Goal: Task Accomplishment & Management: Manage account settings

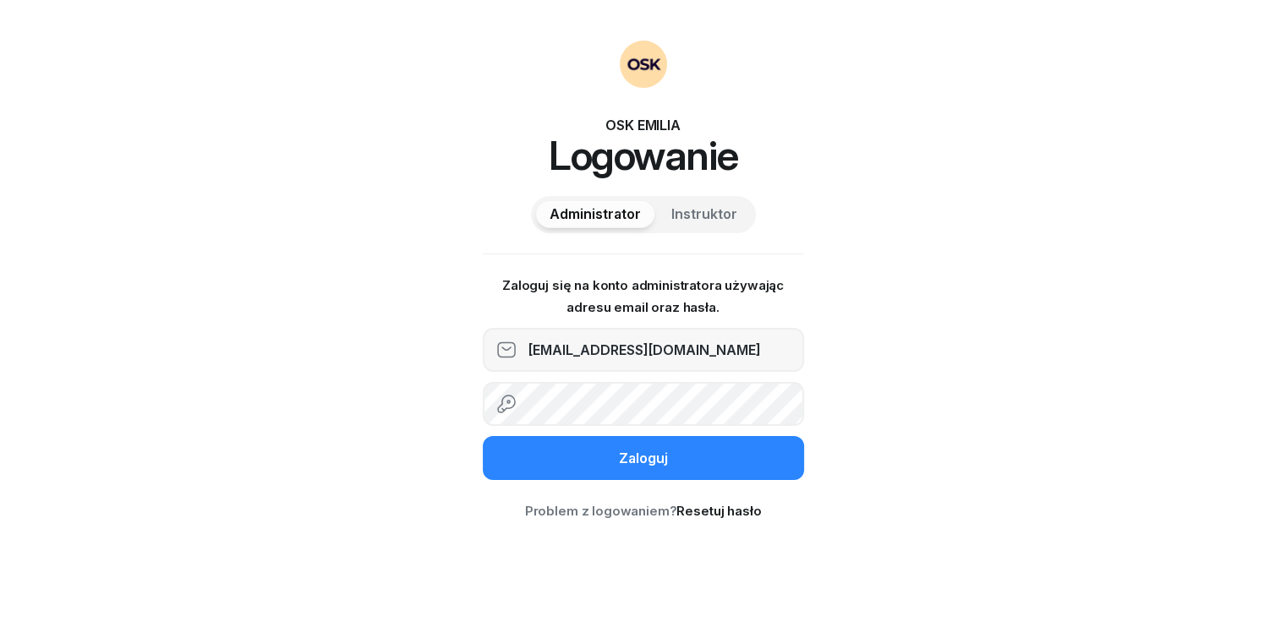
click at [620, 462] on div "Zaloguj" at bounding box center [643, 459] width 49 height 22
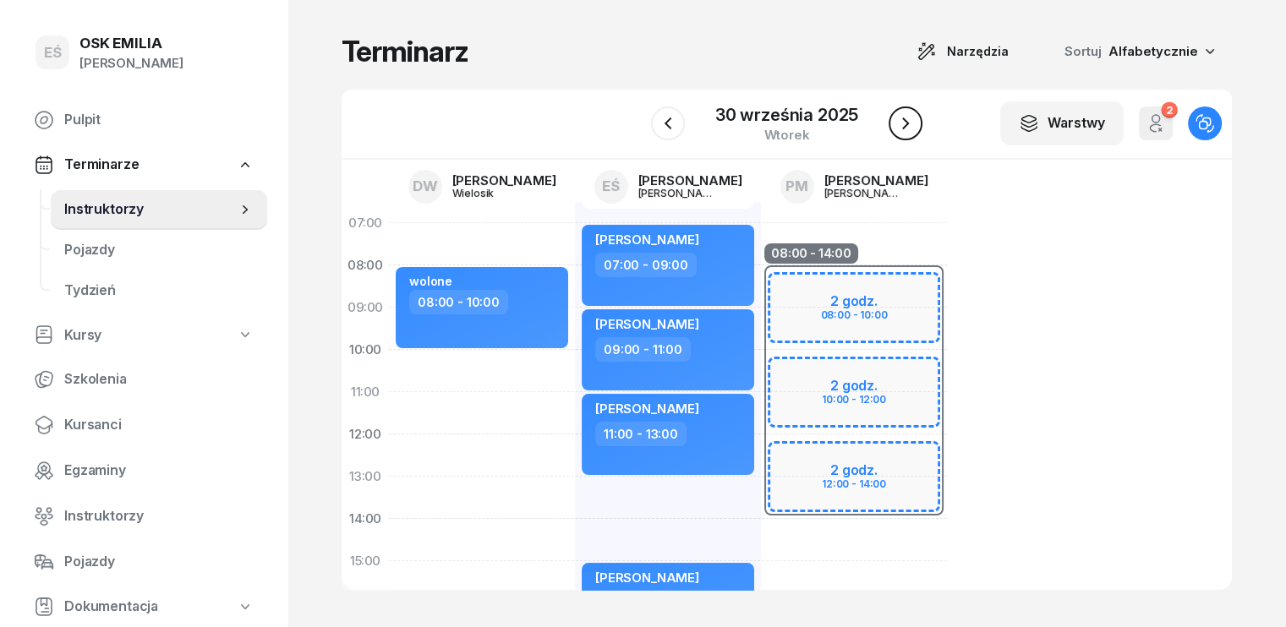
click at [909, 117] on icon "button" at bounding box center [905, 123] width 20 height 20
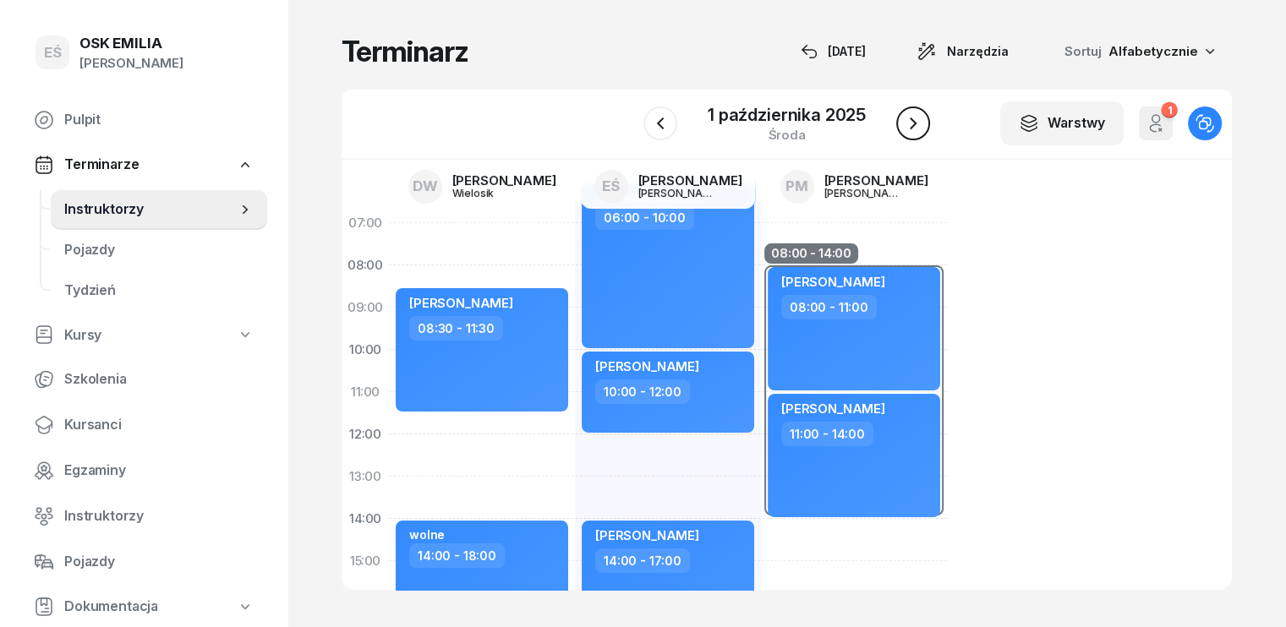
click at [904, 131] on icon "button" at bounding box center [913, 123] width 20 height 20
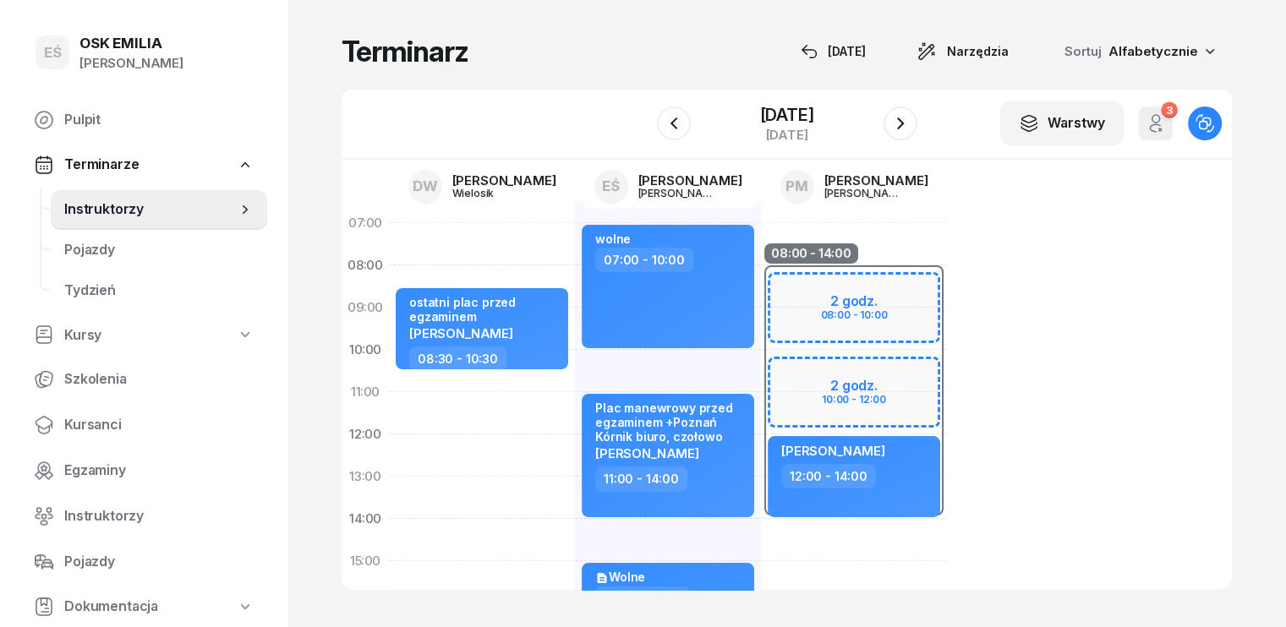
click at [916, 141] on div "[DATE]" at bounding box center [787, 124] width 260 height 48
click at [904, 128] on icon "button" at bounding box center [900, 123] width 7 height 12
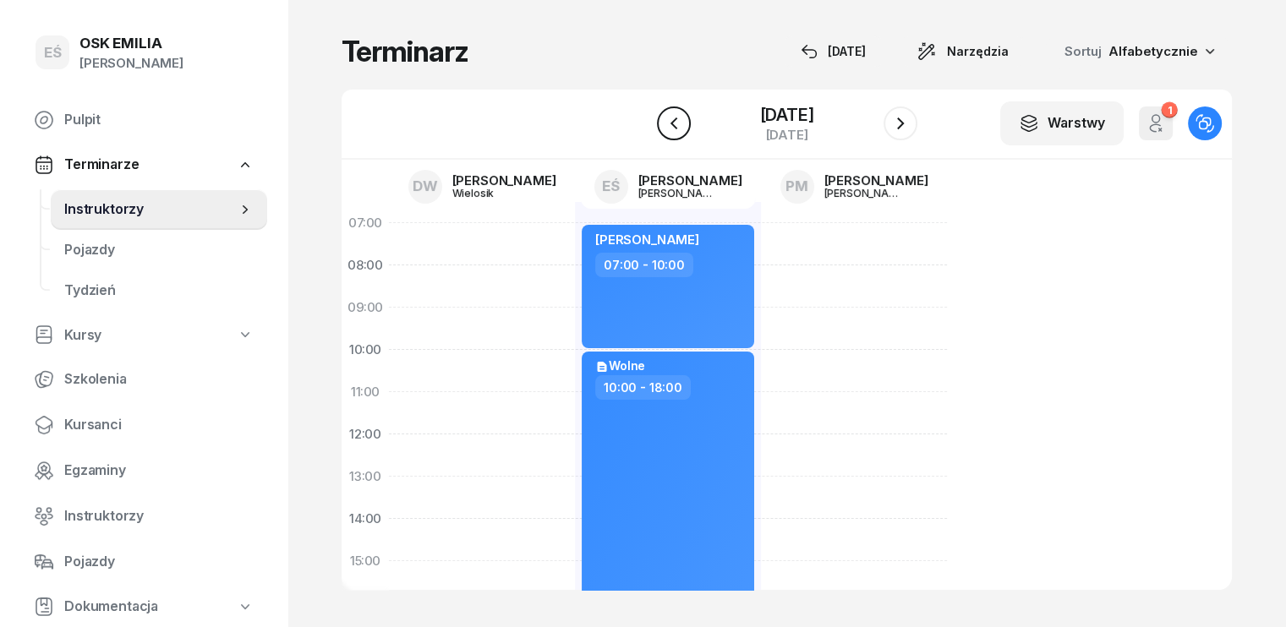
click at [664, 117] on icon "button" at bounding box center [674, 123] width 20 height 20
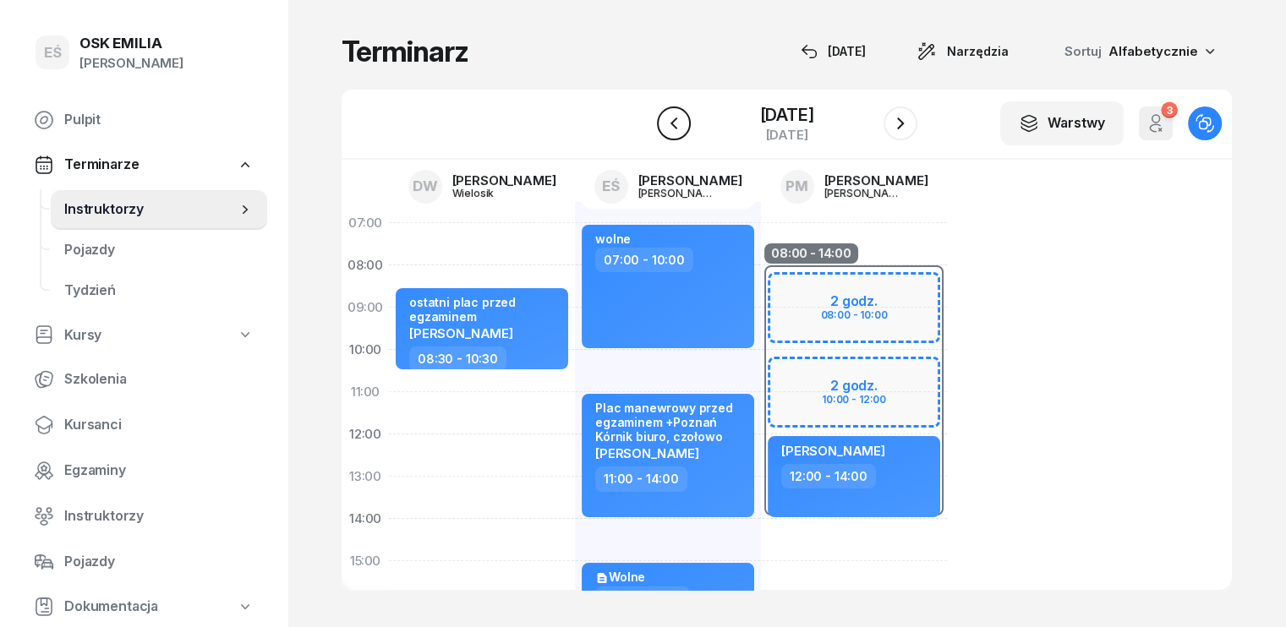
click at [664, 117] on icon "button" at bounding box center [674, 123] width 20 height 20
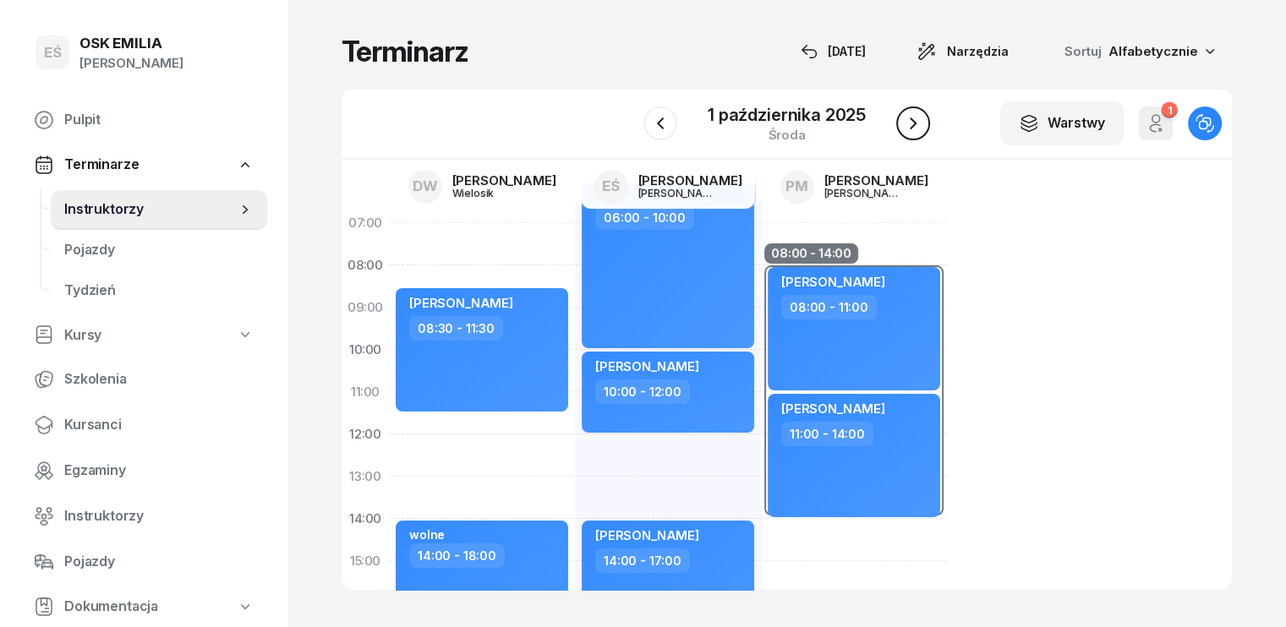
click at [920, 123] on icon "button" at bounding box center [913, 123] width 20 height 20
click at [910, 123] on icon "button" at bounding box center [900, 123] width 20 height 20
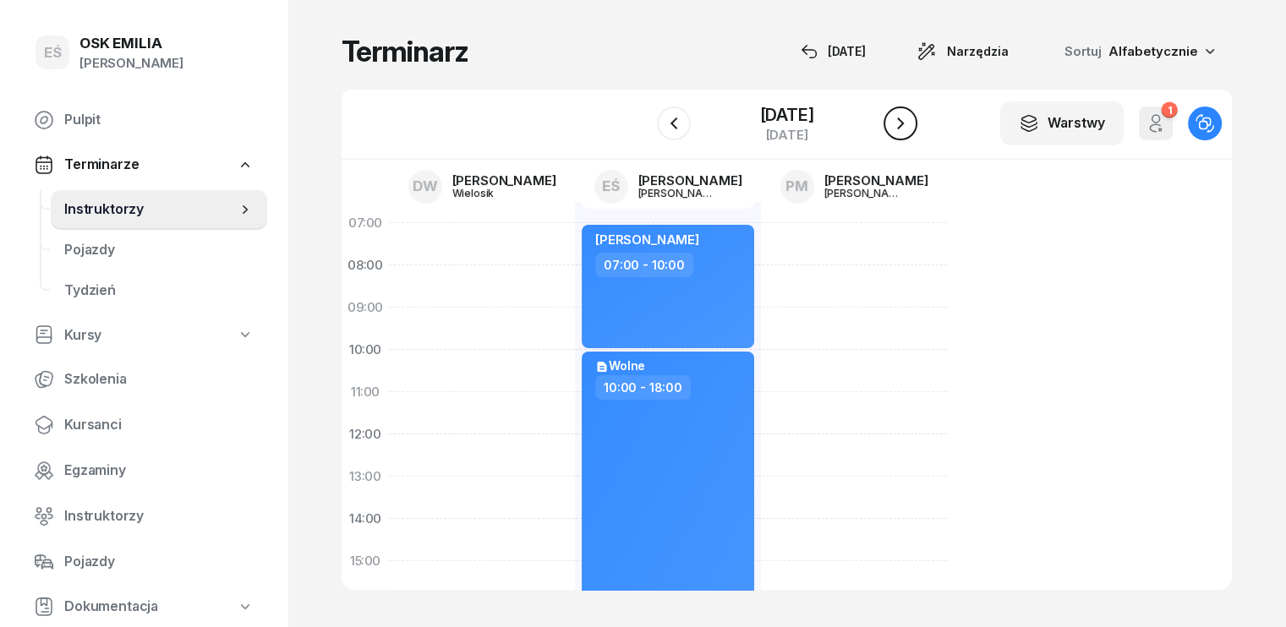
click at [910, 125] on icon "button" at bounding box center [900, 123] width 20 height 20
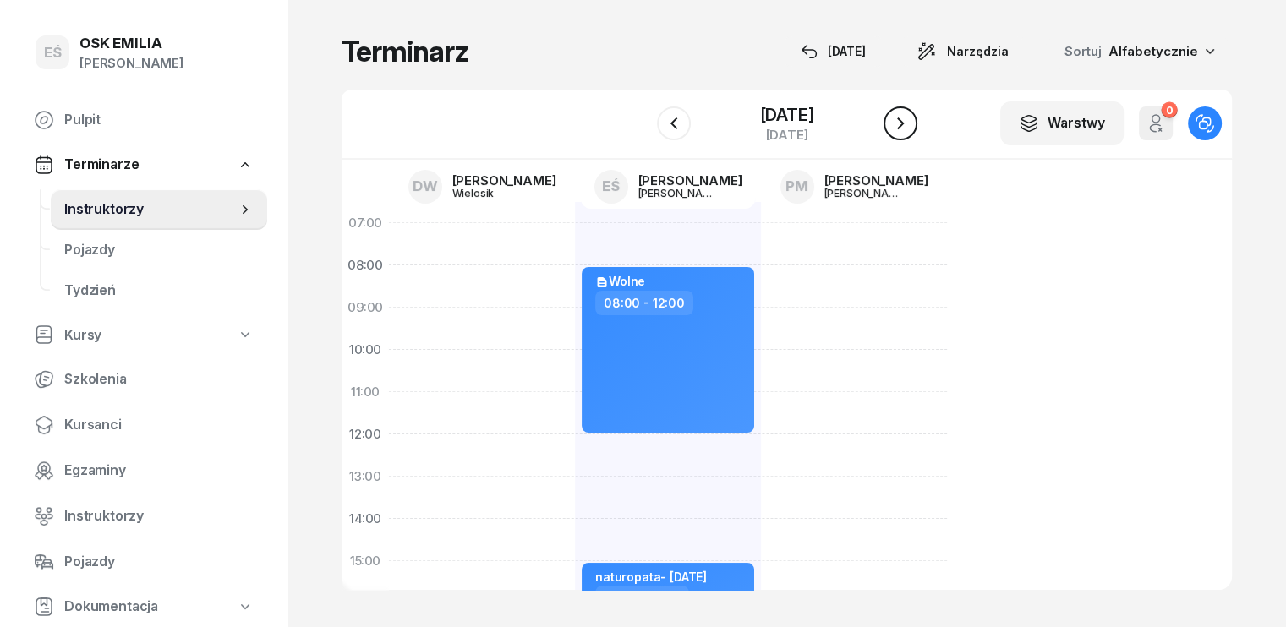
click at [910, 125] on icon "button" at bounding box center [900, 123] width 20 height 20
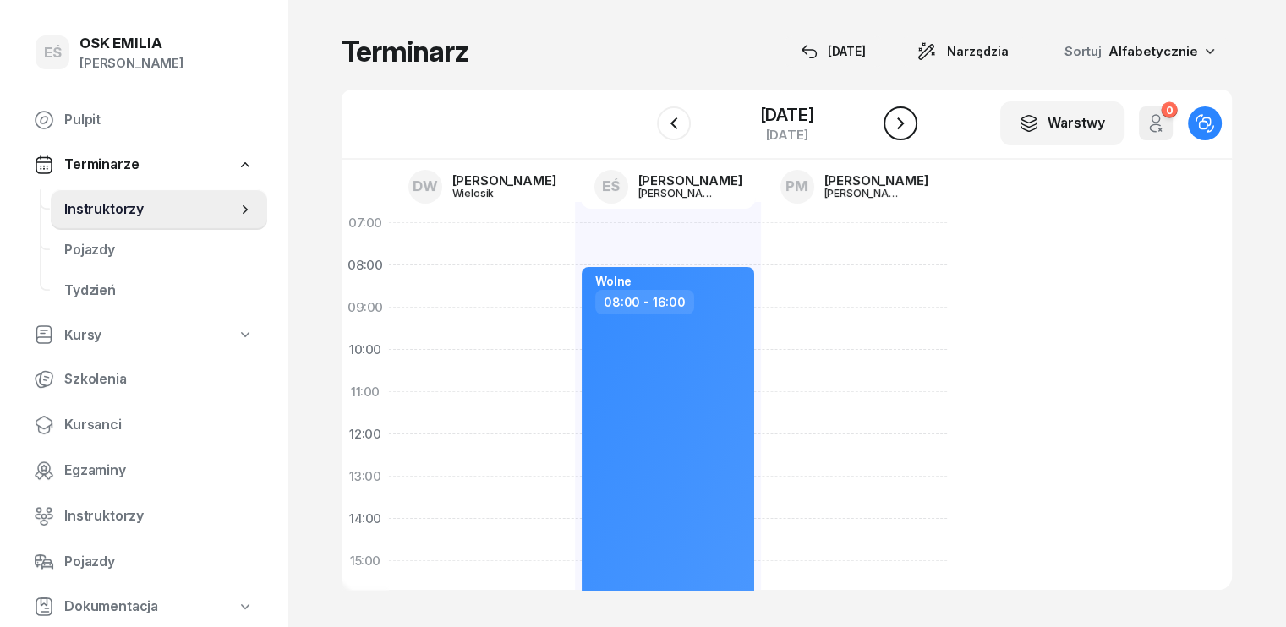
click at [908, 125] on icon "button" at bounding box center [900, 123] width 20 height 20
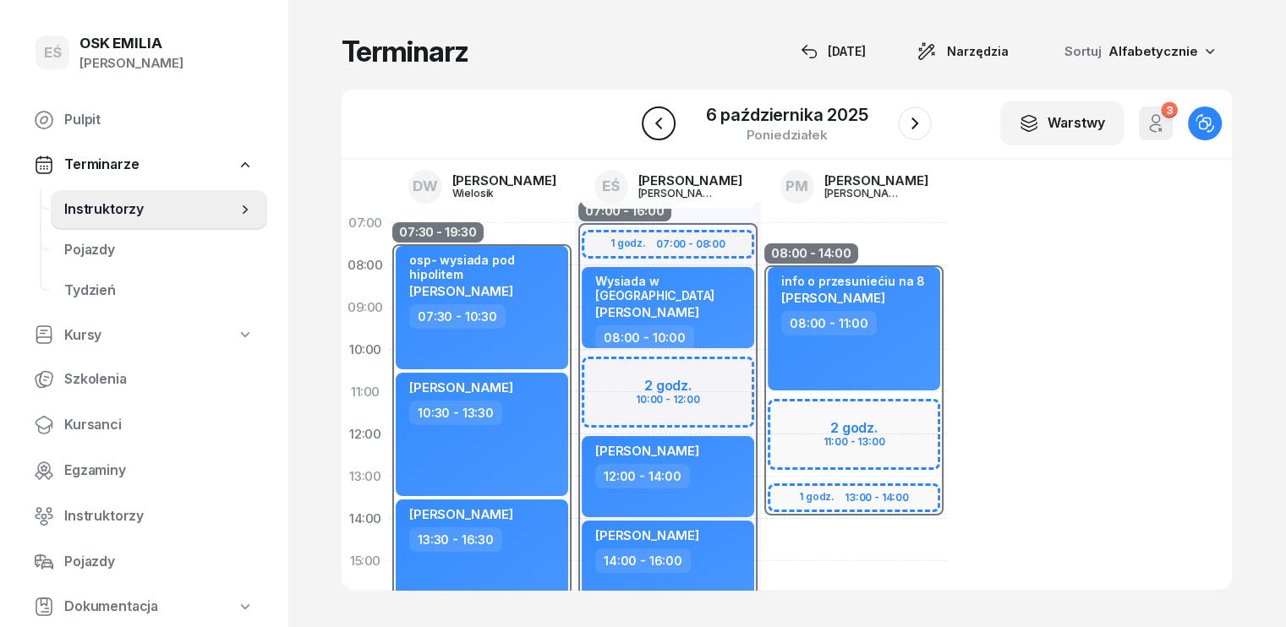
click at [664, 127] on icon "button" at bounding box center [658, 123] width 20 height 20
click at [664, 127] on icon "button" at bounding box center [674, 123] width 20 height 20
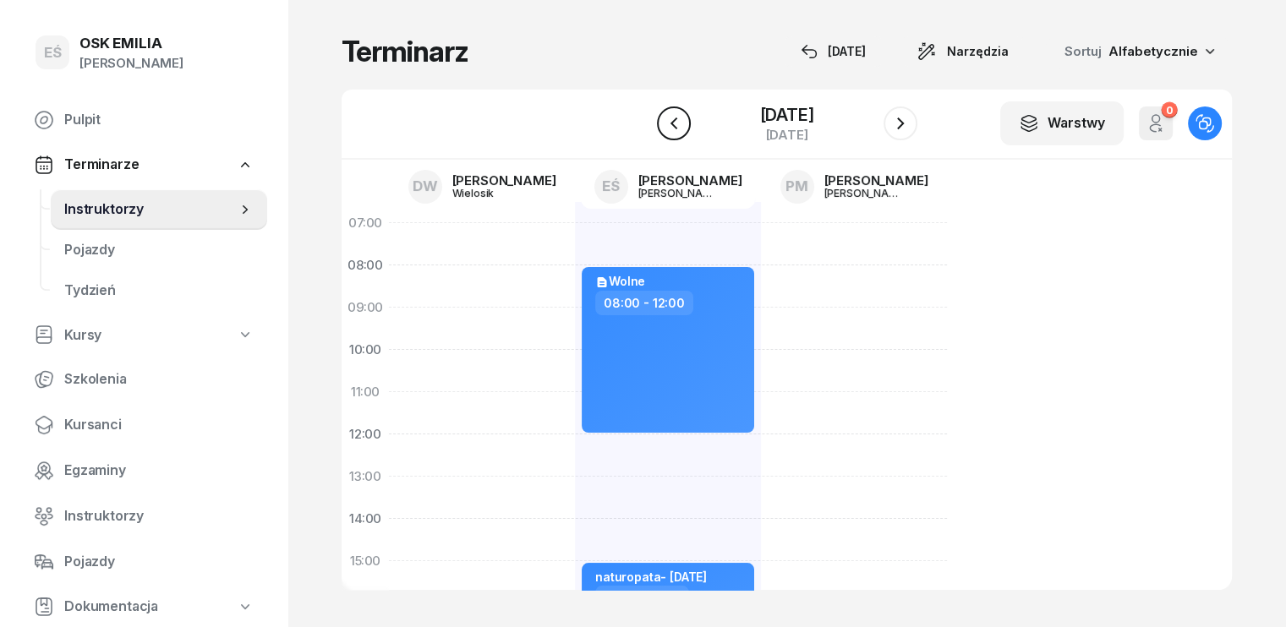
click at [664, 127] on icon "button" at bounding box center [674, 123] width 20 height 20
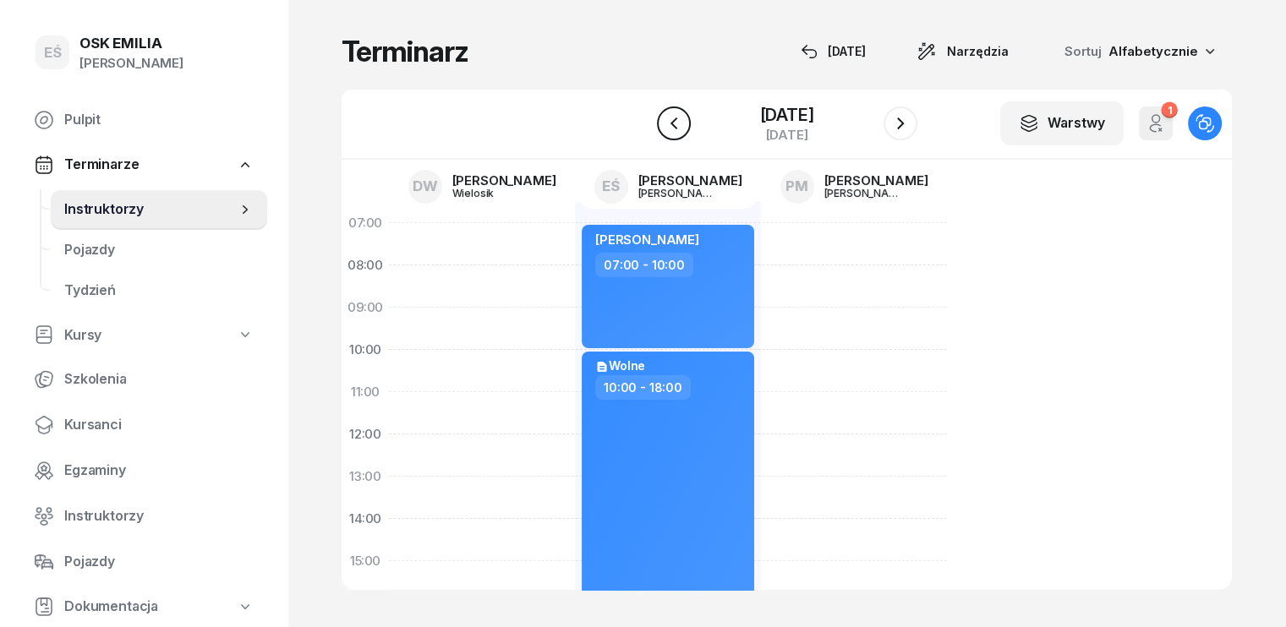
click at [664, 127] on icon "button" at bounding box center [674, 123] width 20 height 20
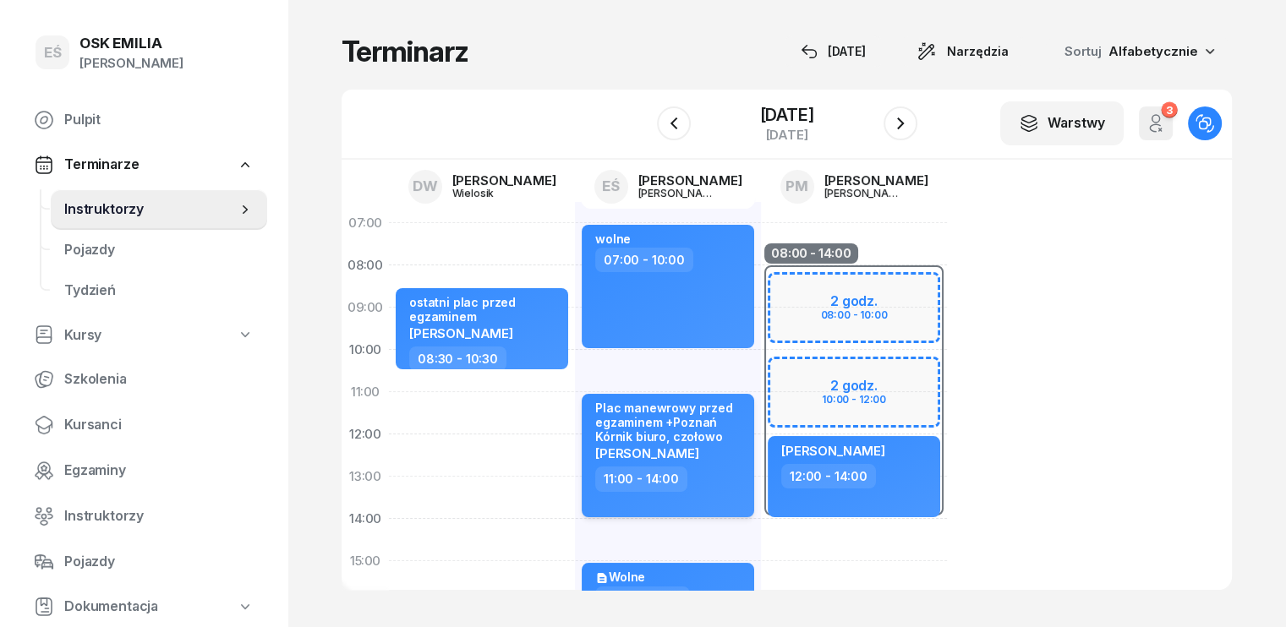
click at [696, 413] on div "Plac manewrowy przed egzaminem +Poznań Kórnik biuro, czołowo" at bounding box center [669, 423] width 149 height 44
select select "11"
select select "14"
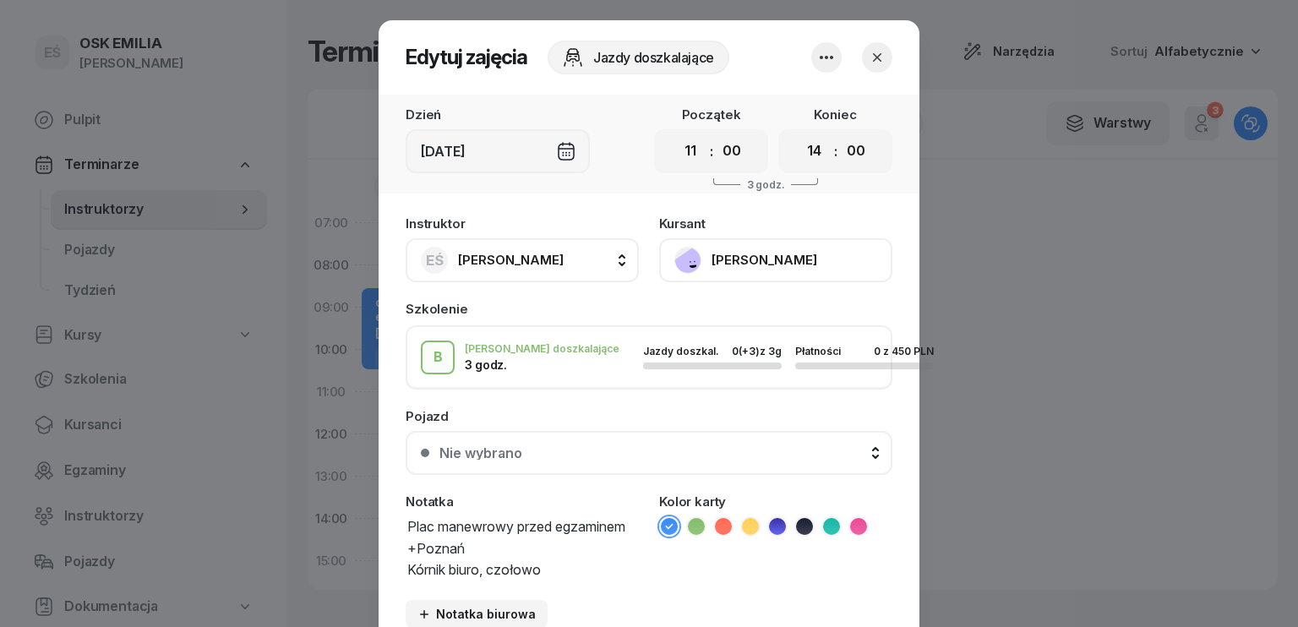
click at [1024, 323] on div at bounding box center [649, 313] width 1298 height 627
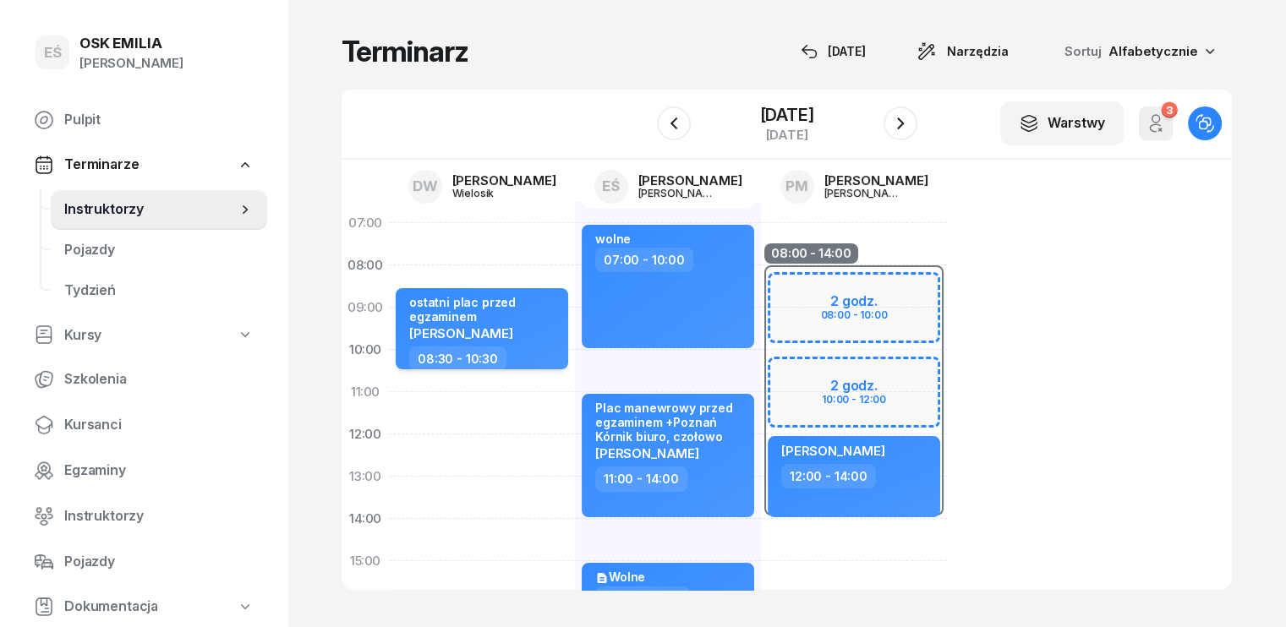
click at [477, 329] on div "[PERSON_NAME]" at bounding box center [483, 332] width 149 height 14
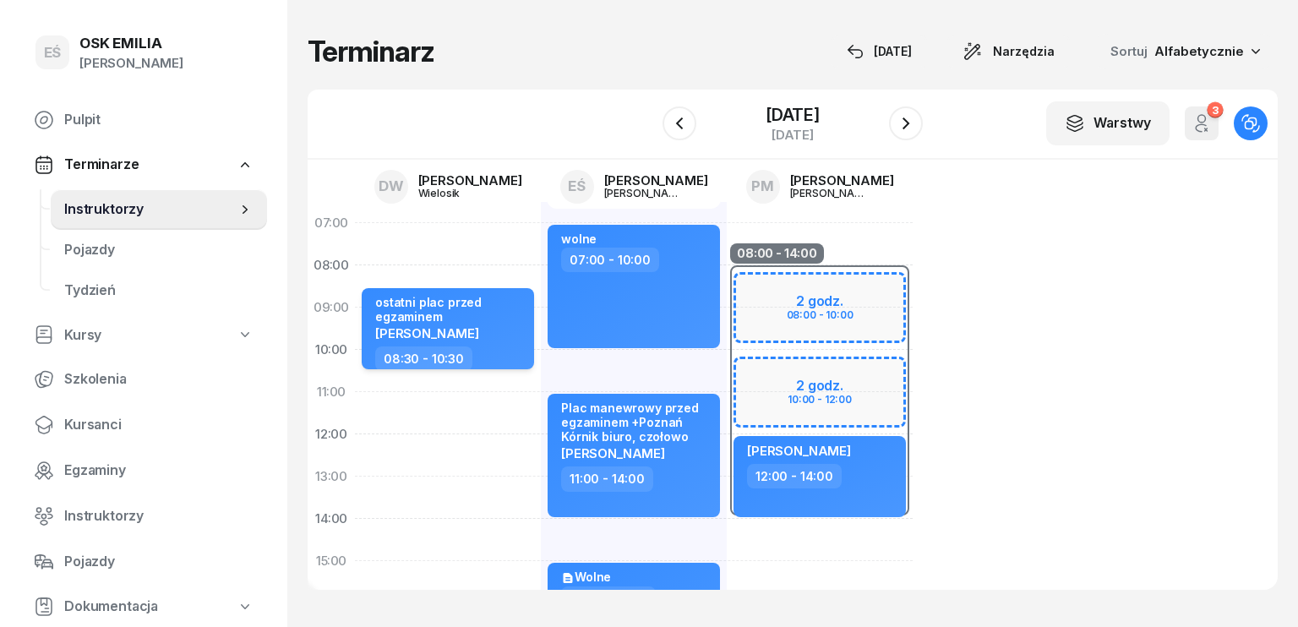
select select "08"
select select "30"
select select "10"
select select "30"
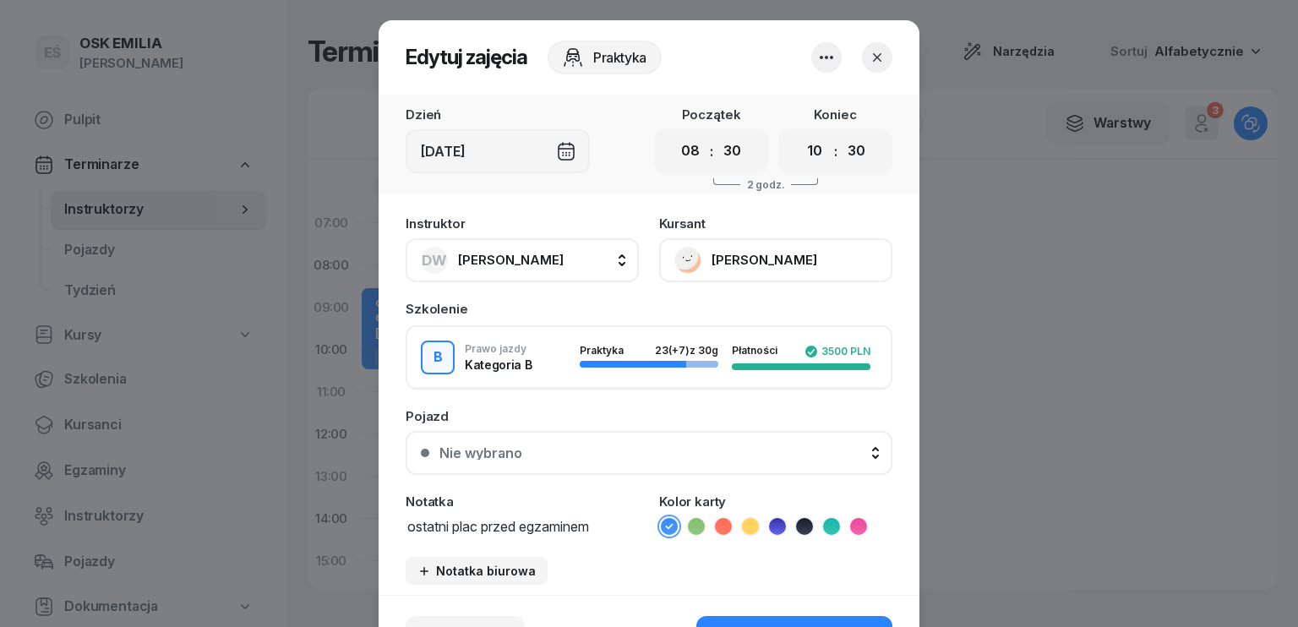
click at [568, 259] on button "DW [PERSON_NAME]" at bounding box center [522, 260] width 233 height 44
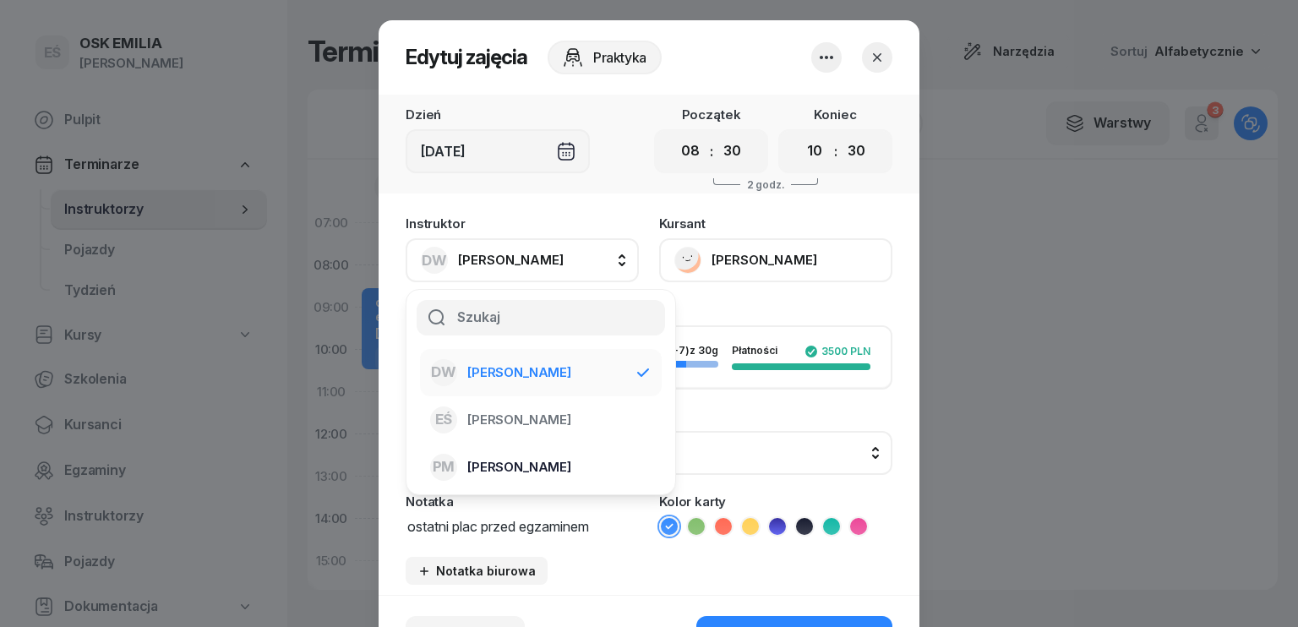
click at [507, 465] on span "[PERSON_NAME]" at bounding box center [519, 467] width 104 height 22
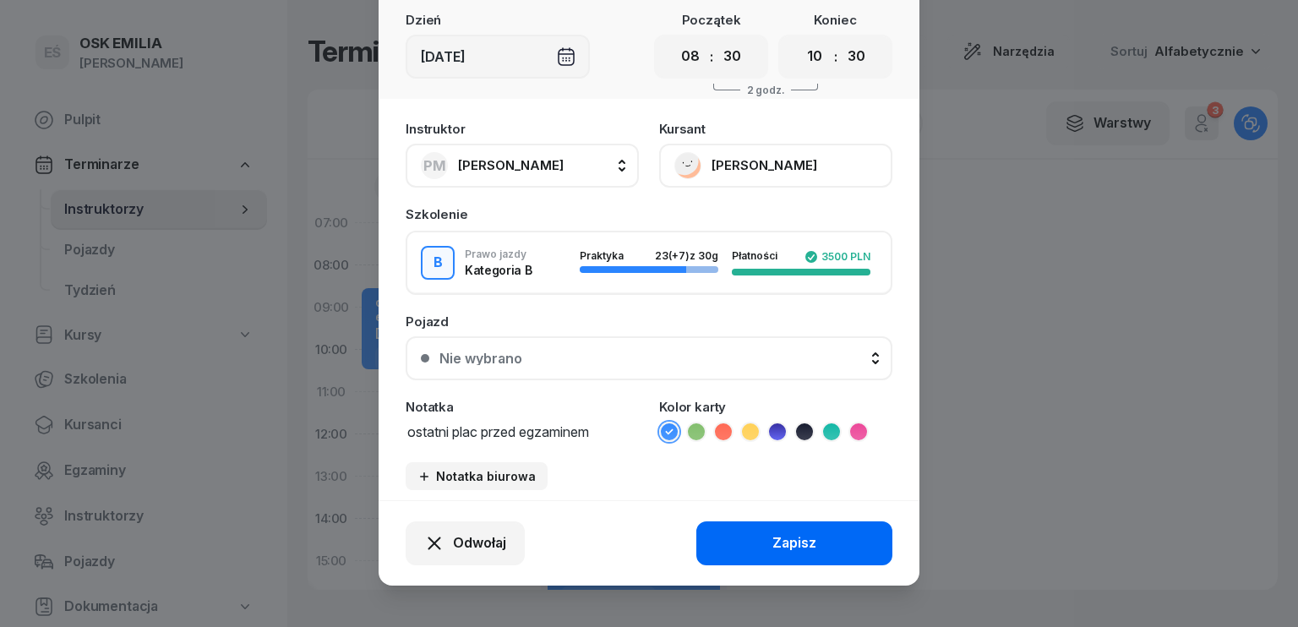
scroll to position [105, 0]
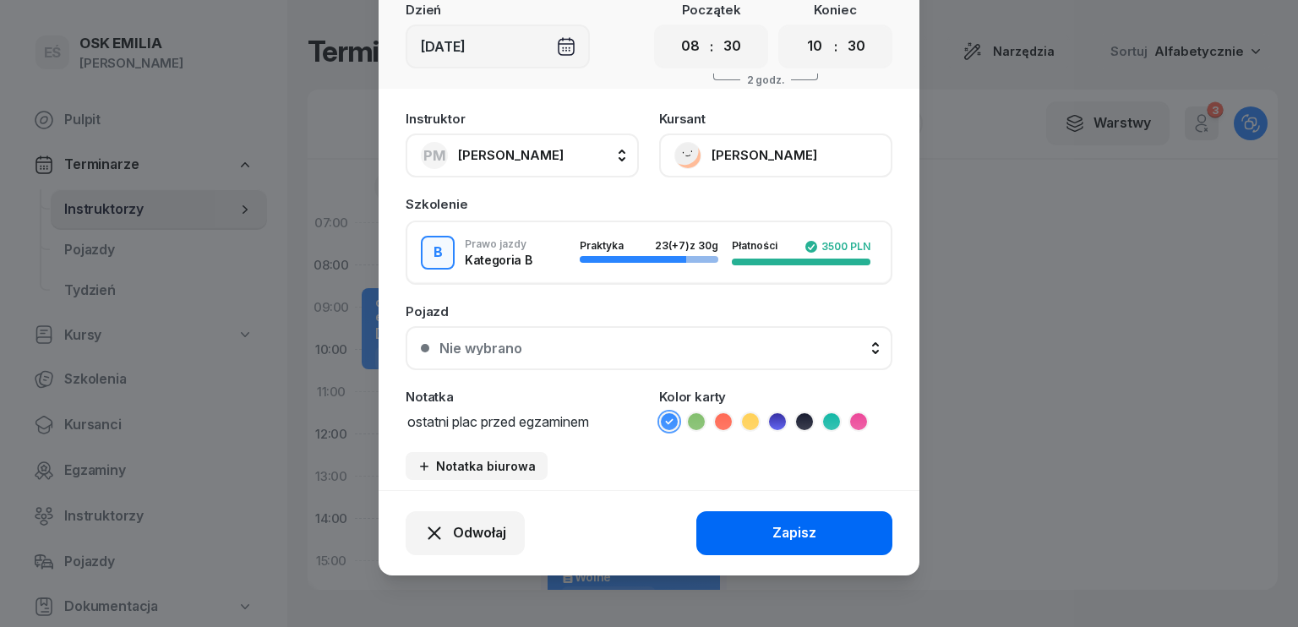
click at [762, 527] on button "Zapisz" at bounding box center [794, 533] width 196 height 44
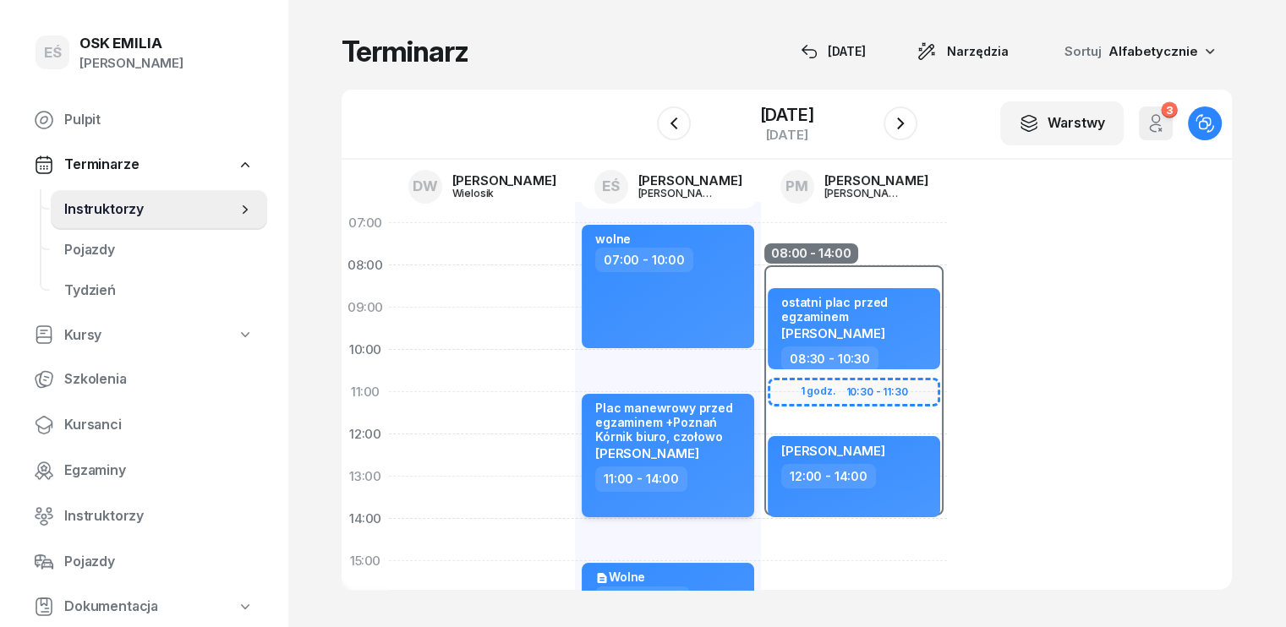
click at [681, 449] on div "[PERSON_NAME]" at bounding box center [669, 452] width 149 height 14
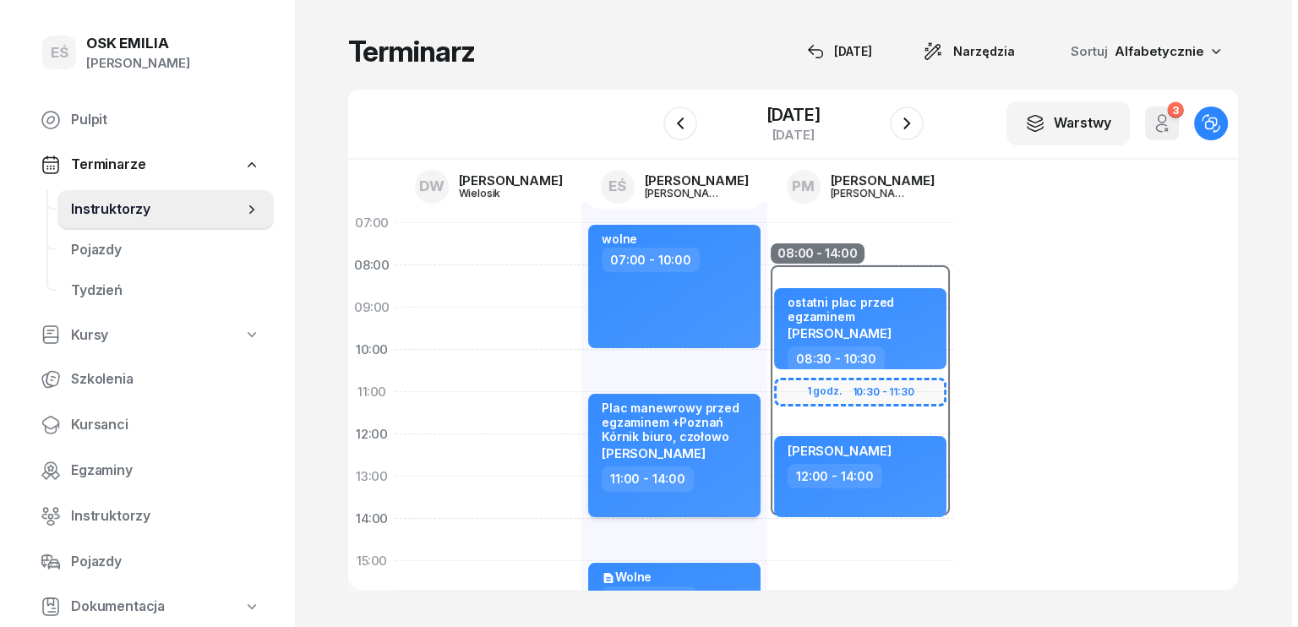
select select "11"
select select "14"
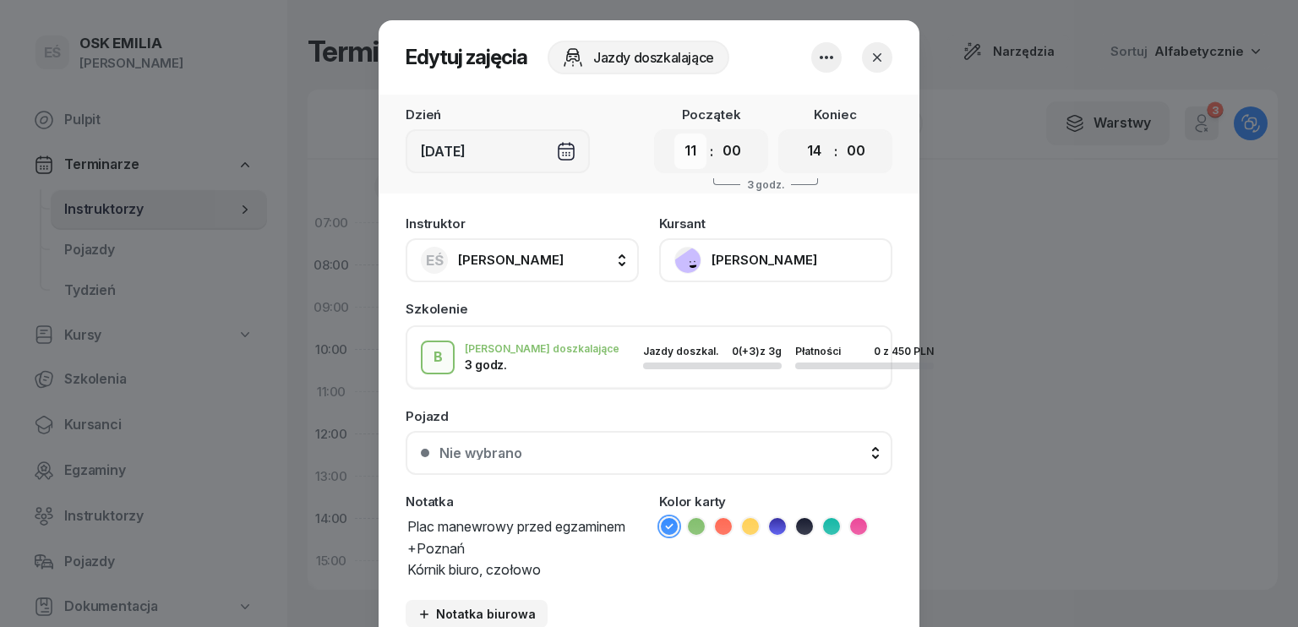
click at [688, 163] on select "00 01 02 03 04 05 06 07 08 09 10 11 12 13 14 15 16 17 18 19 20 21 22 23" at bounding box center [690, 151] width 32 height 35
select select "08"
click at [674, 134] on select "00 01 02 03 04 05 06 07 08 09 10 11 12 13 14 15 16 17 18 19 20 21 22 23" at bounding box center [690, 151] width 32 height 35
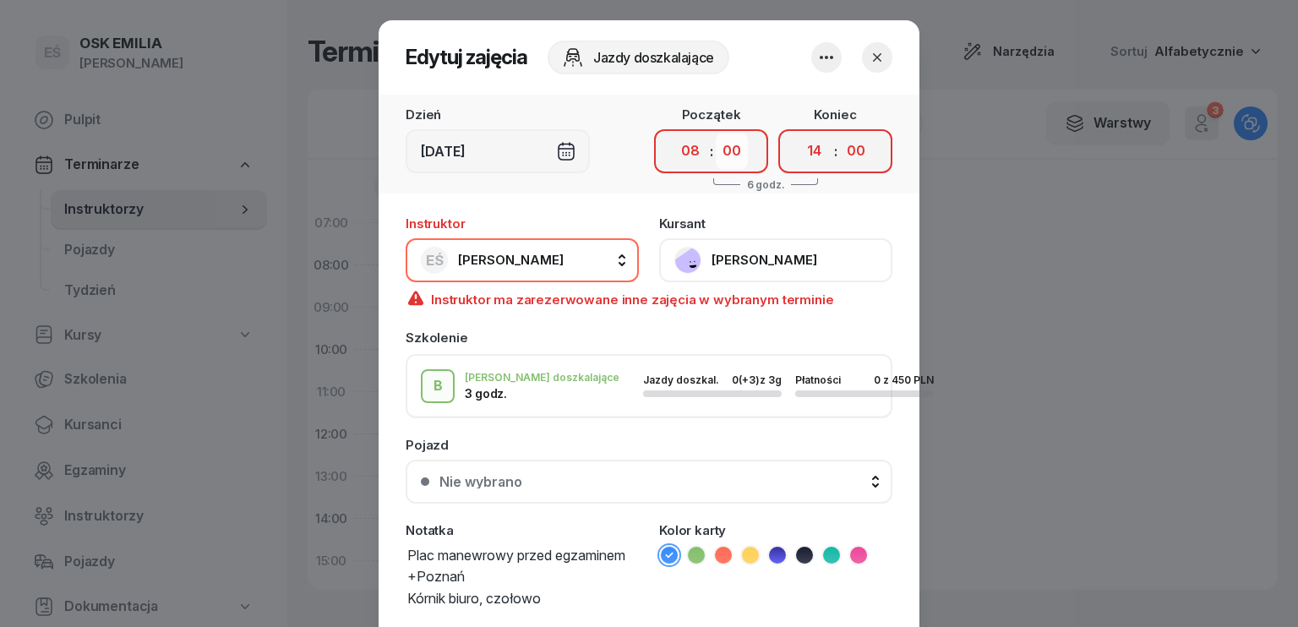
click at [725, 153] on select "00 05 10 15 20 25 30 35 40 45 50 55" at bounding box center [732, 151] width 32 height 35
select select "30"
click at [716, 134] on select "00 05 10 15 20 25 30 35 40 45 50 55" at bounding box center [732, 151] width 32 height 35
click at [509, 261] on span "[PERSON_NAME]" at bounding box center [511, 260] width 106 height 16
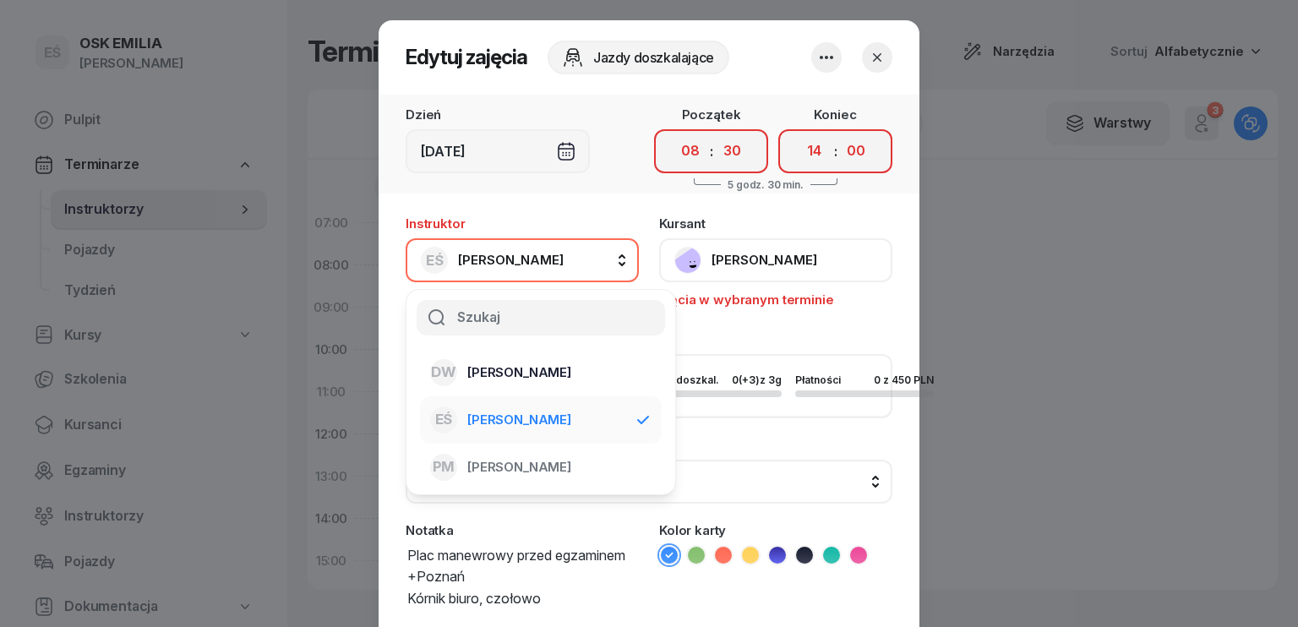
click at [505, 368] on span "[PERSON_NAME]" at bounding box center [519, 373] width 104 height 22
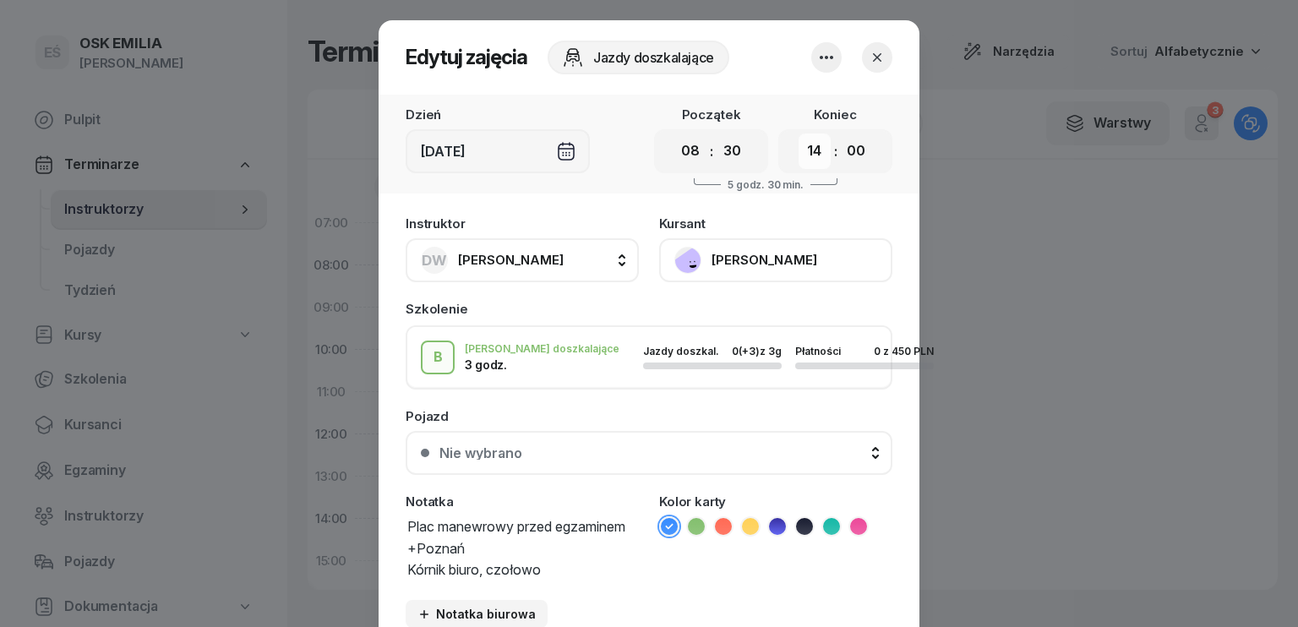
click at [811, 155] on select "00 01 02 03 04 05 06 07 08 09 10 11 12 13 14 15 16 17 18 19 20 21 22 23" at bounding box center [815, 151] width 32 height 35
select select "12"
click at [799, 134] on select "00 01 02 03 04 05 06 07 08 09 10 11 12 13 14 15 16 17 18 19 20 21 22 23" at bounding box center [815, 151] width 32 height 35
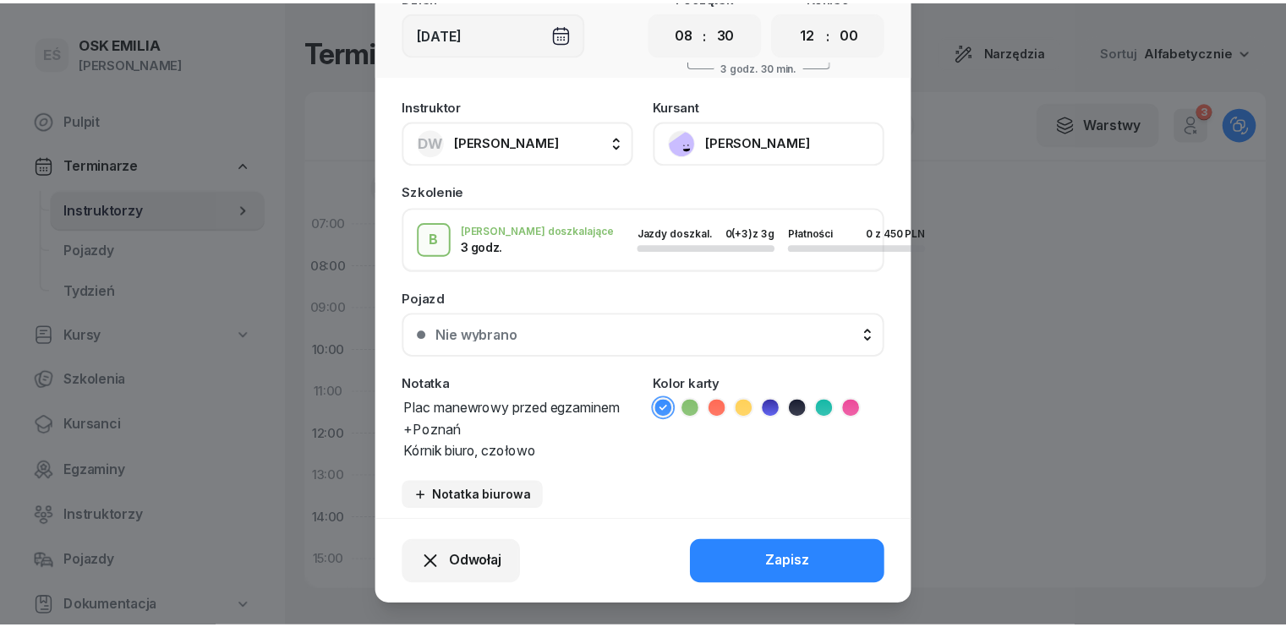
scroll to position [148, 0]
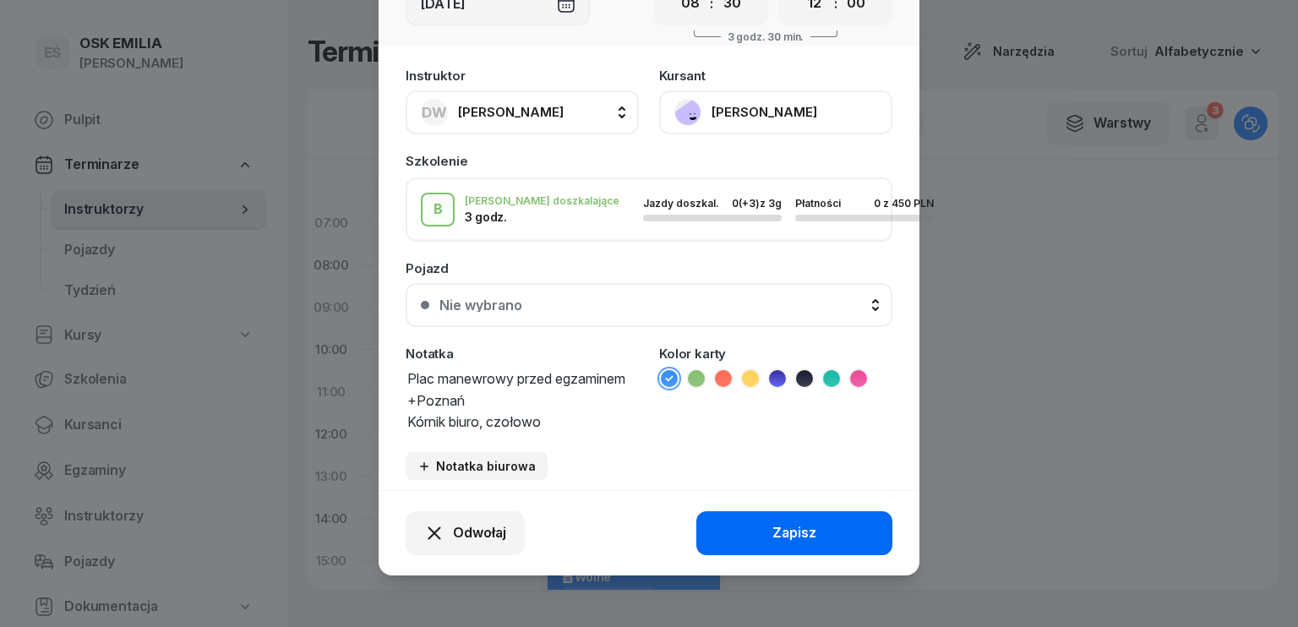
click at [761, 526] on button "Zapisz" at bounding box center [794, 533] width 196 height 44
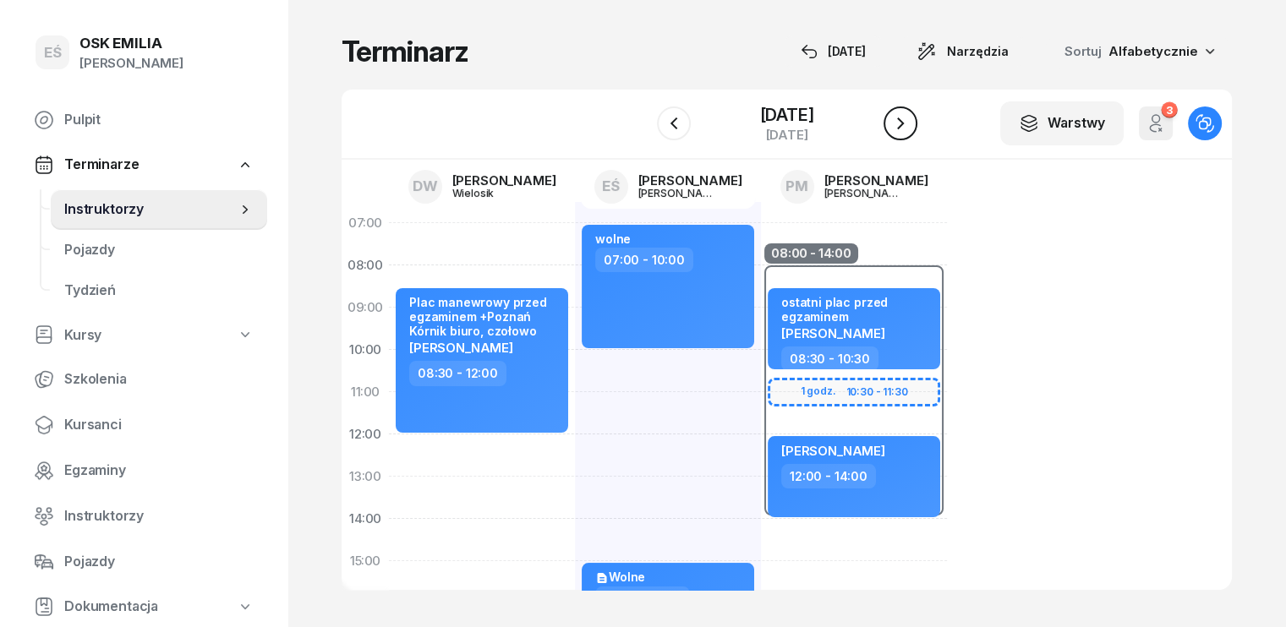
click at [908, 110] on button "button" at bounding box center [900, 123] width 34 height 34
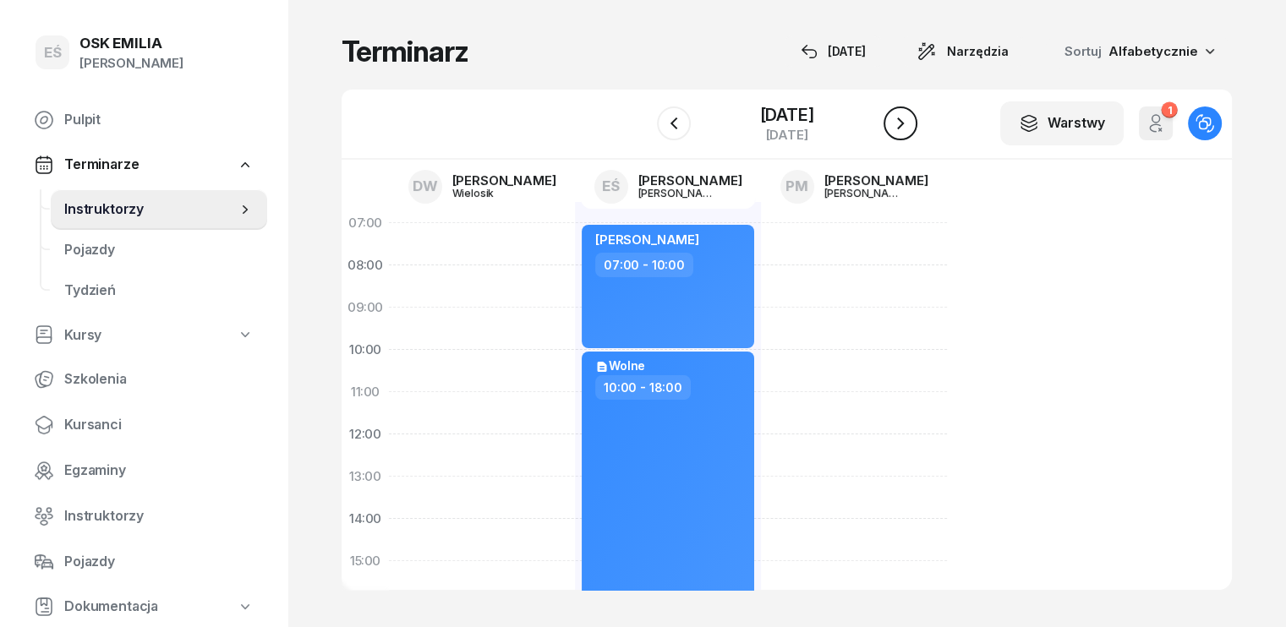
click at [910, 117] on icon "button" at bounding box center [900, 123] width 20 height 20
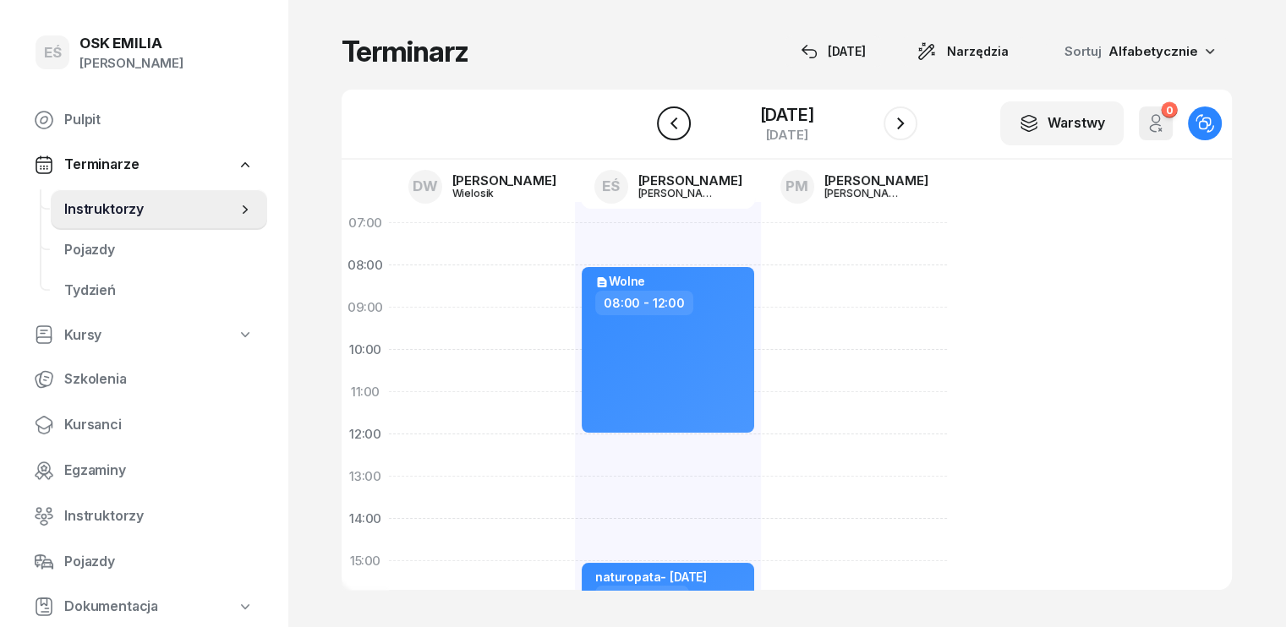
click at [667, 120] on icon "button" at bounding box center [674, 123] width 20 height 20
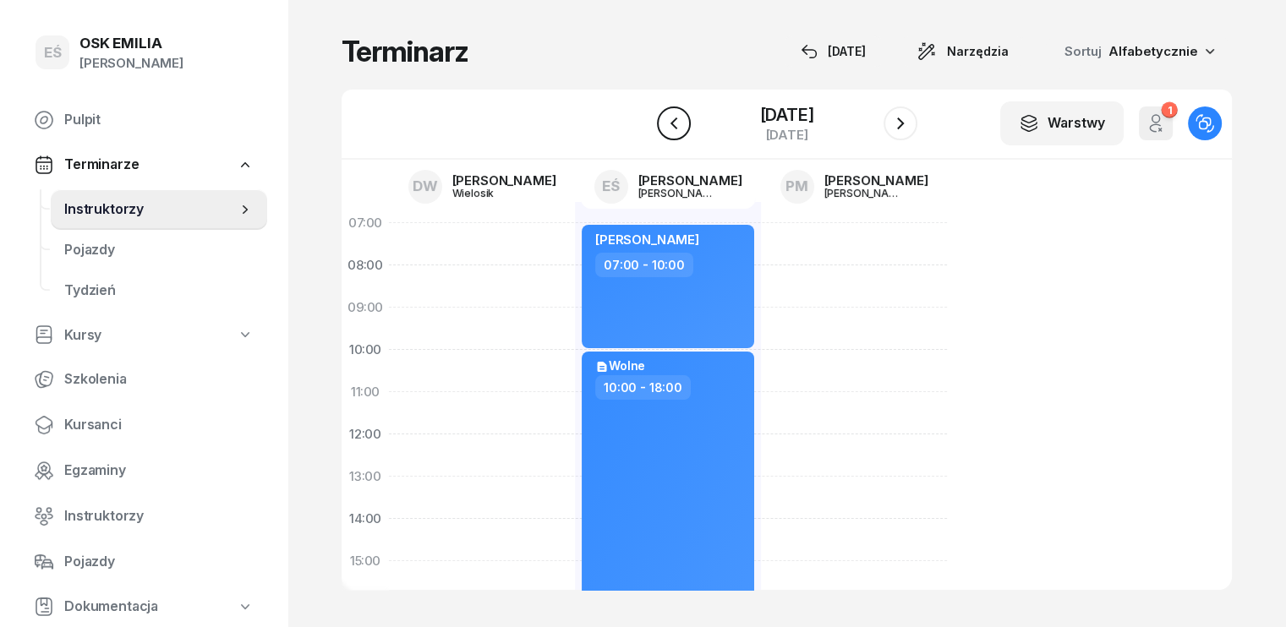
click at [667, 120] on icon "button" at bounding box center [674, 123] width 20 height 20
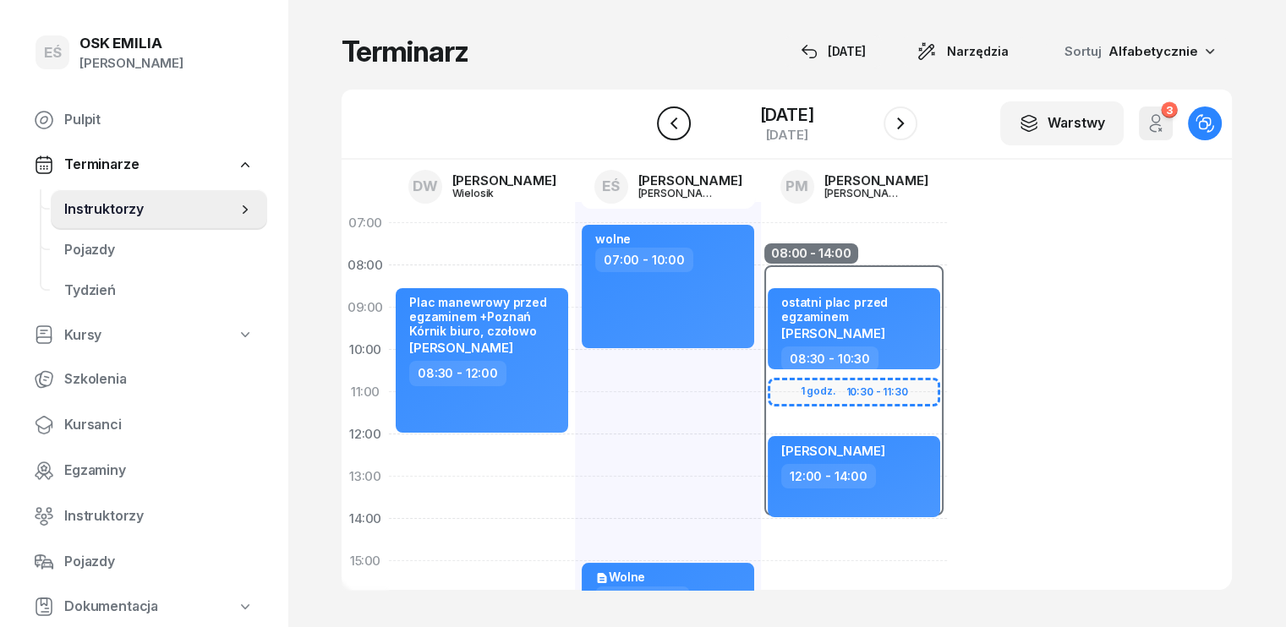
click at [664, 122] on icon "button" at bounding box center [674, 123] width 20 height 20
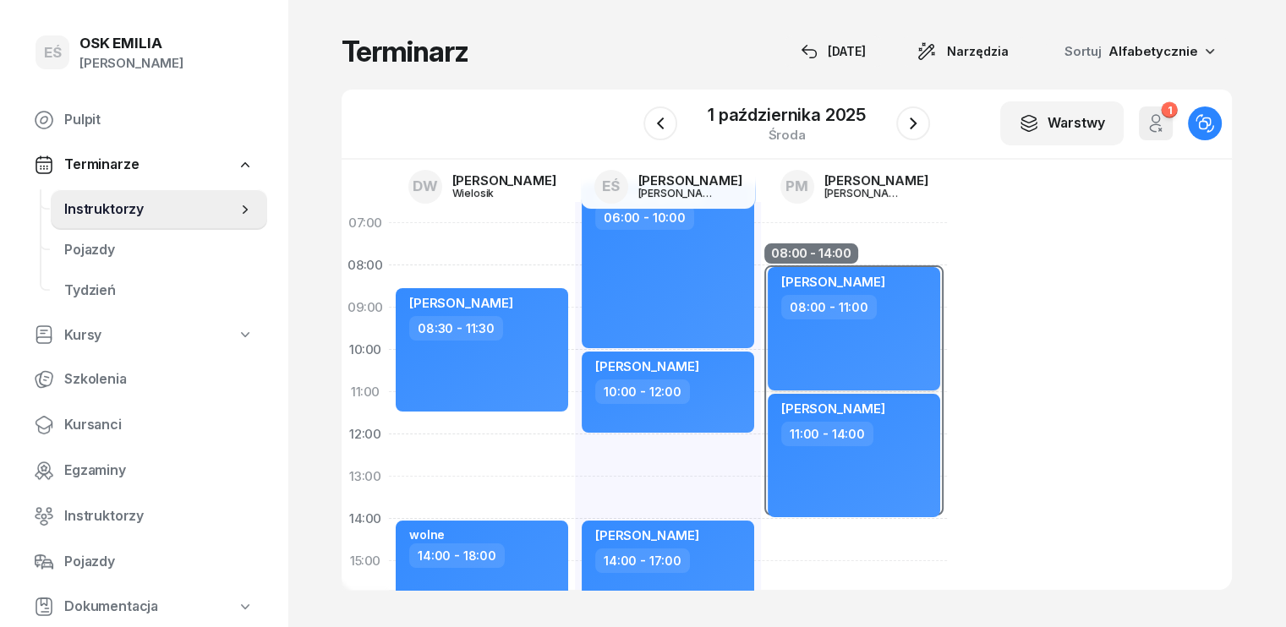
click at [880, 336] on div "[PERSON_NAME] 08:00 - 11:00" at bounding box center [853, 328] width 172 height 123
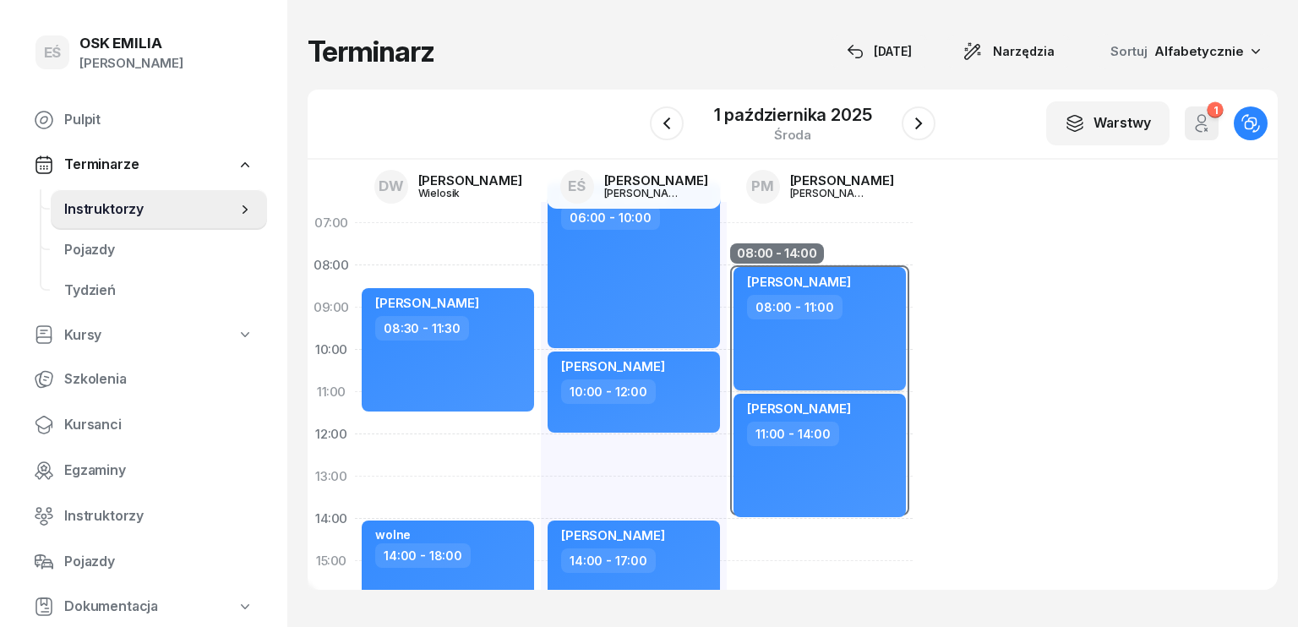
select select "08"
select select "11"
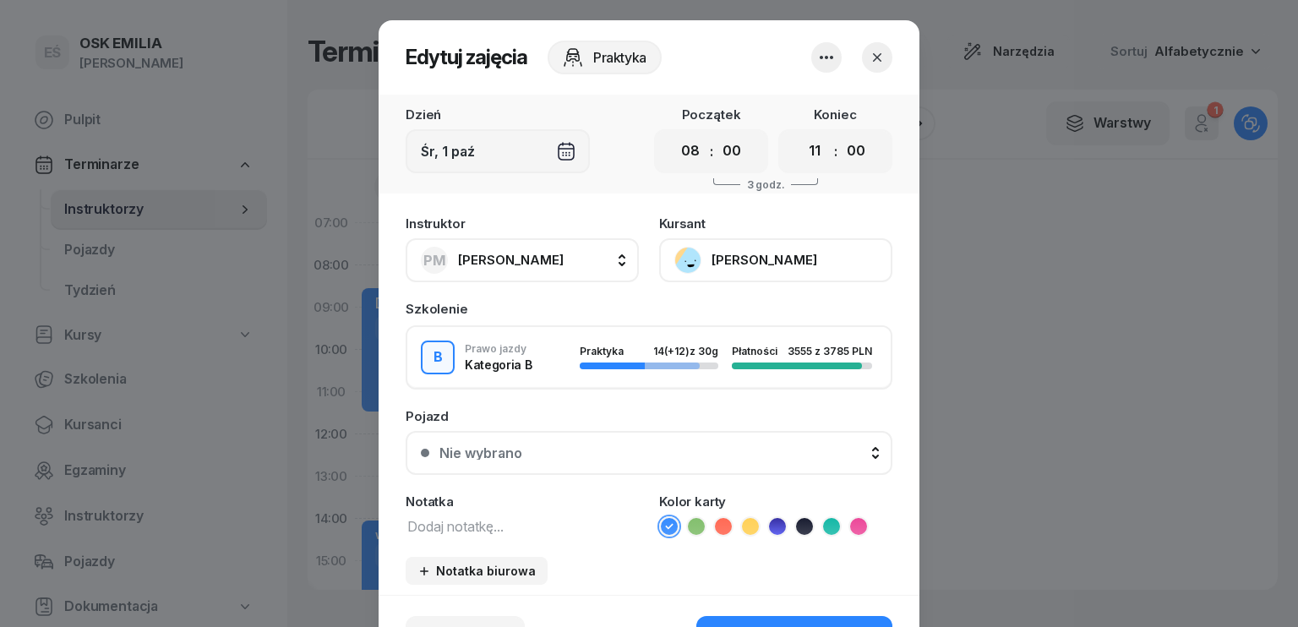
click at [735, 263] on button "[PERSON_NAME]" at bounding box center [775, 260] width 233 height 44
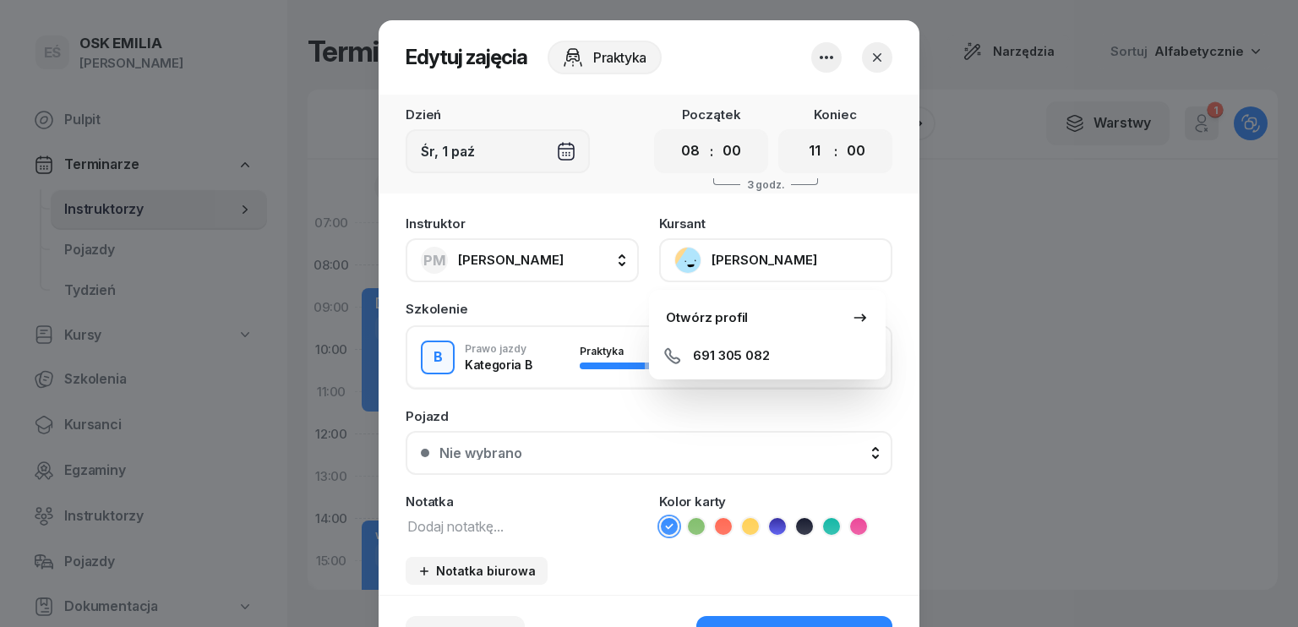
click at [734, 314] on div "Otwórz profil" at bounding box center [707, 318] width 82 height 22
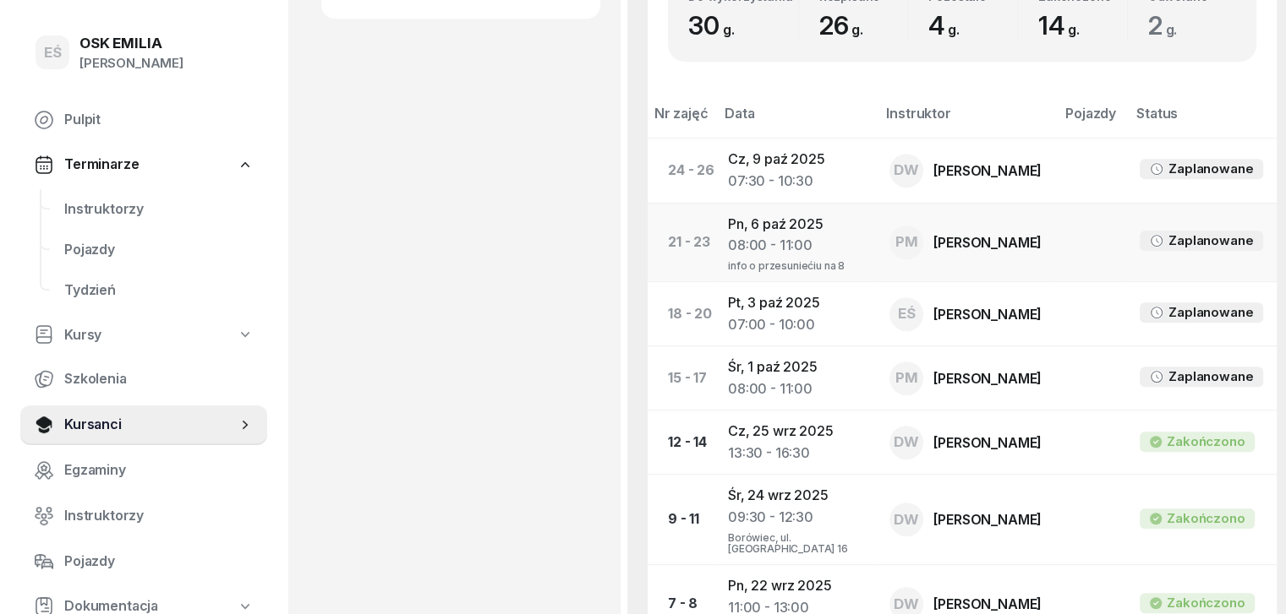
scroll to position [761, 0]
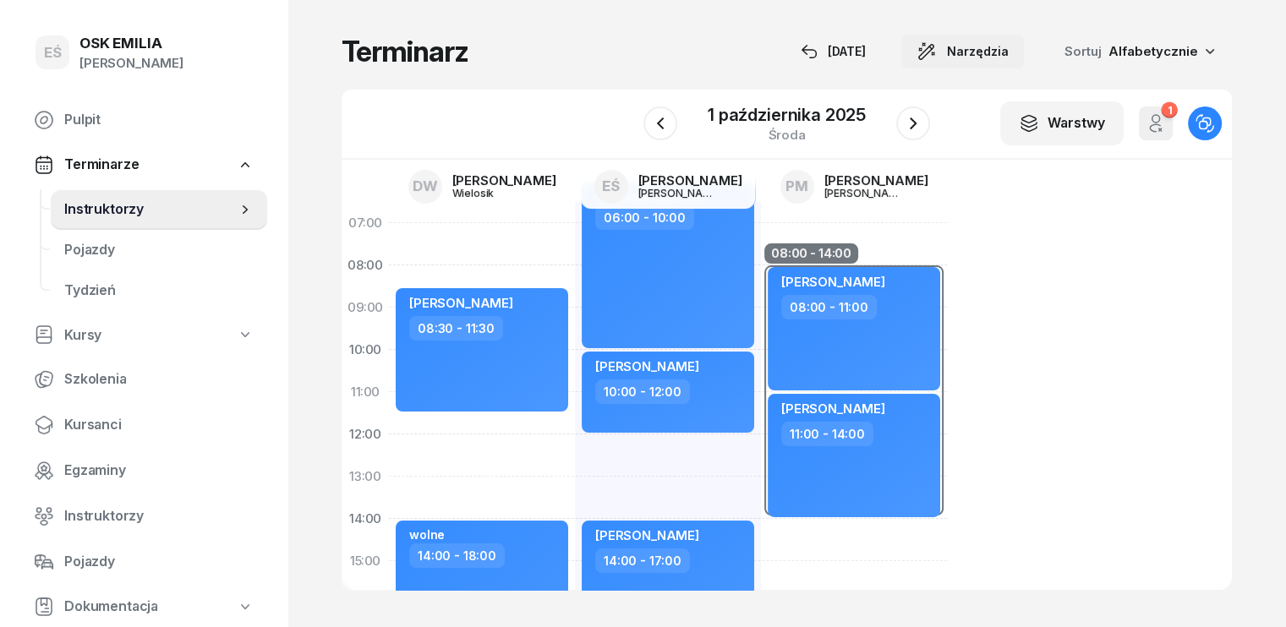
click at [931, 49] on icon "button" at bounding box center [930, 47] width 3 height 3
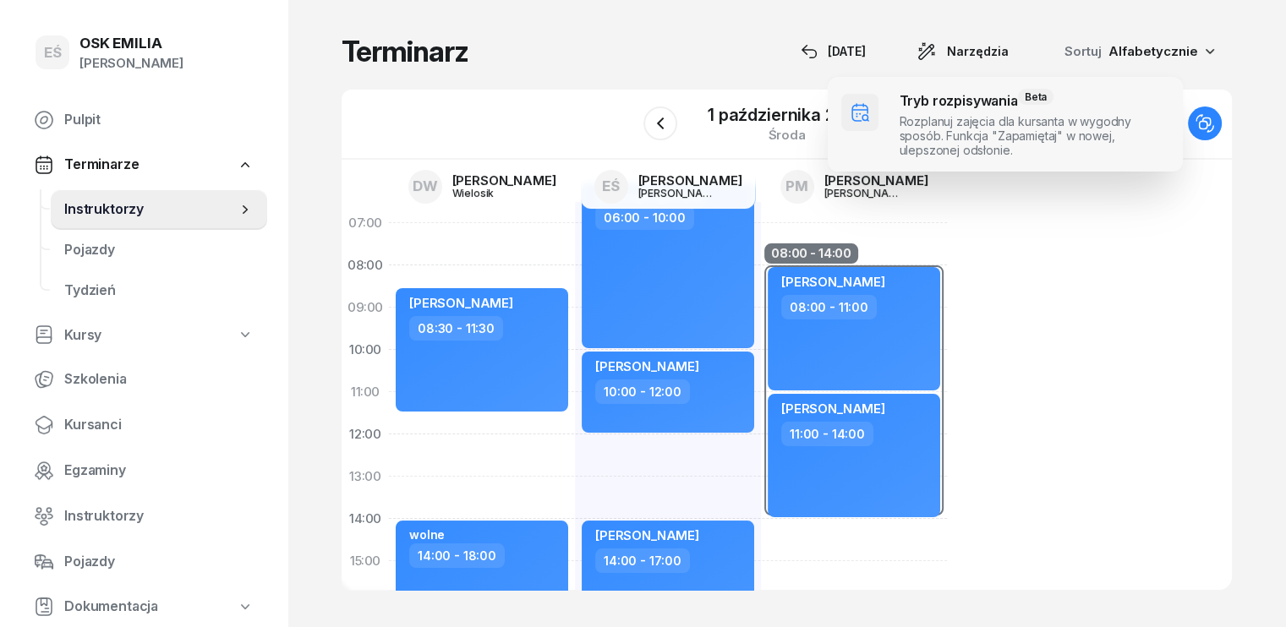
click at [971, 108] on span at bounding box center [1004, 124] width 355 height 95
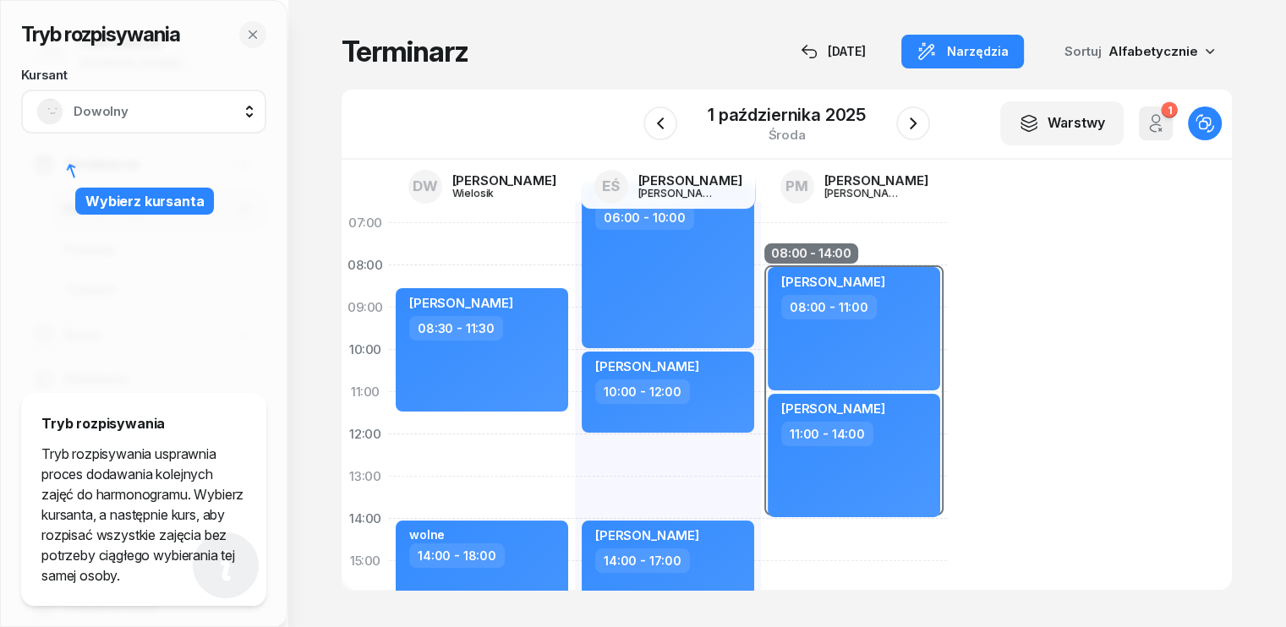
click at [151, 108] on span "Dowolny" at bounding box center [162, 112] width 177 height 22
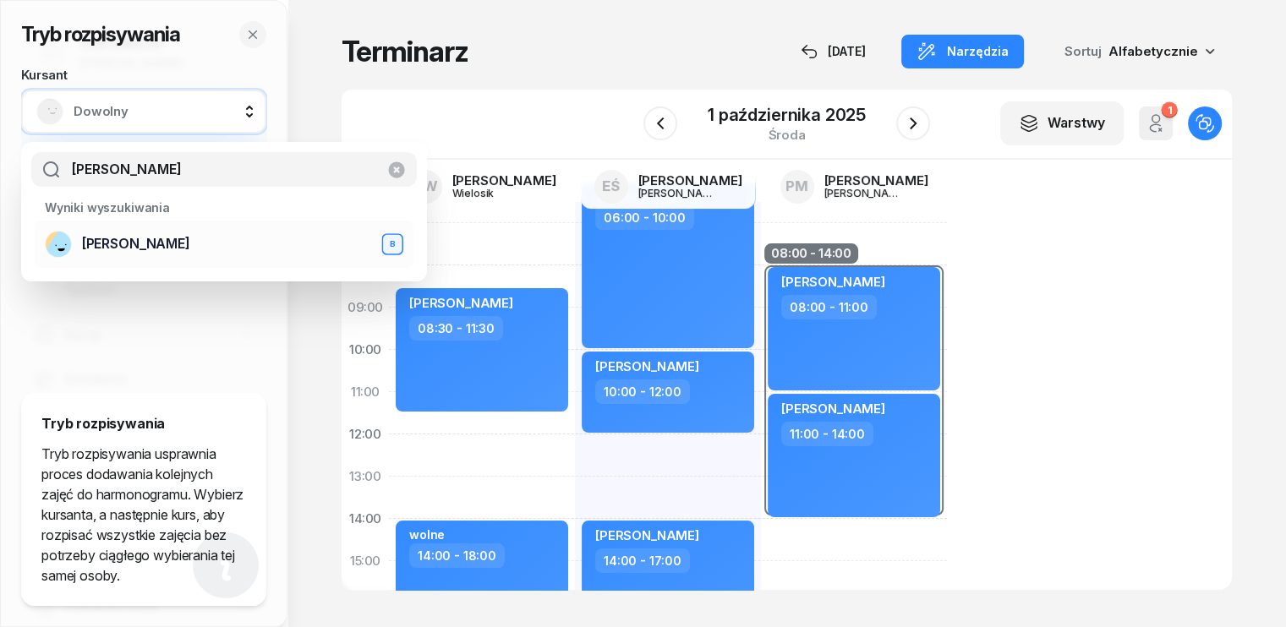
type input "[PERSON_NAME]"
click at [125, 252] on span "[PERSON_NAME]" at bounding box center [136, 244] width 108 height 22
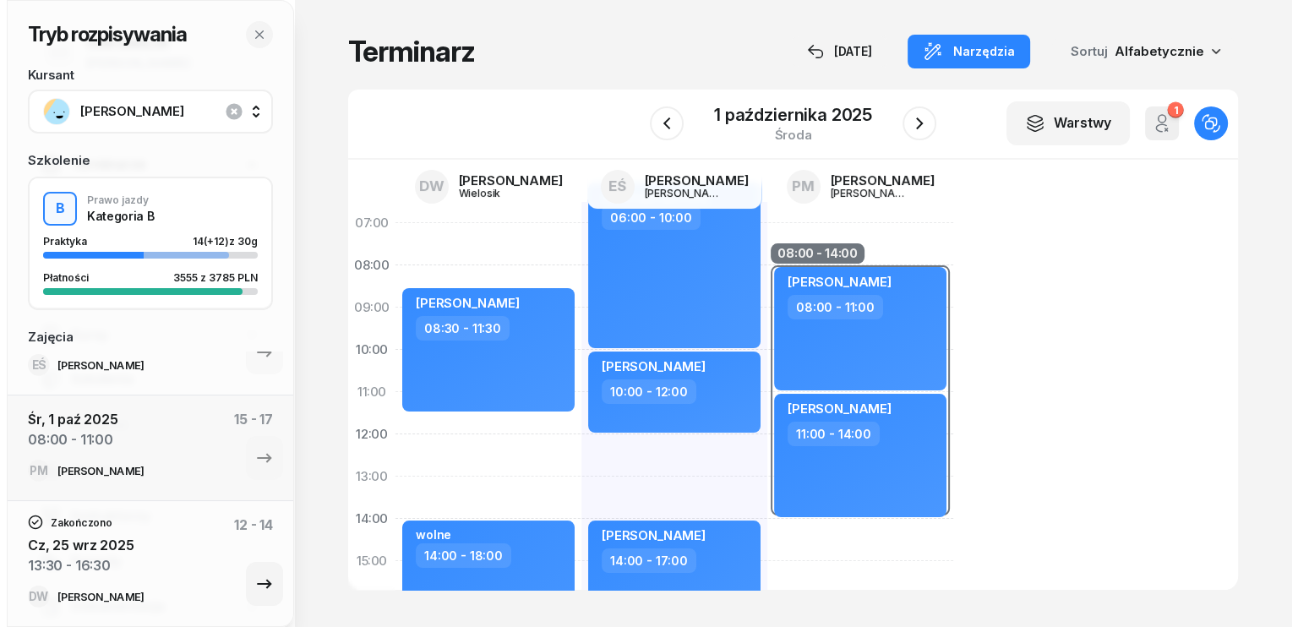
scroll to position [254, 0]
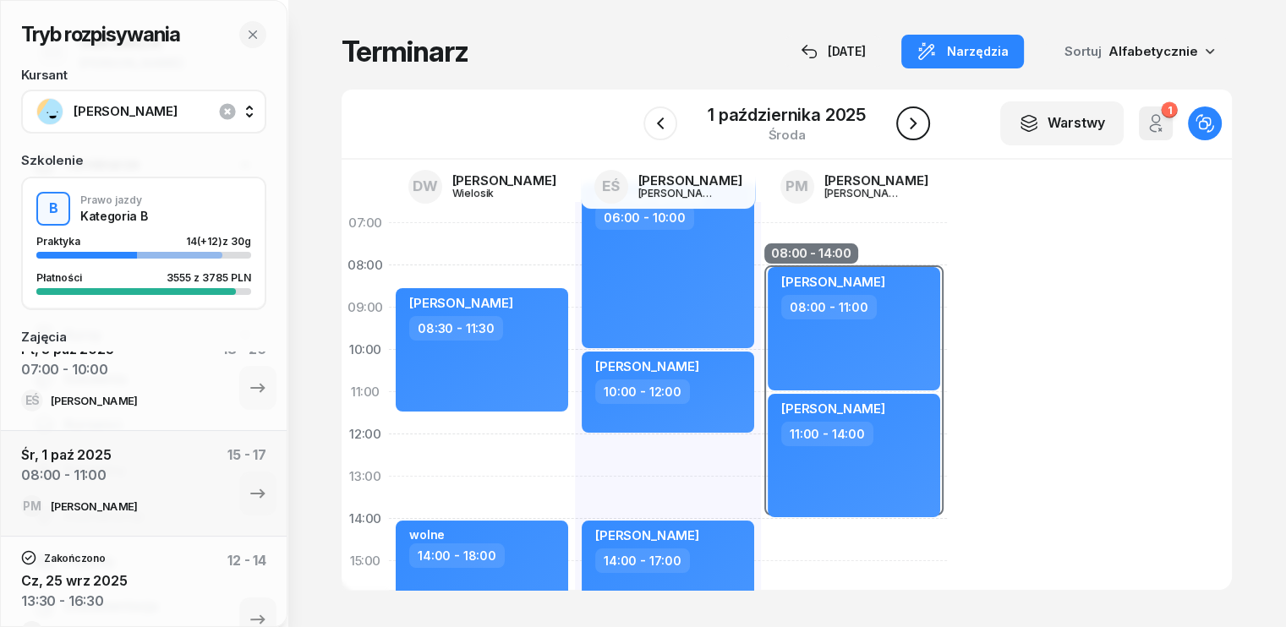
click at [909, 130] on icon "button" at bounding box center [913, 123] width 20 height 20
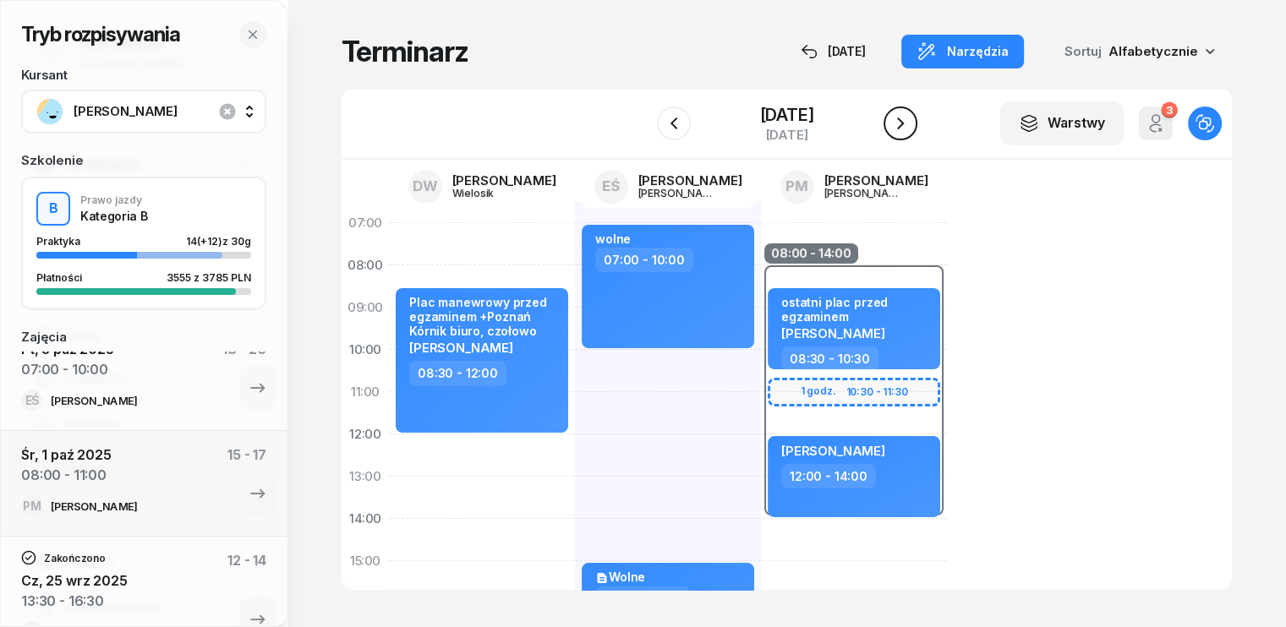
click at [907, 126] on icon "button" at bounding box center [900, 123] width 20 height 20
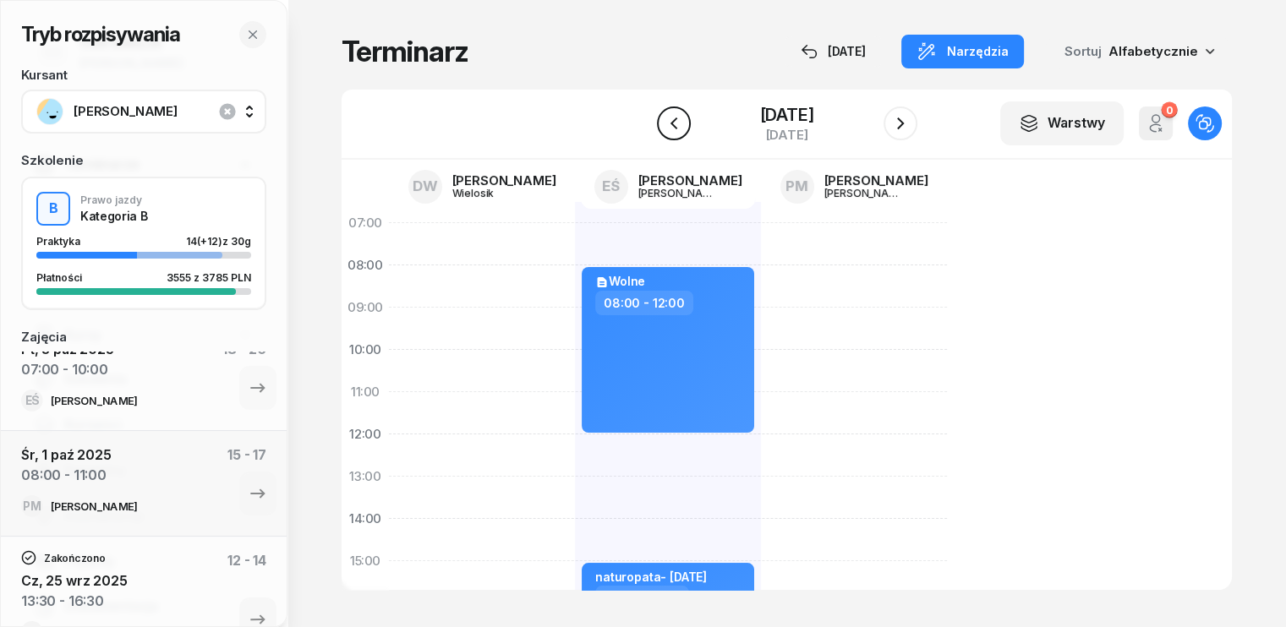
click at [664, 127] on icon "button" at bounding box center [674, 123] width 20 height 20
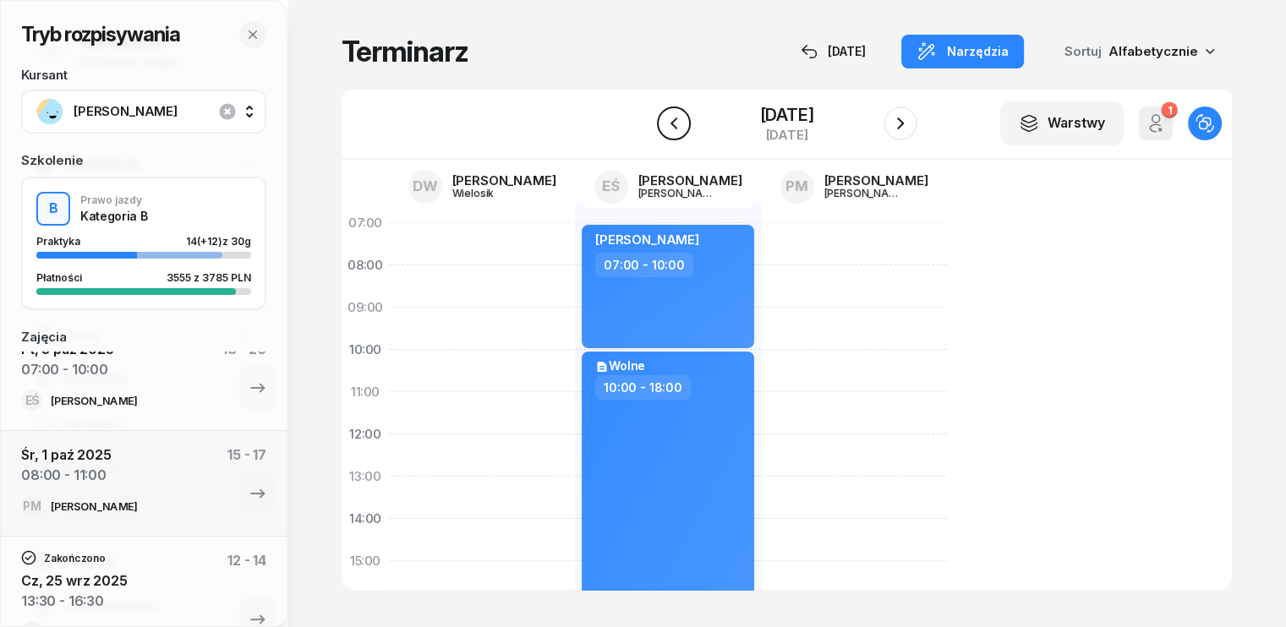
click at [664, 127] on icon "button" at bounding box center [674, 123] width 20 height 20
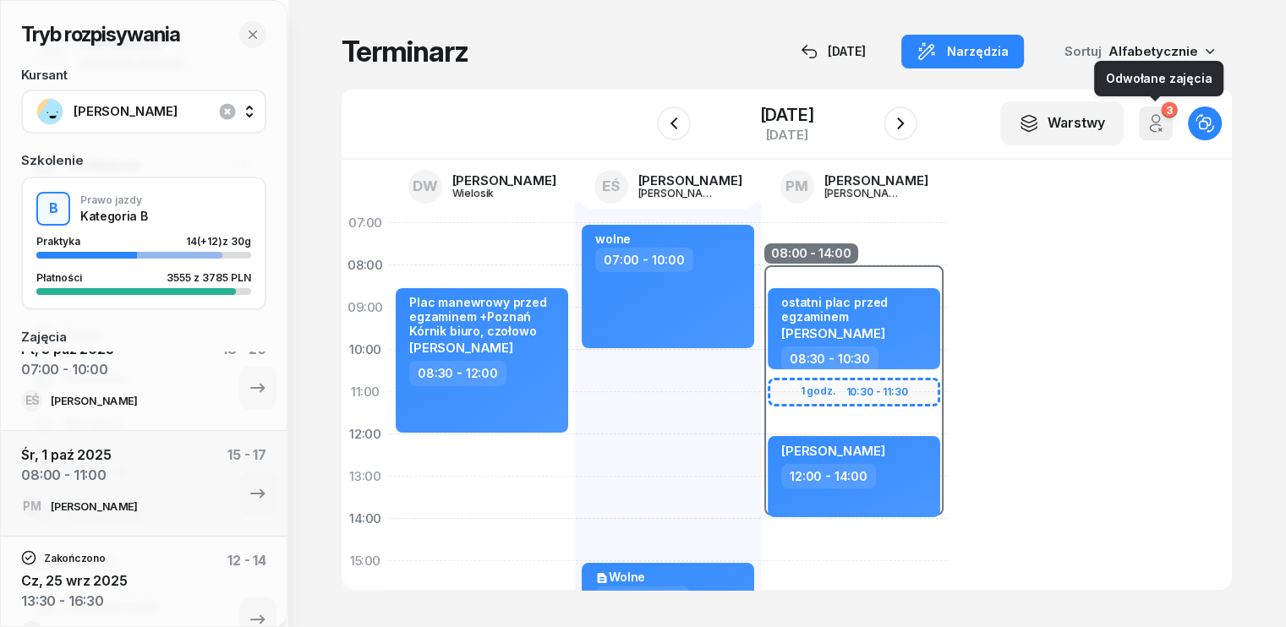
click at [1160, 121] on icon "button" at bounding box center [1156, 119] width 8 height 8
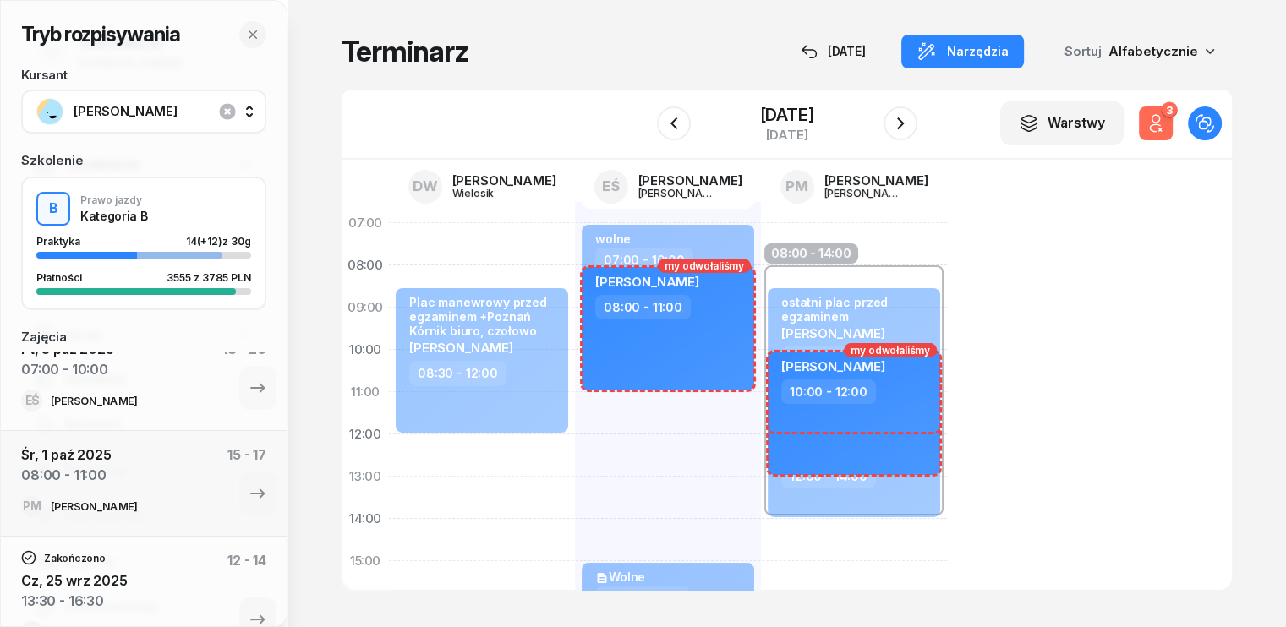
click at [1160, 121] on icon "button" at bounding box center [1156, 119] width 8 height 8
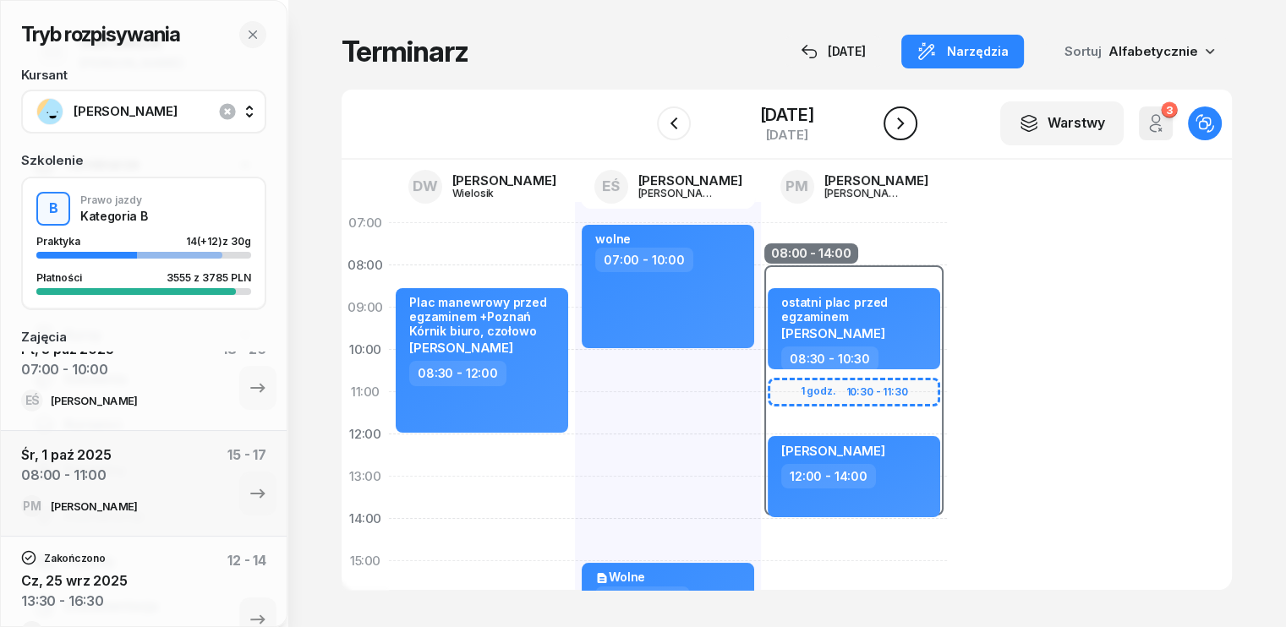
click at [909, 121] on icon "button" at bounding box center [900, 123] width 20 height 20
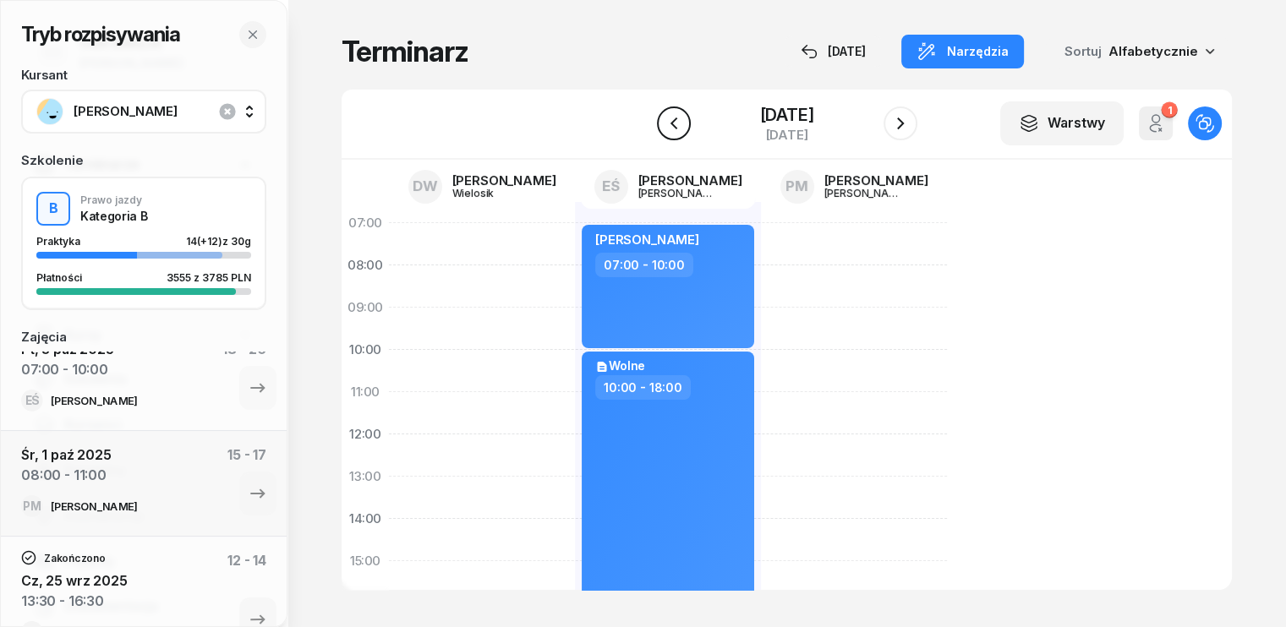
click at [664, 124] on icon "button" at bounding box center [674, 123] width 20 height 20
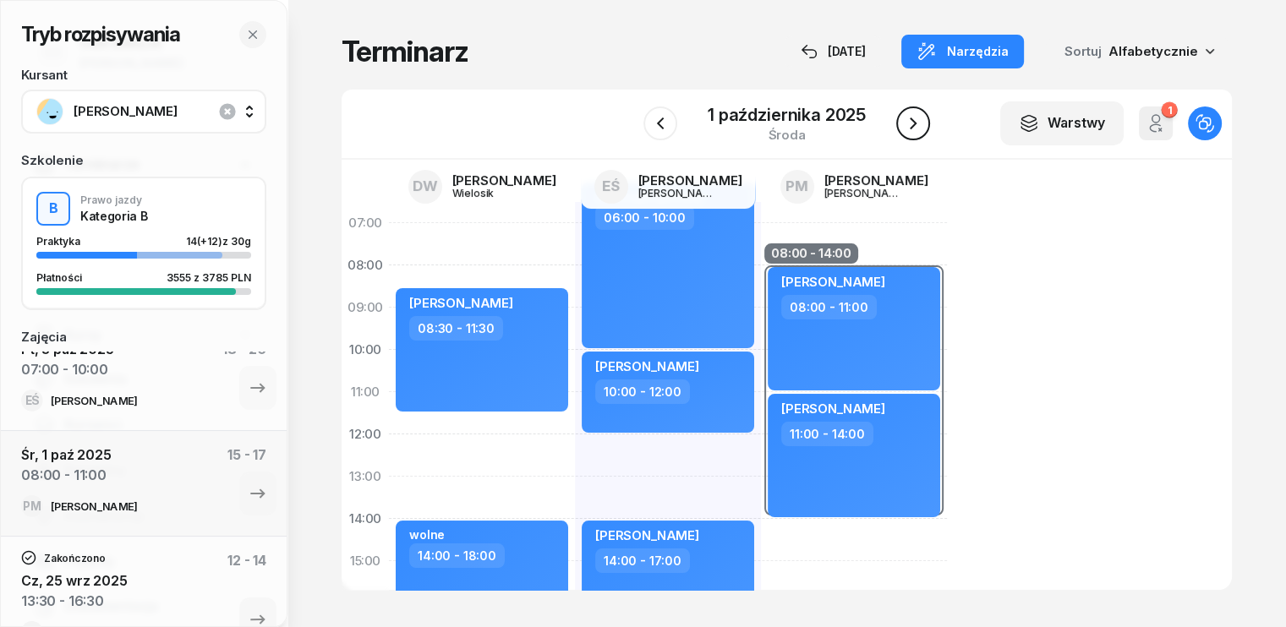
click at [919, 117] on icon "button" at bounding box center [913, 123] width 20 height 20
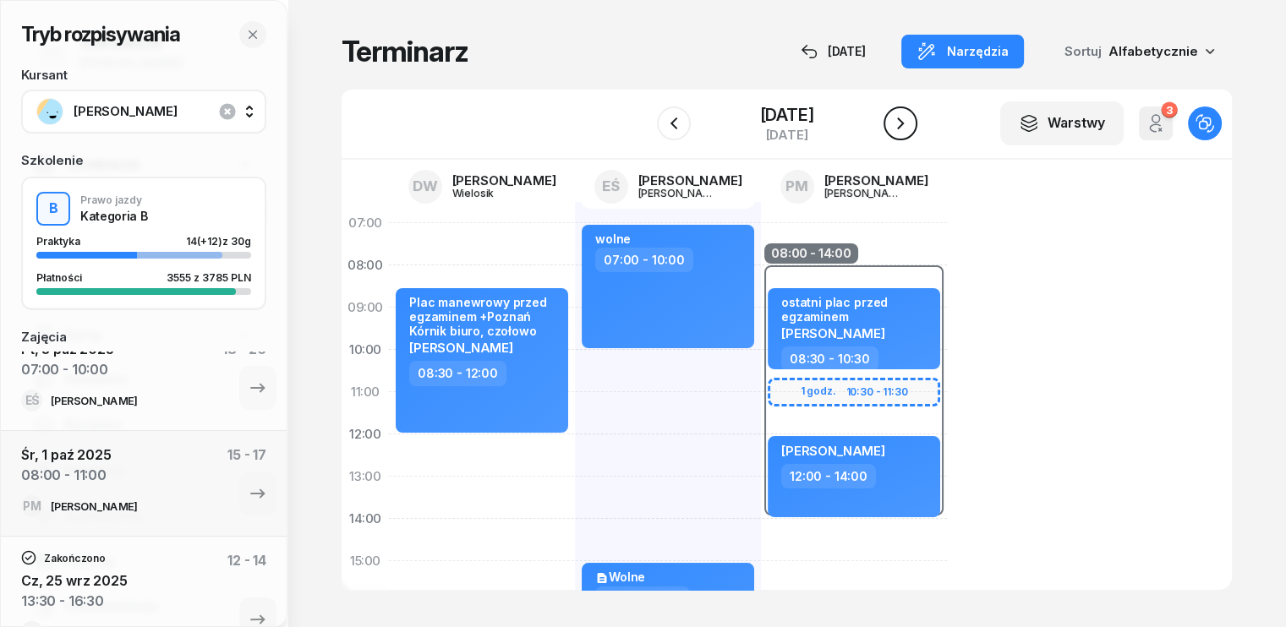
click at [910, 121] on icon "button" at bounding box center [900, 123] width 20 height 20
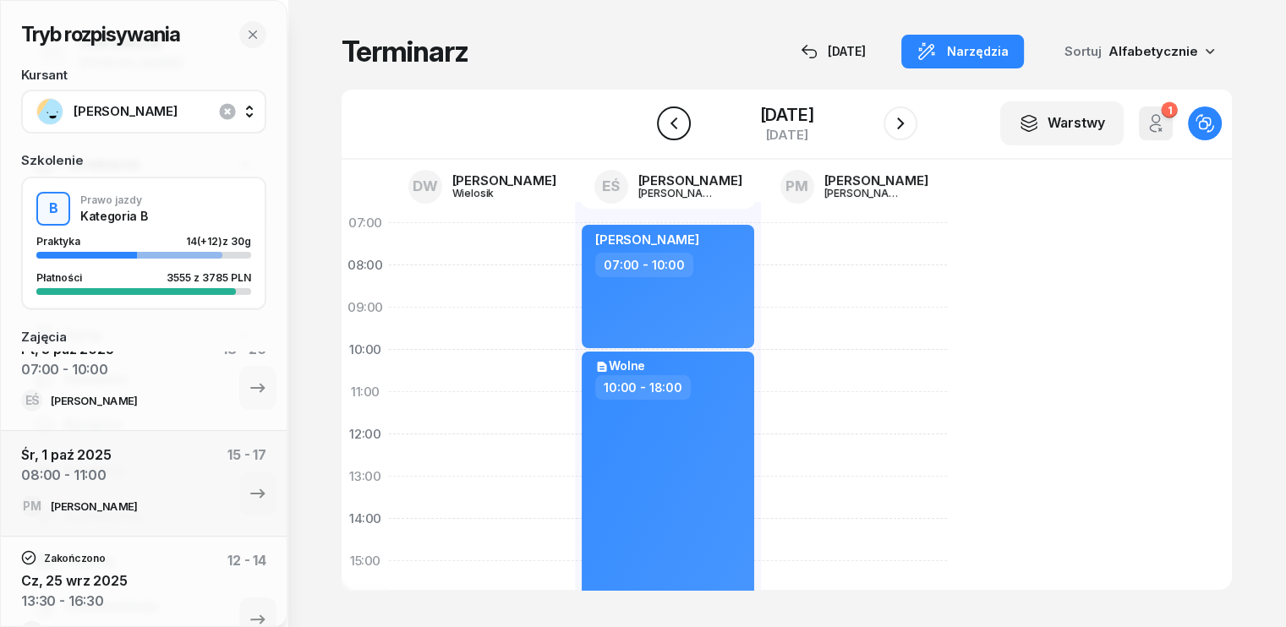
click at [664, 131] on icon "button" at bounding box center [674, 123] width 20 height 20
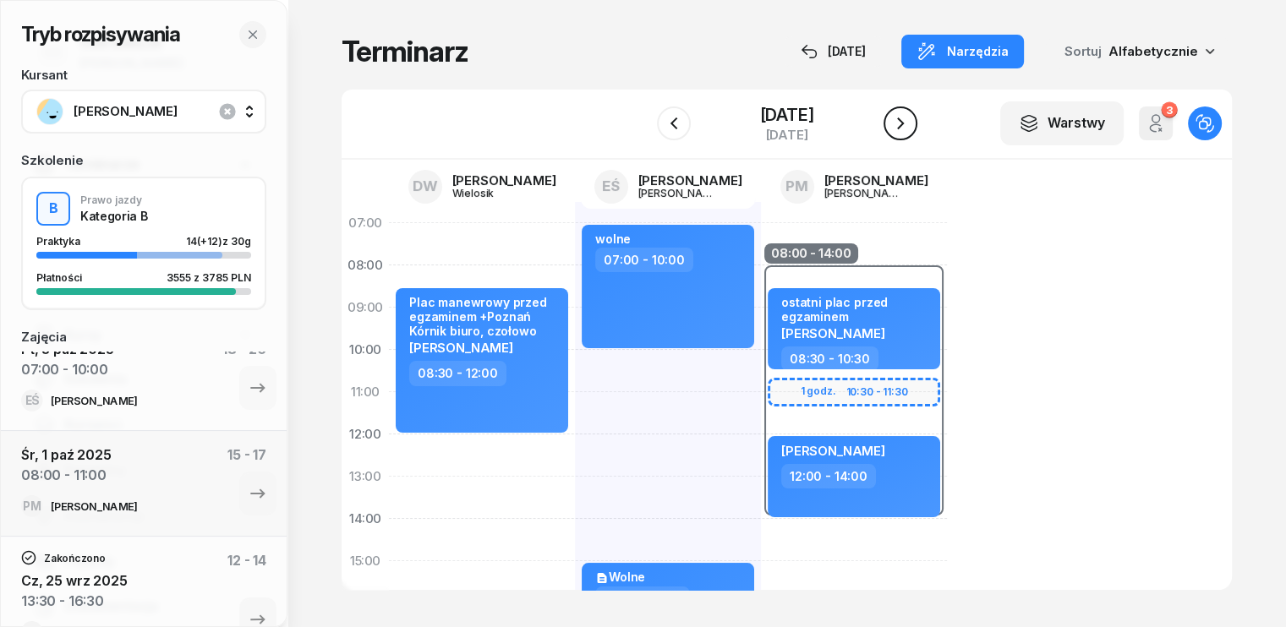
click at [910, 124] on icon "button" at bounding box center [900, 123] width 20 height 20
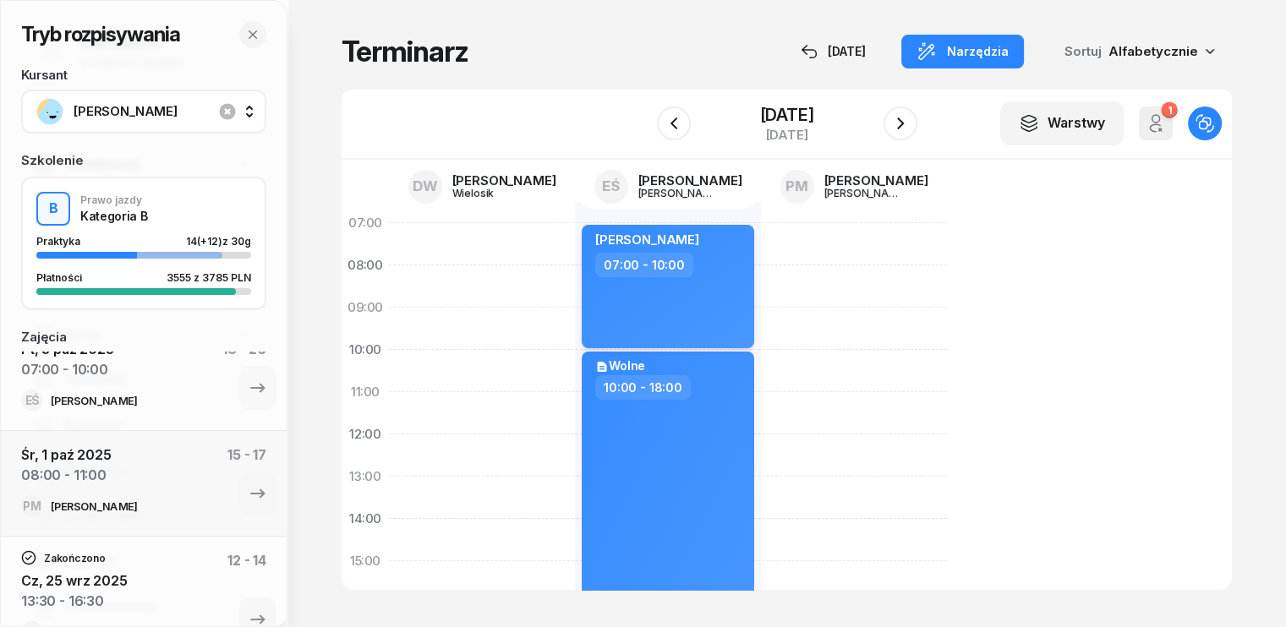
click at [693, 264] on div "07:00 - 10:00" at bounding box center [669, 265] width 149 height 25
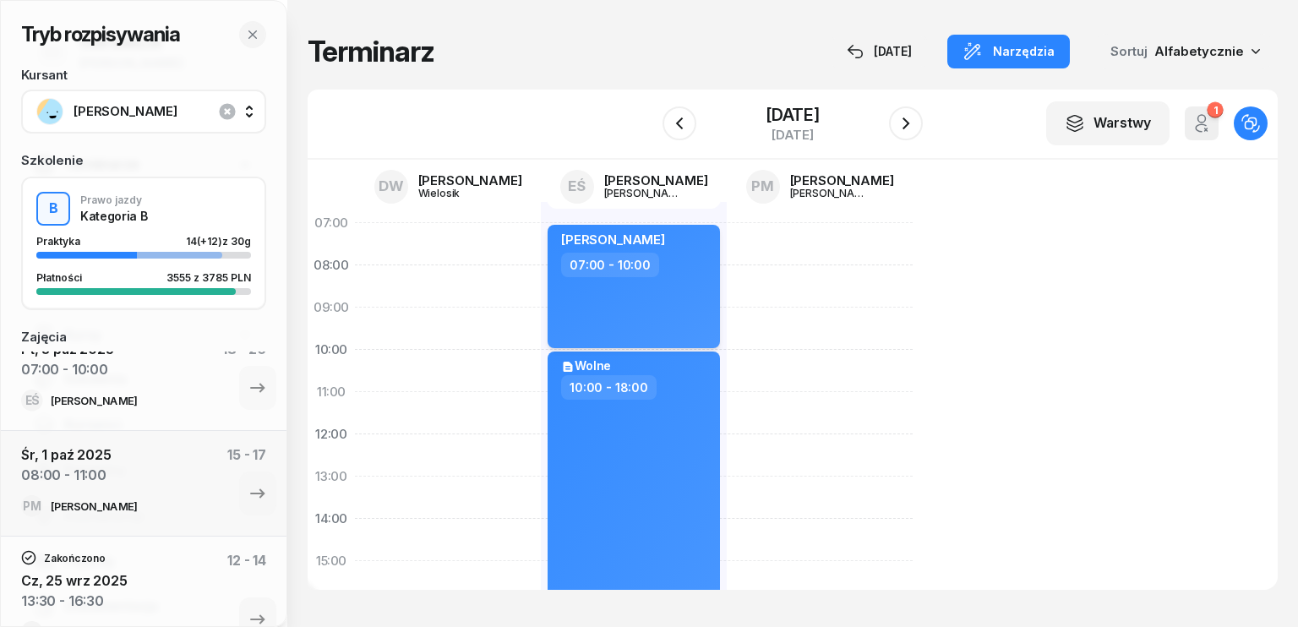
select select "07"
select select "10"
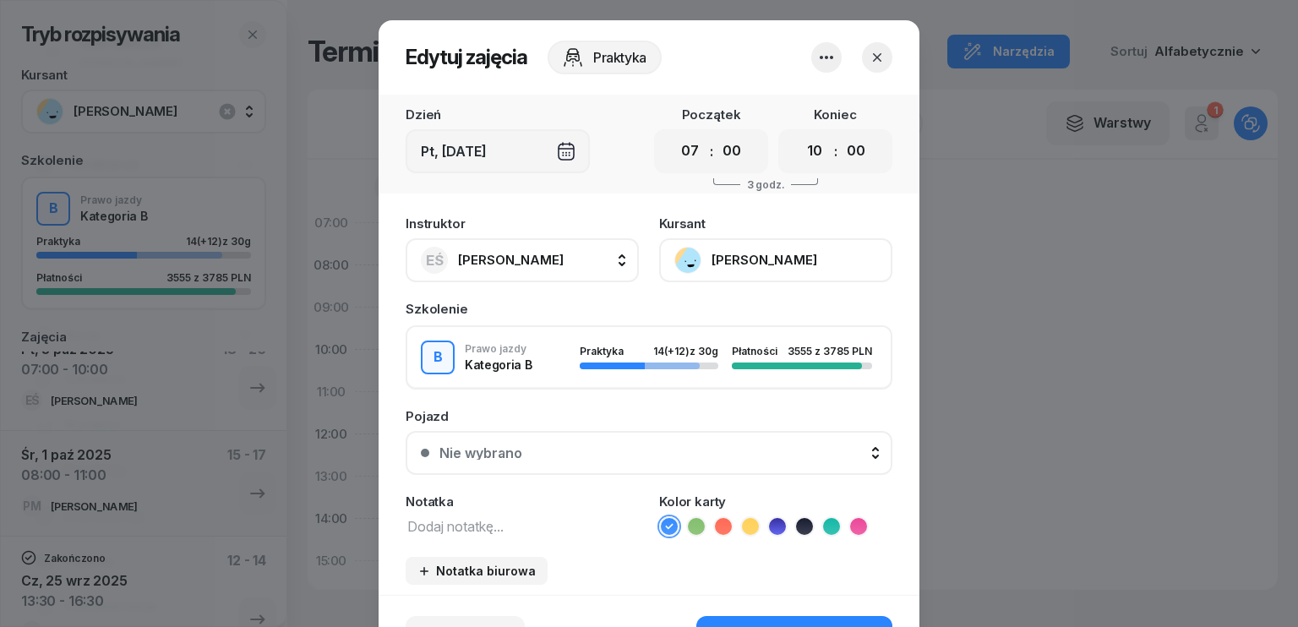
click at [704, 263] on button "[PERSON_NAME]" at bounding box center [775, 260] width 233 height 44
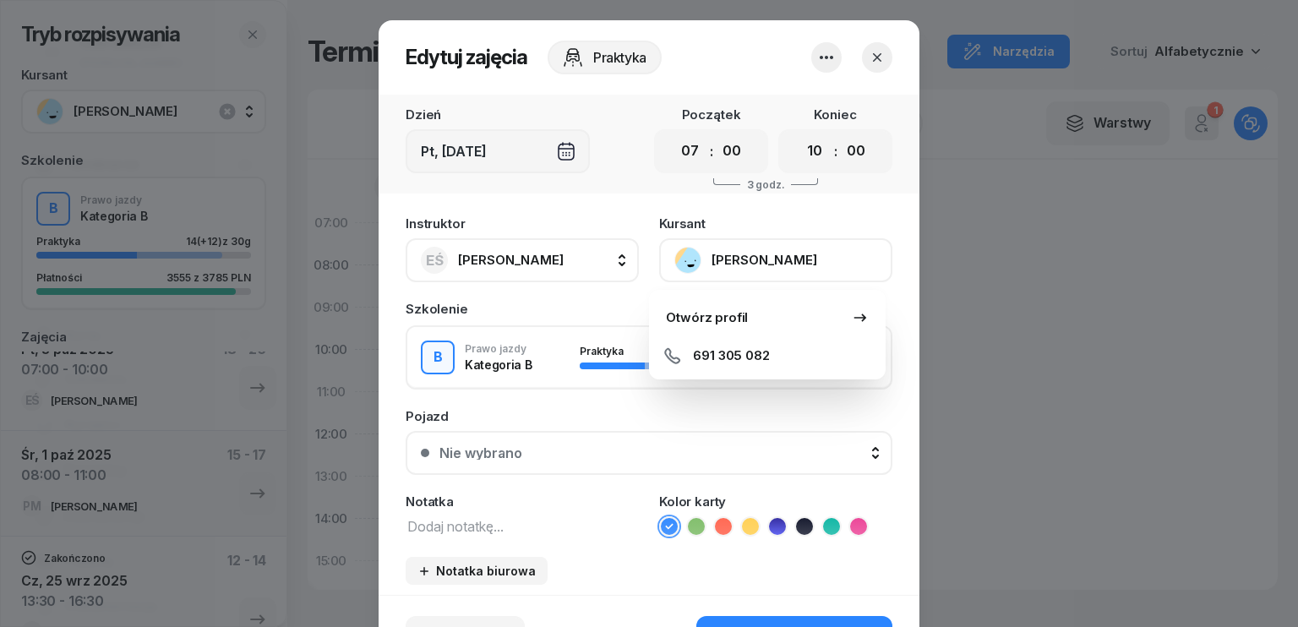
click at [879, 53] on icon "button" at bounding box center [877, 57] width 17 height 17
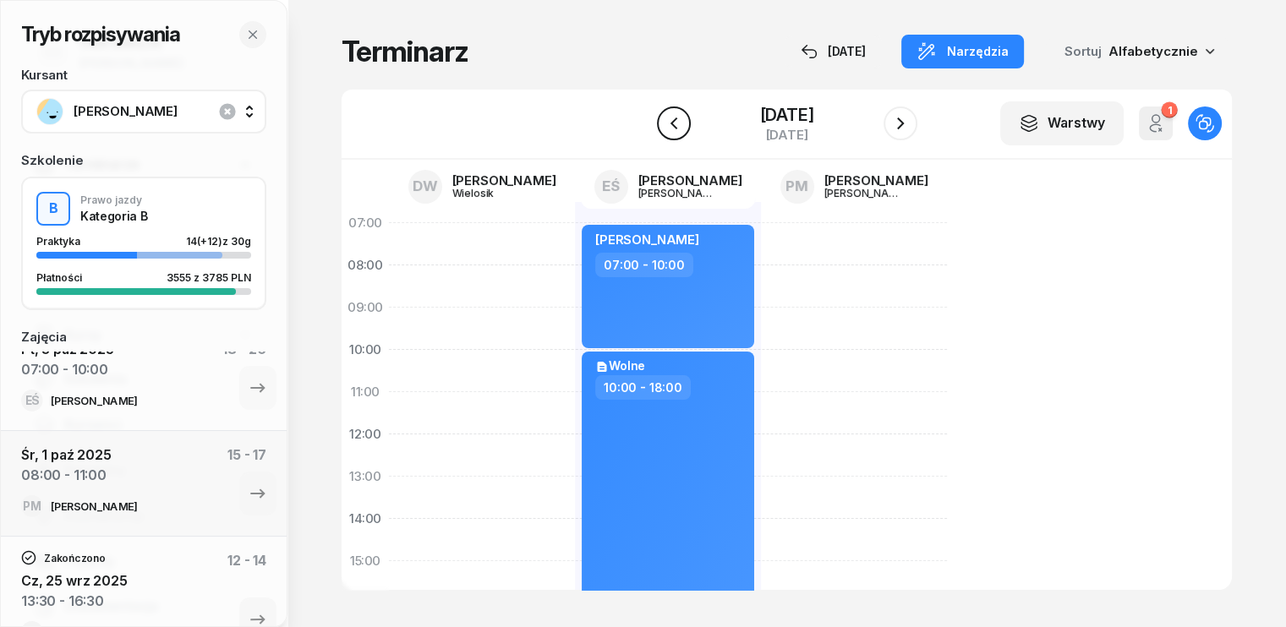
click at [664, 128] on icon "button" at bounding box center [674, 123] width 20 height 20
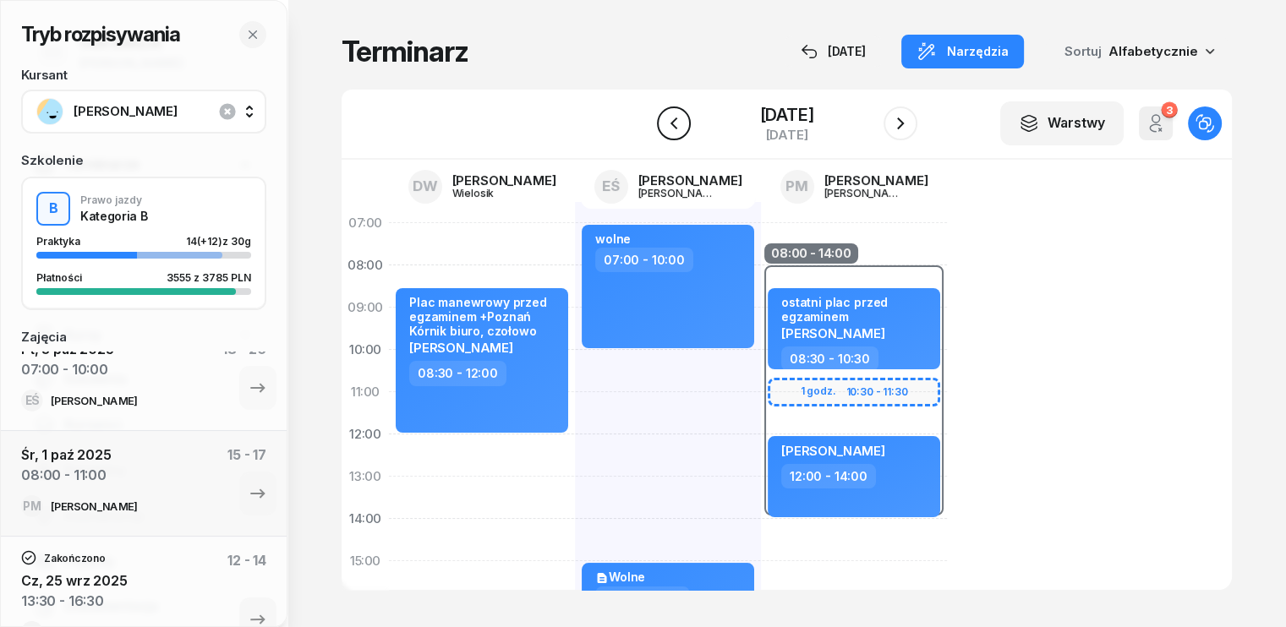
click at [664, 126] on icon "button" at bounding box center [674, 123] width 20 height 20
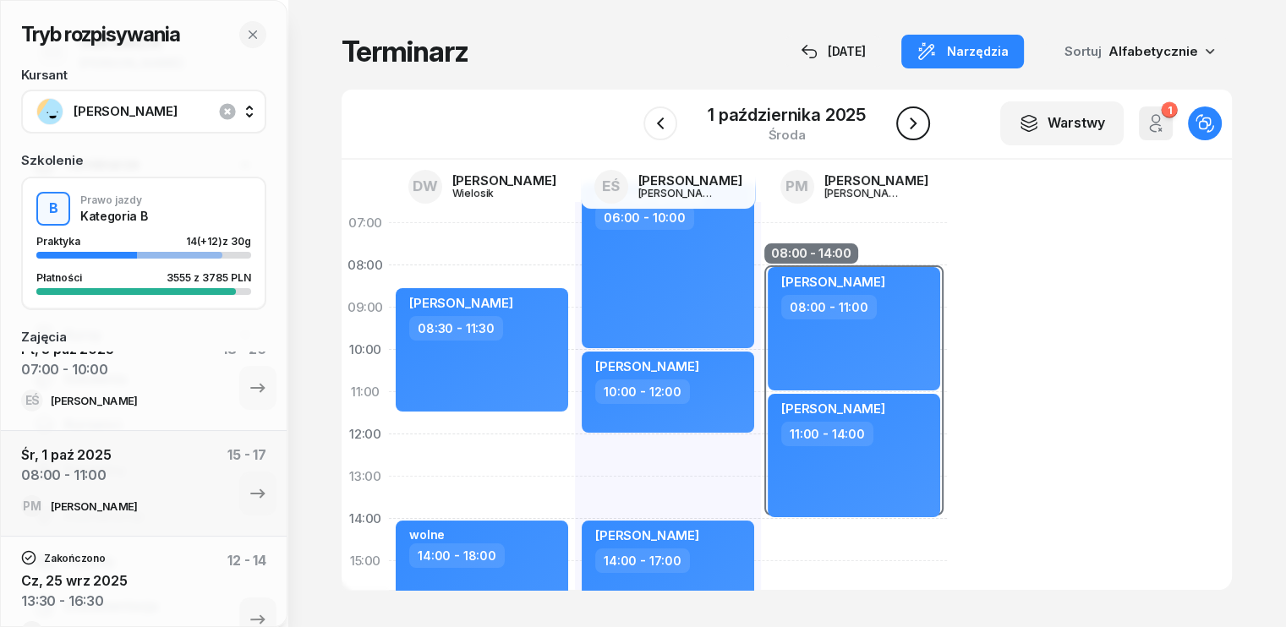
click at [905, 128] on icon "button" at bounding box center [913, 123] width 20 height 20
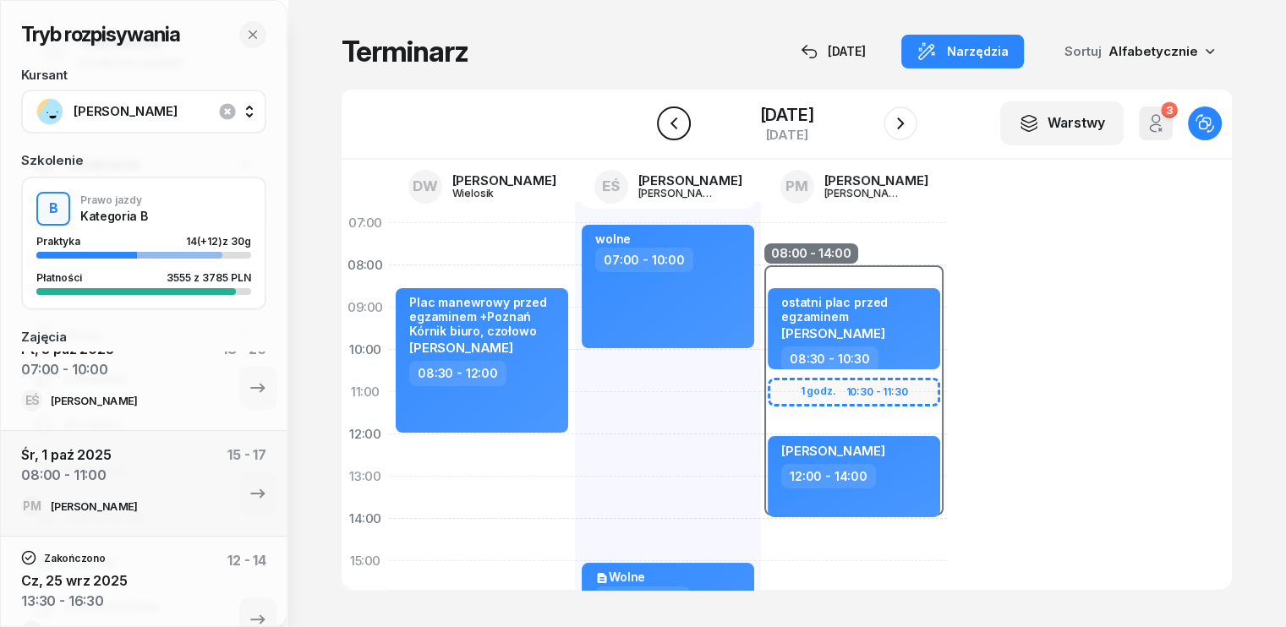
click at [664, 123] on icon "button" at bounding box center [674, 123] width 20 height 20
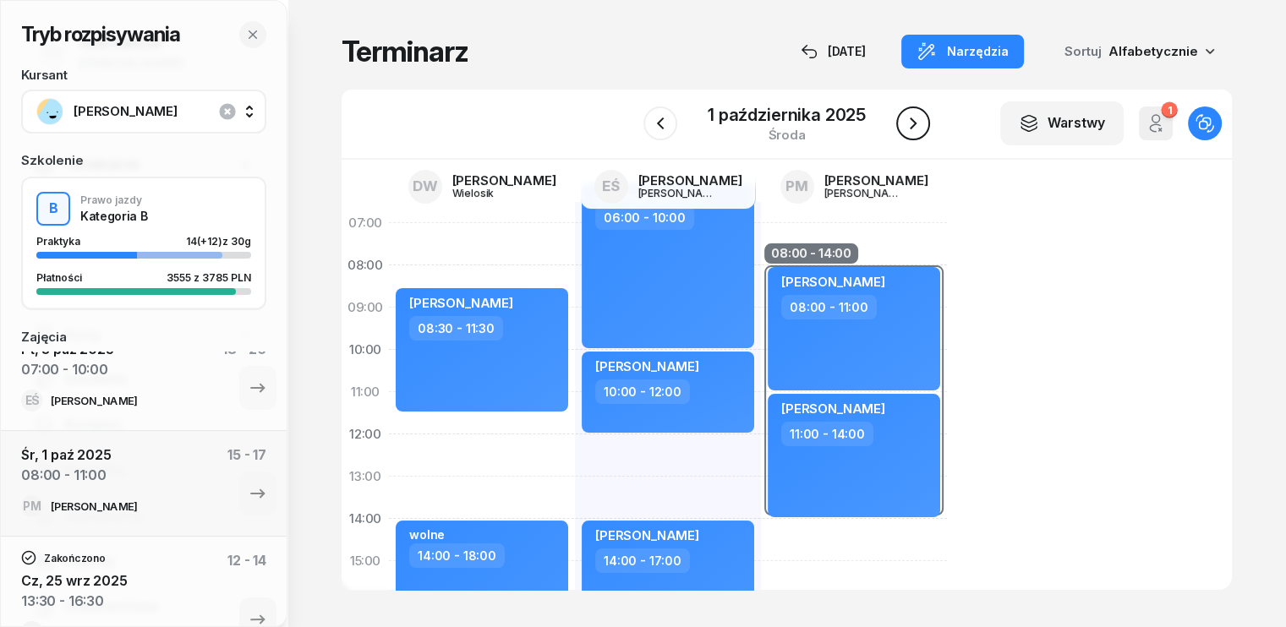
click at [912, 124] on icon "button" at bounding box center [913, 123] width 20 height 20
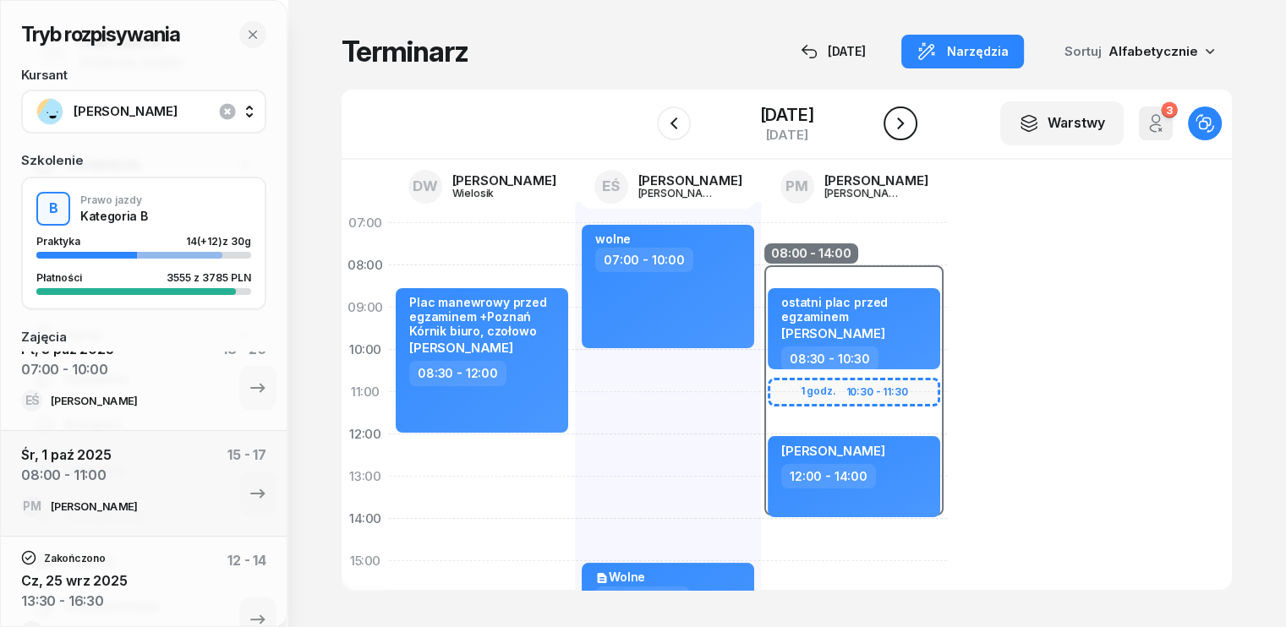
click at [910, 124] on icon "button" at bounding box center [900, 123] width 20 height 20
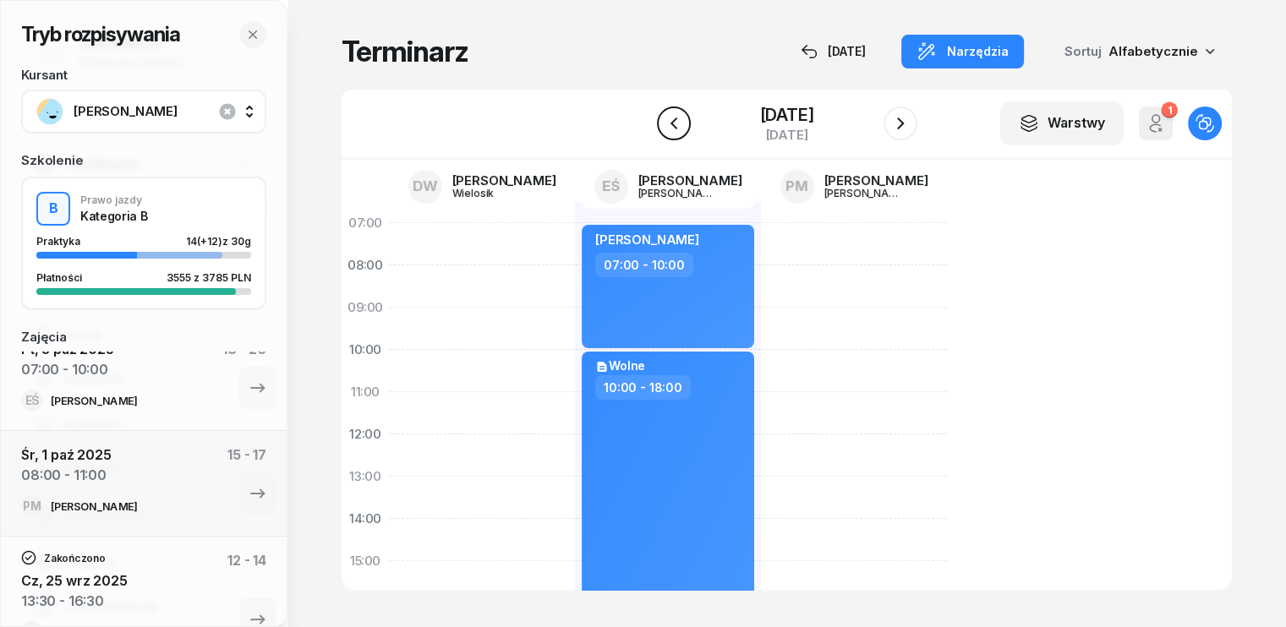
click at [664, 125] on icon "button" at bounding box center [674, 123] width 20 height 20
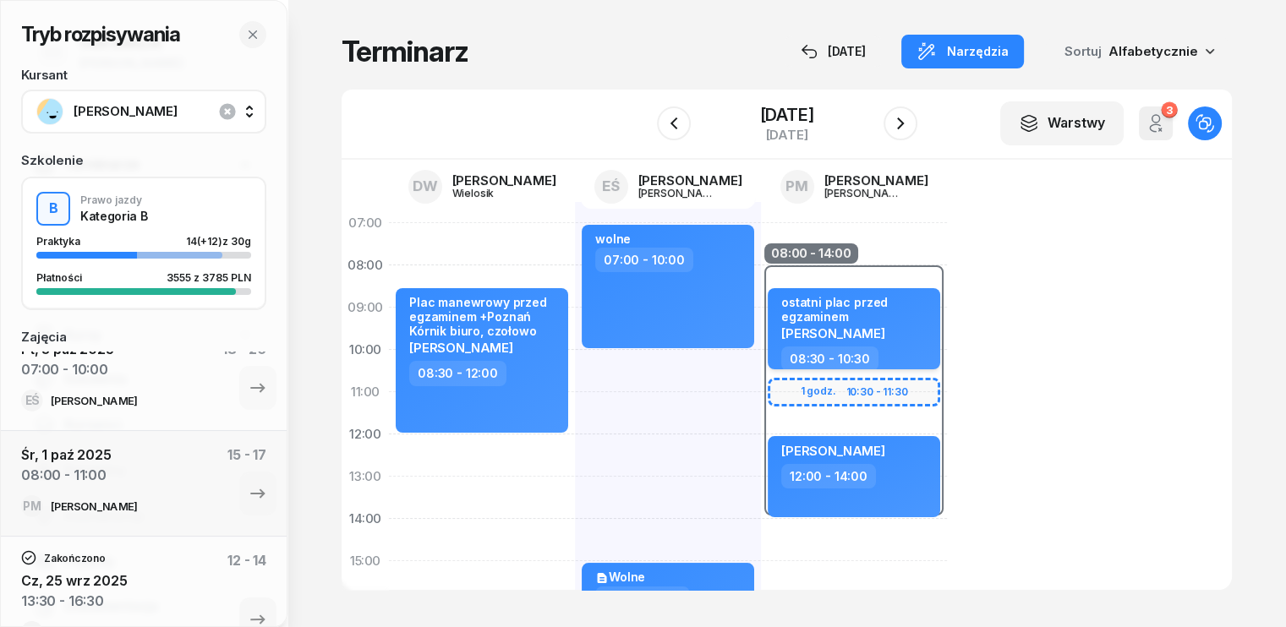
click at [859, 325] on div "[PERSON_NAME]" at bounding box center [855, 332] width 149 height 14
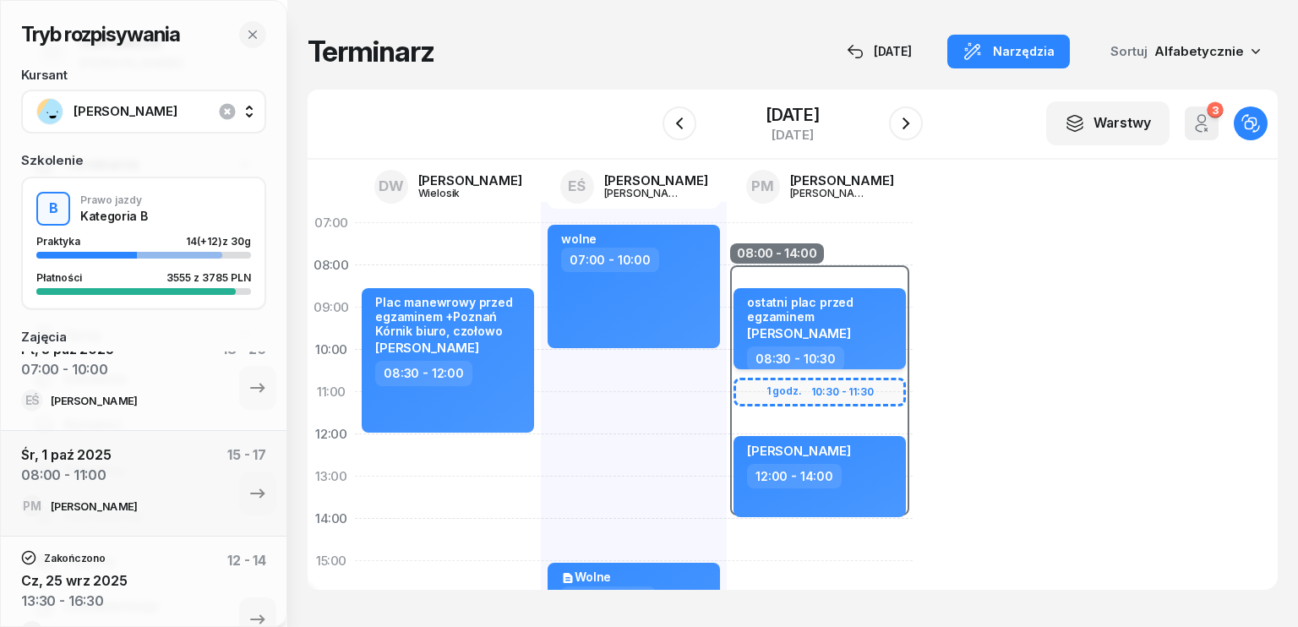
select select "08"
select select "30"
select select "10"
select select "30"
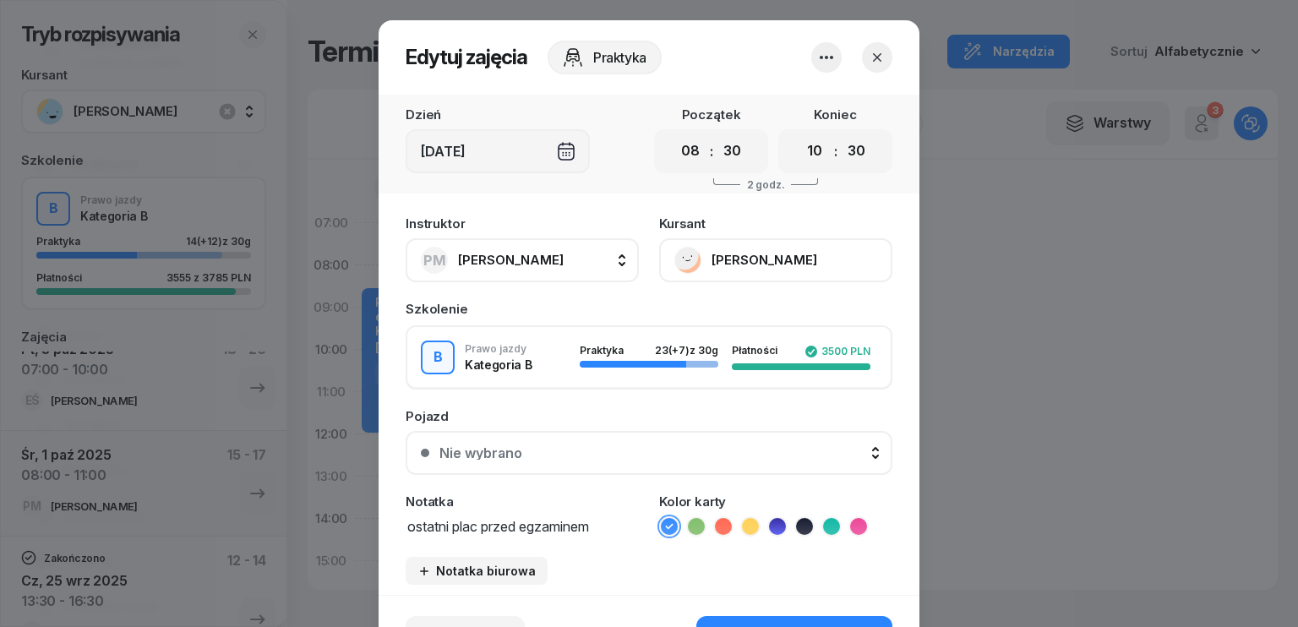
click at [869, 50] on icon "button" at bounding box center [877, 57] width 17 height 17
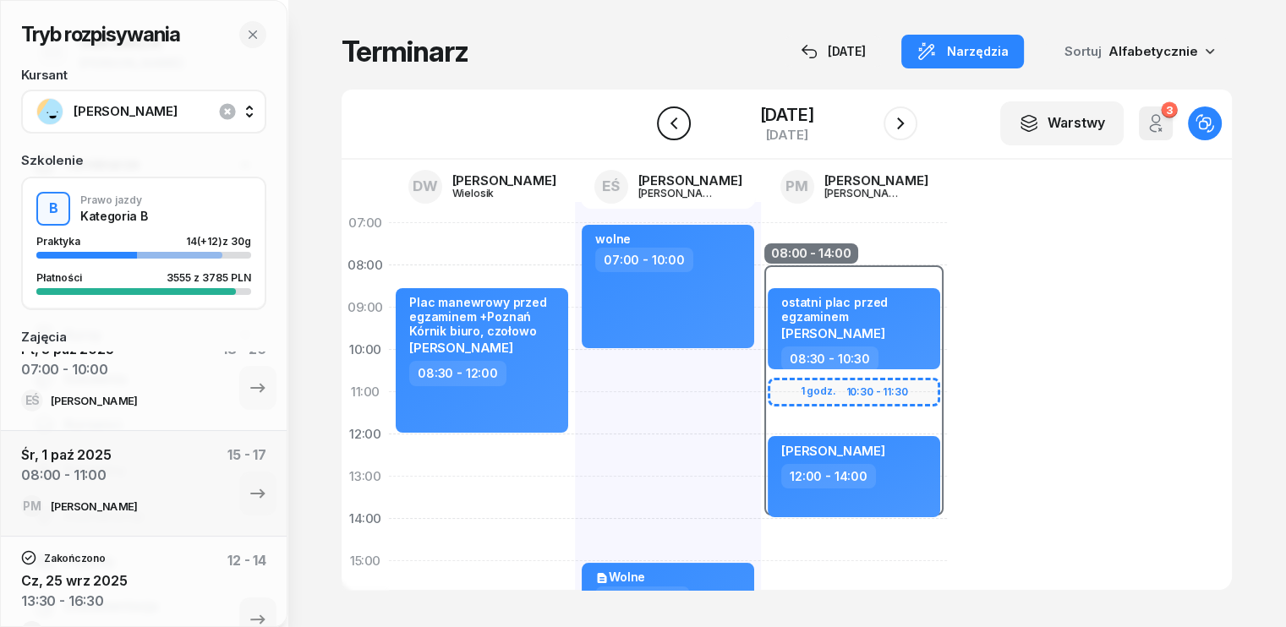
click at [664, 127] on icon "button" at bounding box center [674, 123] width 20 height 20
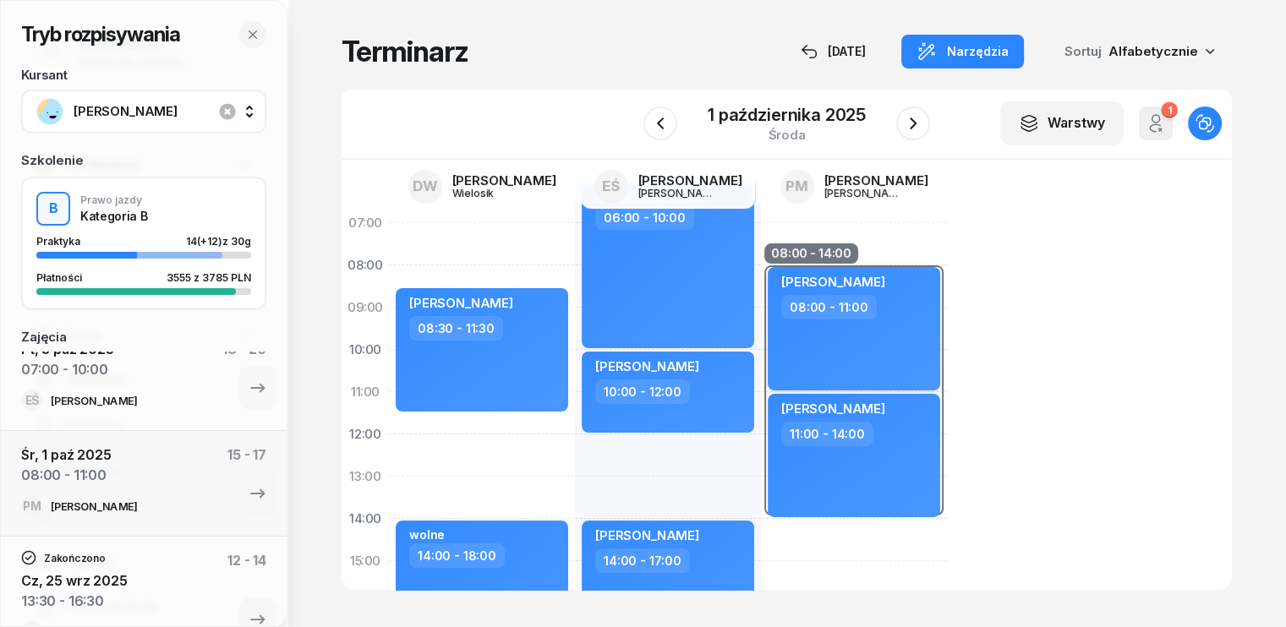
click at [865, 334] on div "[PERSON_NAME] 08:00 - 11:00" at bounding box center [853, 328] width 172 height 123
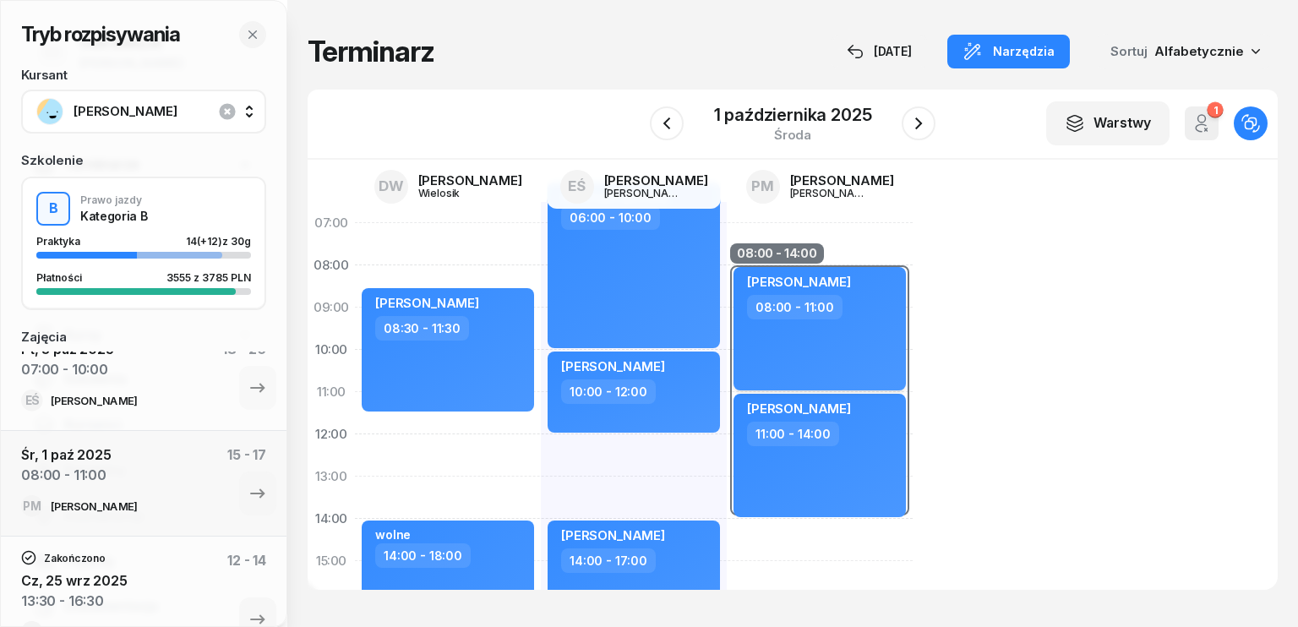
select select "08"
select select "11"
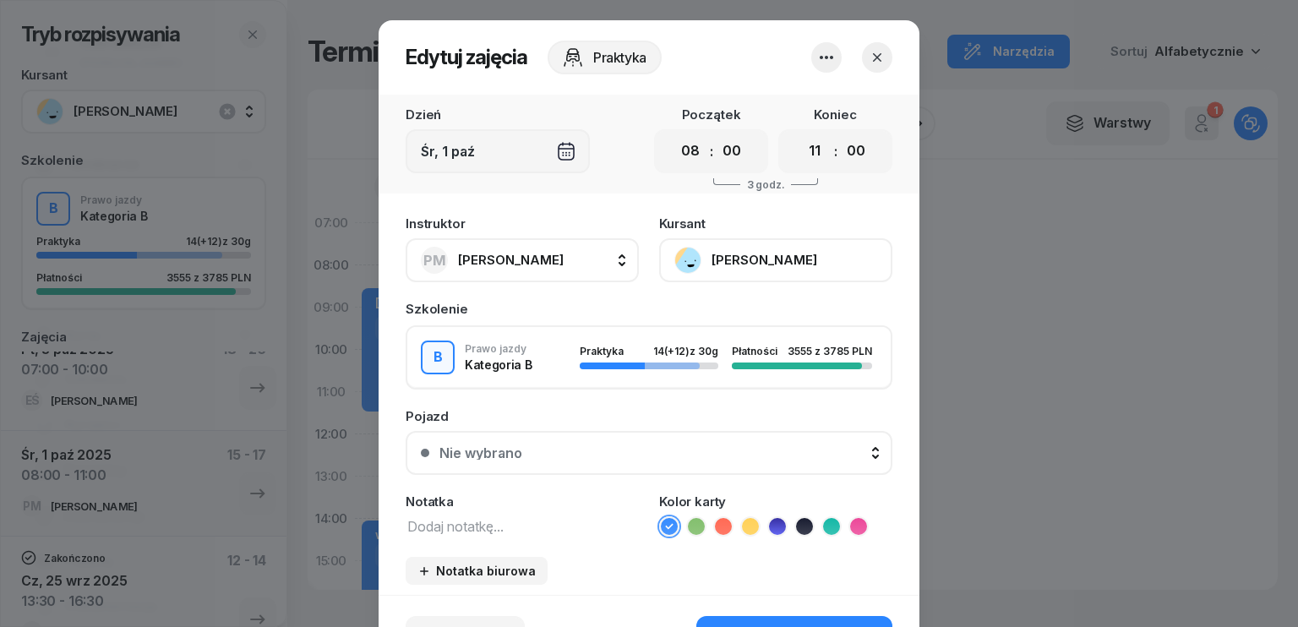
click at [873, 55] on icon "button" at bounding box center [877, 57] width 8 height 8
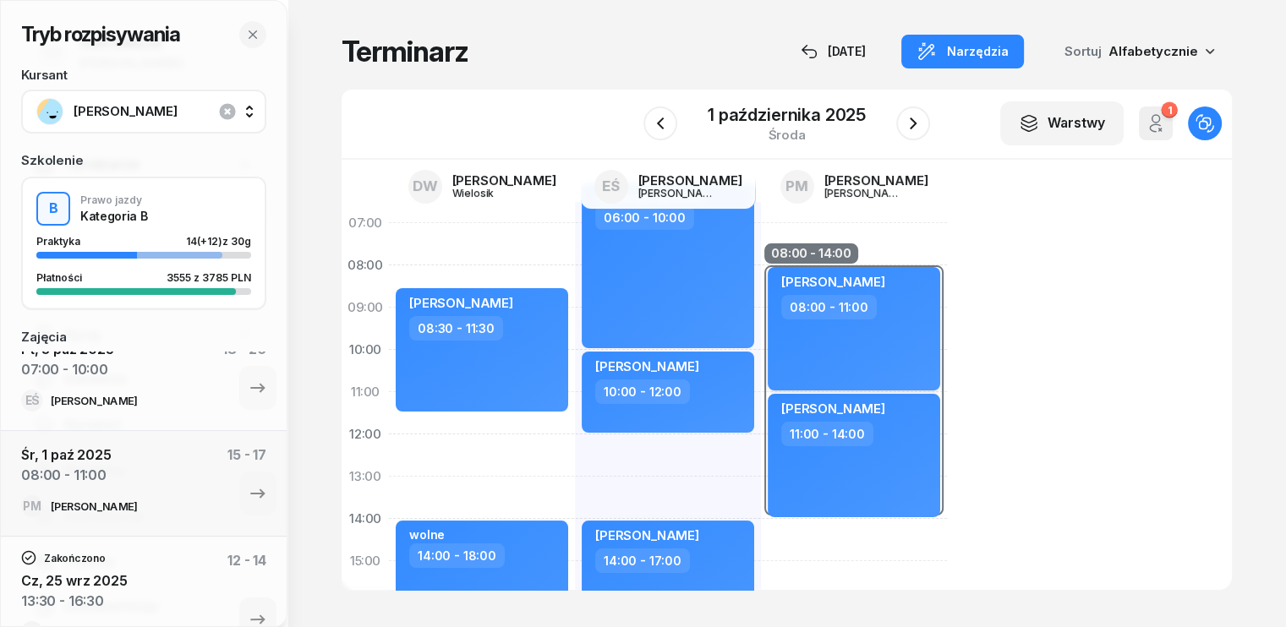
click at [856, 324] on div "[PERSON_NAME] 08:00 - 11:00" at bounding box center [853, 328] width 172 height 123
select select "08"
select select "11"
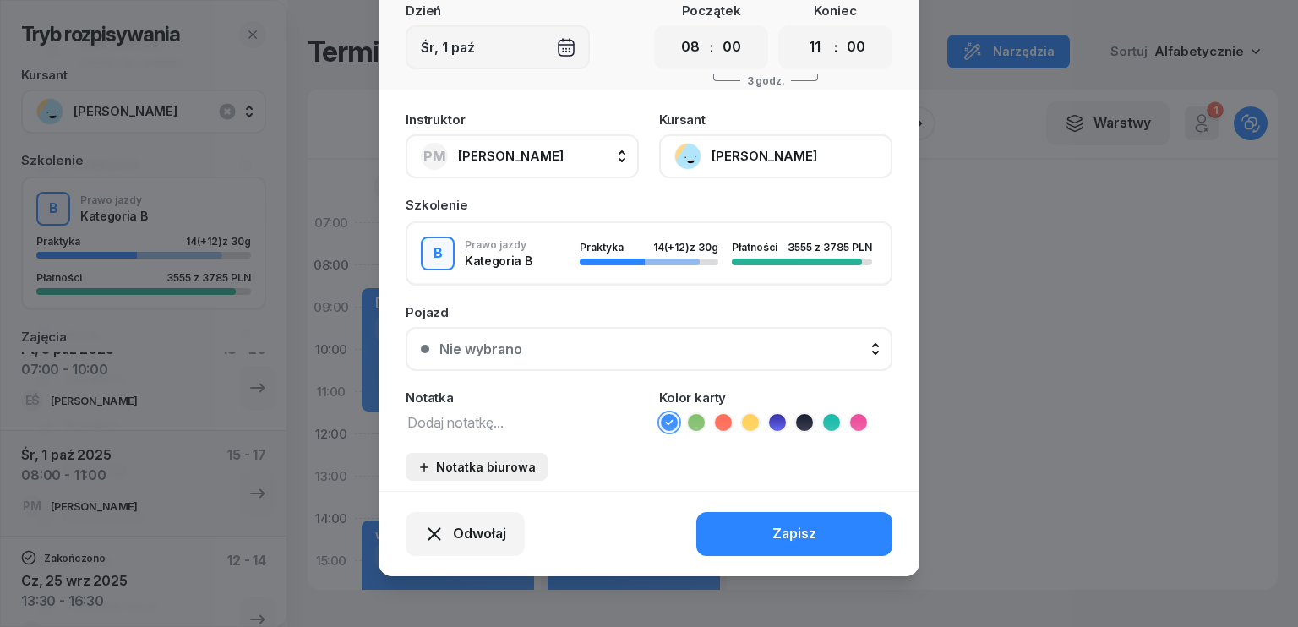
scroll to position [105, 0]
click at [472, 525] on span "Odwołaj" at bounding box center [479, 533] width 53 height 22
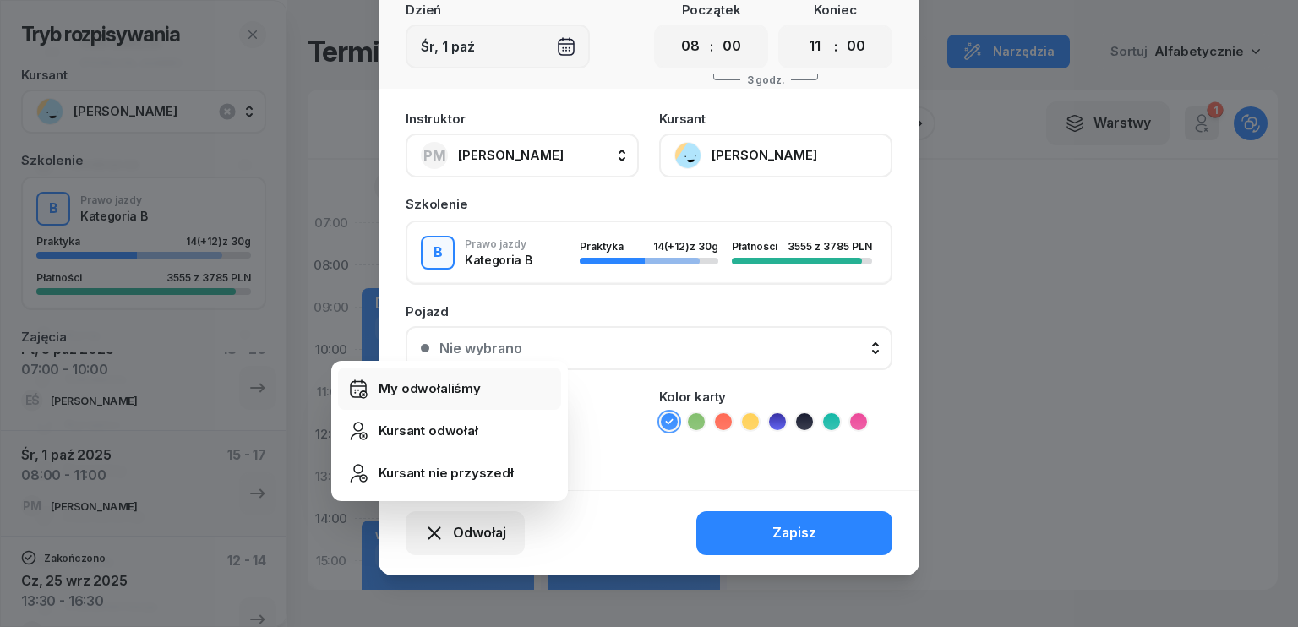
click at [427, 391] on div "My odwołaliśmy" at bounding box center [430, 389] width 102 height 22
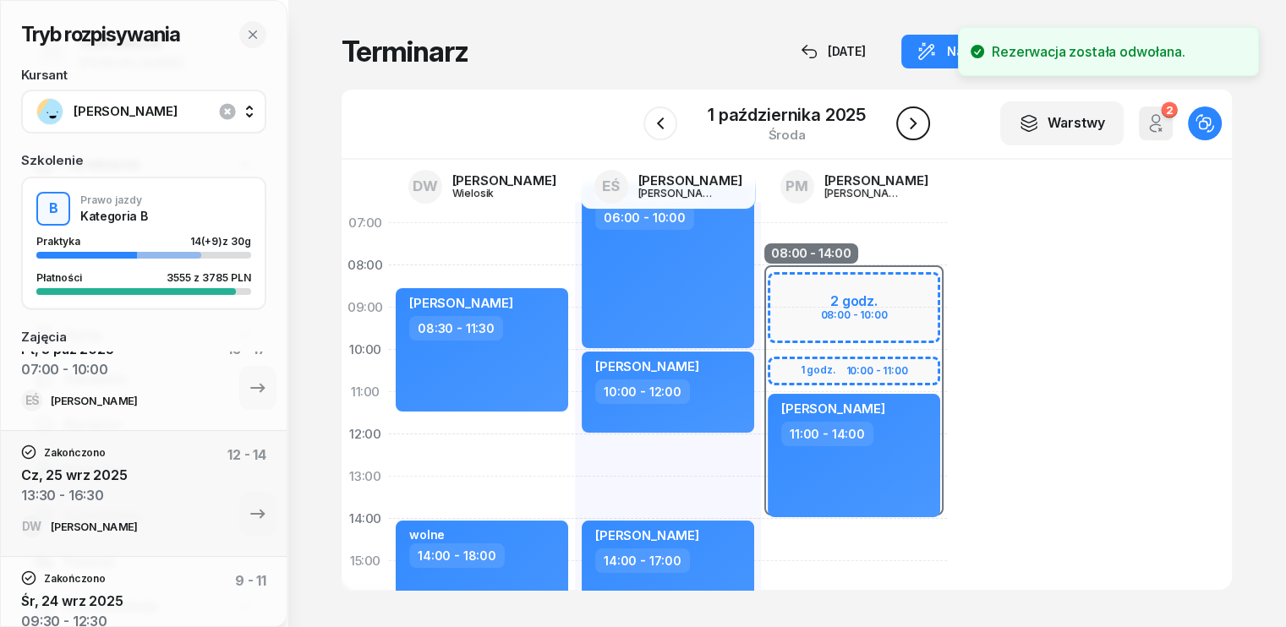
click at [916, 124] on icon "button" at bounding box center [913, 123] width 20 height 20
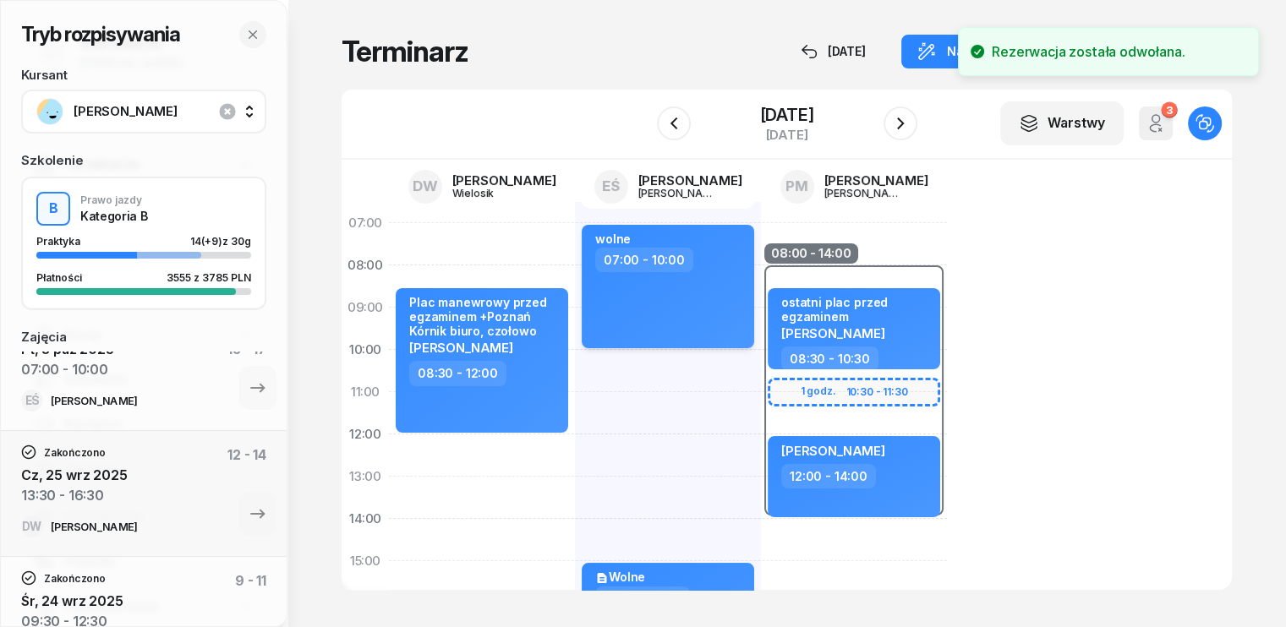
click at [652, 288] on div "wolne 07:00 - 10:00" at bounding box center [668, 286] width 172 height 123
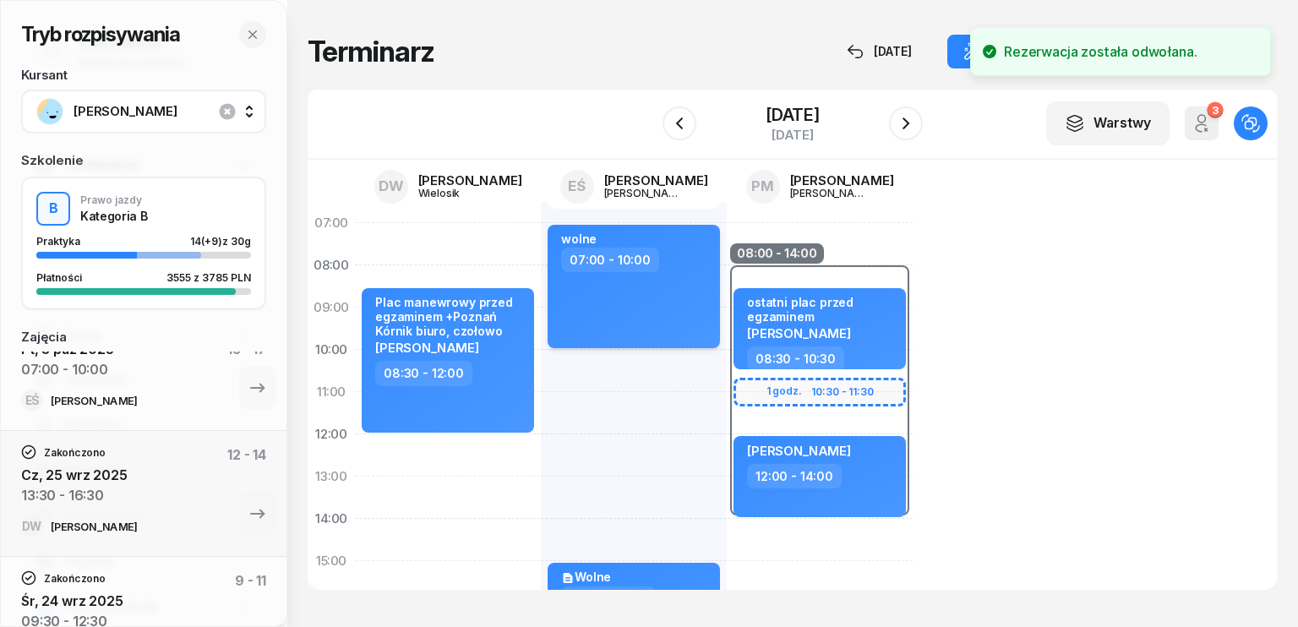
select select "07"
select select "10"
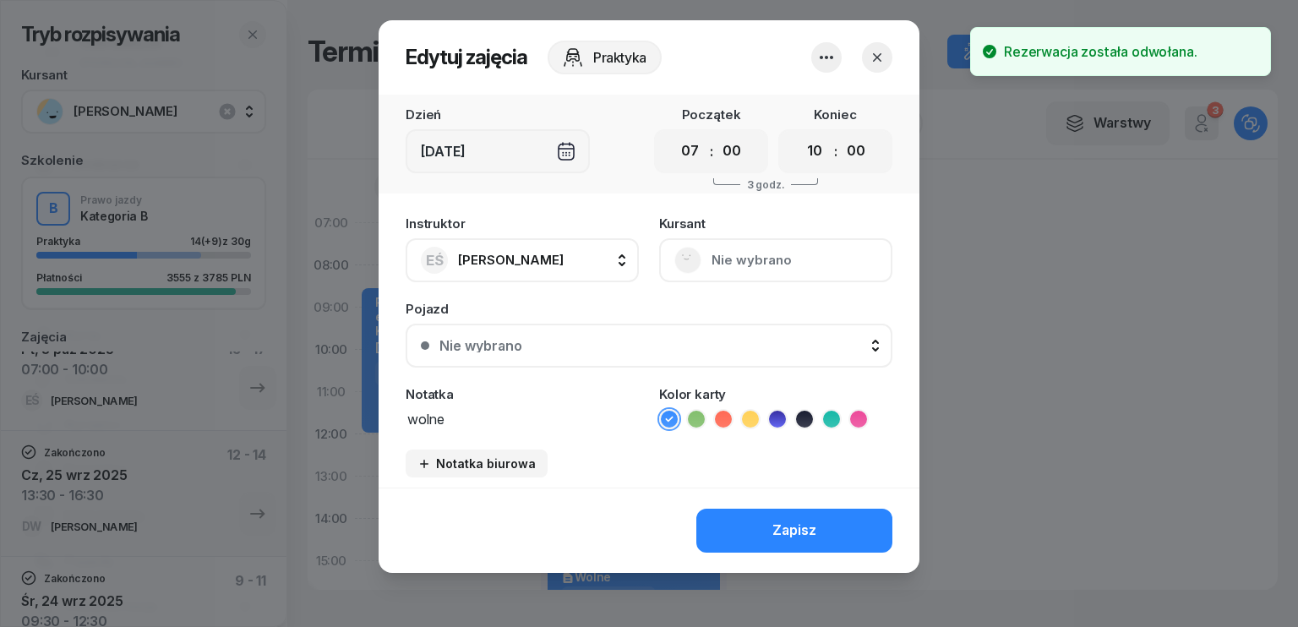
click at [829, 55] on icon "button" at bounding box center [826, 57] width 20 height 20
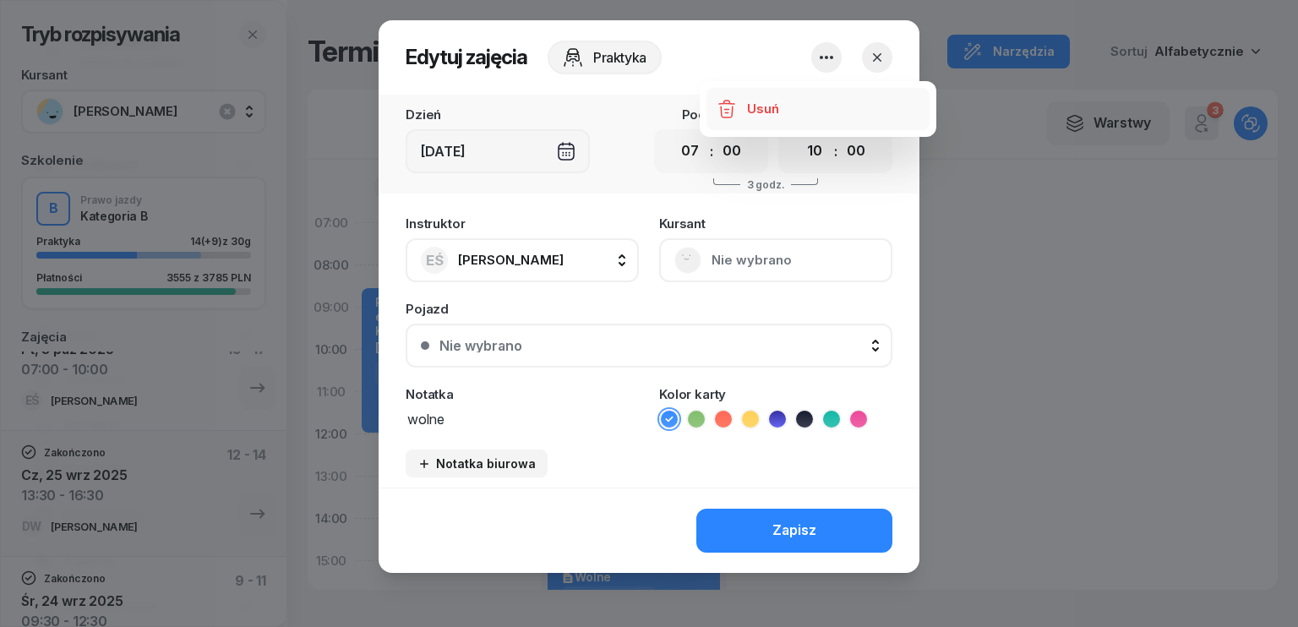
click at [756, 112] on div "Usuń" at bounding box center [762, 109] width 31 height 22
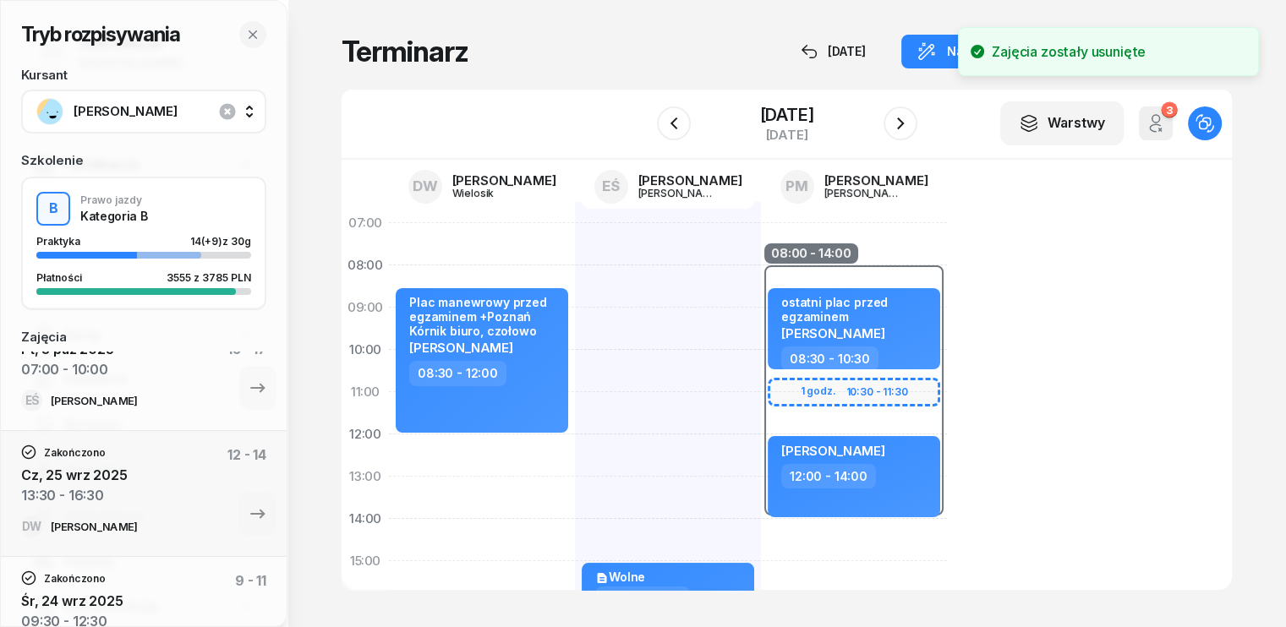
click at [575, 229] on div "my odwołaliśmy [PERSON_NAME] 08:00 - 11:00 Wolne 15:00 - 18:00 wykłady kórnik 1…" at bounding box center [668, 582] width 186 height 761
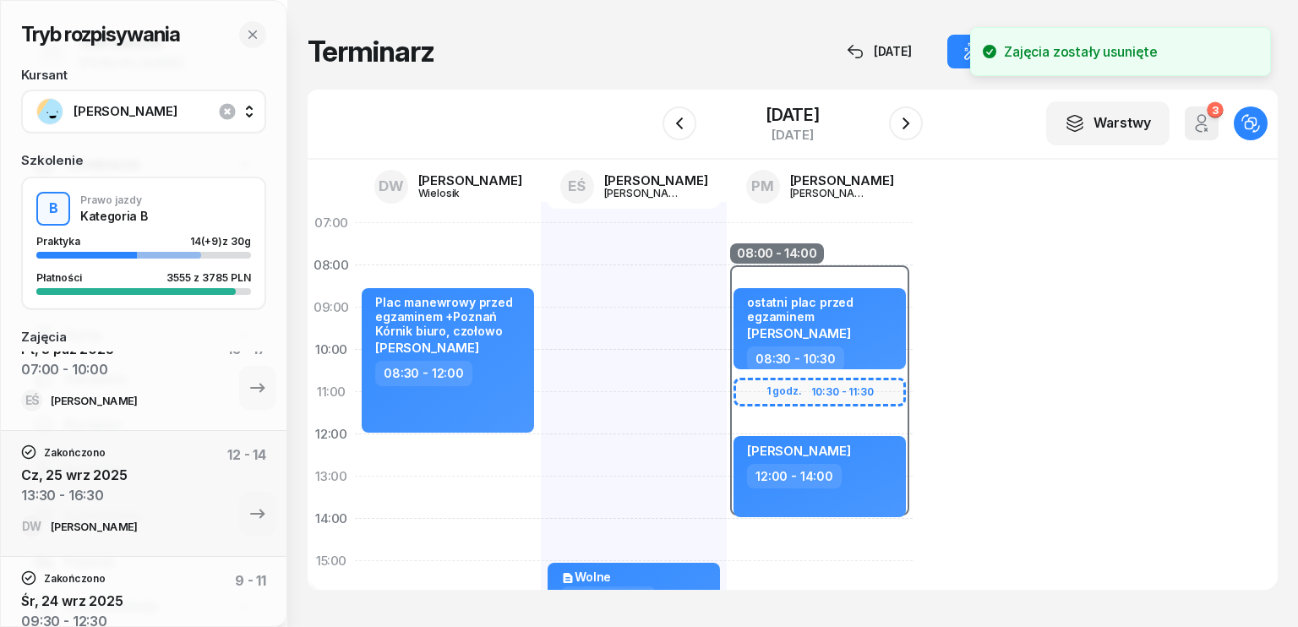
select select "07"
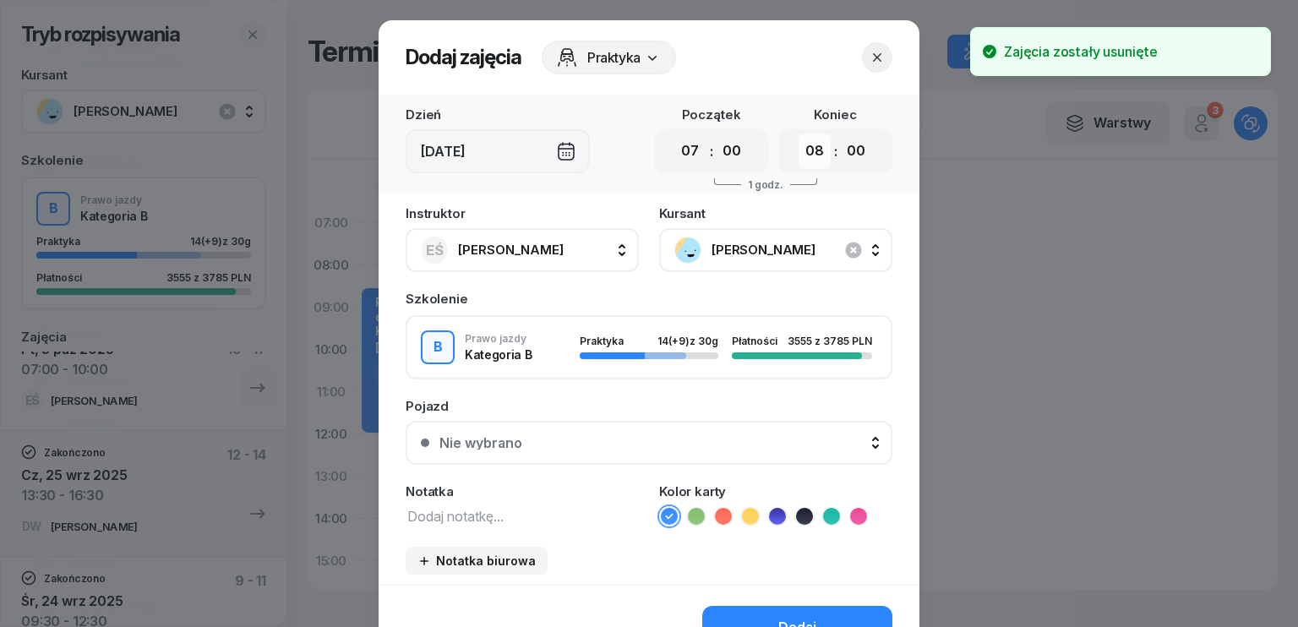
click at [804, 152] on select "00 01 02 03 04 05 06 07 08 09 10 11 12 13 14 15 16 17 18 19 20 21 22 23" at bounding box center [815, 151] width 32 height 35
select select "10"
click at [799, 134] on select "00 01 02 03 04 05 06 07 08 09 10 11 12 13 14 15 16 17 18 19 20 21 22 23" at bounding box center [815, 151] width 32 height 35
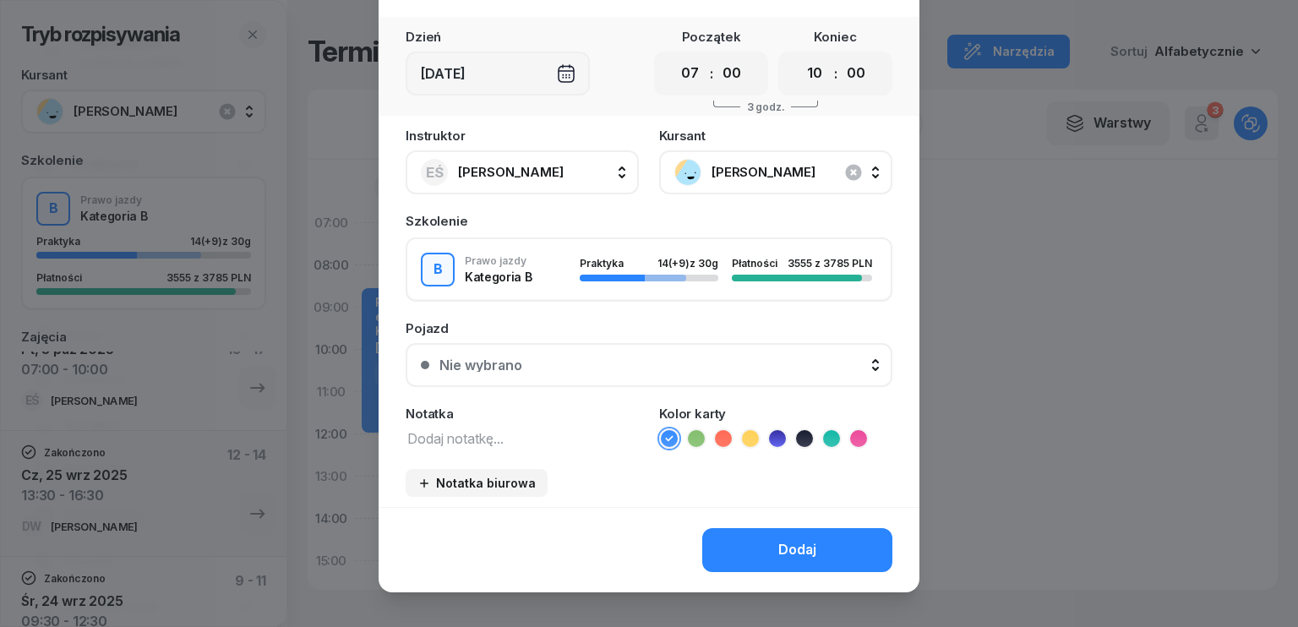
scroll to position [95, 0]
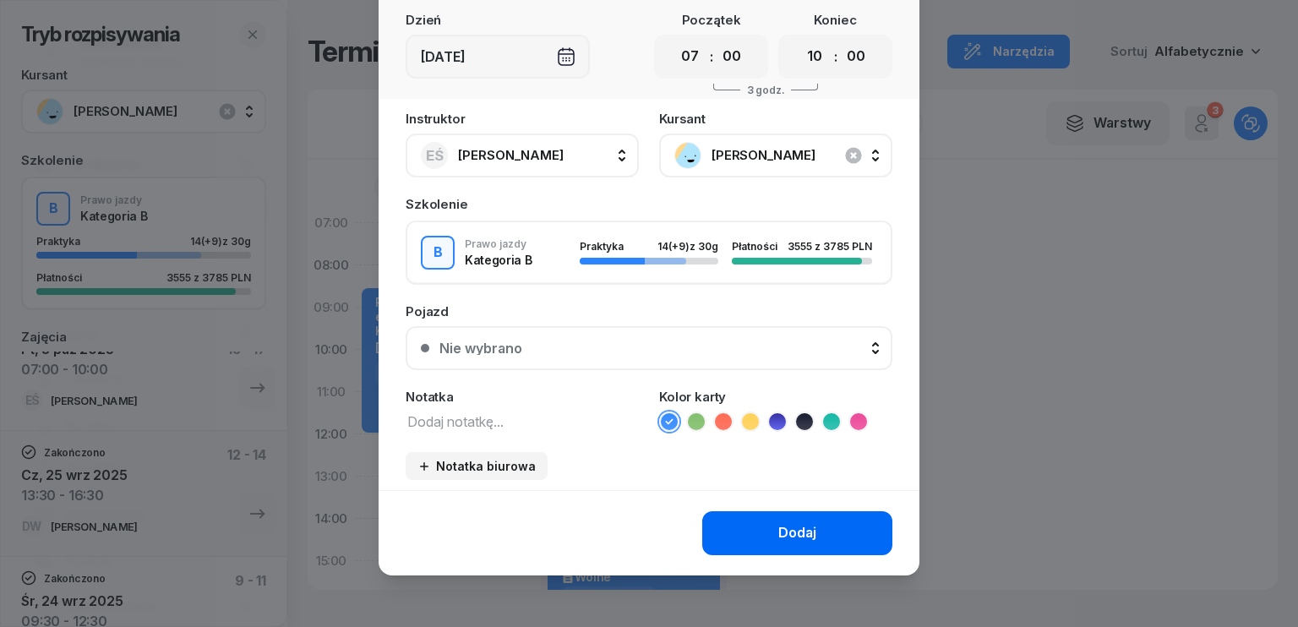
click at [808, 526] on div "Dodaj" at bounding box center [797, 533] width 38 height 22
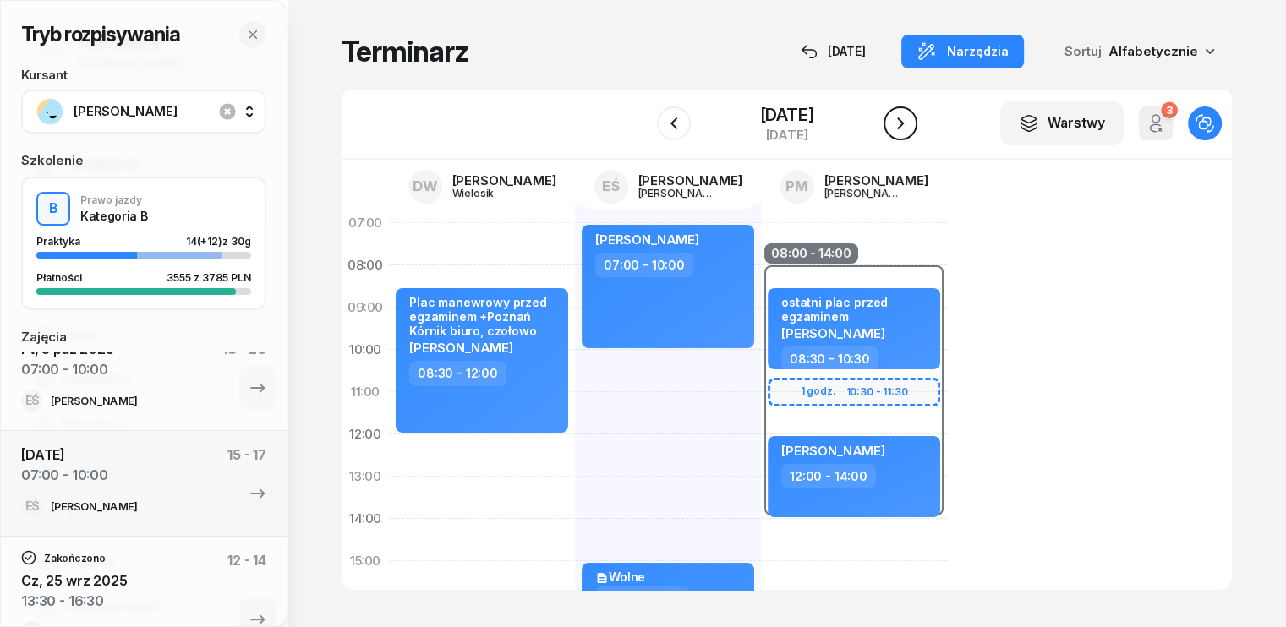
click at [910, 119] on icon "button" at bounding box center [900, 123] width 20 height 20
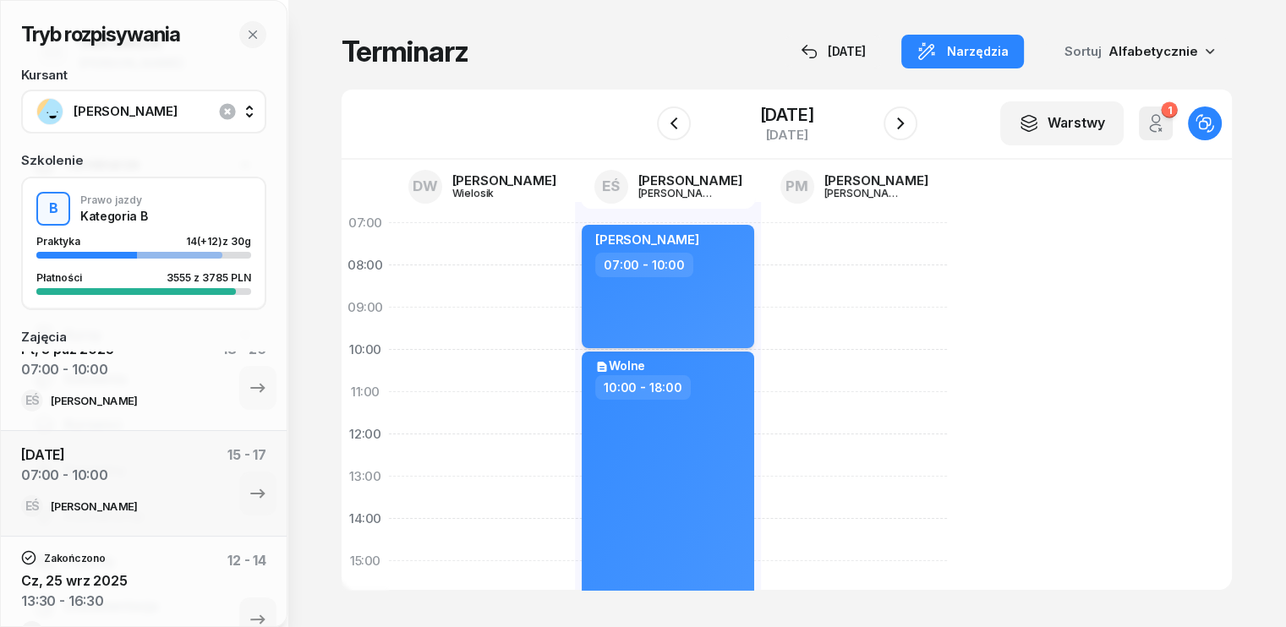
click at [690, 280] on div "[PERSON_NAME] 07:00 - 10:00" at bounding box center [668, 286] width 172 height 123
select select "07"
select select "10"
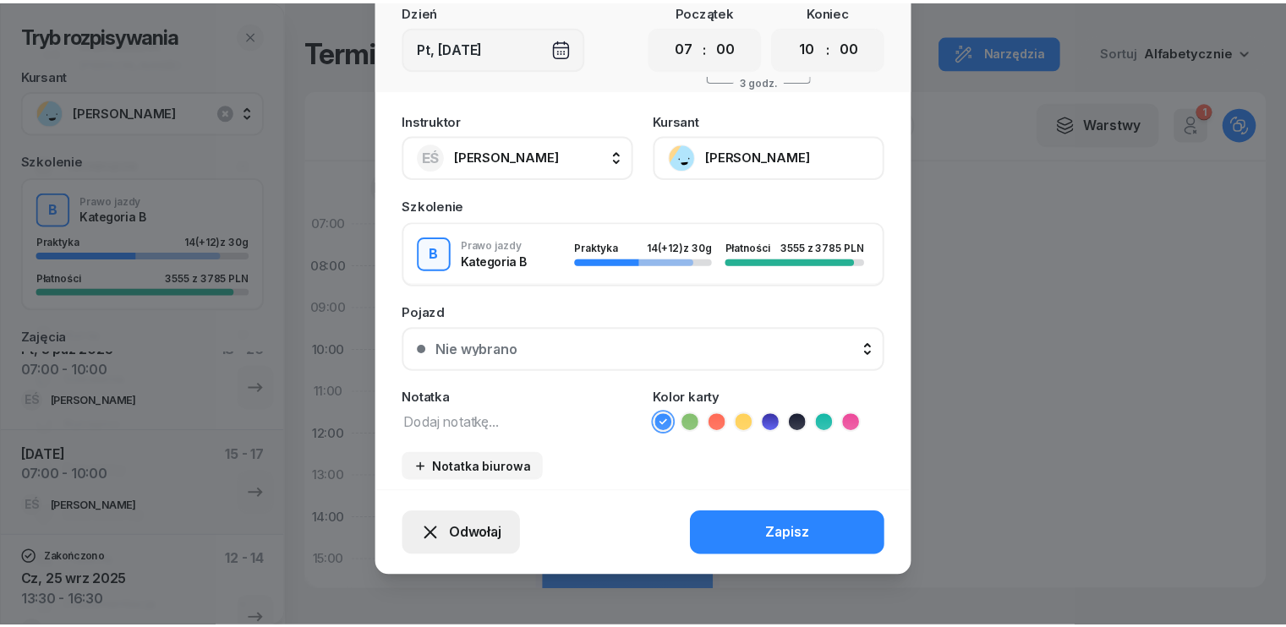
scroll to position [105, 0]
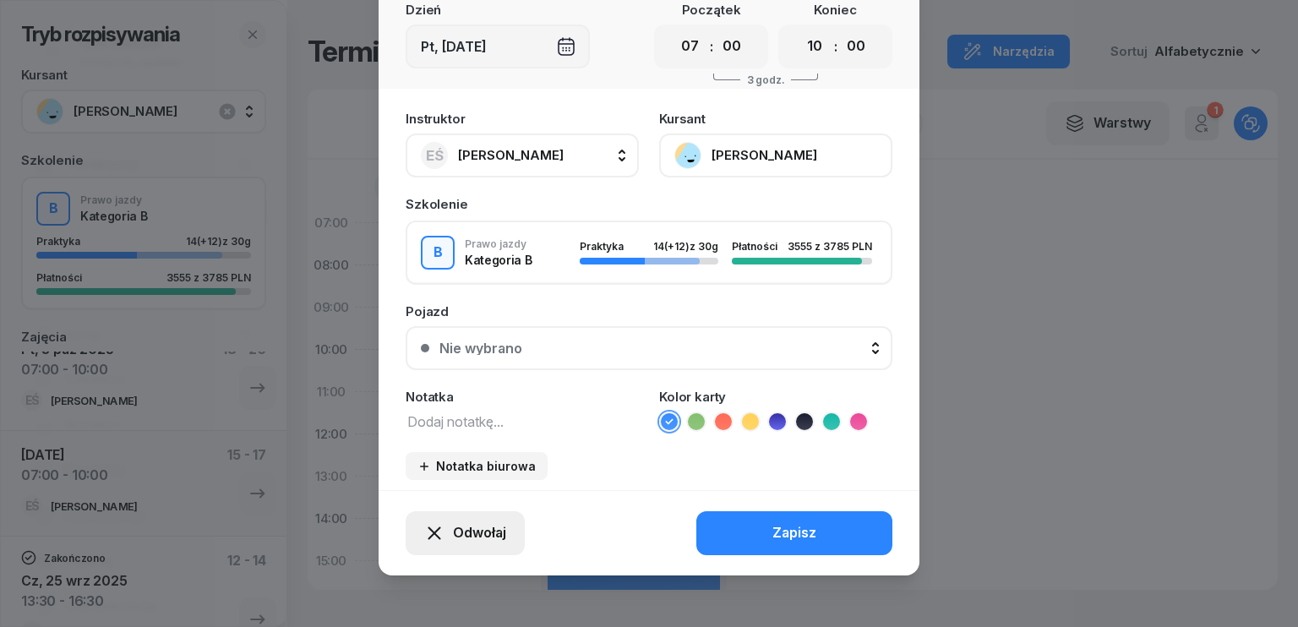
click at [470, 537] on span "Odwołaj" at bounding box center [479, 533] width 53 height 22
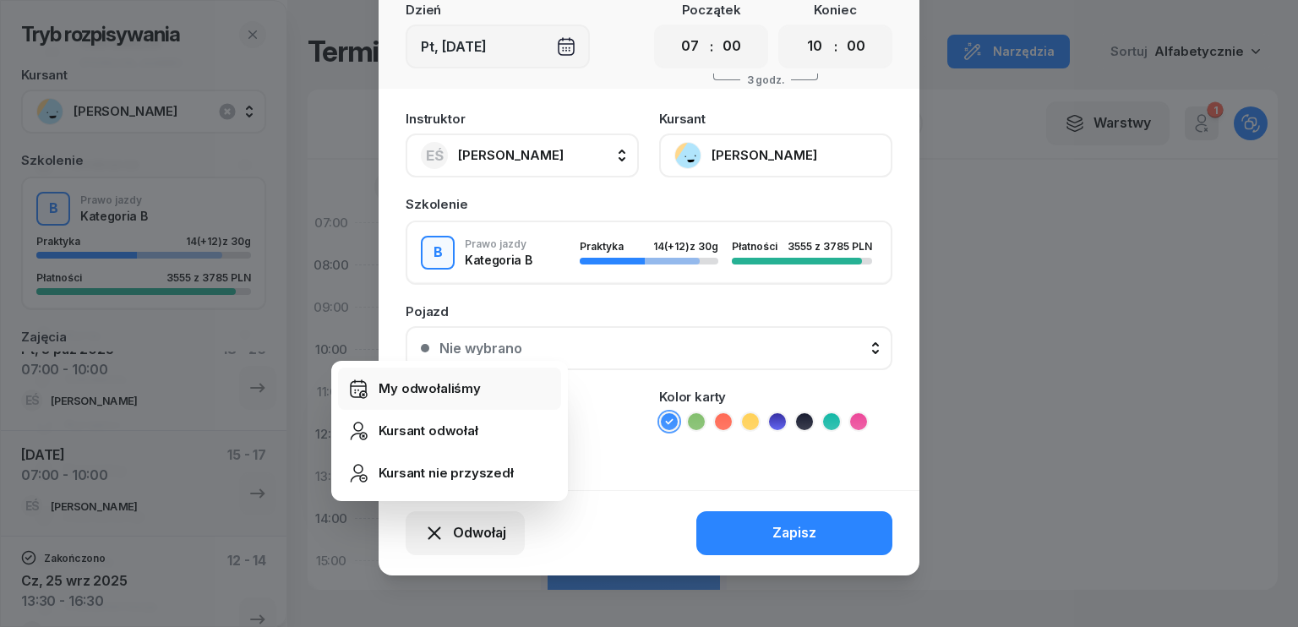
click at [445, 398] on div "My odwołaliśmy" at bounding box center [430, 389] width 102 height 22
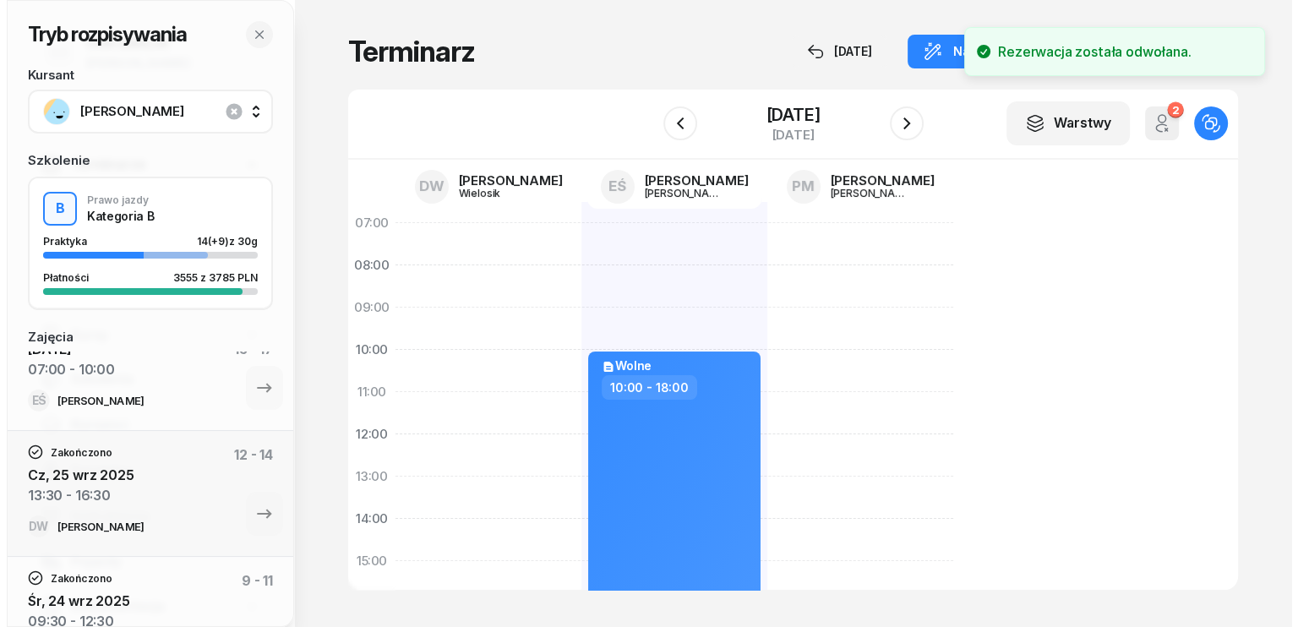
scroll to position [148, 0]
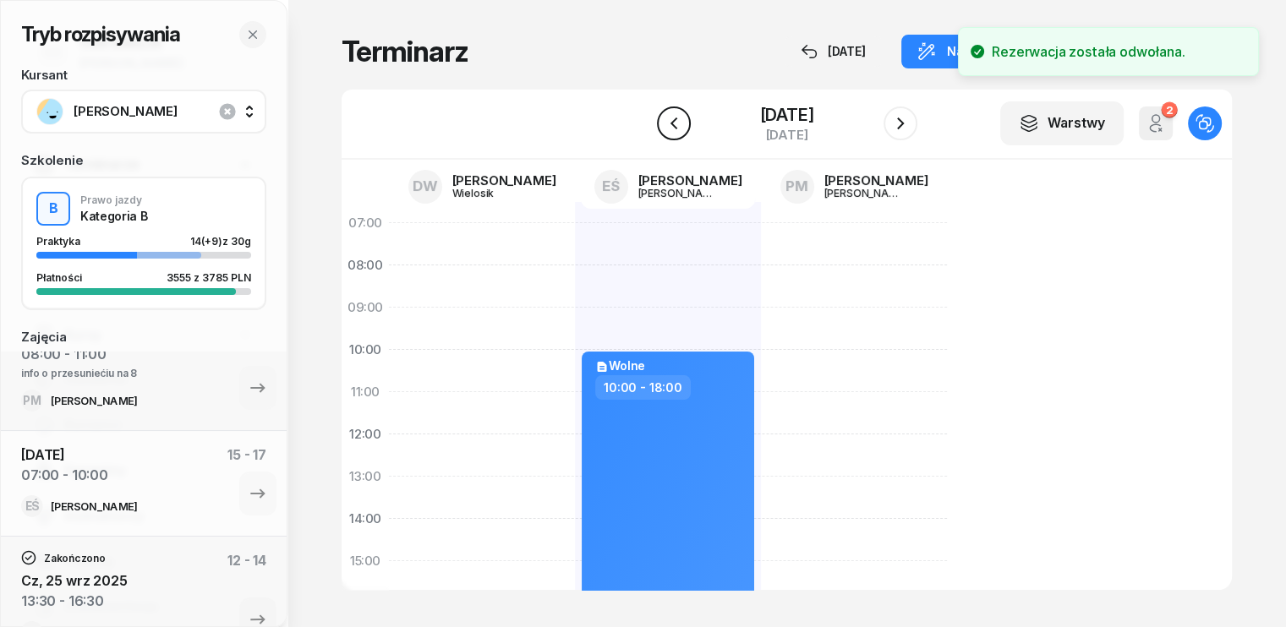
click at [669, 114] on button "button" at bounding box center [674, 123] width 34 height 34
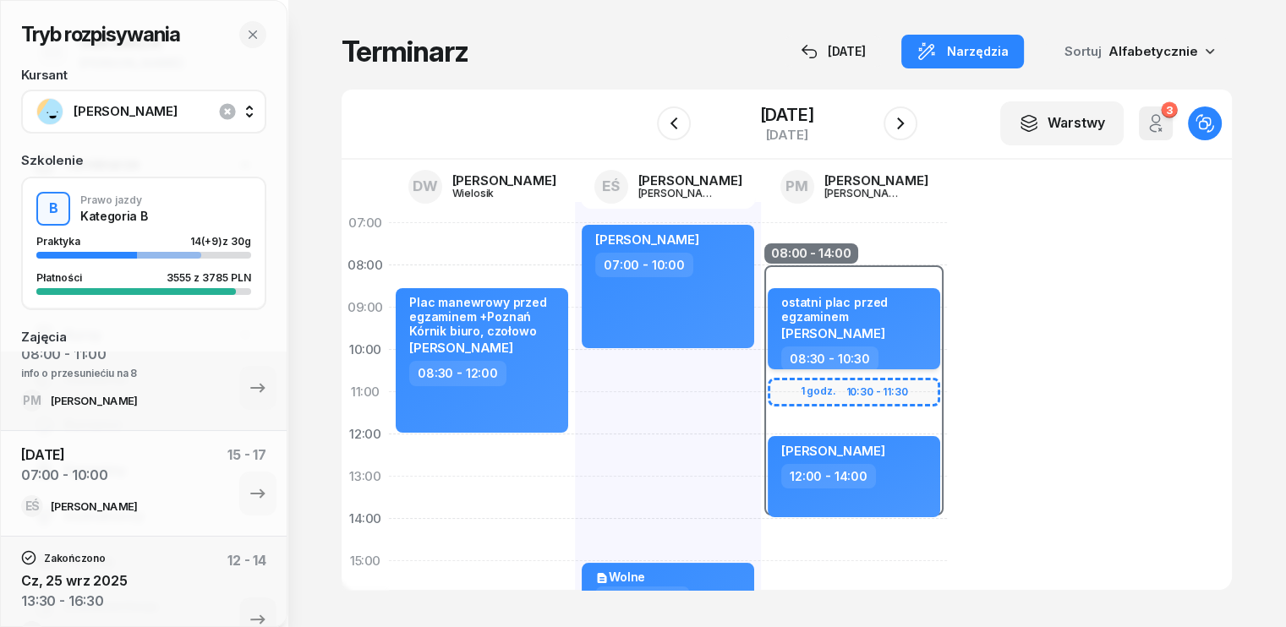
click at [866, 329] on div "[PERSON_NAME]" at bounding box center [855, 332] width 149 height 14
select select "08"
select select "30"
select select "10"
select select "30"
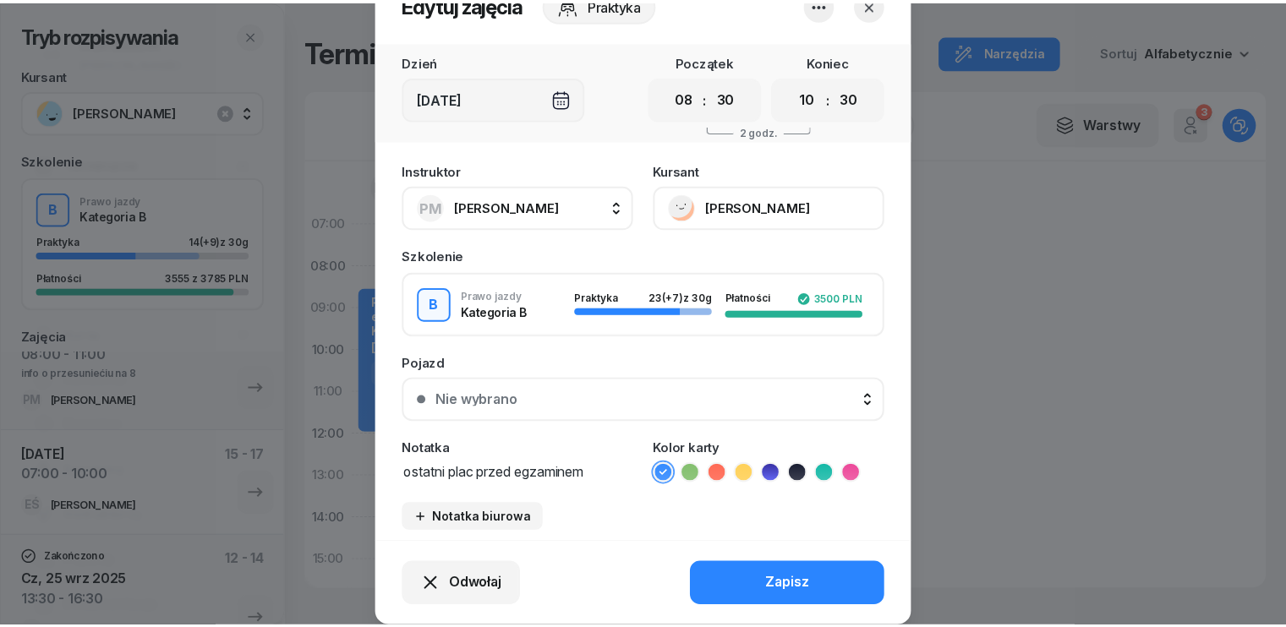
scroll to position [105, 0]
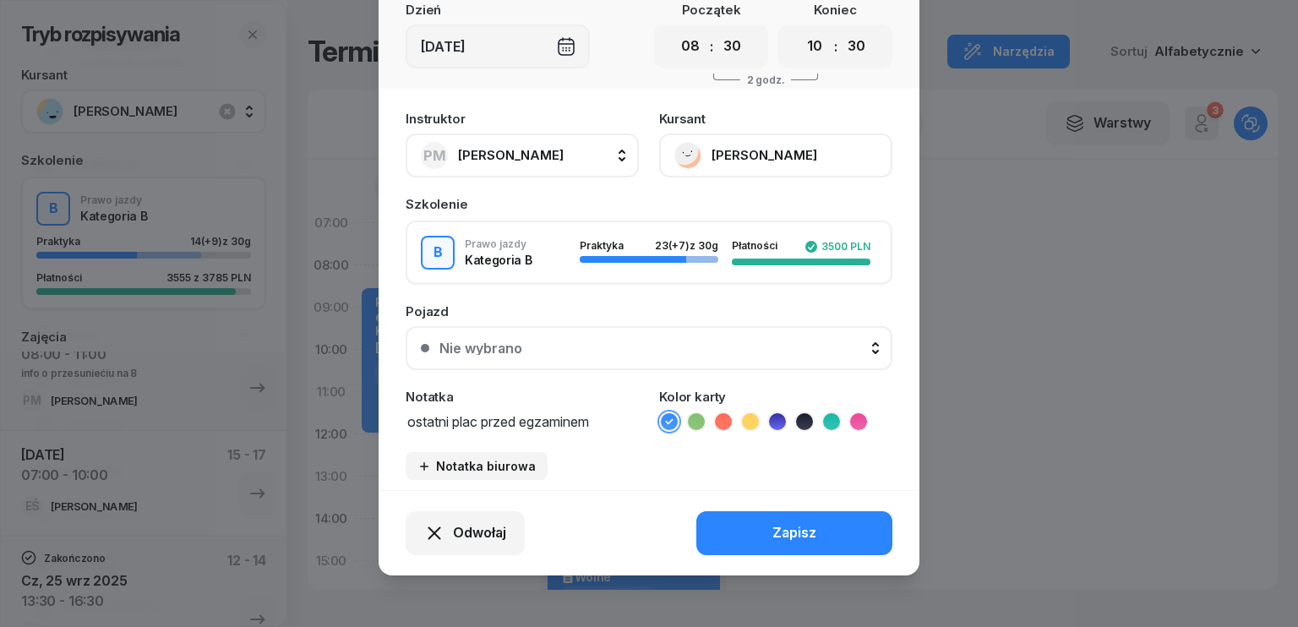
click at [513, 57] on div "[DATE]" at bounding box center [498, 47] width 184 height 44
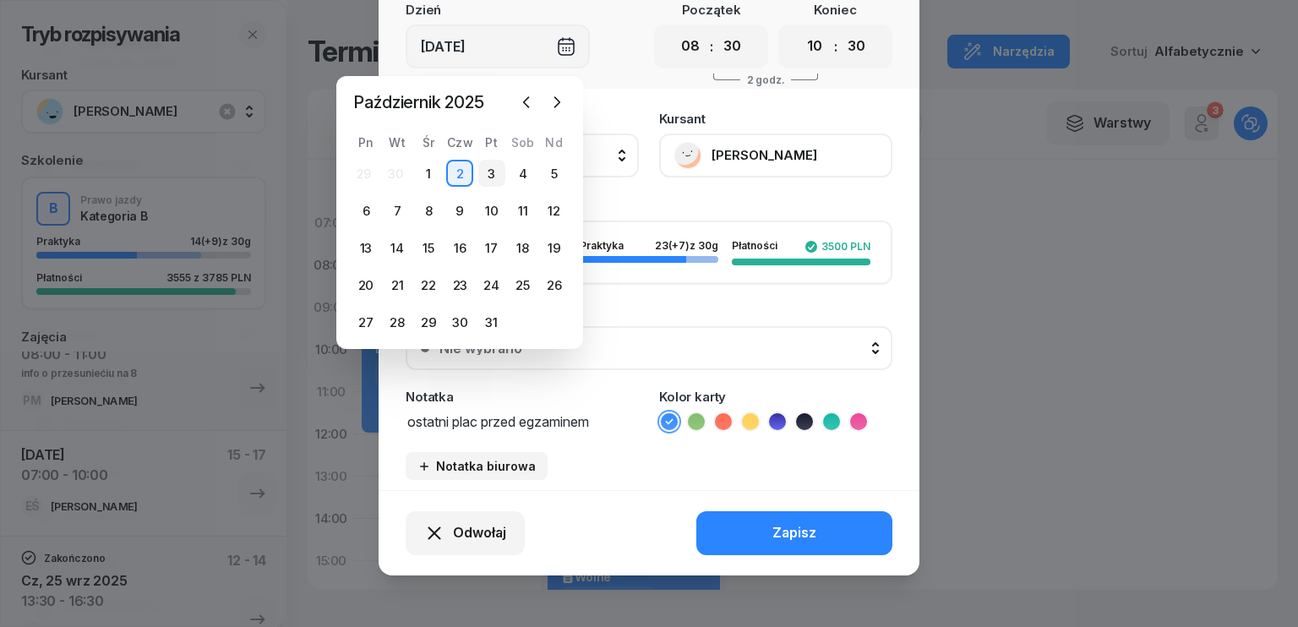
click at [500, 172] on div "3" at bounding box center [491, 173] width 27 height 27
type input "Pt, [DATE]"
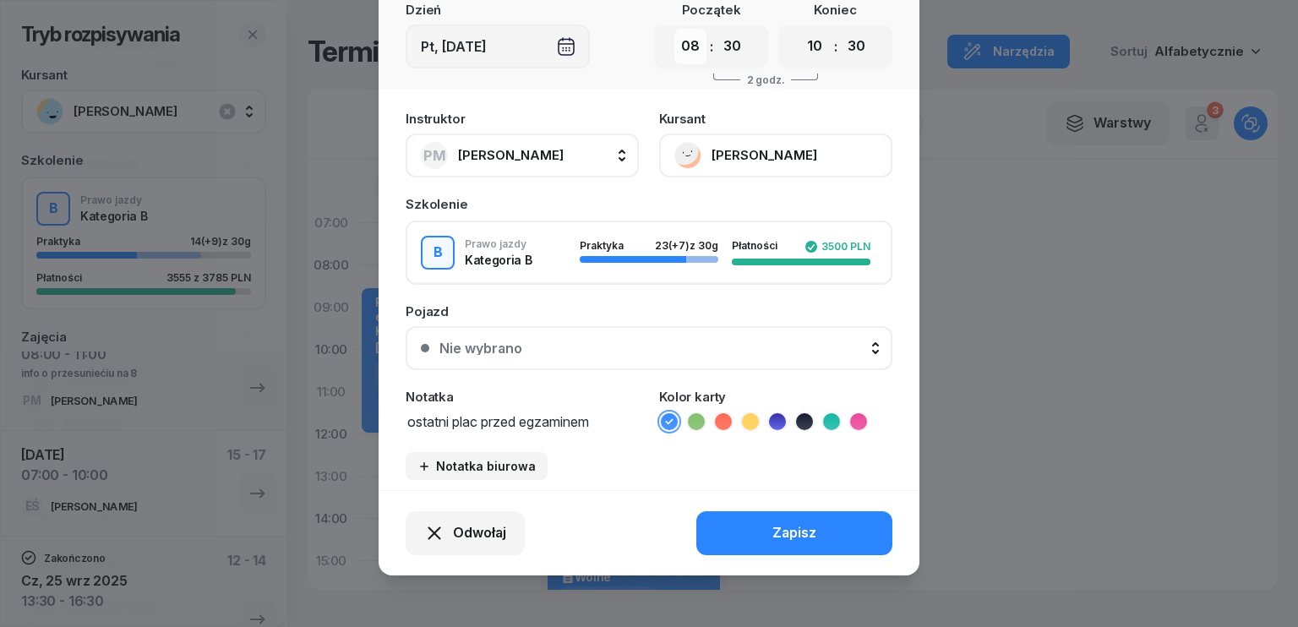
click at [675, 46] on select "00 01 02 03 04 05 06 07 08 09 10 11 12 13 14 15 16 17 18 19 20 21 22 23" at bounding box center [690, 46] width 32 height 35
select select "07"
click at [674, 29] on select "00 01 02 03 04 05 06 07 08 09 10 11 12 13 14 15 16 17 18 19 20 21 22 23" at bounding box center [690, 46] width 32 height 35
click at [735, 44] on select "00 05 10 15 20 25 30 35 40 45 50 55" at bounding box center [732, 46] width 32 height 35
select select "00"
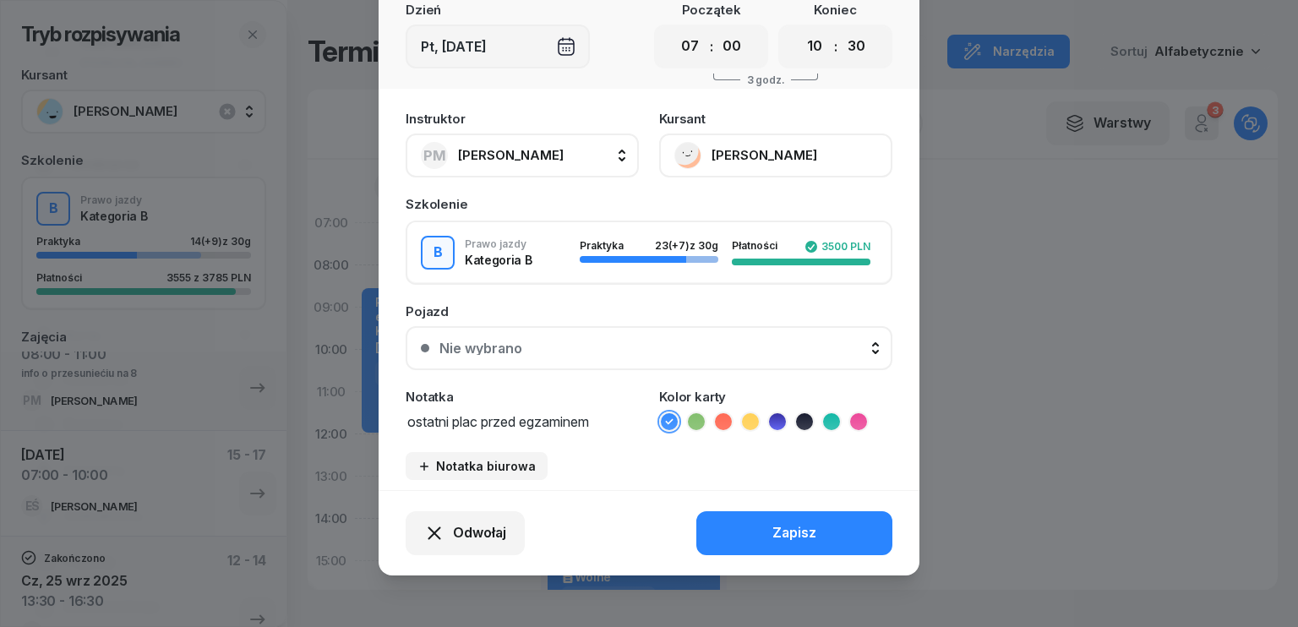
click at [716, 29] on select "00 05 10 15 20 25 30 35 40 45 50 55" at bounding box center [732, 46] width 32 height 35
click at [808, 55] on select "00 01 02 03 04 05 06 07 08 09 10 11 12 13 14 15 16 17 18 19 20 21 22 23" at bounding box center [815, 46] width 32 height 35
click at [845, 49] on select "00 05 10 15 20 25 30 35 40 45 50 55" at bounding box center [856, 46] width 32 height 35
click at [808, 46] on select "00 01 02 03 04 05 06 07 08 09 10 11 12 13 14 15 16 17 18 19 20 21 22 23" at bounding box center [815, 46] width 32 height 35
select select "09"
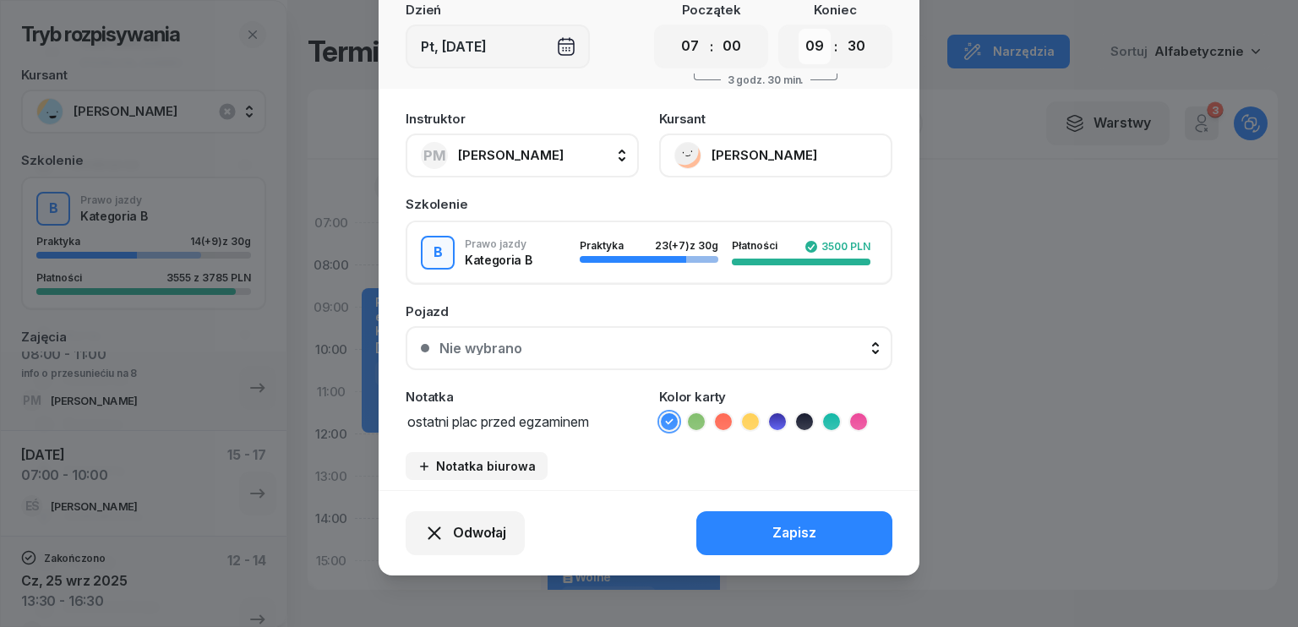
click at [799, 29] on select "00 01 02 03 04 05 06 07 08 09 10 11 12 13 14 15 16 17 18 19 20 21 22 23" at bounding box center [815, 46] width 32 height 35
click at [847, 44] on select "00 05 10 15 20 25 30 35 40 45 50 55" at bounding box center [856, 46] width 32 height 35
select select "00"
click at [840, 29] on select "00 05 10 15 20 25 30 35 40 45 50 55" at bounding box center [856, 46] width 32 height 35
click at [801, 528] on div "Zapisz" at bounding box center [795, 533] width 44 height 22
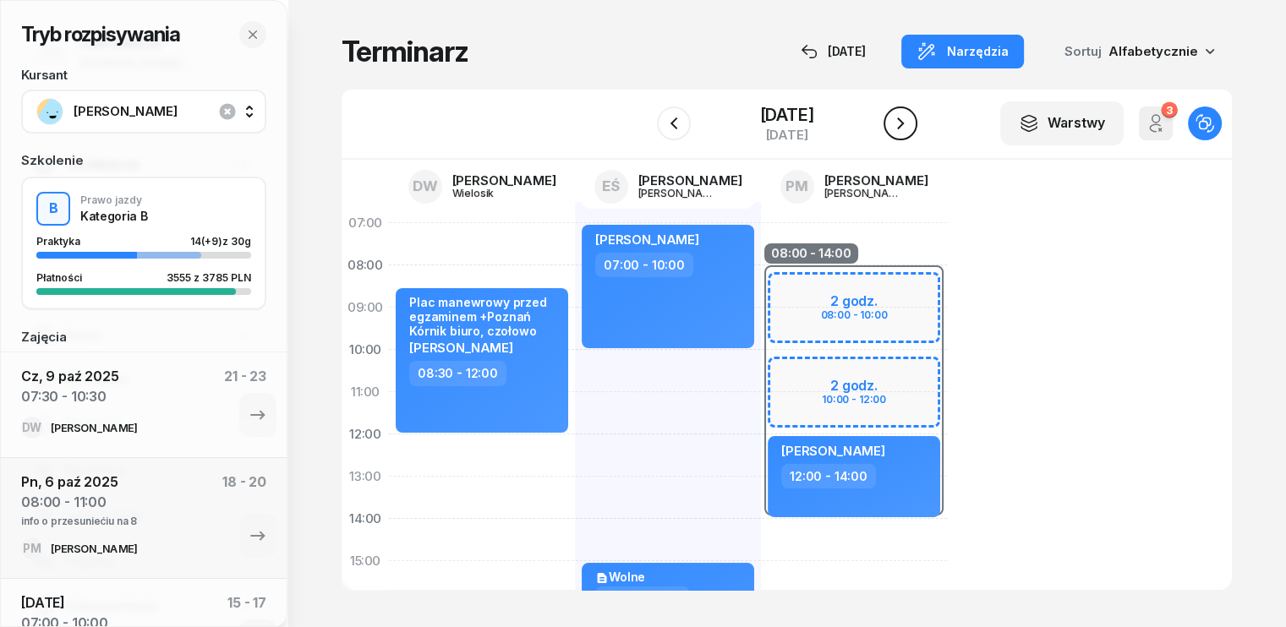
click at [910, 128] on icon "button" at bounding box center [900, 123] width 20 height 20
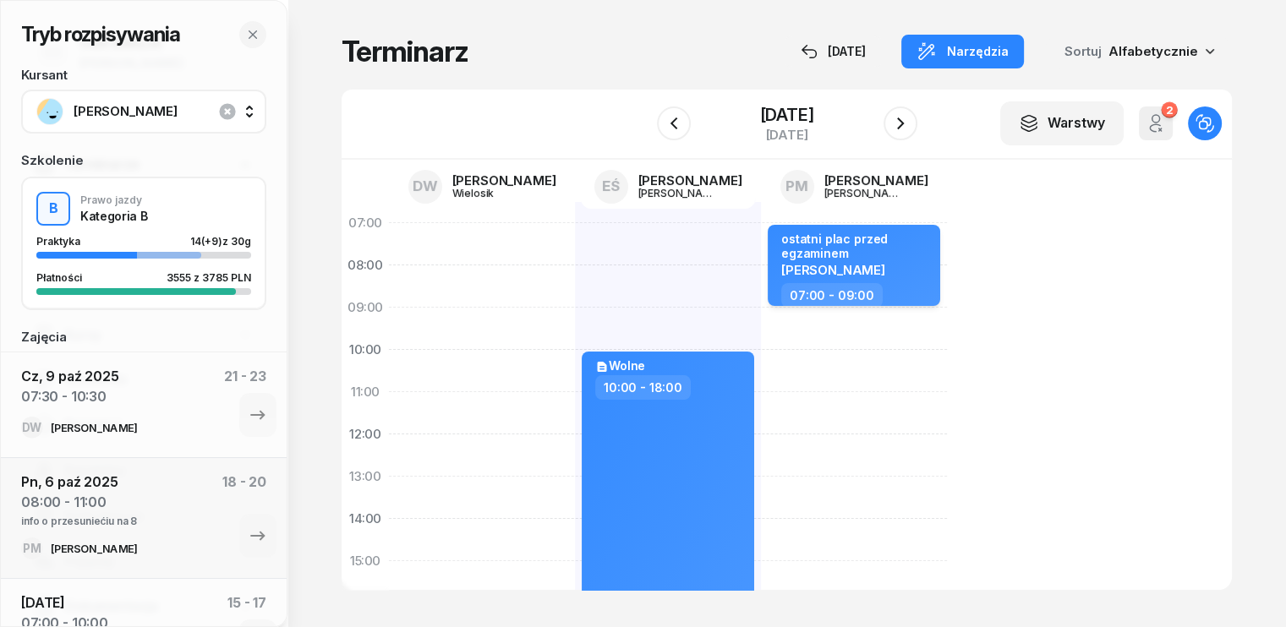
click at [861, 262] on div "[PERSON_NAME]" at bounding box center [855, 269] width 149 height 14
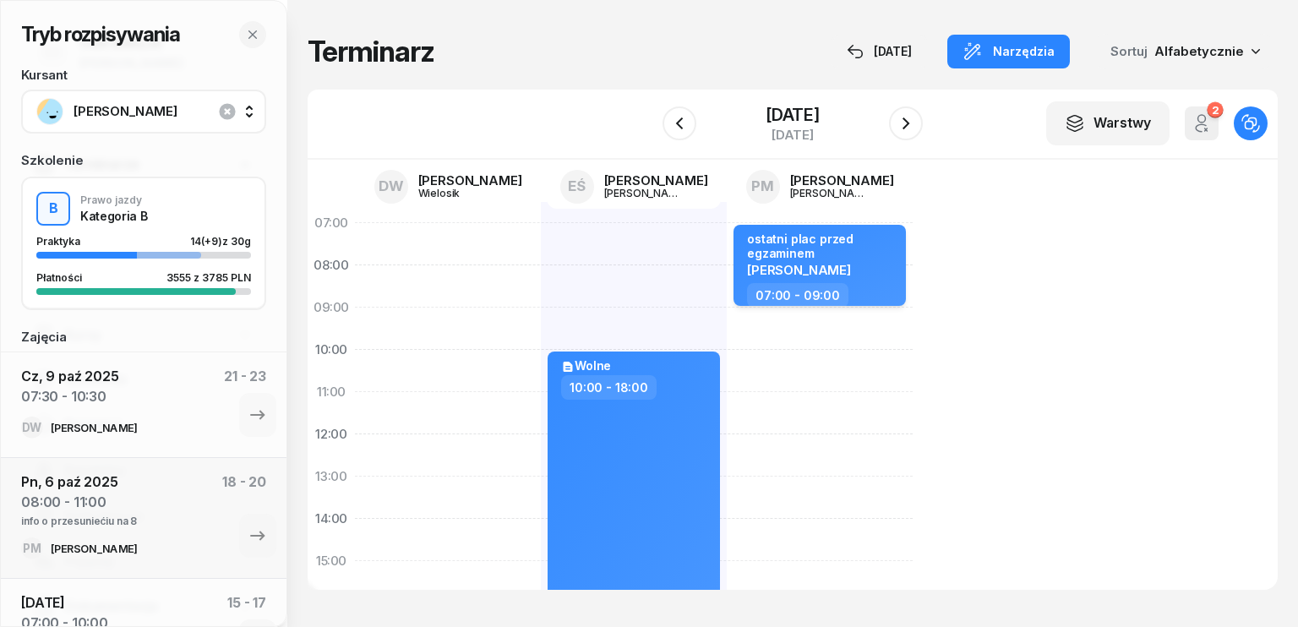
select select "07"
select select "09"
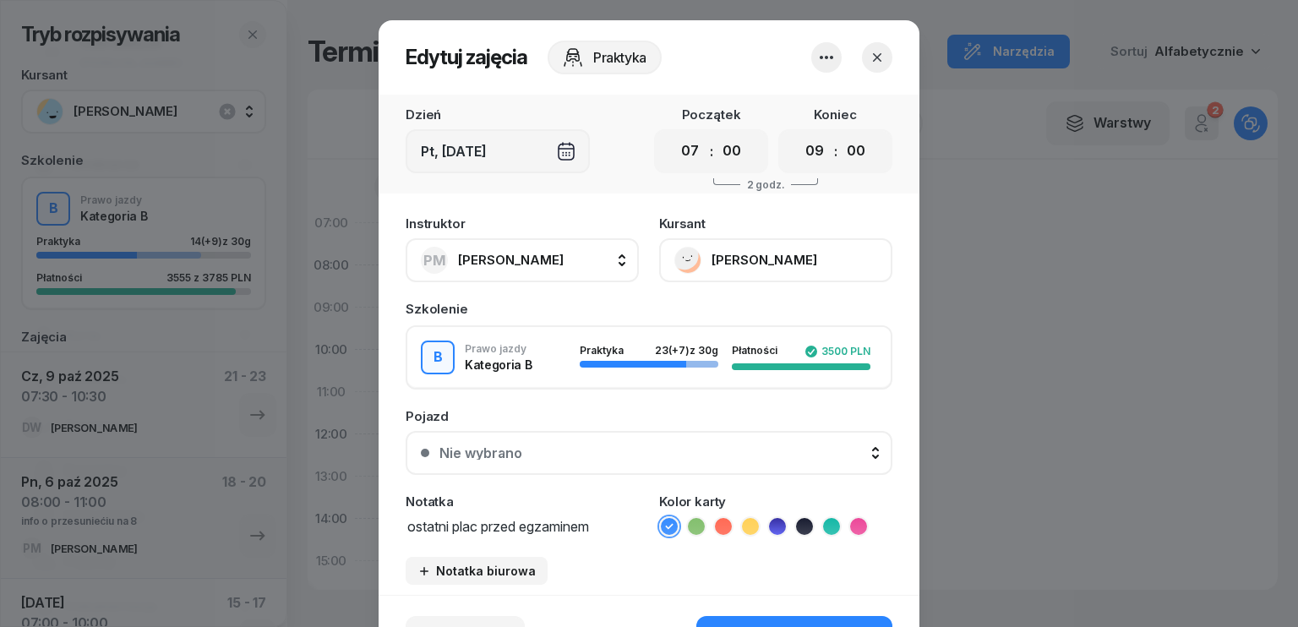
click at [539, 263] on span "[PERSON_NAME]" at bounding box center [511, 260] width 106 height 16
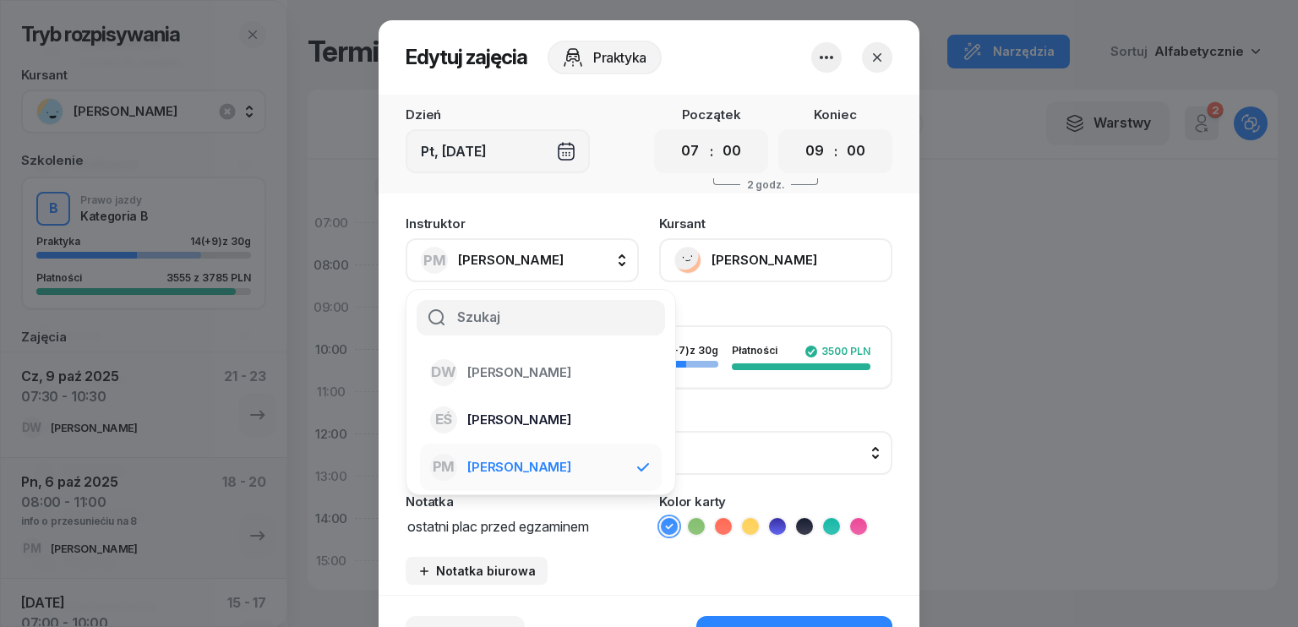
click at [527, 414] on span "[PERSON_NAME]" at bounding box center [519, 420] width 104 height 22
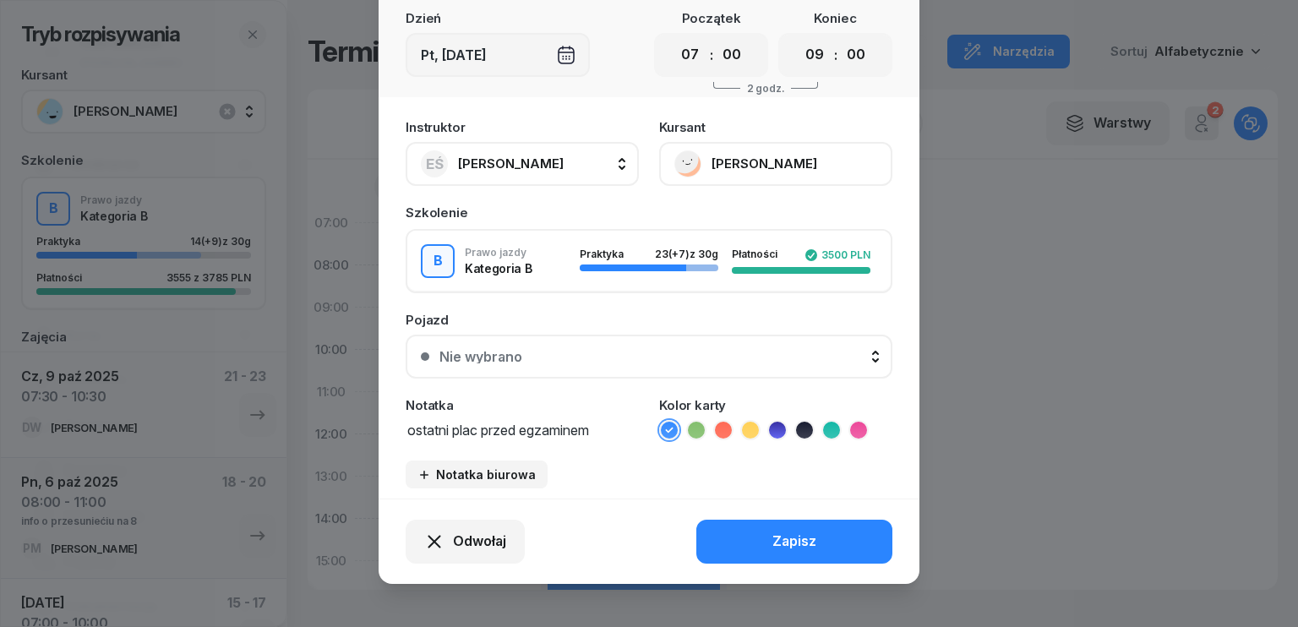
scroll to position [105, 0]
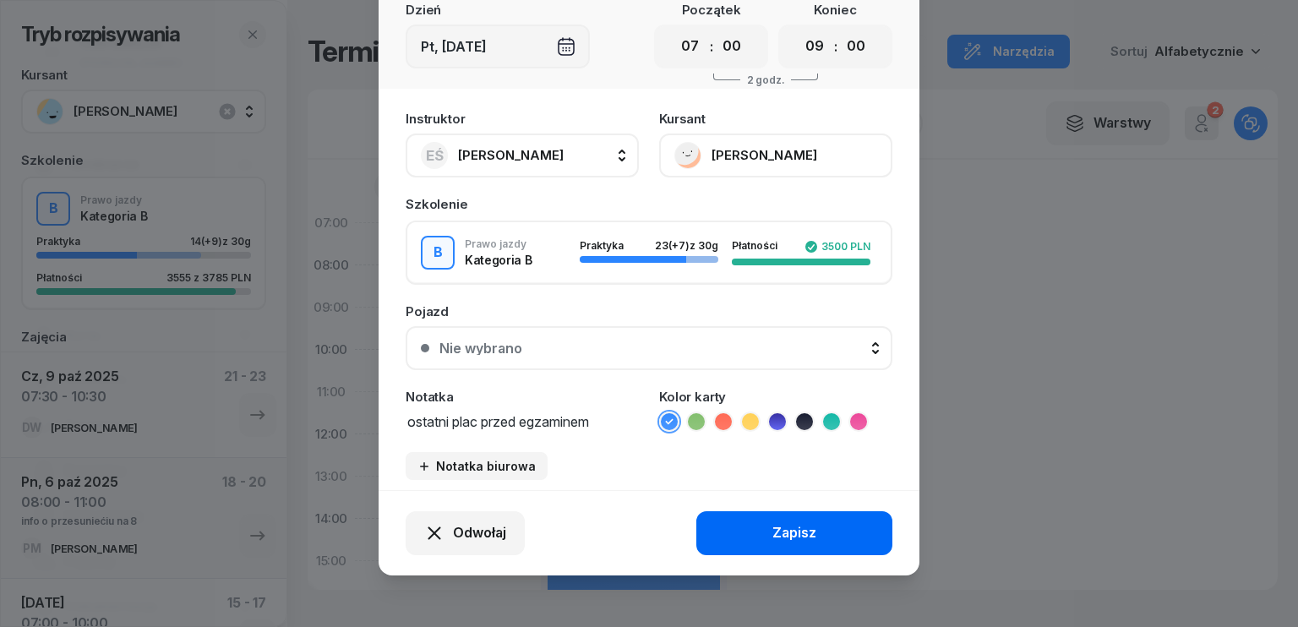
click at [789, 516] on button "Zapisz" at bounding box center [794, 533] width 196 height 44
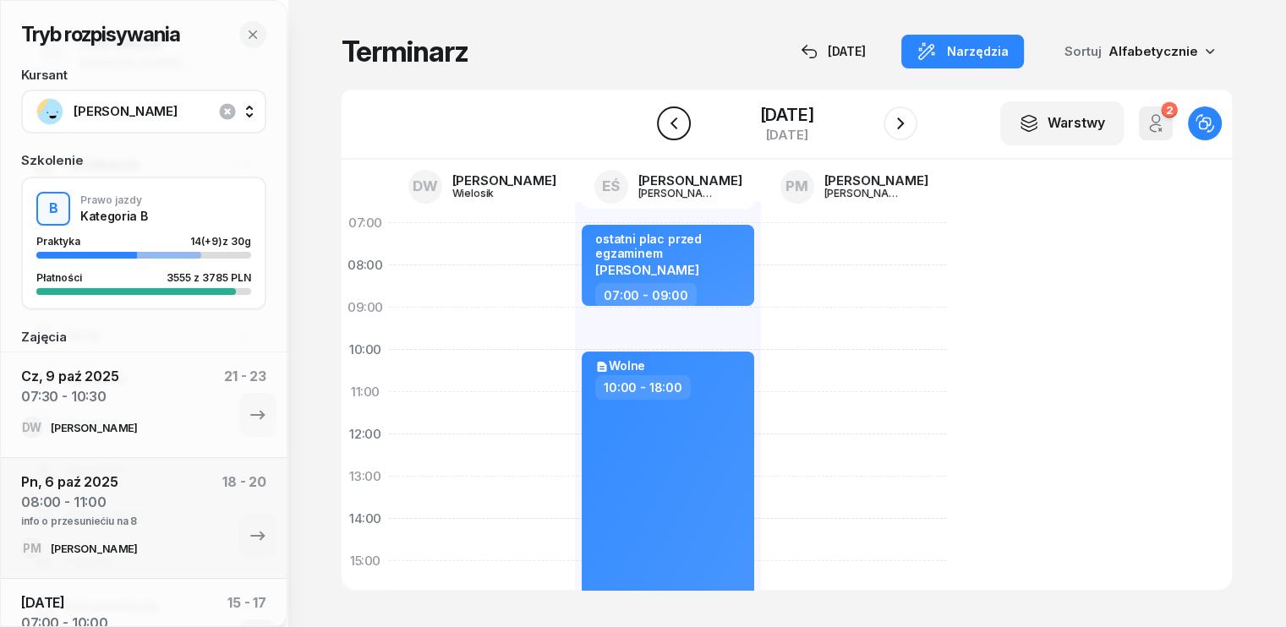
click at [664, 125] on icon "button" at bounding box center [674, 123] width 20 height 20
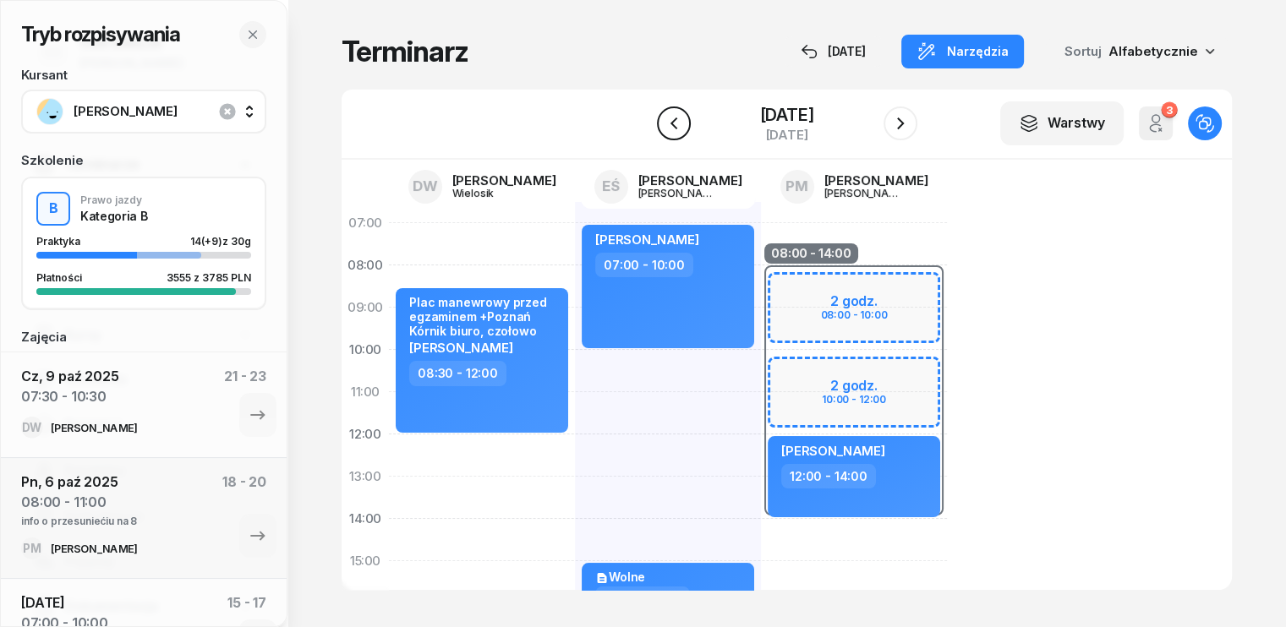
click at [657, 122] on button "button" at bounding box center [674, 123] width 34 height 34
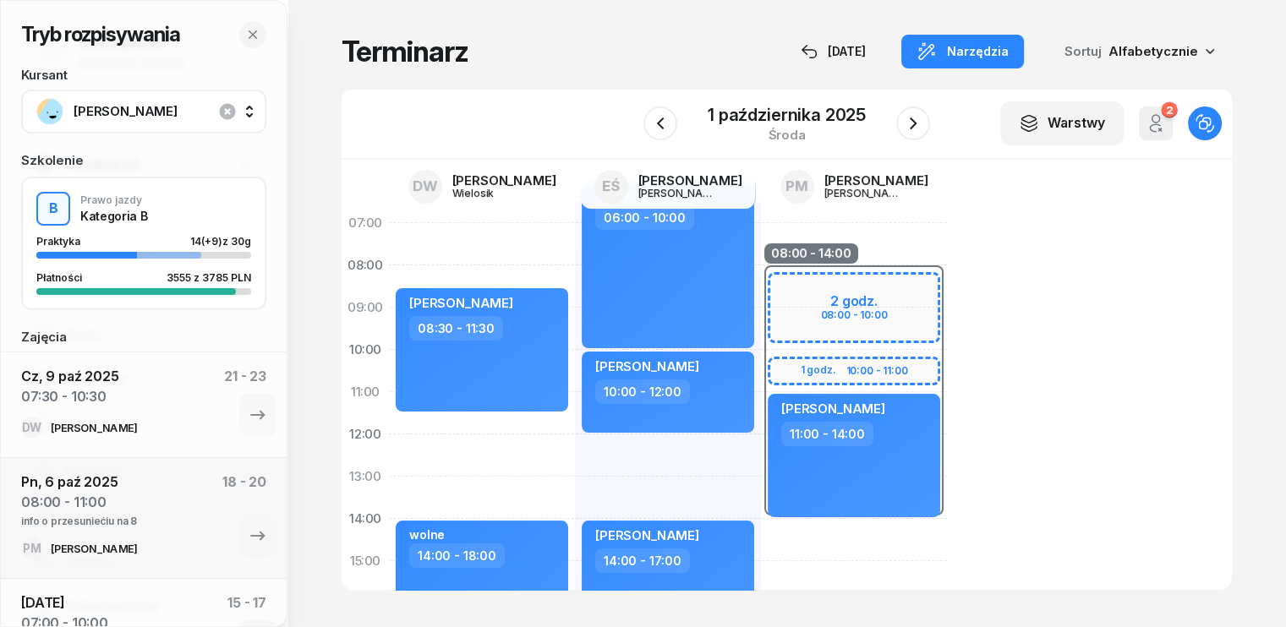
click at [1160, 124] on icon "button" at bounding box center [1155, 128] width 10 height 8
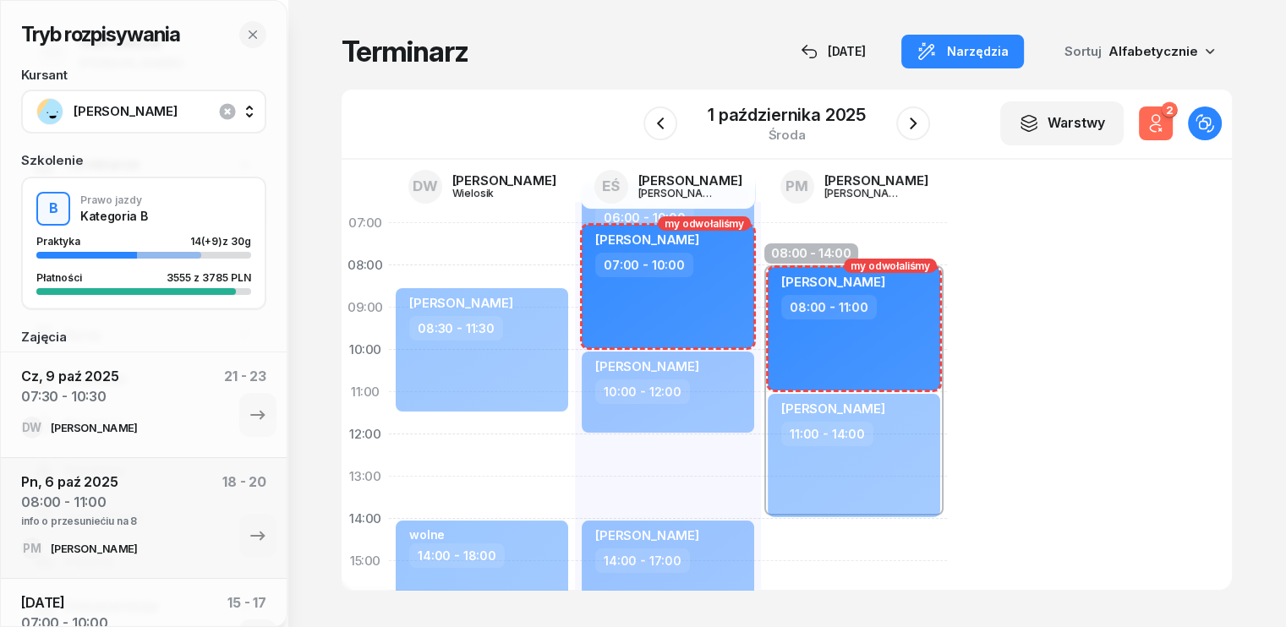
click at [1160, 124] on icon "button" at bounding box center [1155, 128] width 10 height 8
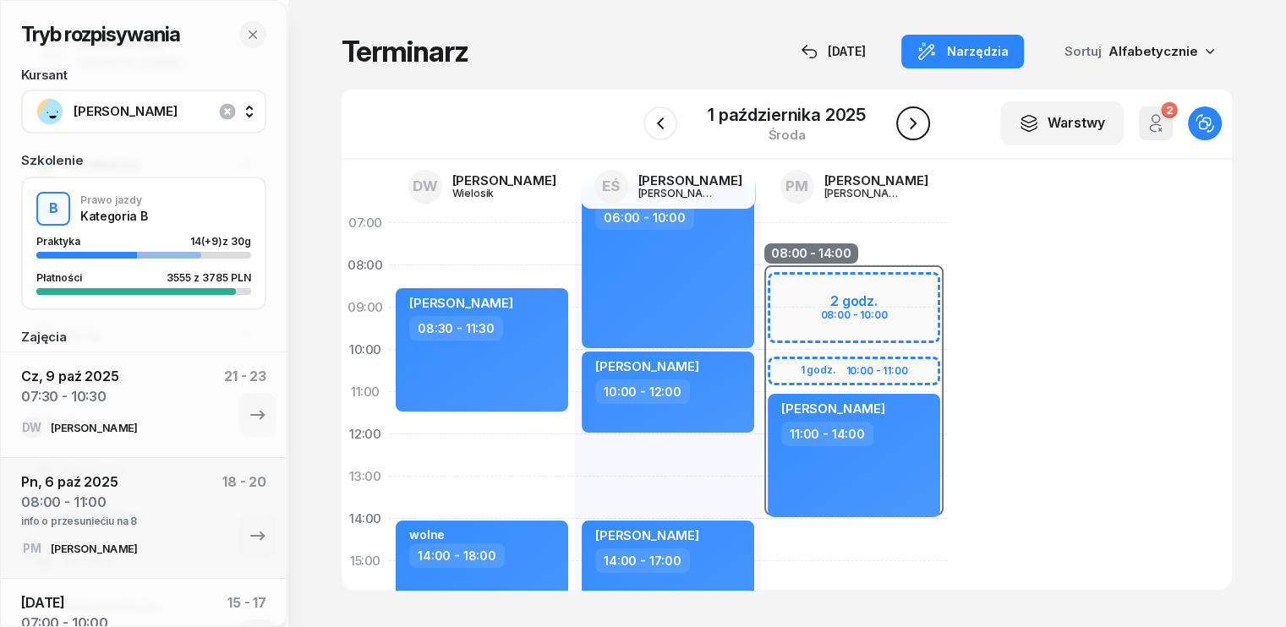
click at [914, 130] on icon "button" at bounding box center [913, 123] width 20 height 20
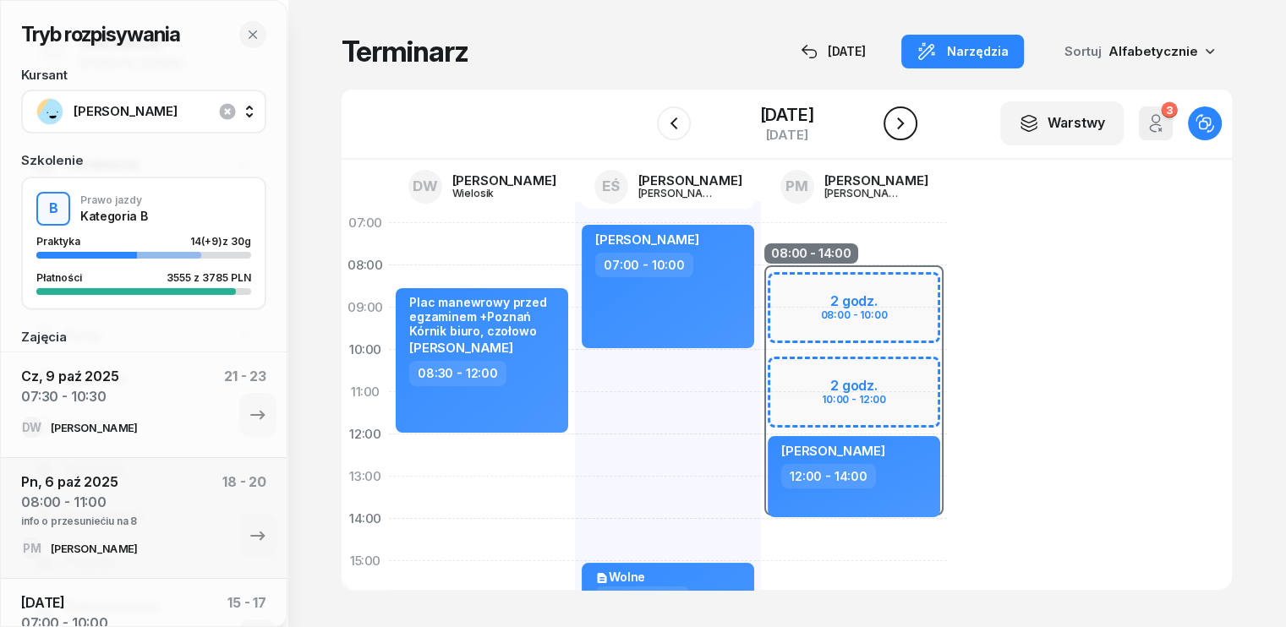
click at [910, 123] on icon "button" at bounding box center [900, 123] width 20 height 20
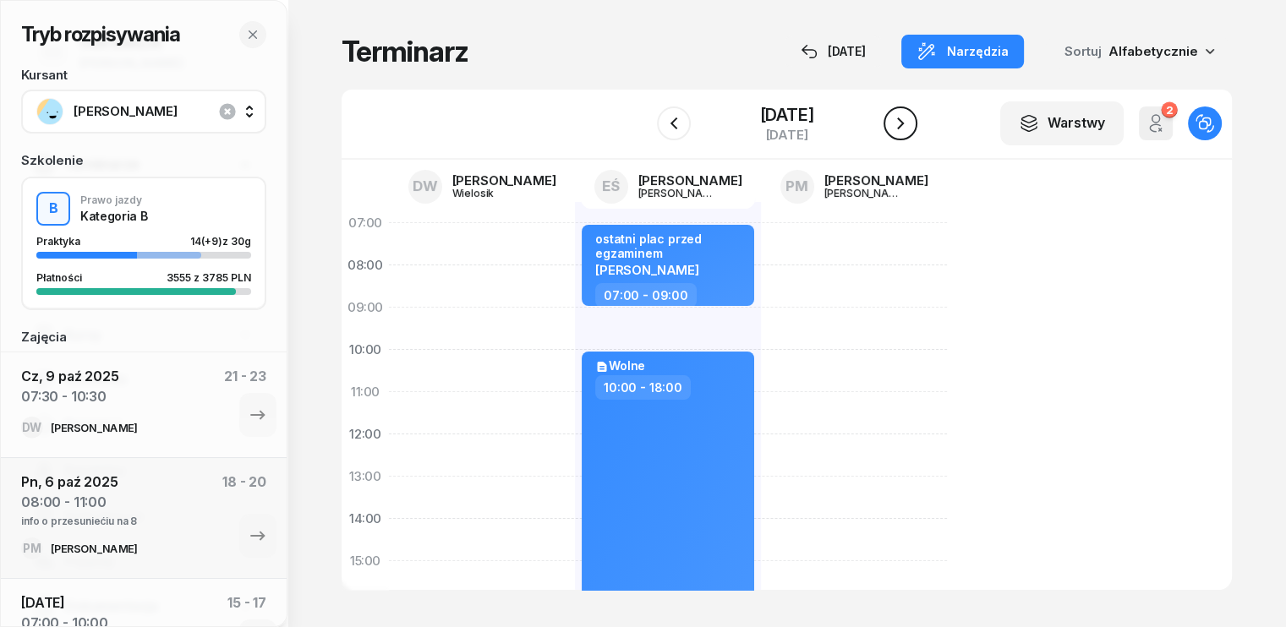
click at [904, 123] on icon "button" at bounding box center [900, 123] width 7 height 12
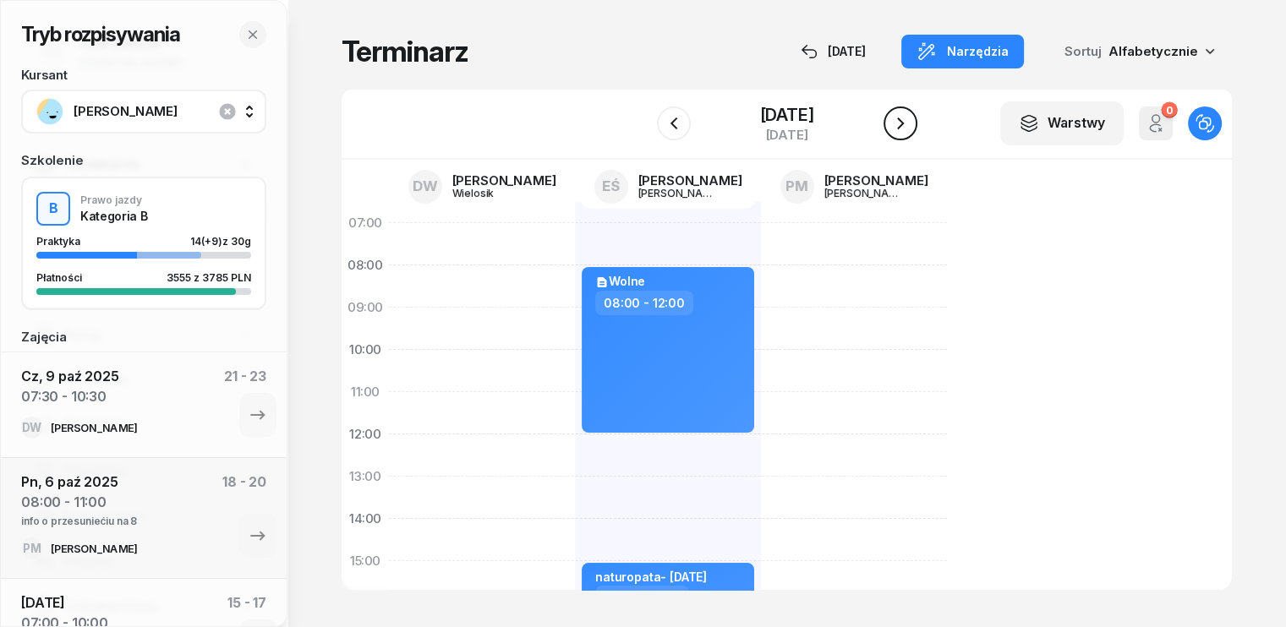
click at [904, 122] on icon "button" at bounding box center [900, 123] width 7 height 12
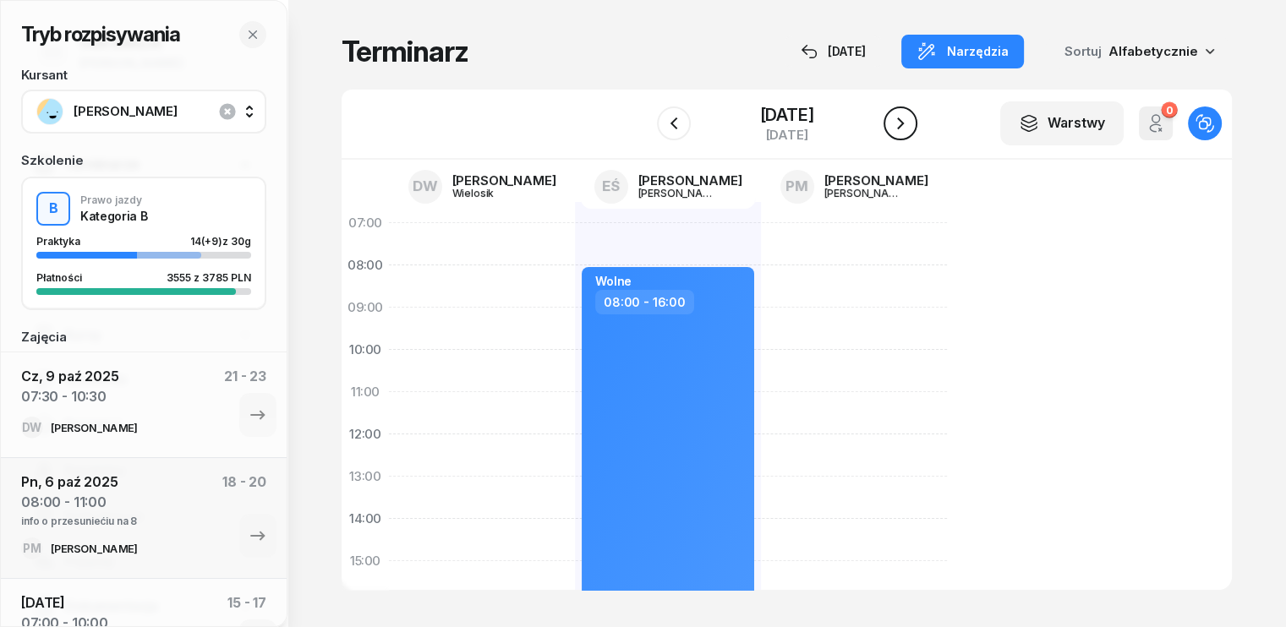
click at [910, 123] on icon "button" at bounding box center [900, 123] width 20 height 20
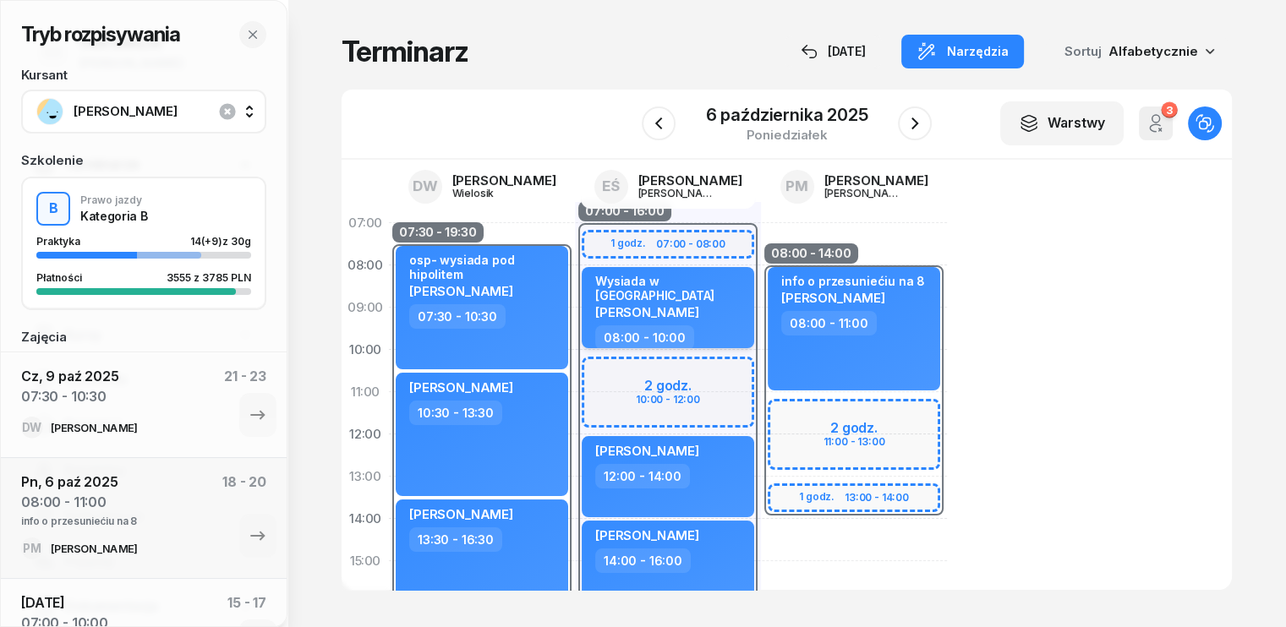
click at [685, 300] on div "Wysiada w Poznaniu Piotr Złoty" at bounding box center [669, 300] width 149 height 52
select select "08"
select select "10"
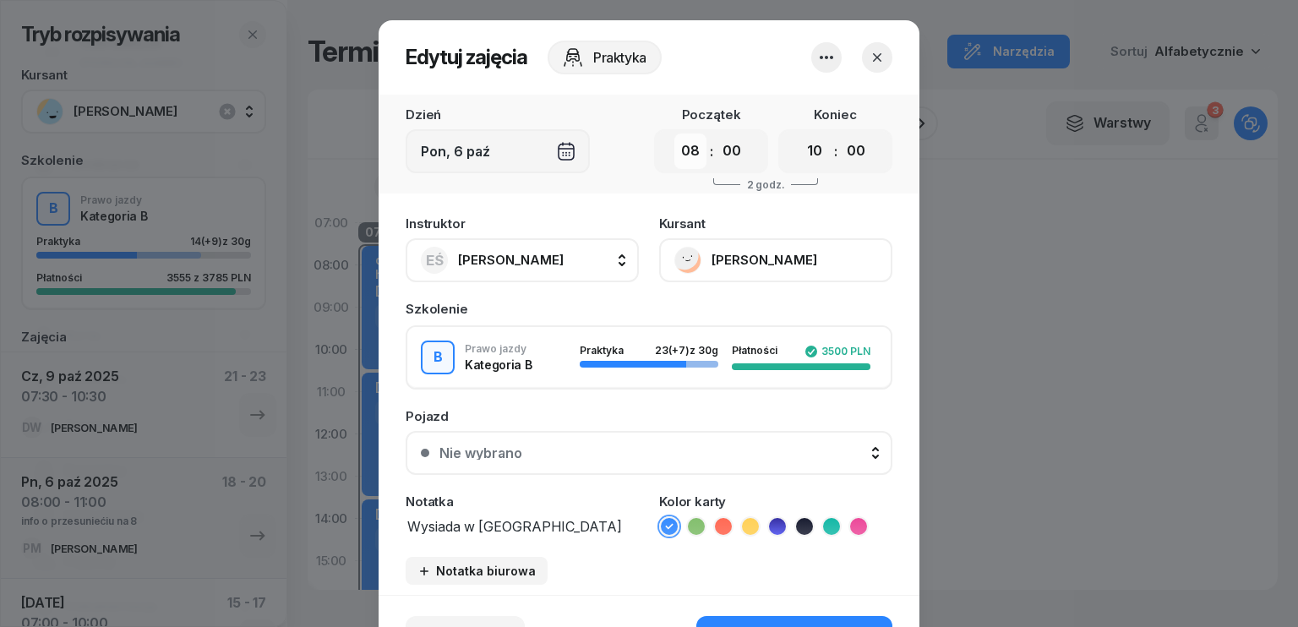
click at [689, 153] on select "00 01 02 03 04 05 06 07 08 09 10 11 12 13 14 15 16 17 18 19 20 21 22 23" at bounding box center [690, 151] width 32 height 35
select select "07"
click at [674, 134] on select "00 01 02 03 04 05 06 07 08 09 10 11 12 13 14 15 16 17 18 19 20 21 22 23" at bounding box center [690, 151] width 32 height 35
click at [801, 149] on select "00 01 02 03 04 05 06 07 08 09 10 11 12 13 14 15 16 17 18 19 20 21 22 23" at bounding box center [815, 151] width 32 height 35
select select "09"
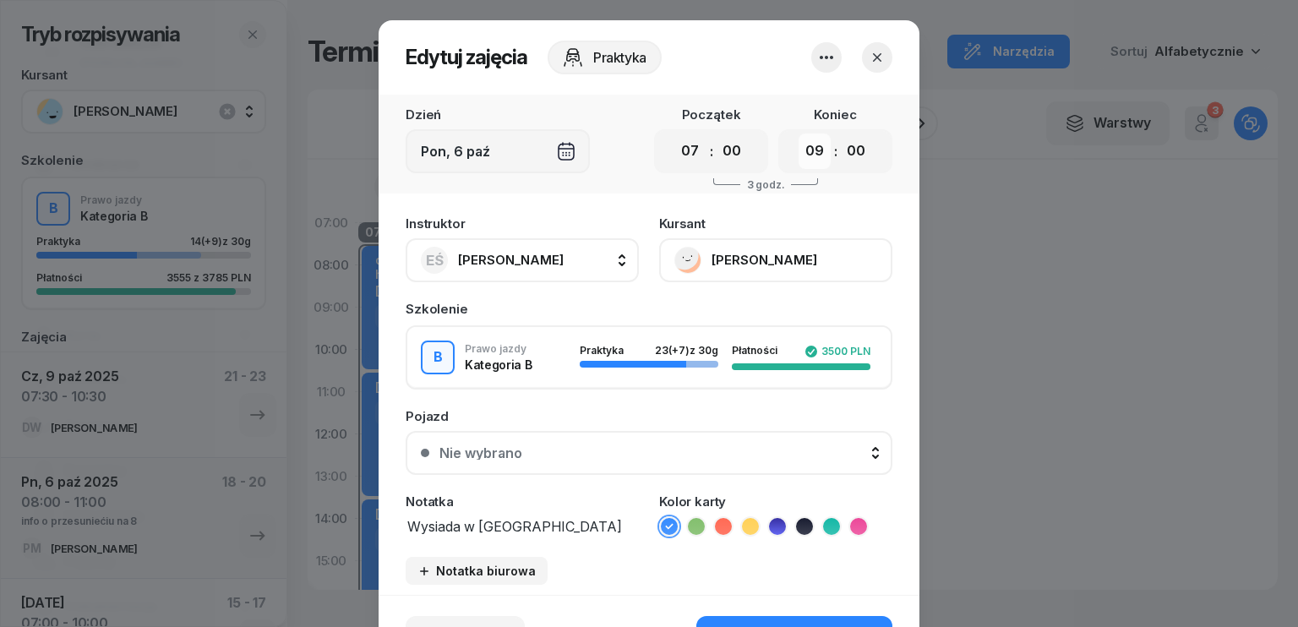
click at [799, 134] on select "00 01 02 03 04 05 06 07 08 09 10 11 12 13 14 15 16 17 18 19 20 21 22 23" at bounding box center [815, 151] width 32 height 35
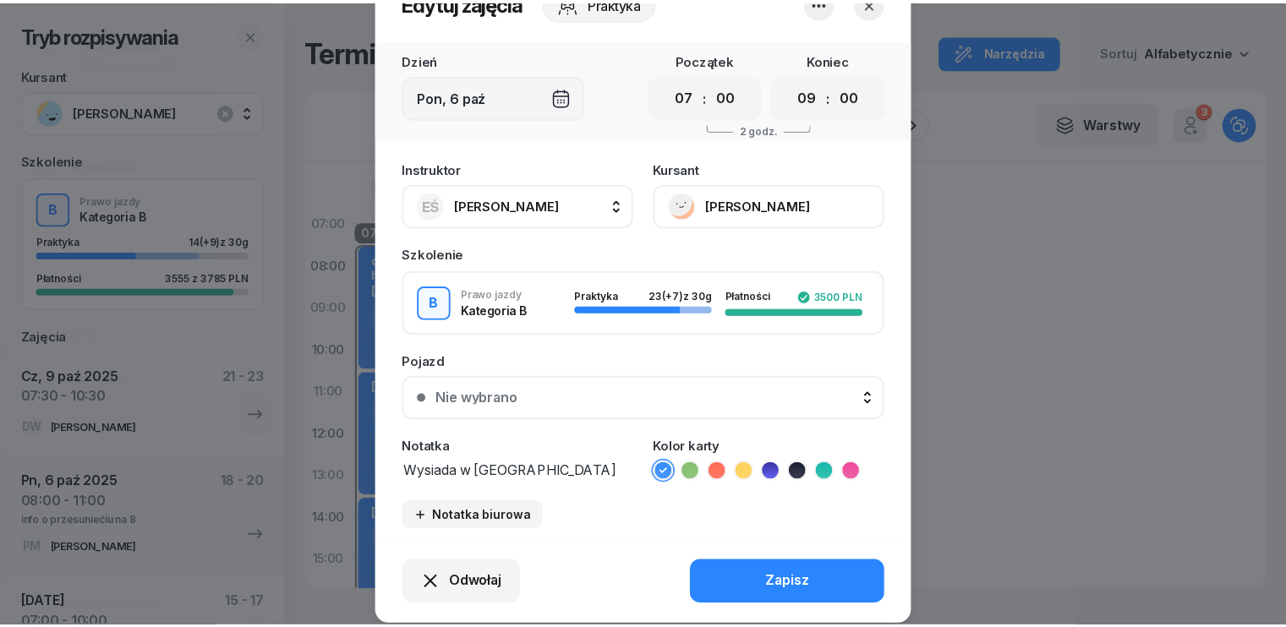
scroll to position [105, 0]
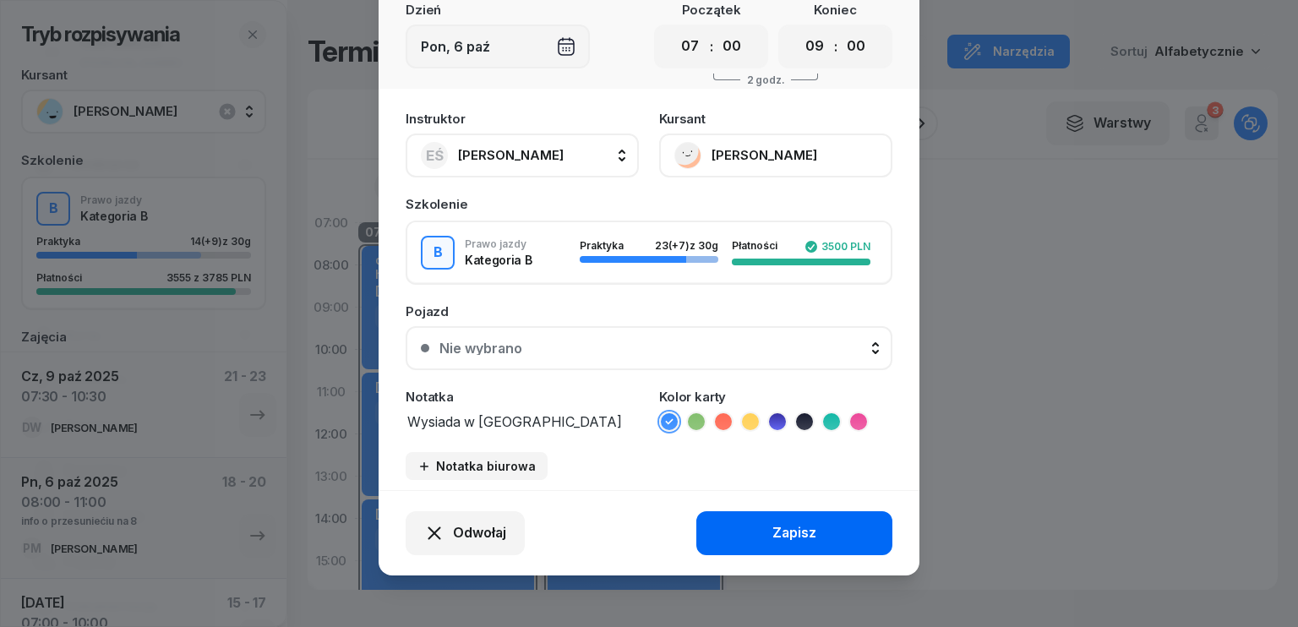
click at [774, 522] on div "Zapisz" at bounding box center [795, 533] width 44 height 22
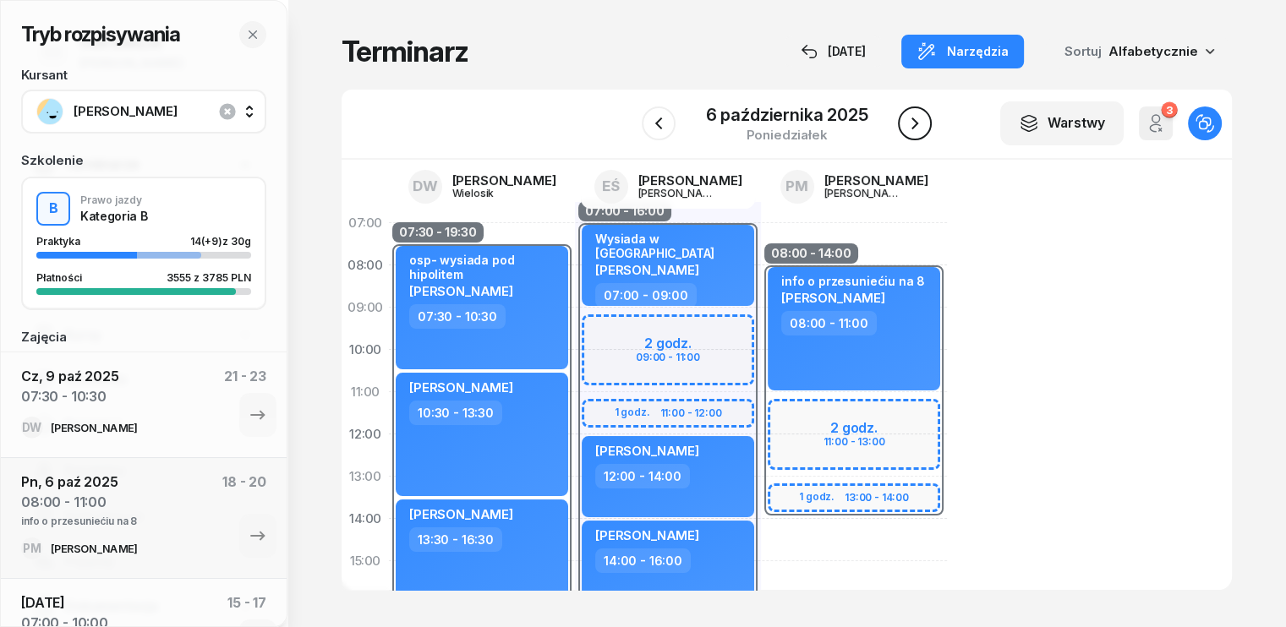
click at [913, 127] on icon "button" at bounding box center [914, 123] width 7 height 12
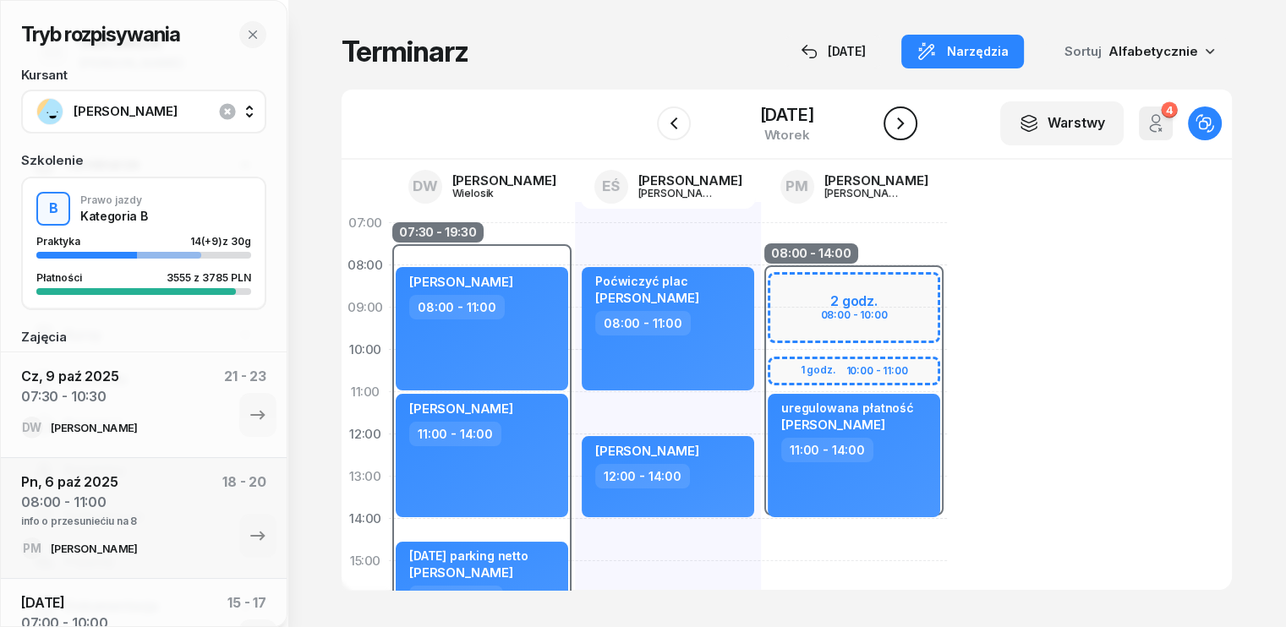
click at [904, 127] on icon "button" at bounding box center [900, 123] width 7 height 12
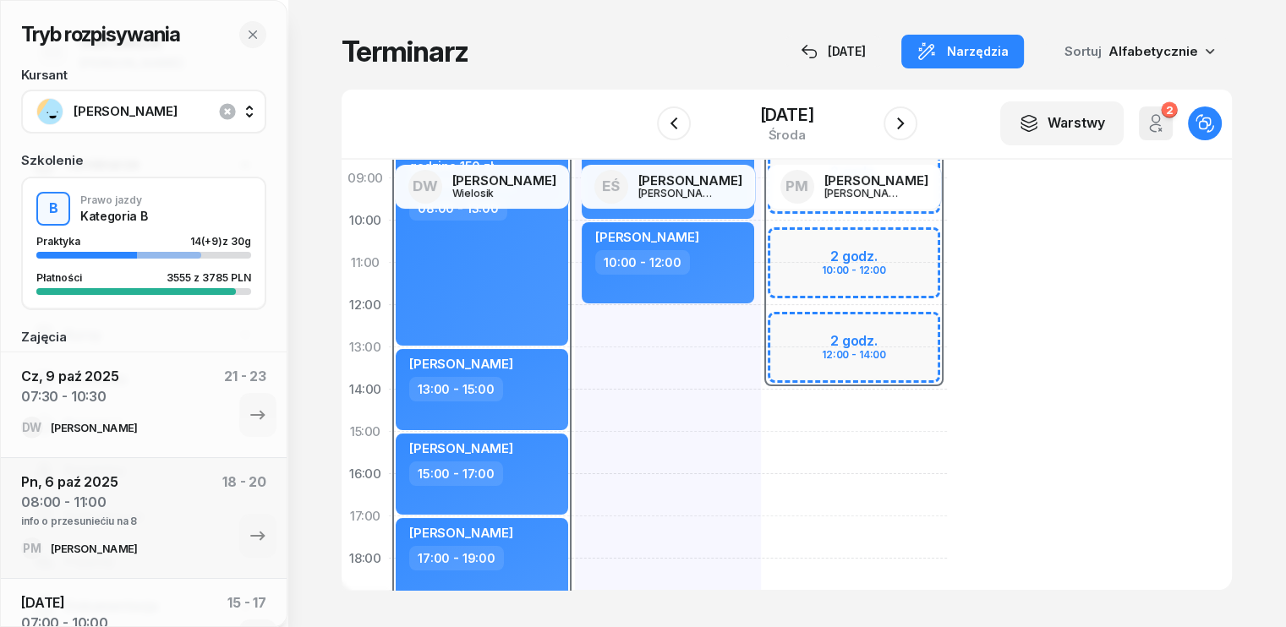
scroll to position [169, 0]
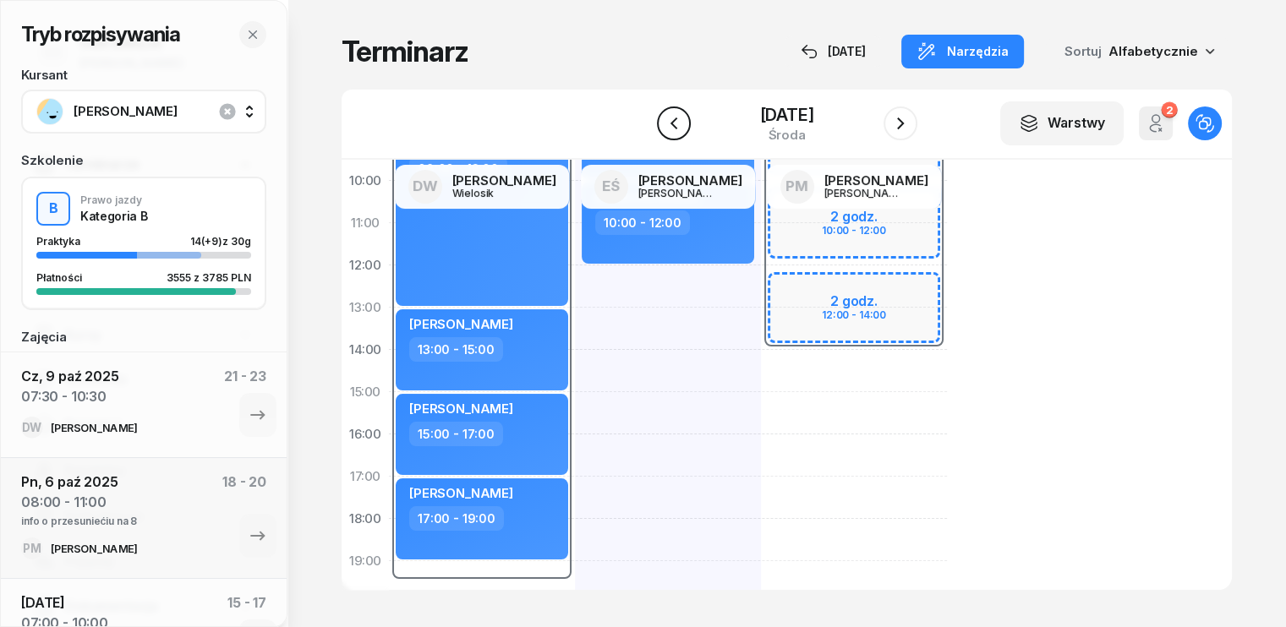
click at [664, 124] on icon "button" at bounding box center [674, 123] width 20 height 20
click at [669, 126] on icon "button" at bounding box center [672, 123] width 7 height 12
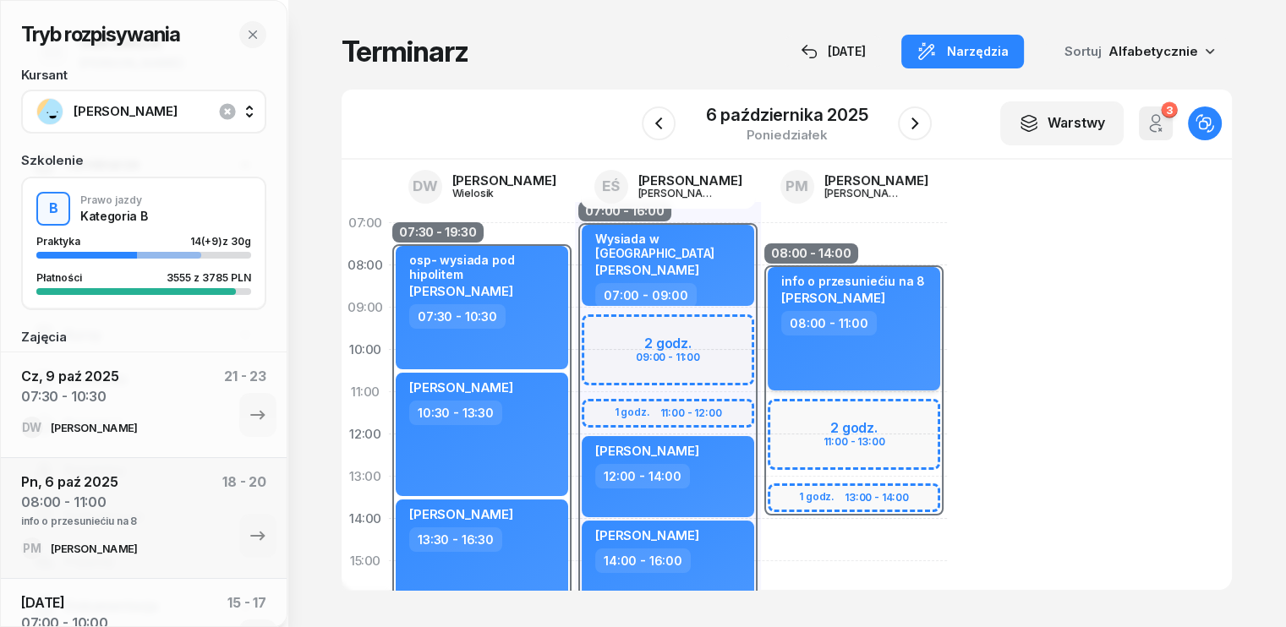
click at [855, 363] on div "info o przesuniećiu na 8 Michał Domański 08:00 - 11:00" at bounding box center [853, 328] width 172 height 123
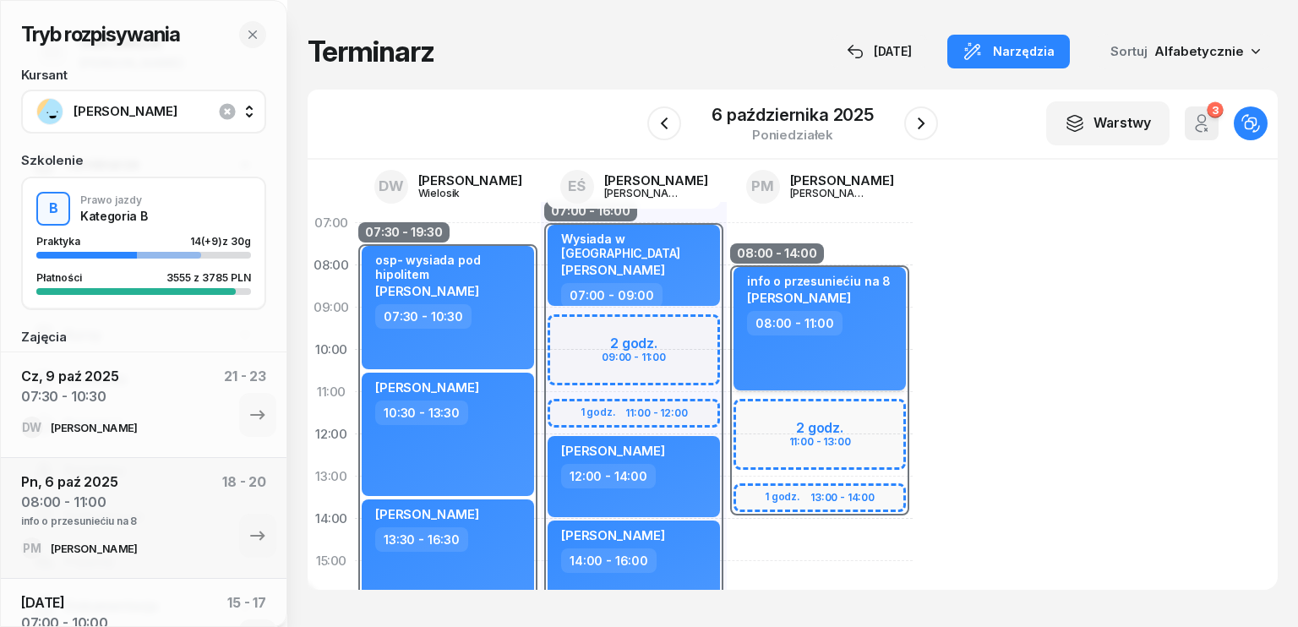
select select "08"
select select "11"
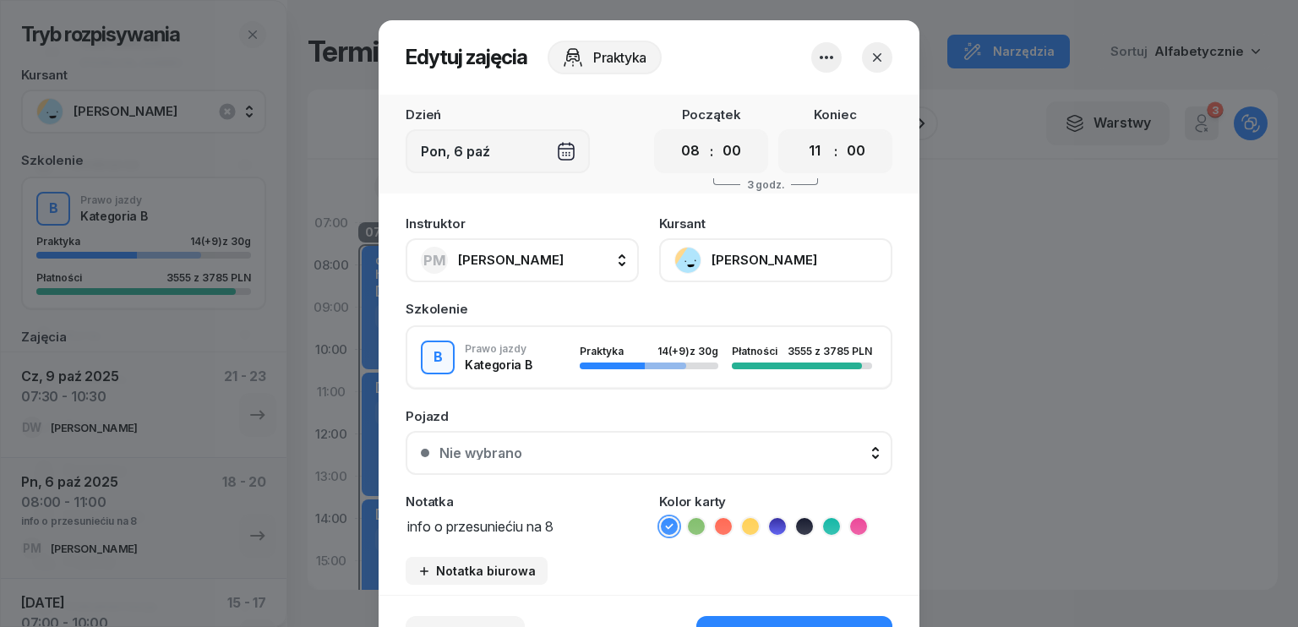
scroll to position [85, 0]
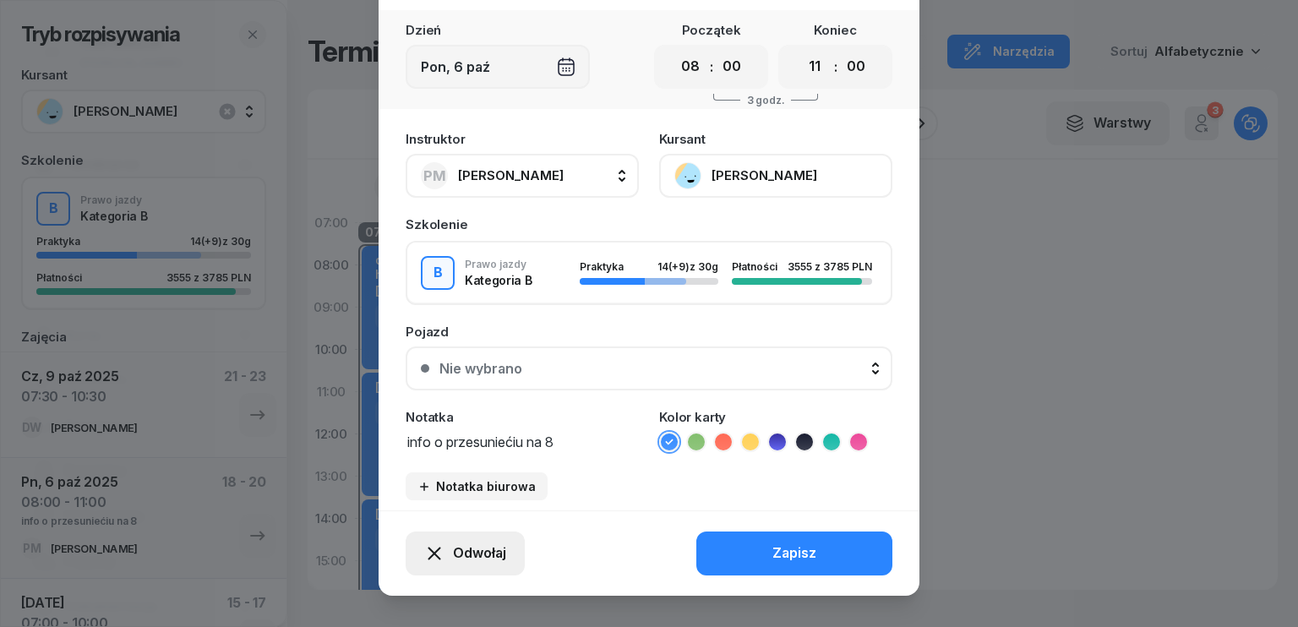
click at [482, 556] on span "Odwołaj" at bounding box center [479, 554] width 53 height 22
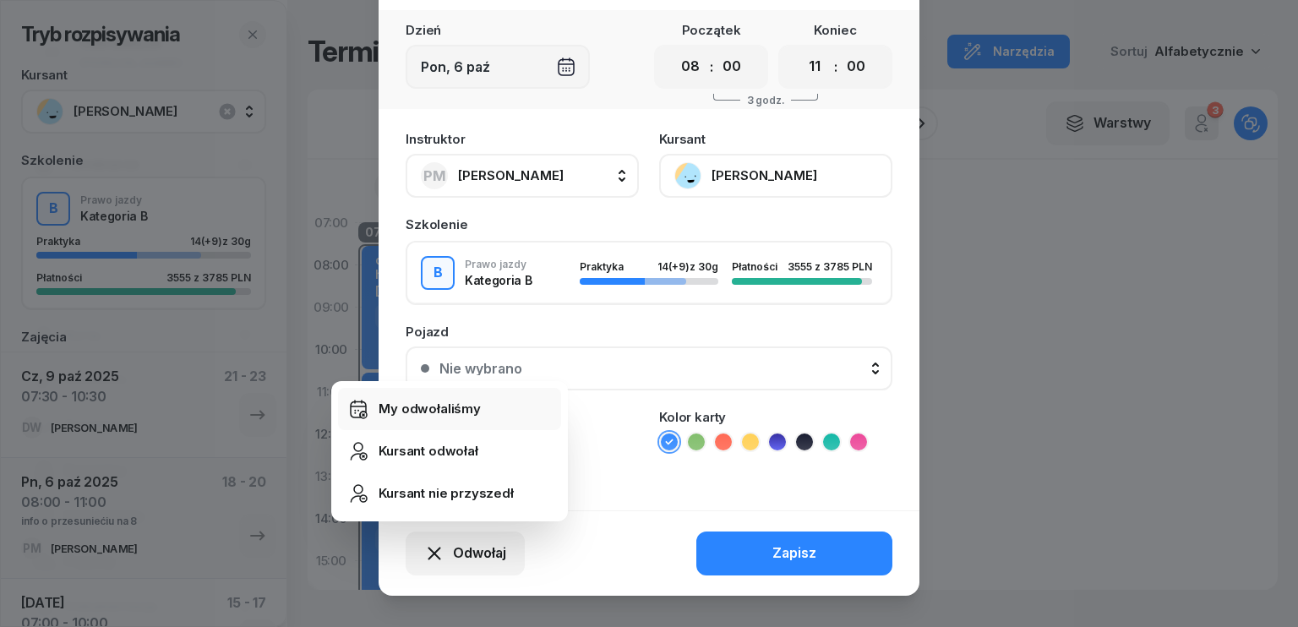
click at [463, 407] on div "My odwołaliśmy" at bounding box center [430, 409] width 102 height 22
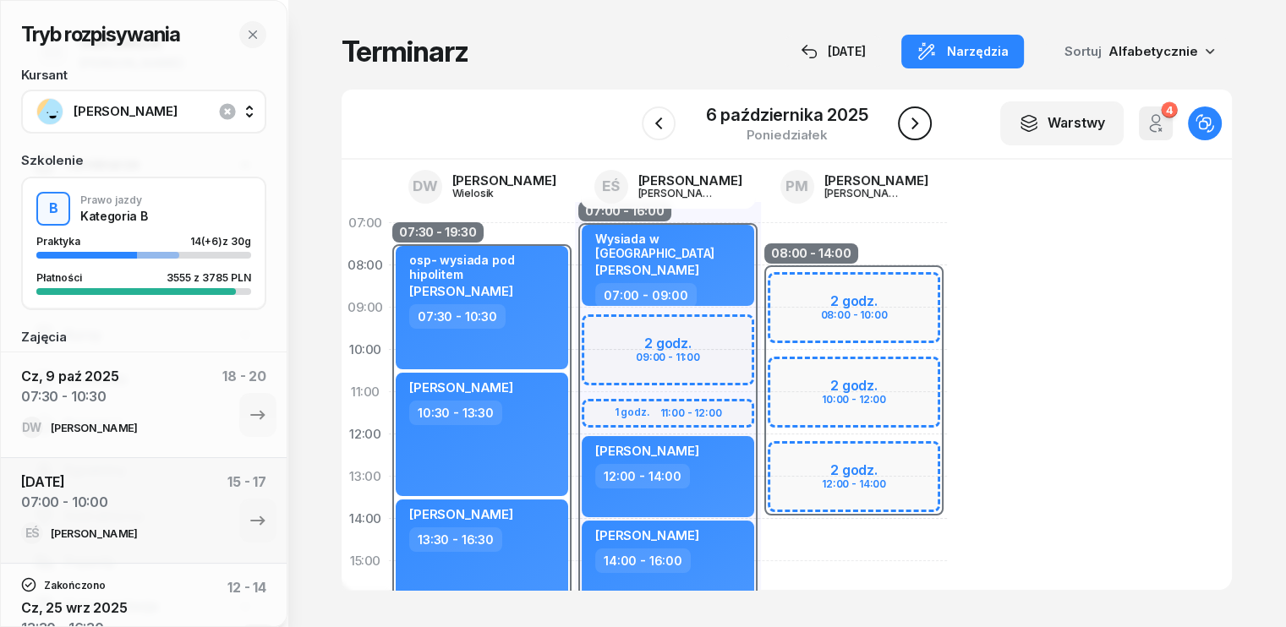
click at [919, 137] on button "button" at bounding box center [915, 123] width 34 height 34
click at [909, 124] on icon "button" at bounding box center [900, 123] width 20 height 20
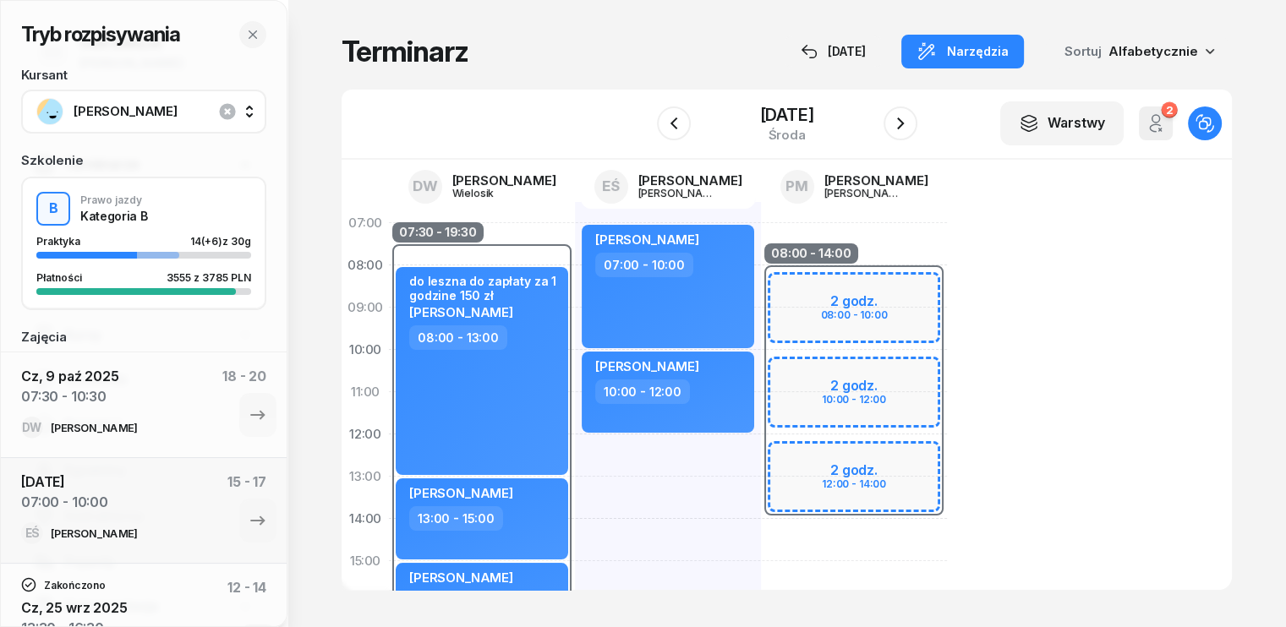
click at [575, 468] on div "Julia Małaszkiewicz 07:00 - 10:00 Małgorzata Waszak 10:00 - 12:00" at bounding box center [668, 582] width 186 height 761
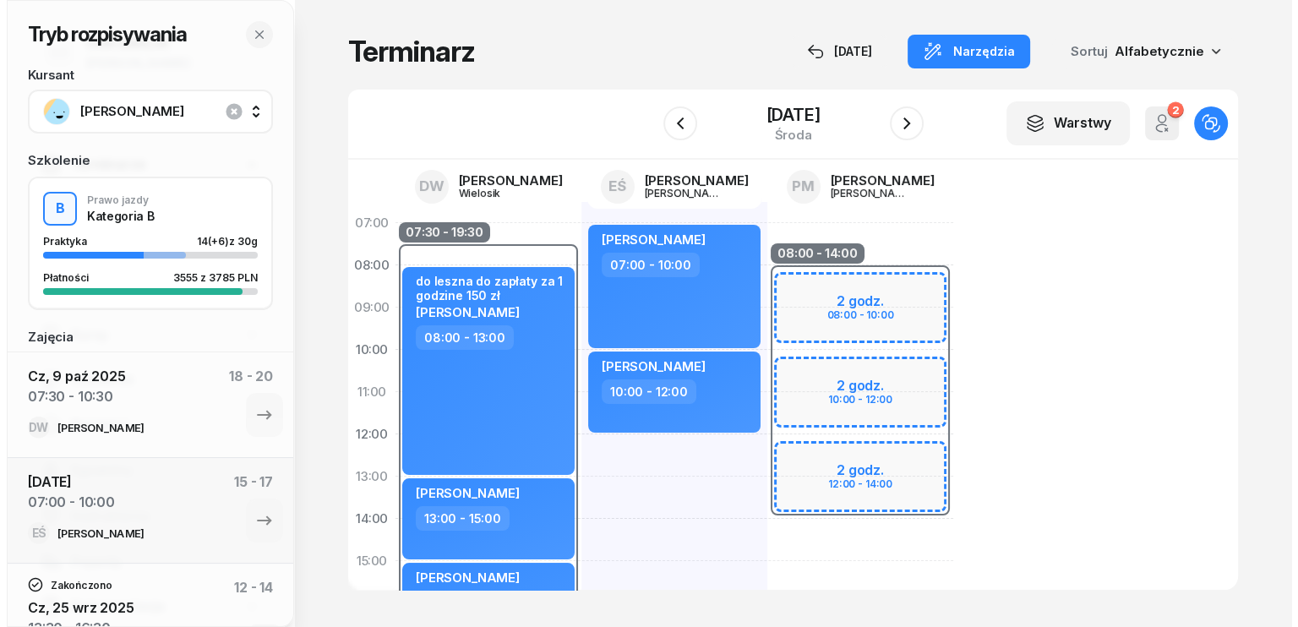
select select "12"
select select "14"
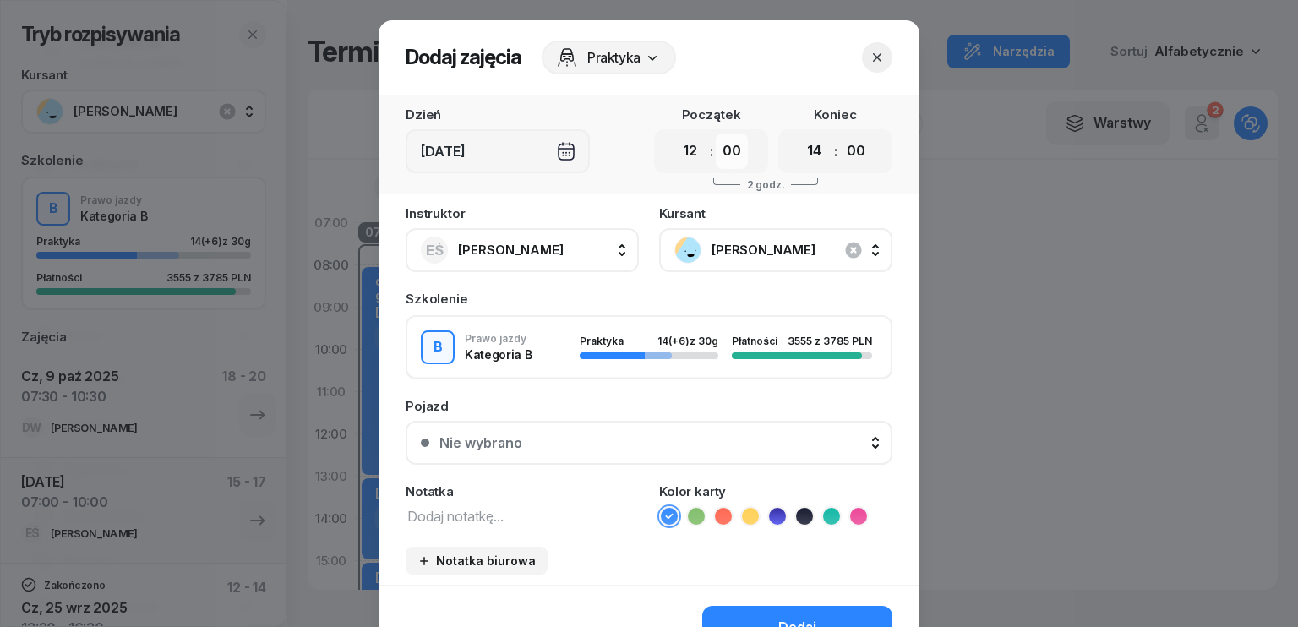
click at [722, 158] on select "00 05 10 15 20 25 30 35 40 45 50 55" at bounding box center [732, 151] width 32 height 35
select select "30"
click at [716, 134] on select "00 05 10 15 20 25 30 35 40 45 50 55" at bounding box center [732, 151] width 32 height 35
click at [805, 160] on select "00 01 02 03 04 05 06 07 08 09 10 11 12 13 14 15 16 17 18 19 20 21 22 23" at bounding box center [815, 151] width 32 height 35
select select "15"
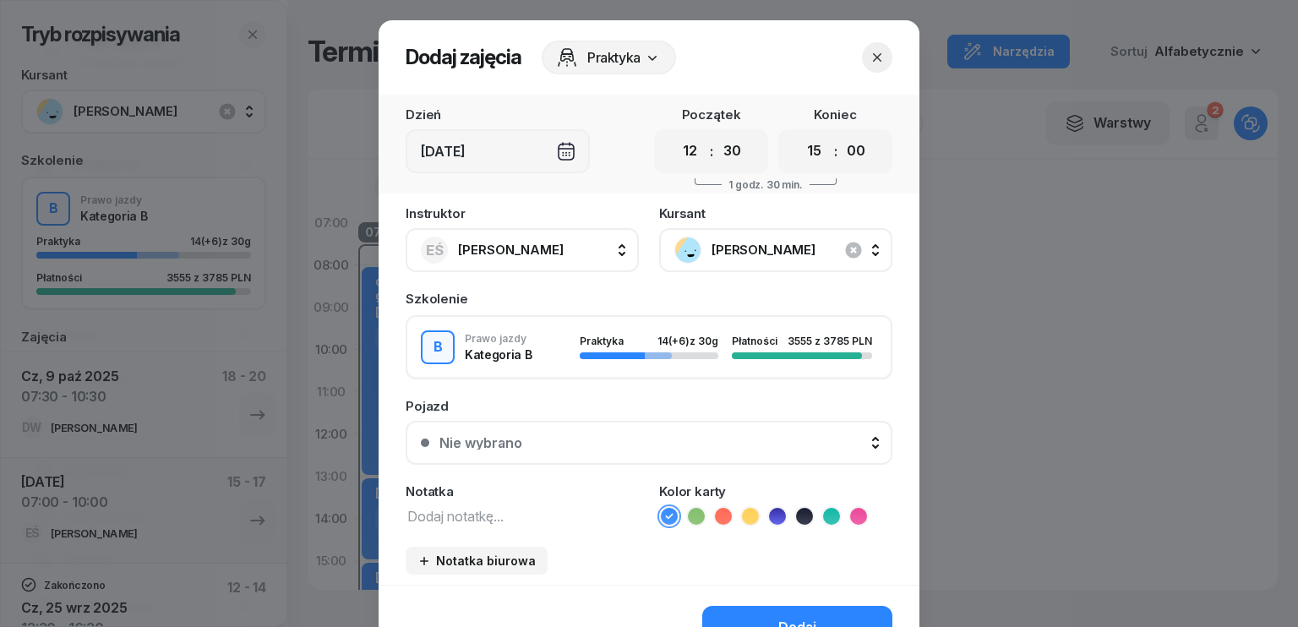
click at [799, 134] on select "00 01 02 03 04 05 06 07 08 09 10 11 12 13 14 15 16 17 18 19 20 21 22 23" at bounding box center [815, 151] width 32 height 35
click at [858, 157] on select "00 05 10 15 20 25 30 35 40 45 50 55" at bounding box center [856, 151] width 32 height 35
select select "30"
click at [840, 134] on select "00 05 10 15 20 25 30 35 40 45 50 55" at bounding box center [856, 151] width 32 height 35
click at [477, 520] on textarea at bounding box center [522, 516] width 233 height 22
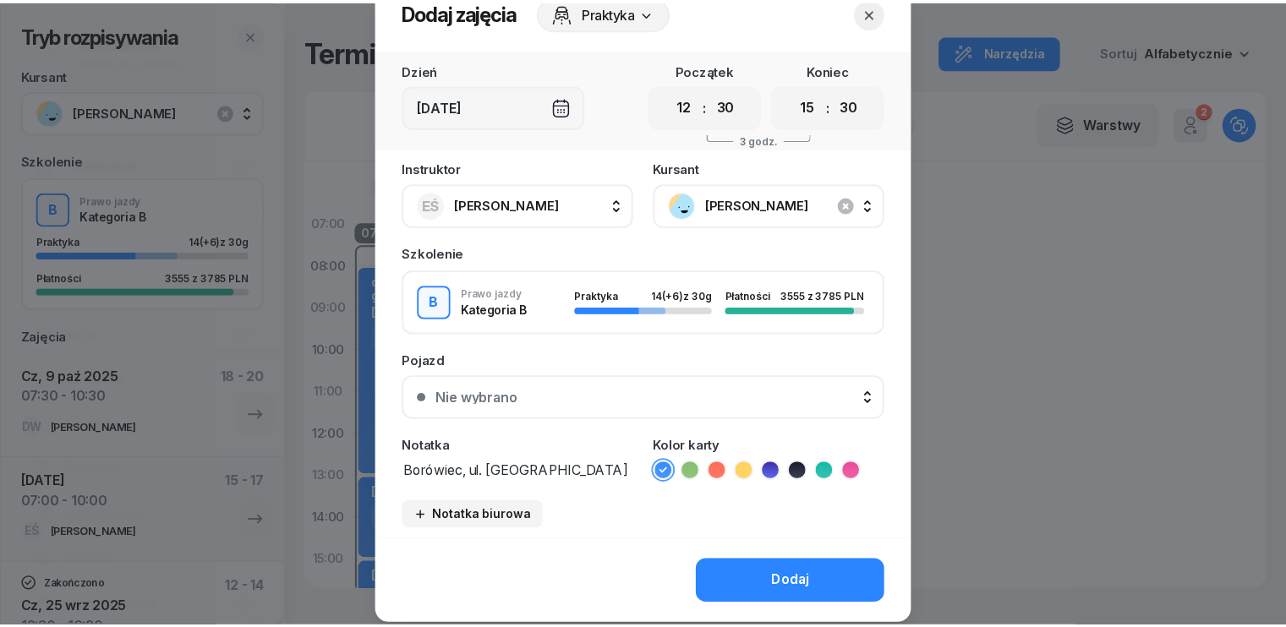
scroll to position [85, 0]
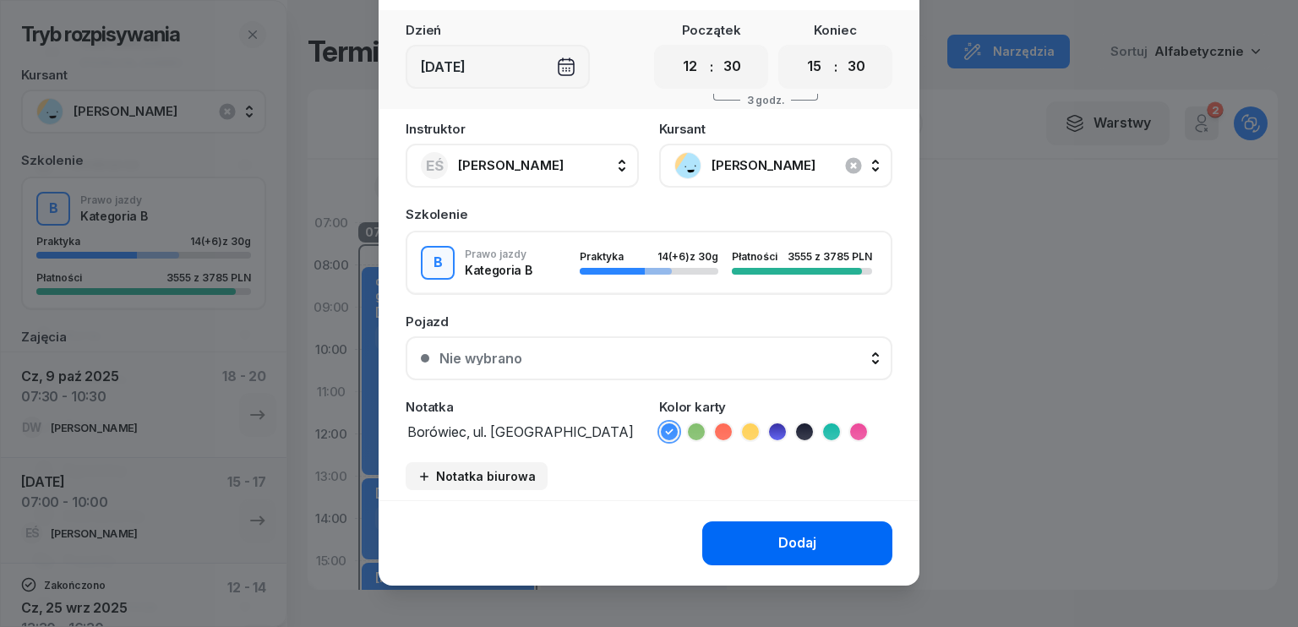
type textarea "Borówiec, ul. [GEOGRAPHIC_DATA] 16"
click at [793, 536] on div "Dodaj" at bounding box center [797, 543] width 38 height 22
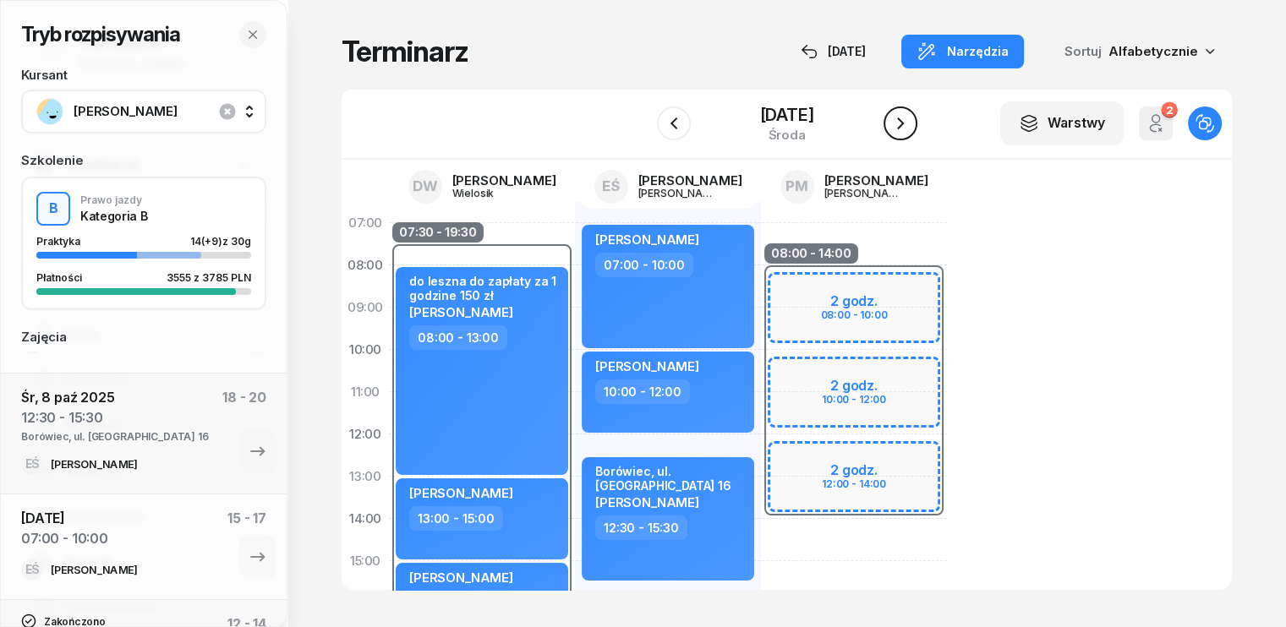
click at [910, 124] on icon "button" at bounding box center [900, 123] width 20 height 20
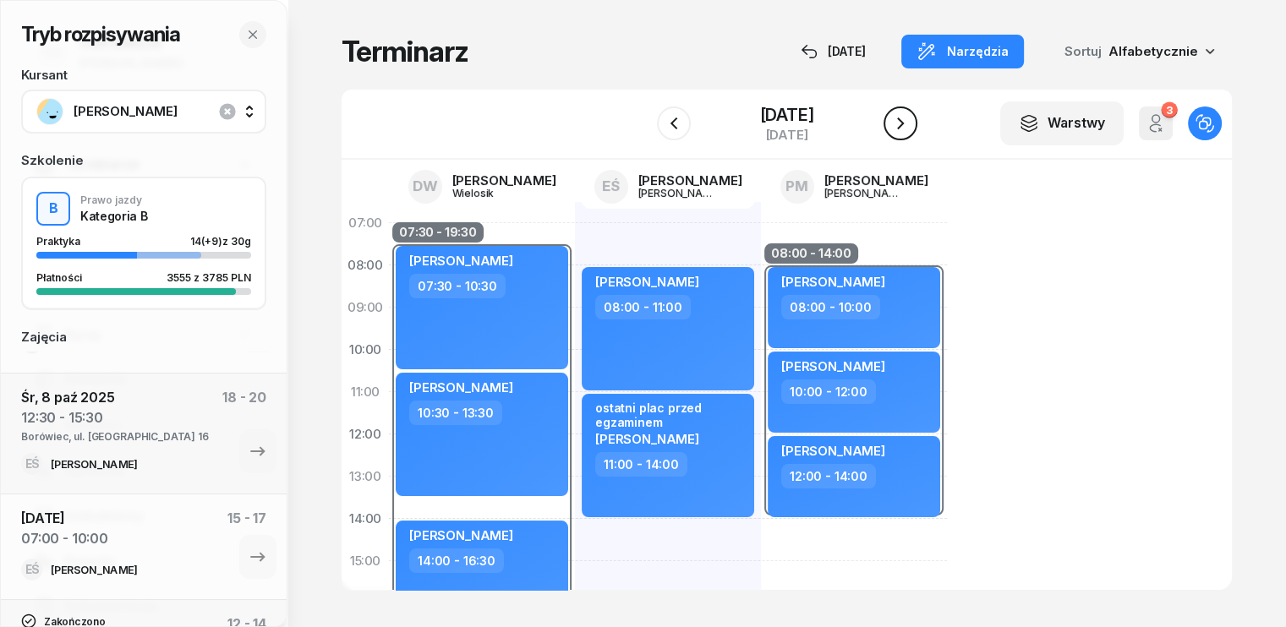
click at [904, 124] on icon "button" at bounding box center [900, 123] width 7 height 12
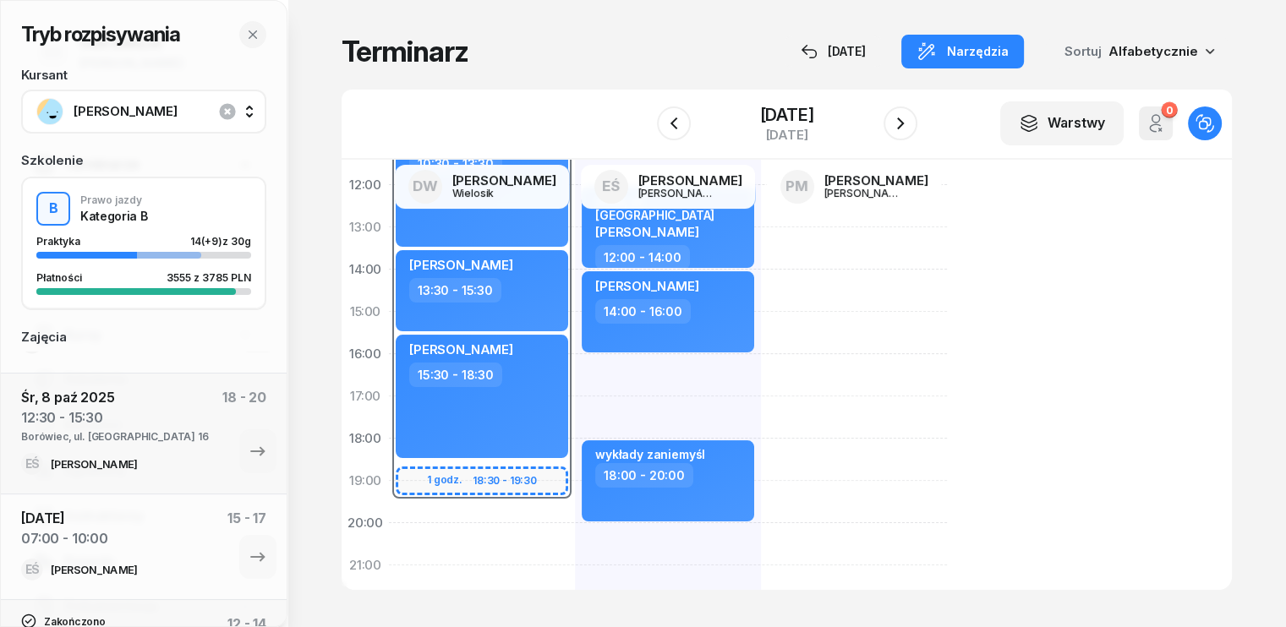
scroll to position [254, 0]
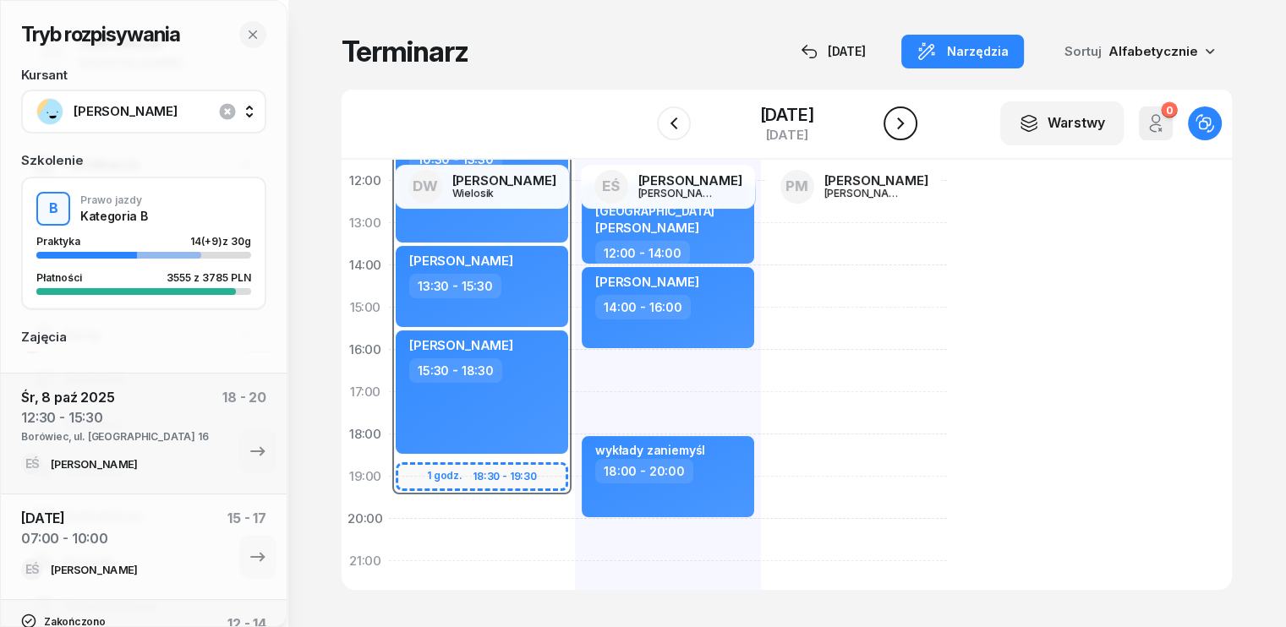
click at [910, 128] on icon "button" at bounding box center [900, 123] width 20 height 20
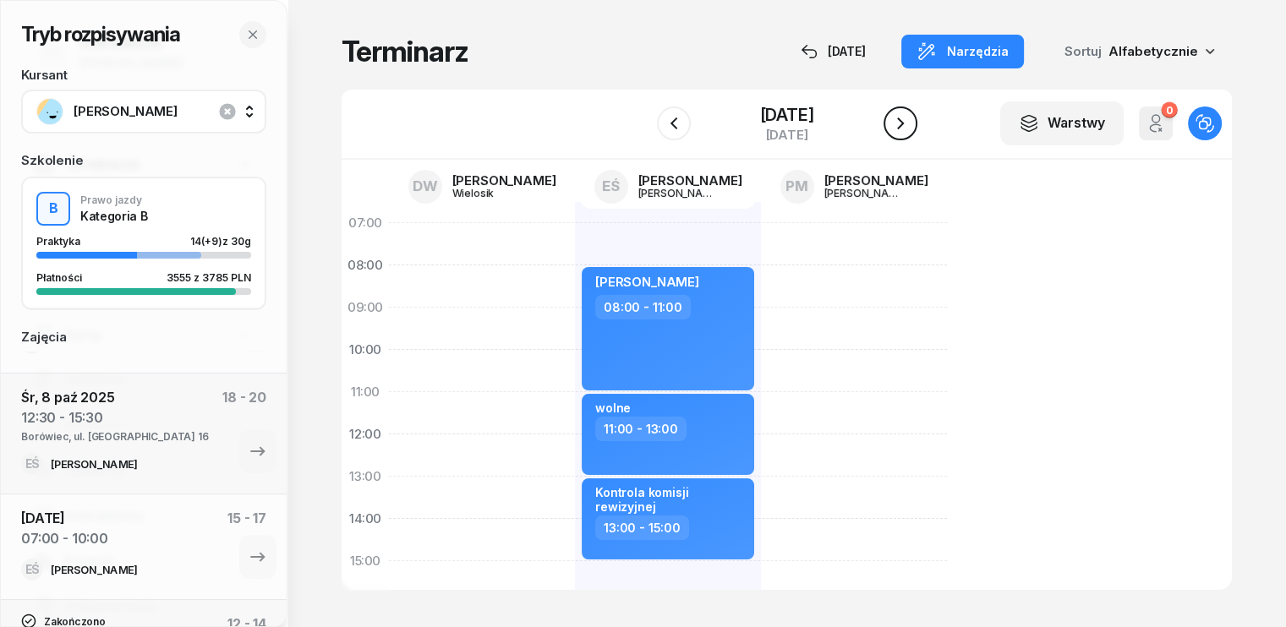
click at [910, 123] on icon "button" at bounding box center [900, 123] width 20 height 20
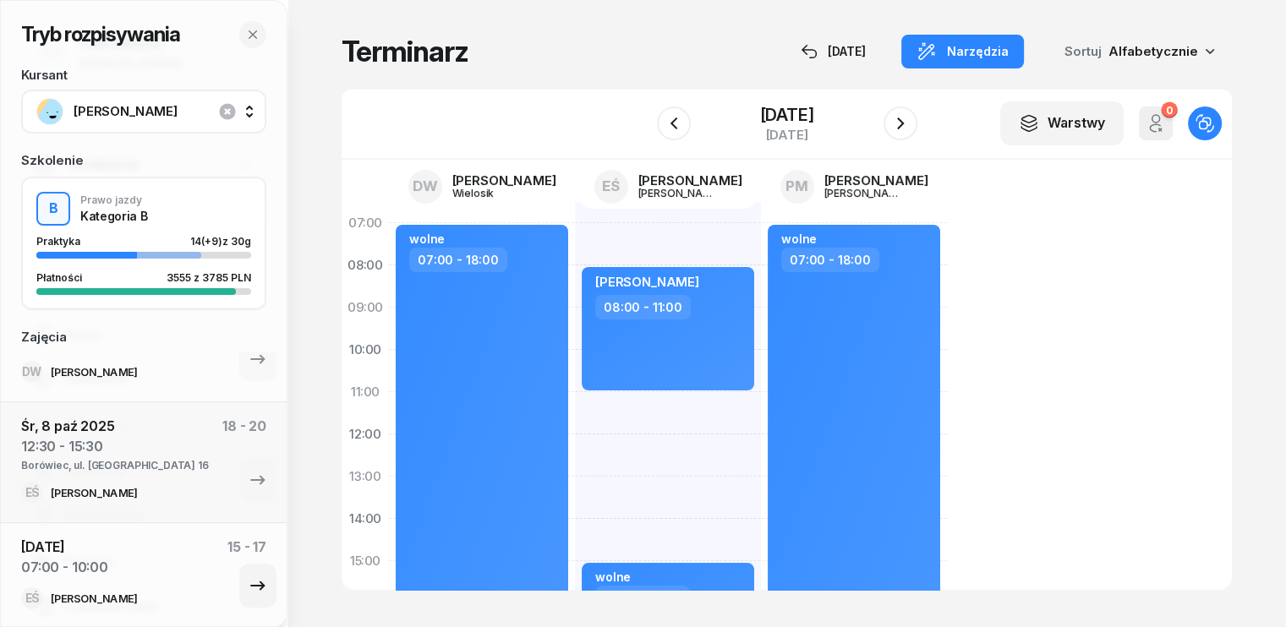
scroll to position [85, 0]
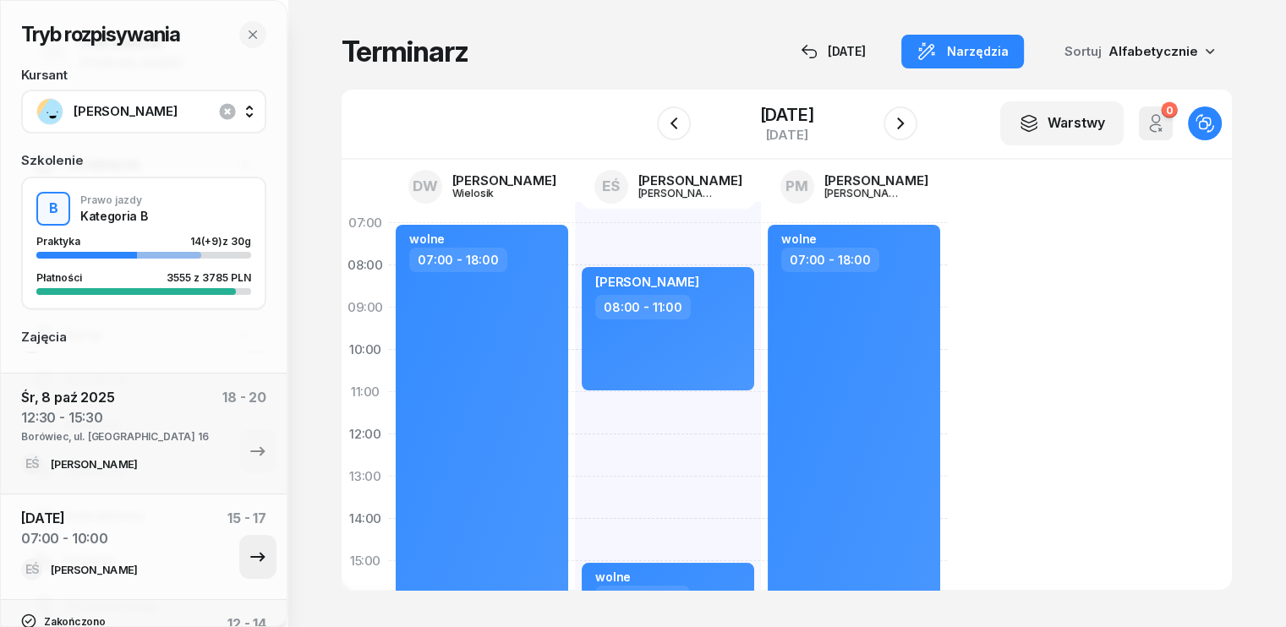
click at [251, 556] on icon "button" at bounding box center [257, 556] width 14 height 9
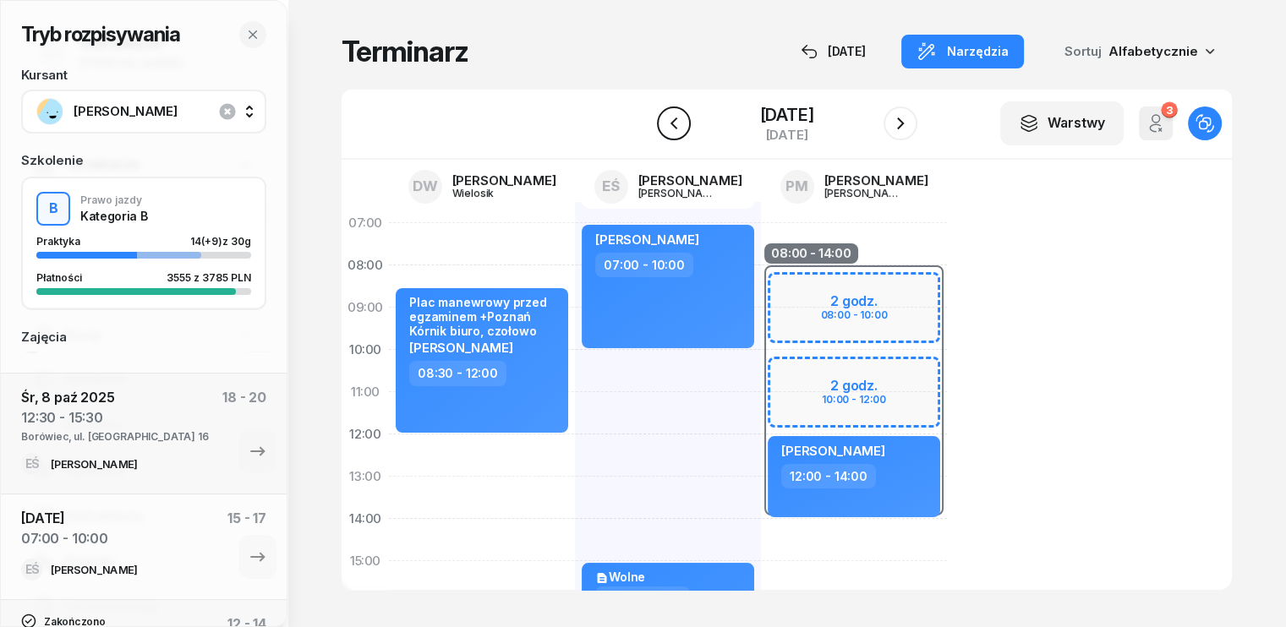
click at [669, 122] on button "button" at bounding box center [674, 123] width 34 height 34
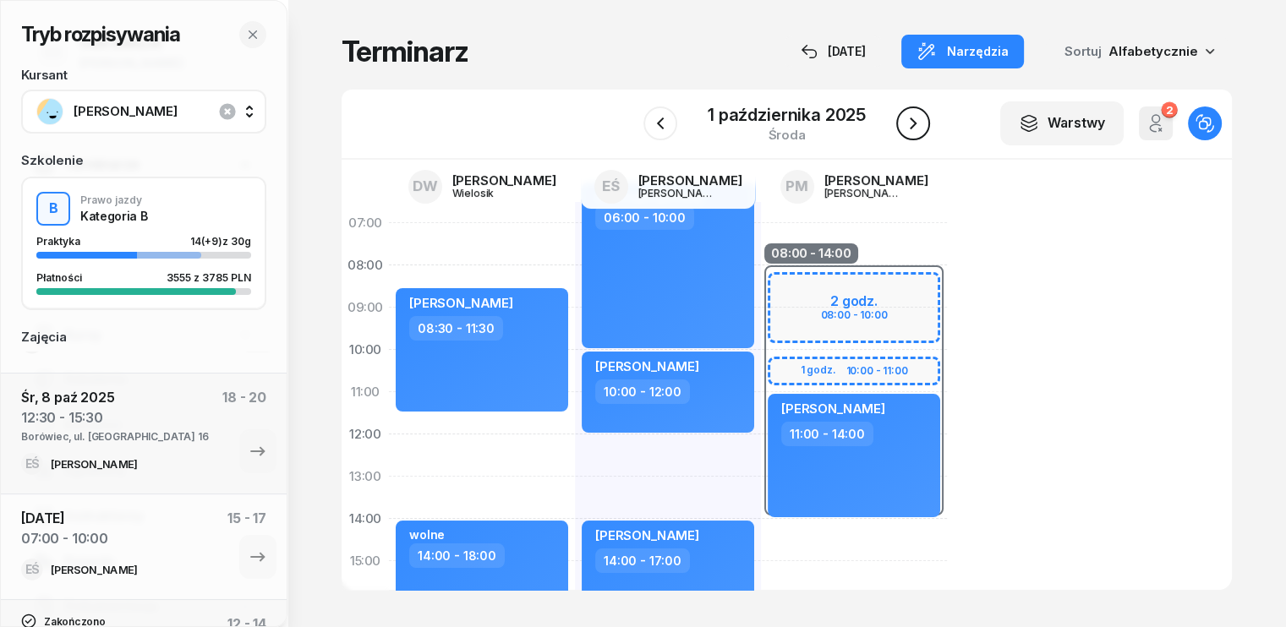
click at [920, 123] on icon "button" at bounding box center [913, 123] width 20 height 20
click at [910, 123] on icon "button" at bounding box center [900, 123] width 20 height 20
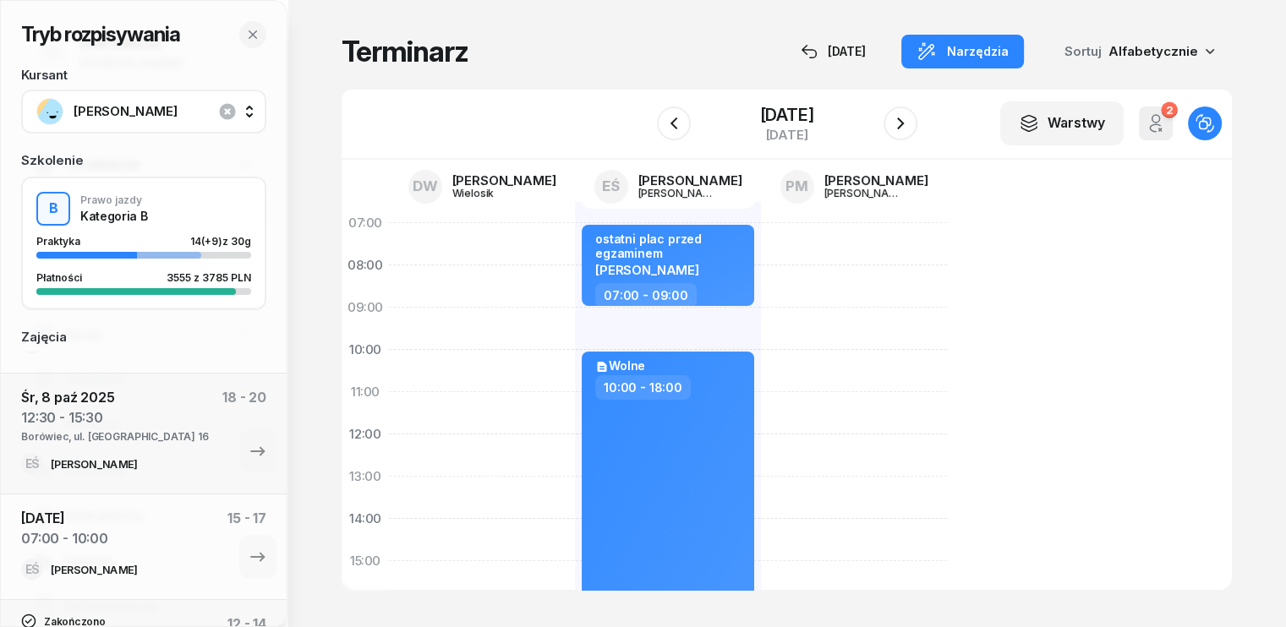
click at [1160, 123] on icon "button" at bounding box center [1156, 119] width 8 height 8
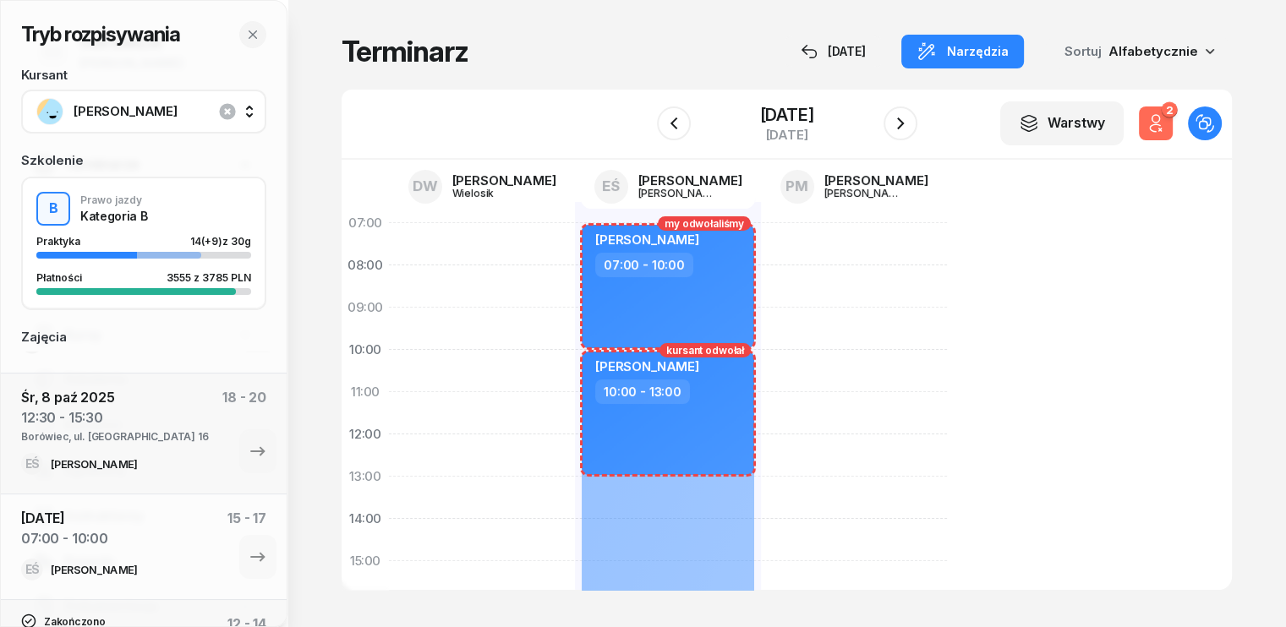
click at [1160, 123] on icon "button" at bounding box center [1156, 119] width 8 height 8
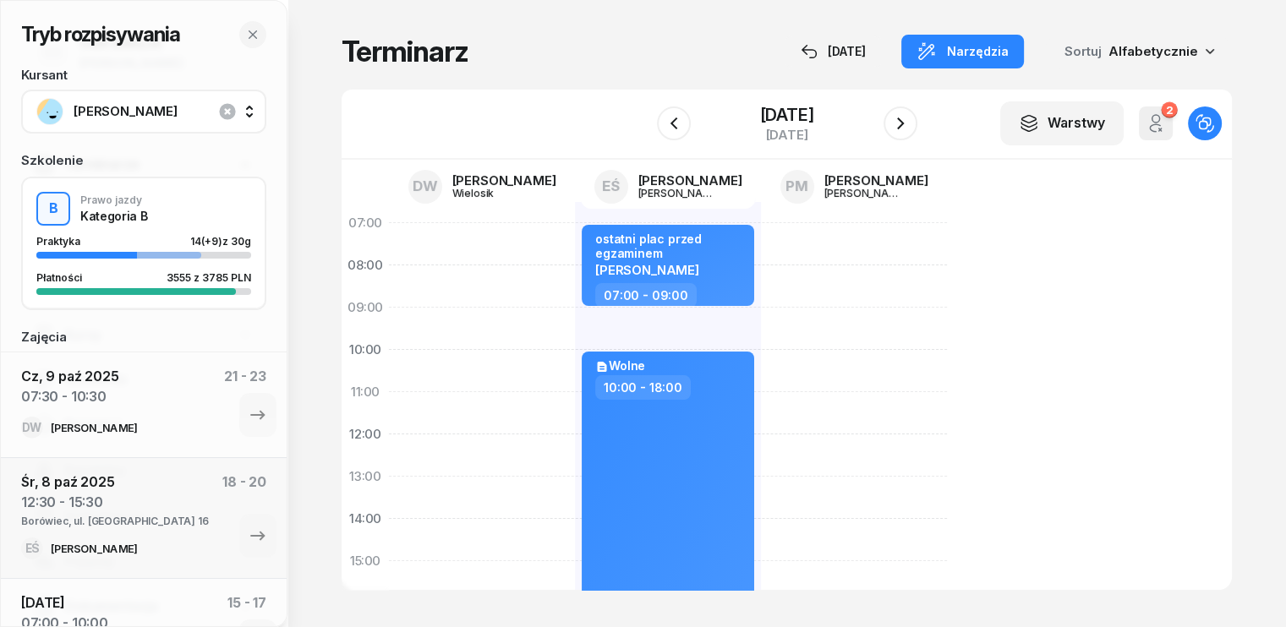
click at [158, 106] on span "[PERSON_NAME]" at bounding box center [162, 112] width 177 height 22
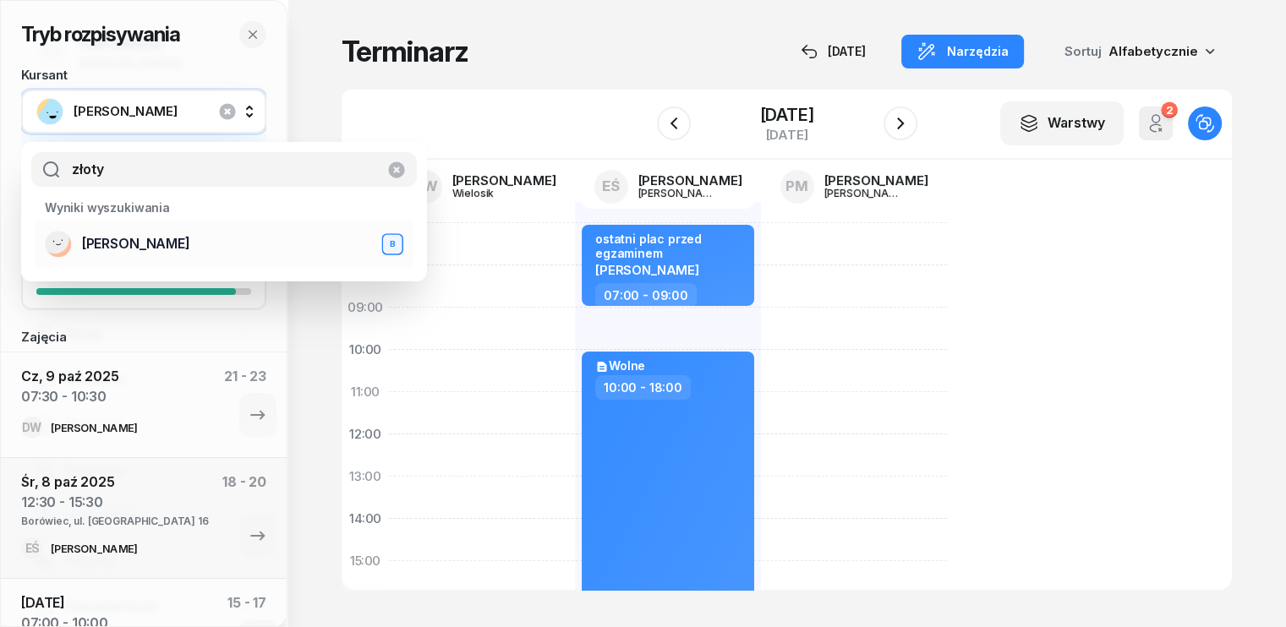
type input "złoty"
click at [128, 252] on span "[PERSON_NAME]" at bounding box center [136, 244] width 108 height 22
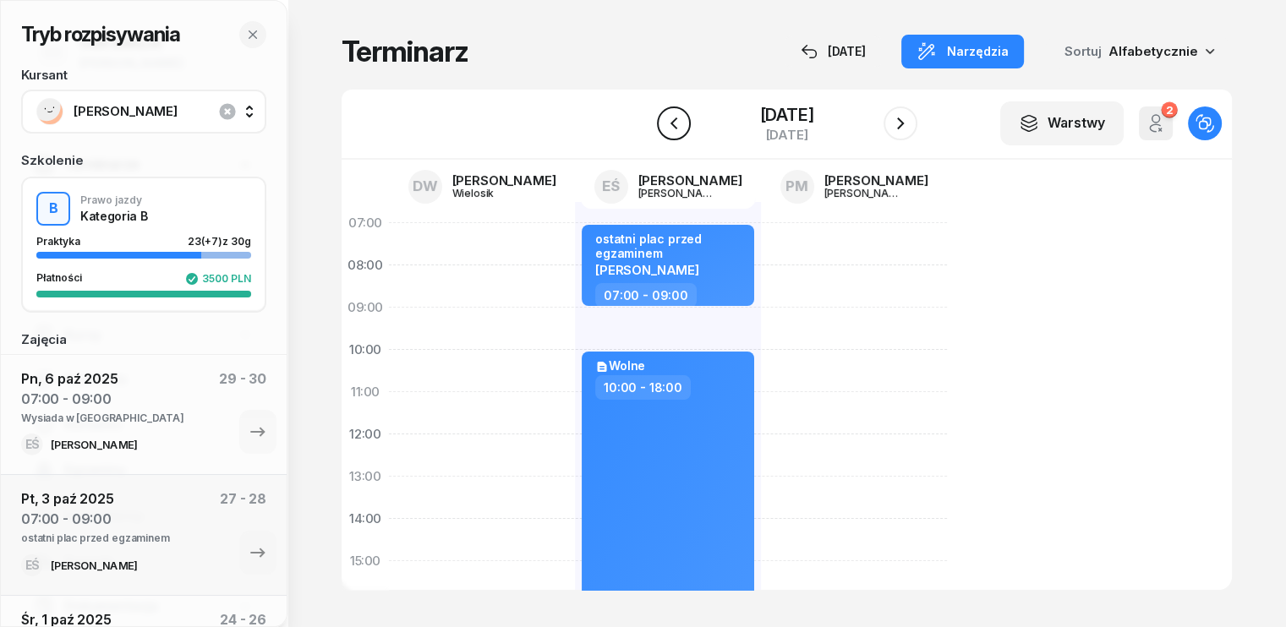
click at [668, 125] on icon "button" at bounding box center [674, 123] width 20 height 20
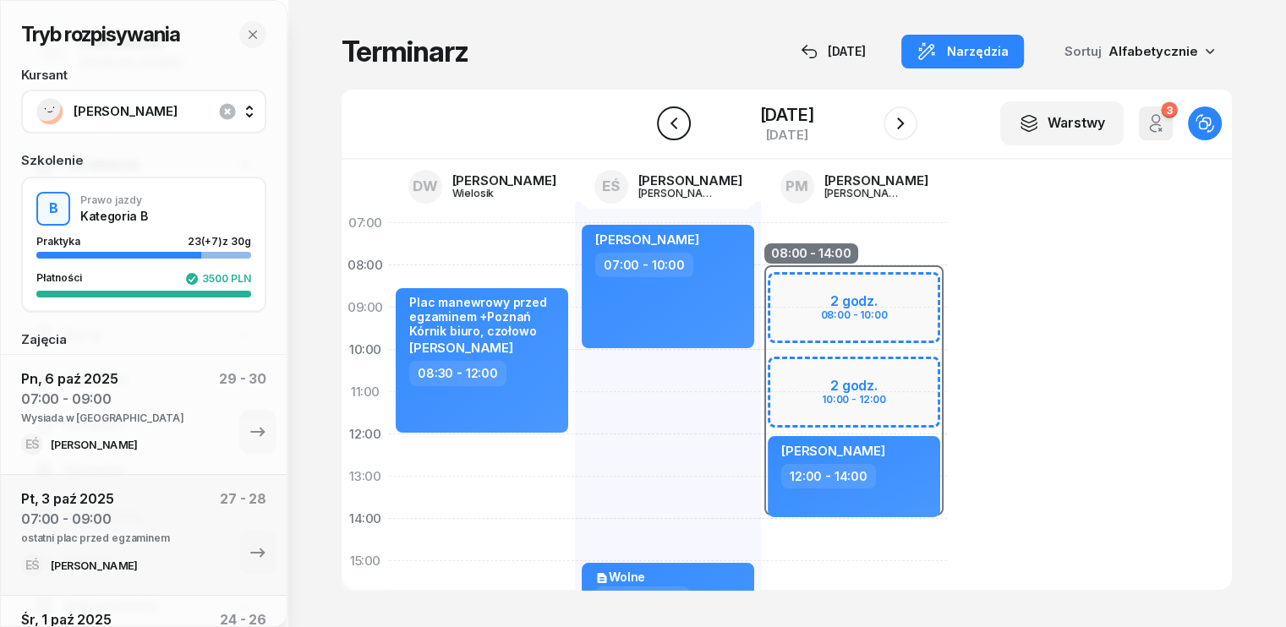
click at [664, 120] on icon "button" at bounding box center [674, 123] width 20 height 20
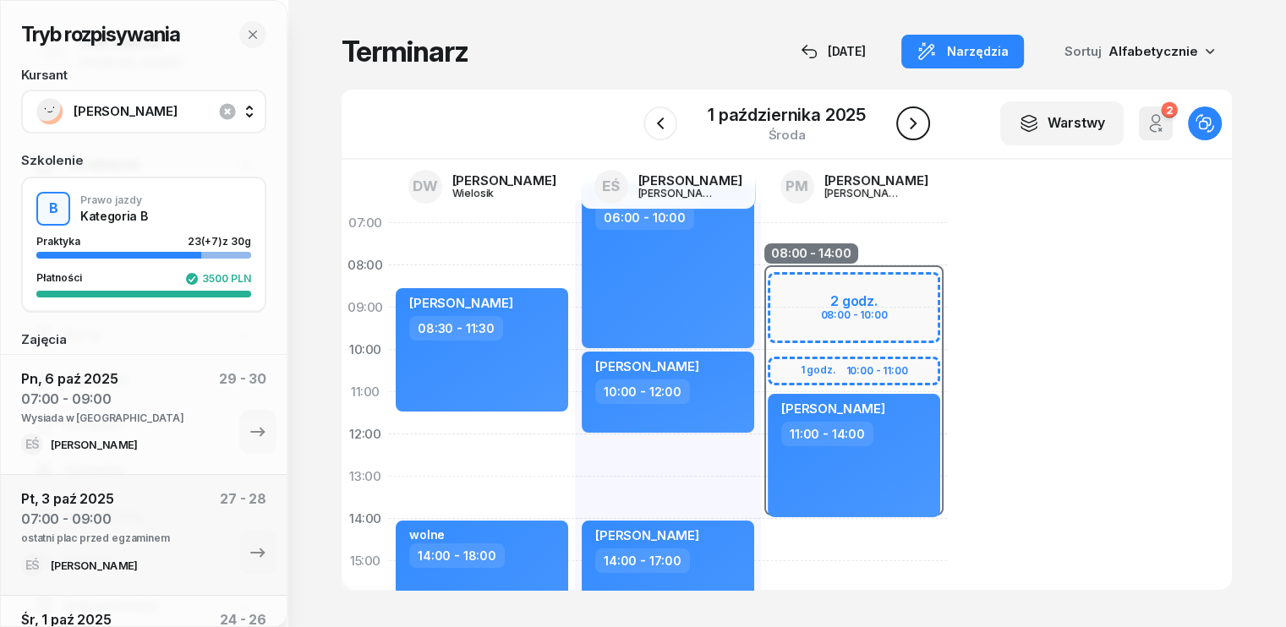
click at [913, 123] on icon "button" at bounding box center [912, 123] width 7 height 12
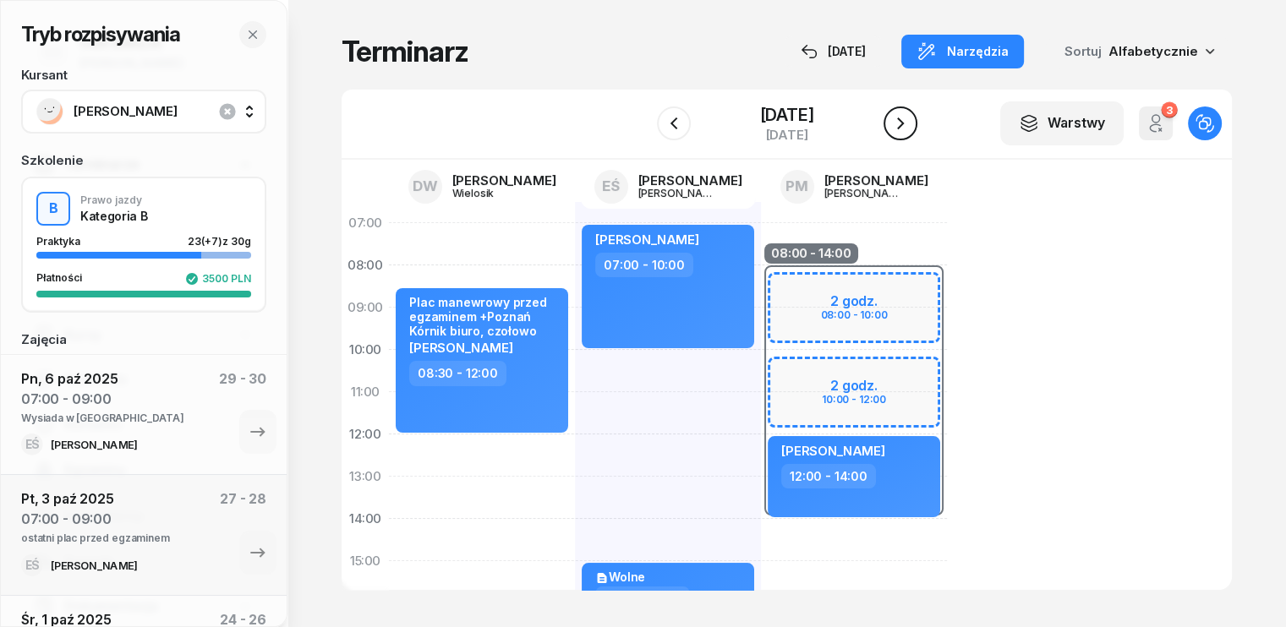
click at [904, 124] on icon "button" at bounding box center [900, 123] width 7 height 12
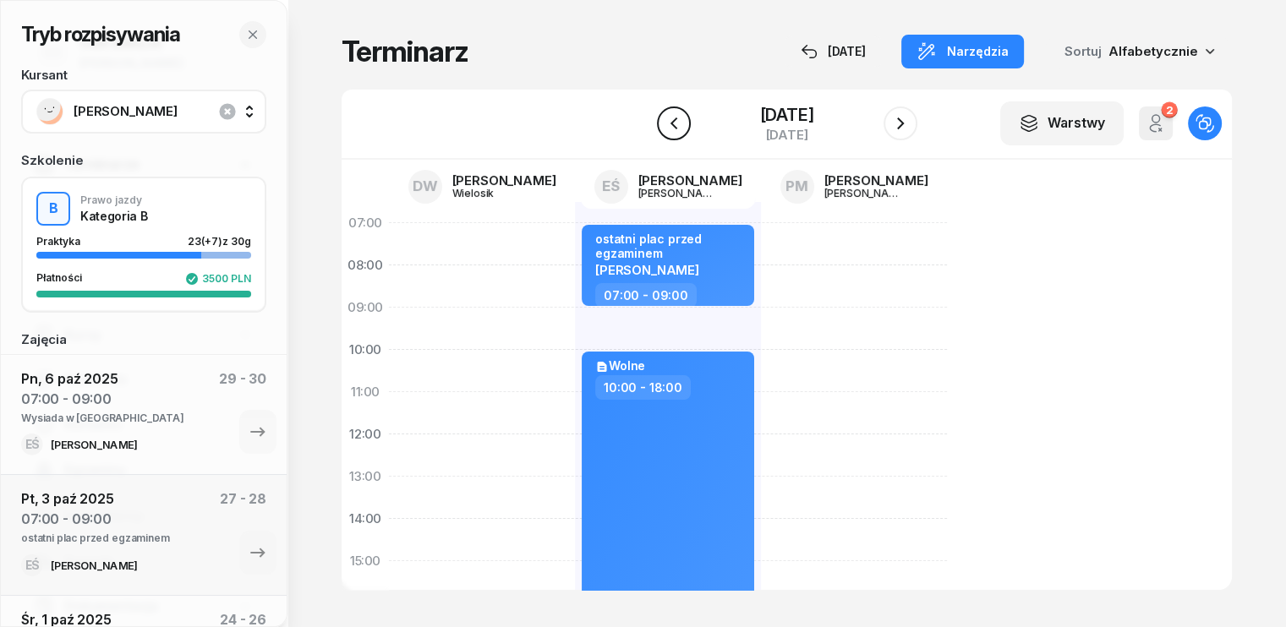
click at [665, 120] on icon "button" at bounding box center [674, 123] width 20 height 20
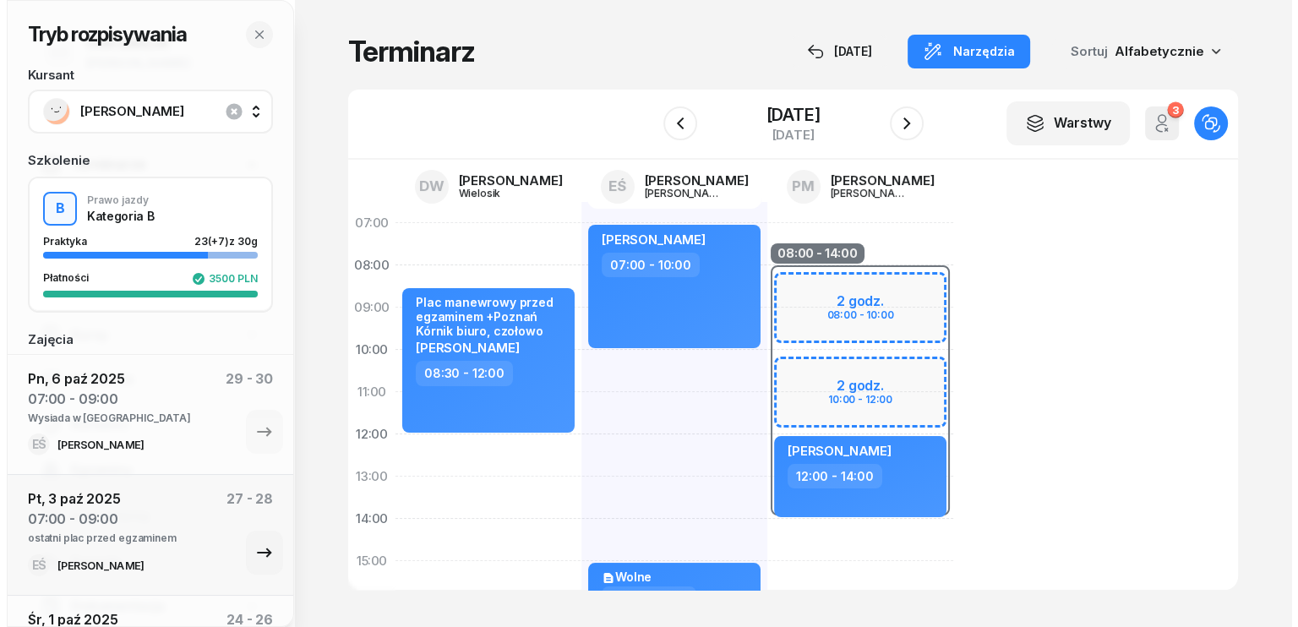
scroll to position [169, 0]
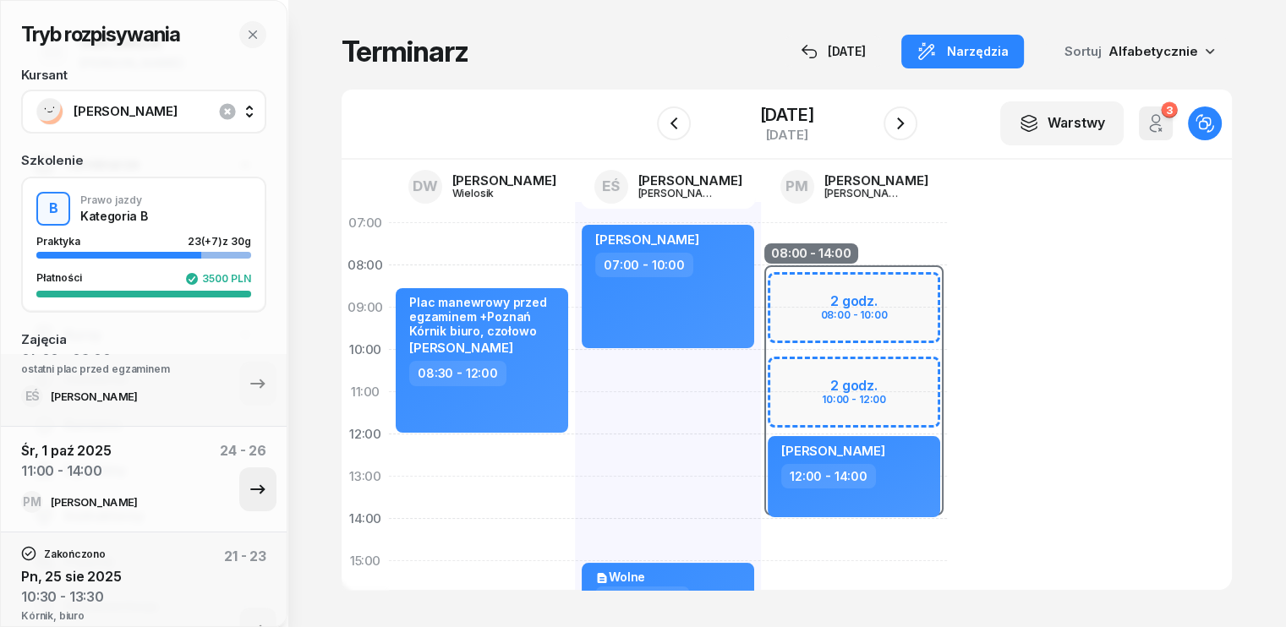
click at [251, 489] on icon "button" at bounding box center [258, 489] width 20 height 20
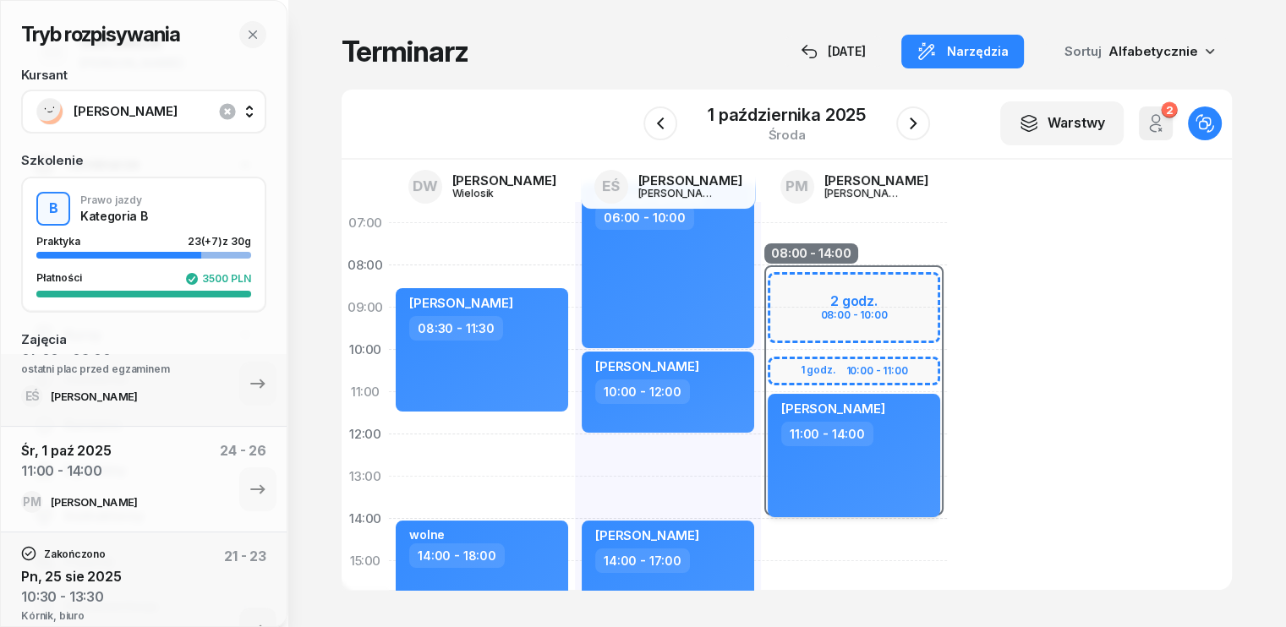
click at [836, 478] on div "Piotr Złoty 11:00 - 14:00" at bounding box center [853, 455] width 172 height 123
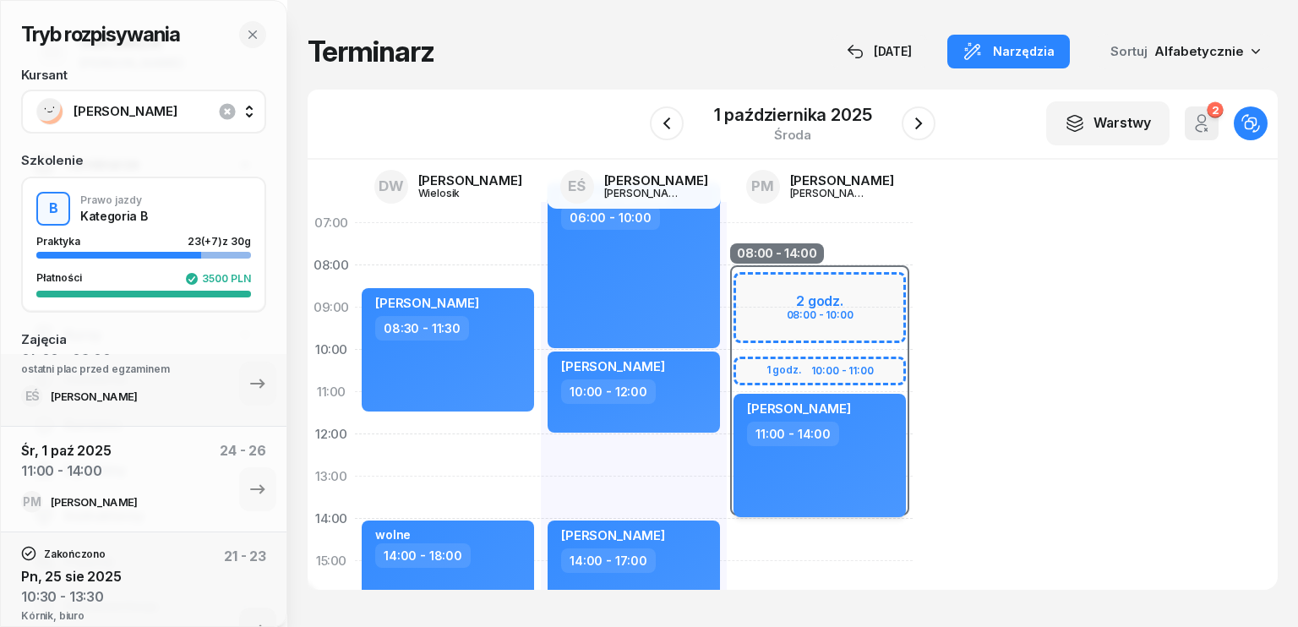
select select "11"
select select "14"
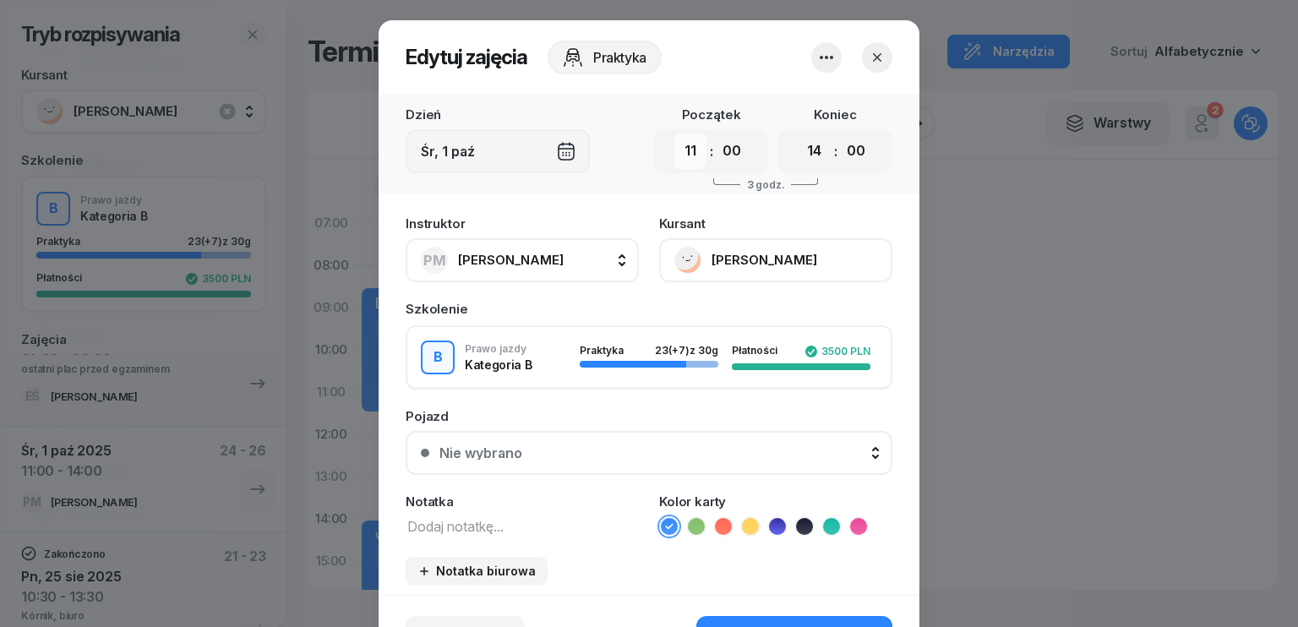
click at [693, 155] on select "00 01 02 03 04 05 06 07 08 09 10 11 12 13 14 15 16 17 18 19 20 21 22 23" at bounding box center [690, 151] width 32 height 35
select select "12"
click at [674, 134] on select "00 01 02 03 04 05 06 07 08 09 10 11 12 13 14 15 16 17 18 19 20 21 22 23" at bounding box center [690, 151] width 32 height 35
click at [816, 148] on select "00 01 02 03 04 05 06 07 08 09 10 11 12 13 14 15 16 17 18 19 20 21 22 23" at bounding box center [815, 151] width 32 height 35
select select "15"
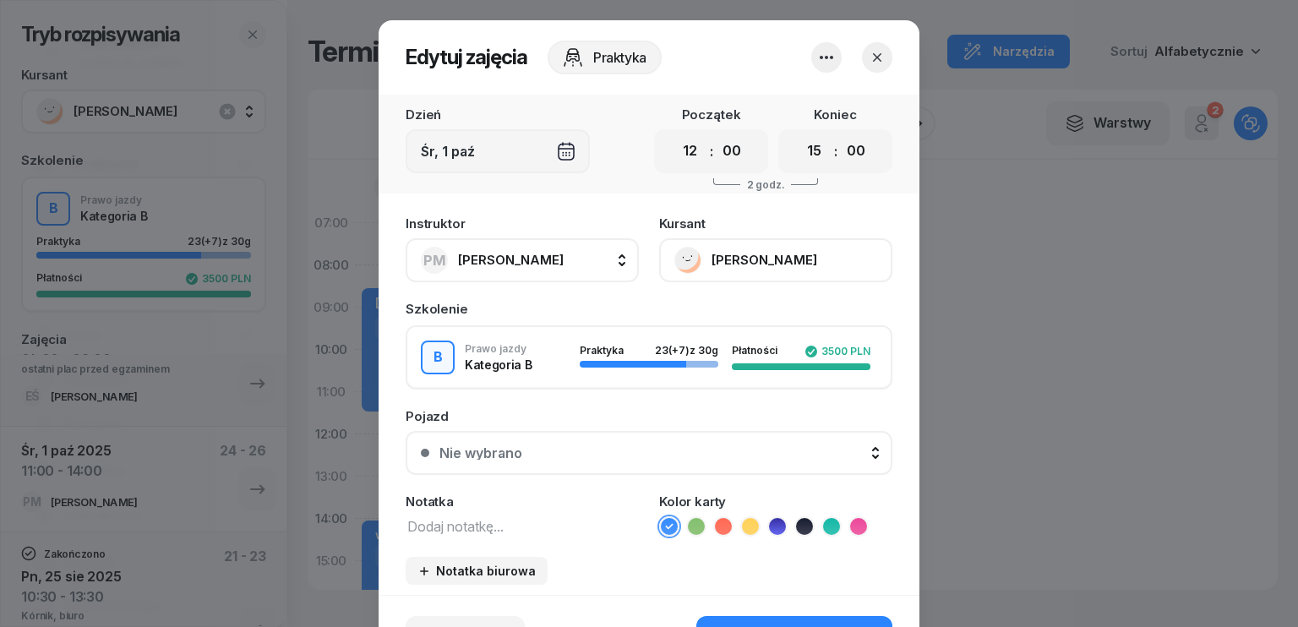
click at [799, 134] on select "00 01 02 03 04 05 06 07 08 09 10 11 12 13 14 15 16 17 18 19 20 21 22 23" at bounding box center [815, 151] width 32 height 35
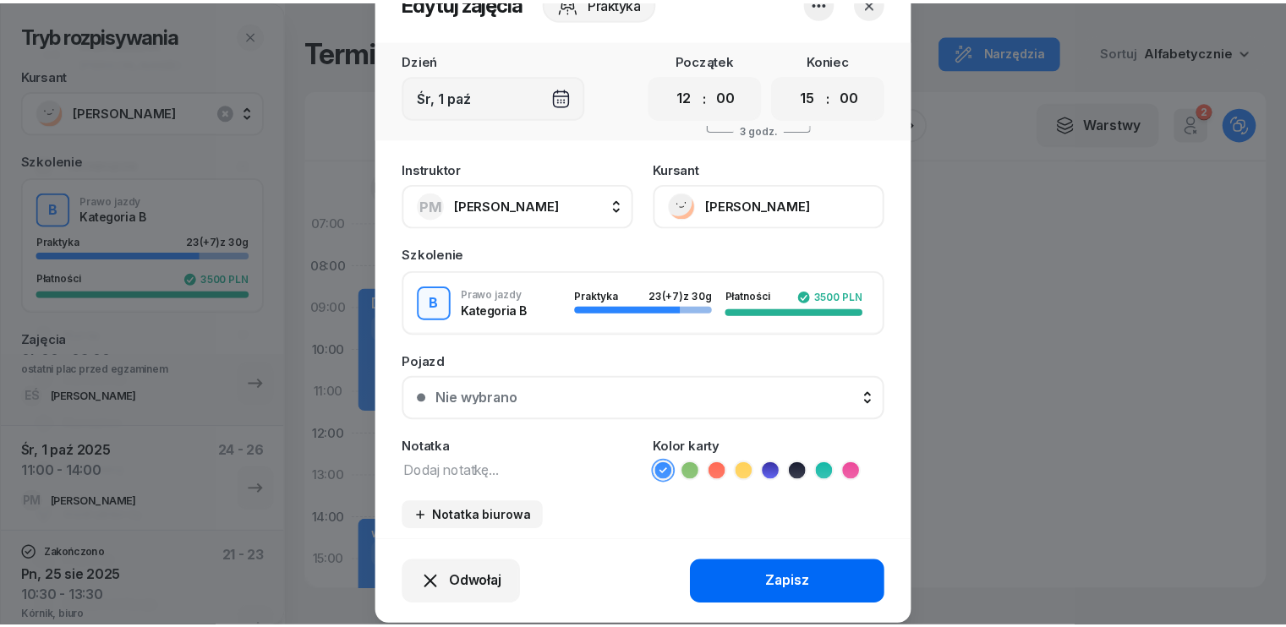
scroll to position [85, 0]
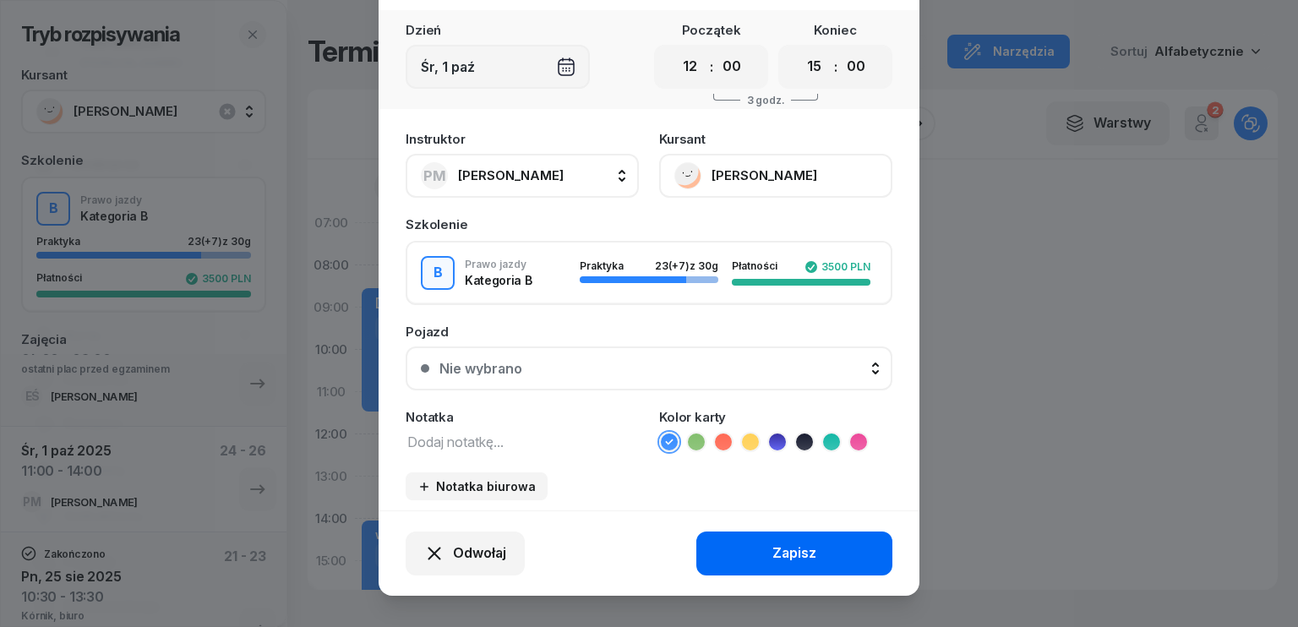
click at [790, 548] on div "Zapisz" at bounding box center [795, 554] width 44 height 22
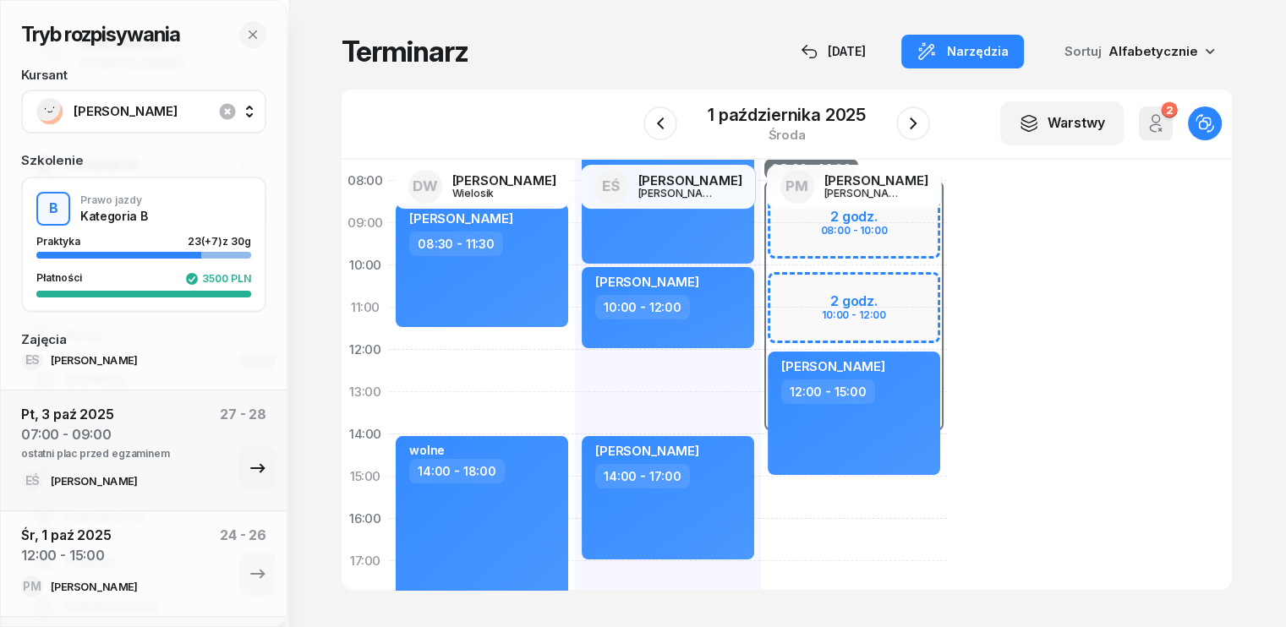
scroll to position [0, 0]
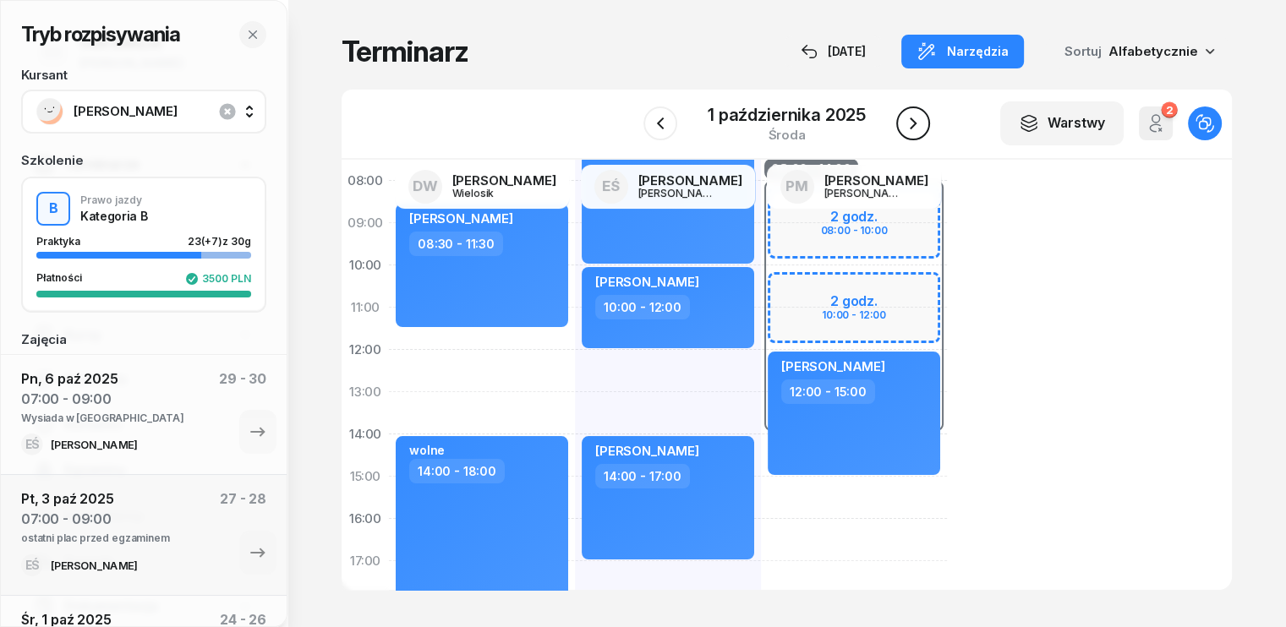
click at [912, 127] on icon "button" at bounding box center [912, 123] width 7 height 12
click at [904, 127] on icon "button" at bounding box center [900, 123] width 7 height 12
click at [910, 127] on icon "button" at bounding box center [900, 123] width 20 height 20
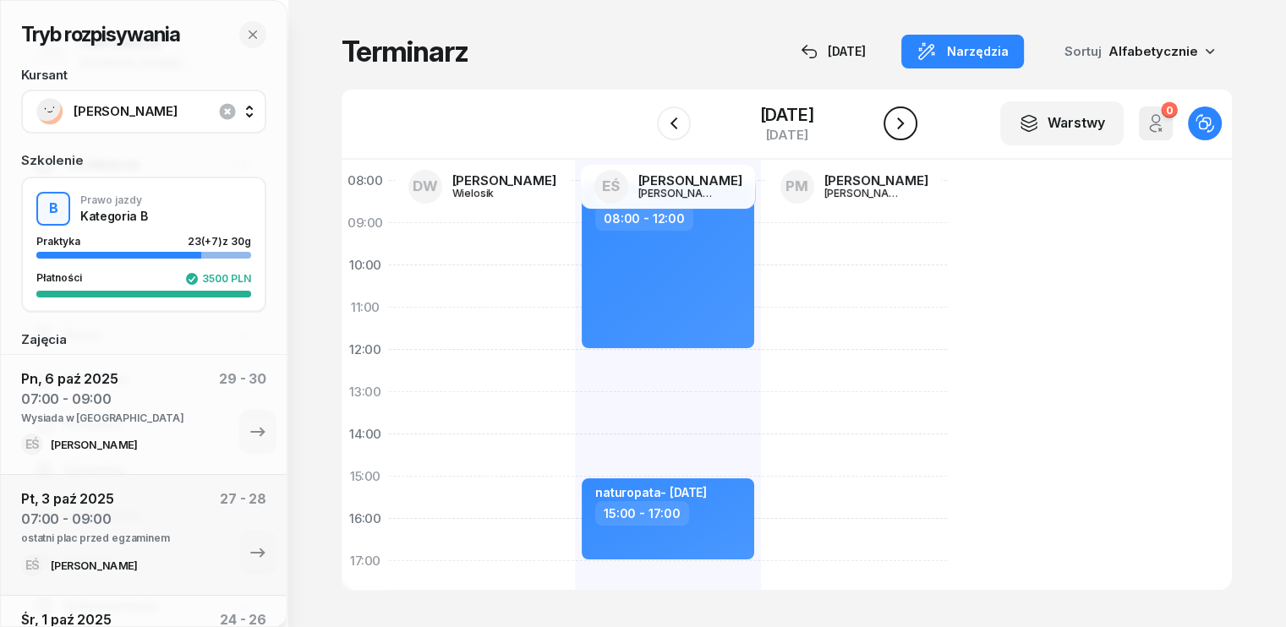
click at [909, 127] on icon "button" at bounding box center [900, 123] width 20 height 20
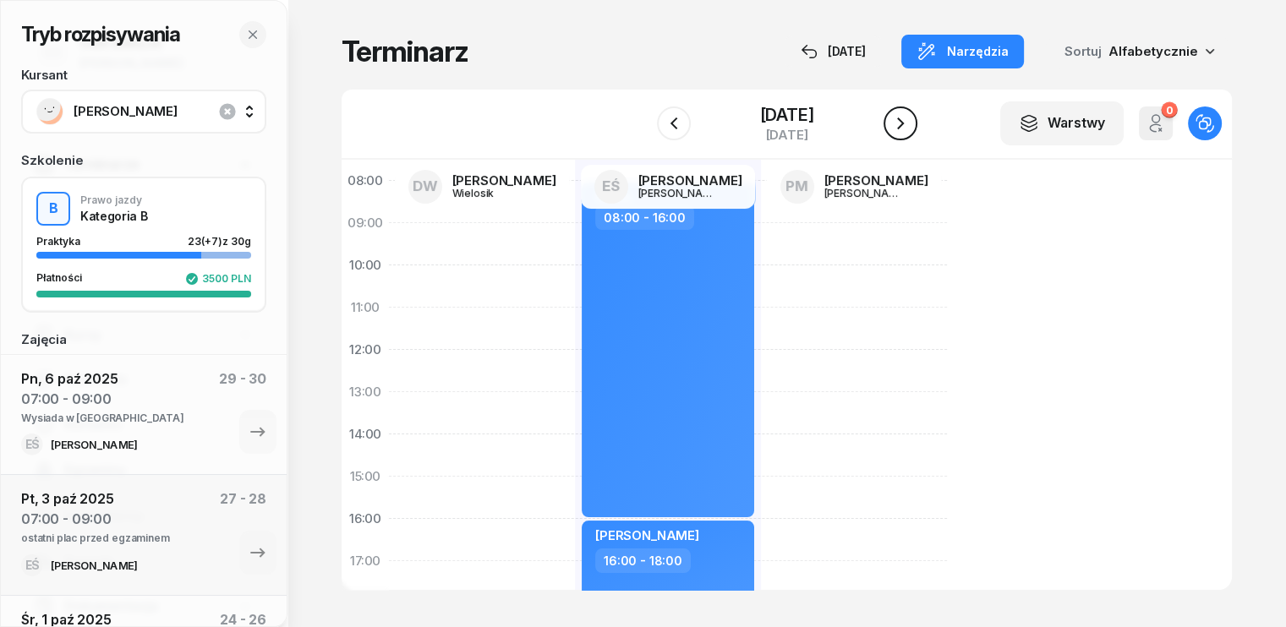
click at [908, 128] on icon "button" at bounding box center [900, 123] width 20 height 20
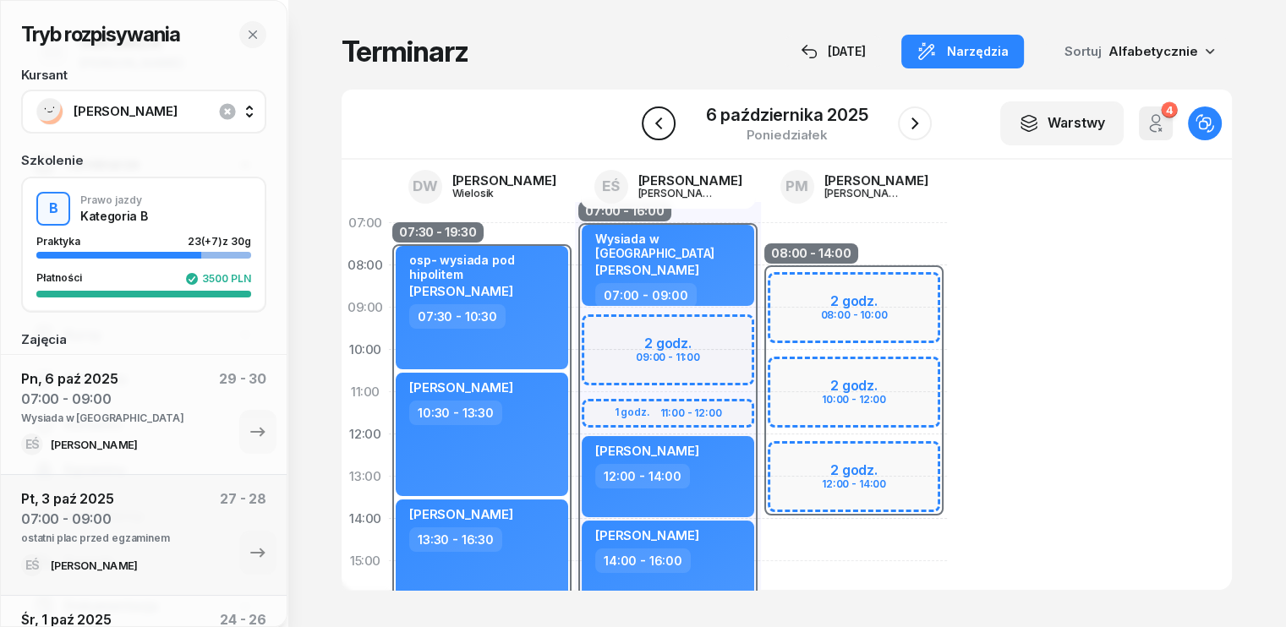
click at [657, 114] on icon "button" at bounding box center [658, 123] width 20 height 20
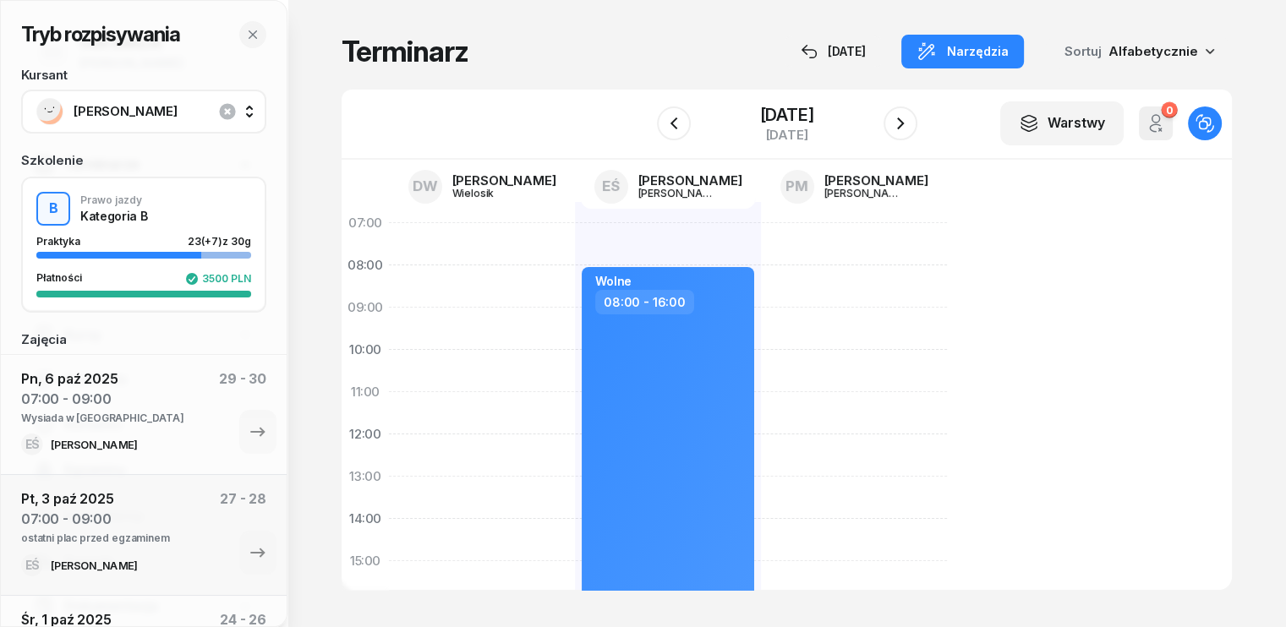
click at [166, 111] on span "[PERSON_NAME]" at bounding box center [162, 112] width 177 height 22
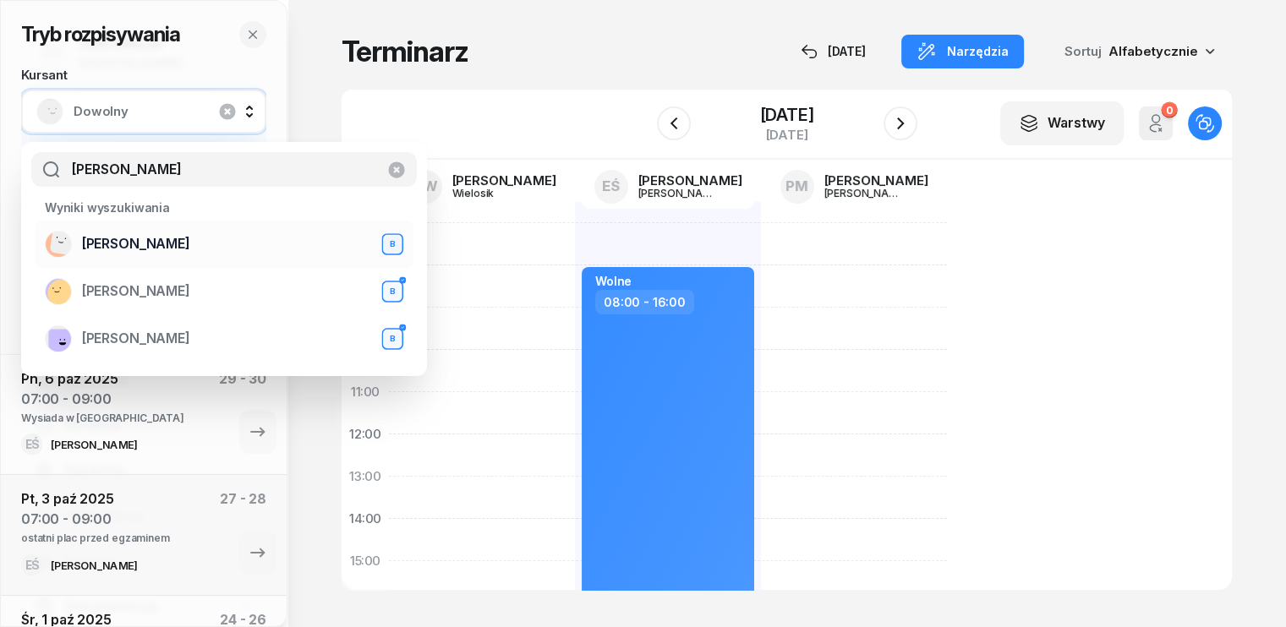
type input "maria"
click at [127, 239] on span "[PERSON_NAME]" at bounding box center [136, 244] width 108 height 22
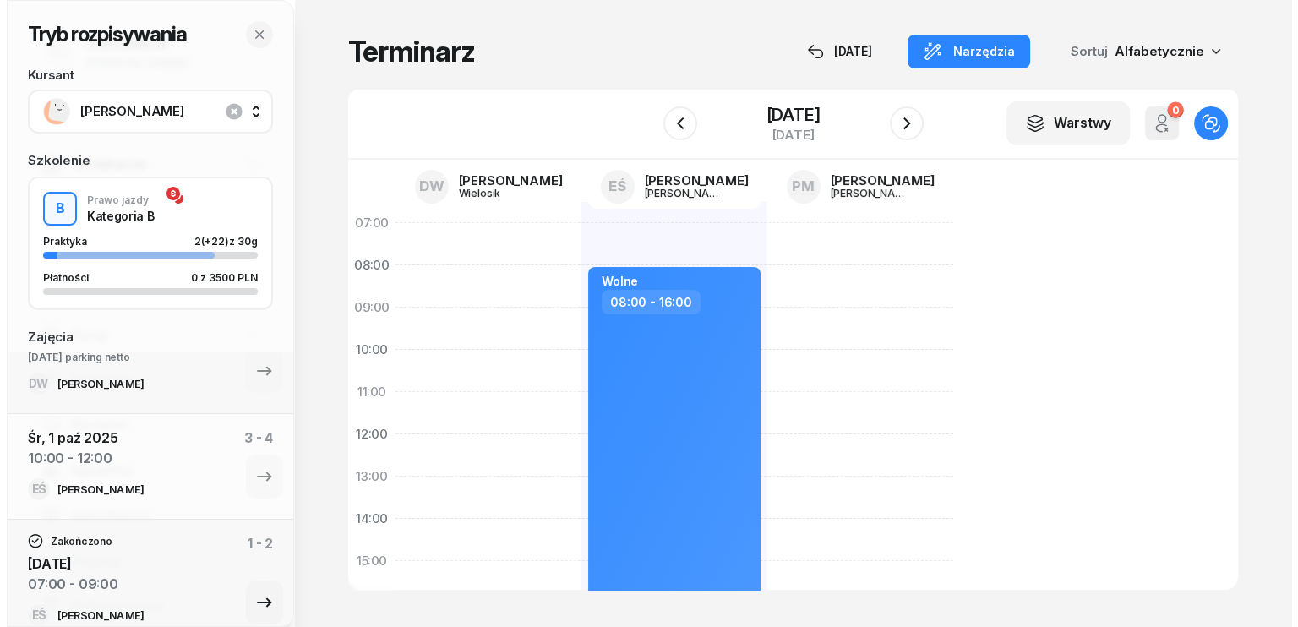
scroll to position [646, 0]
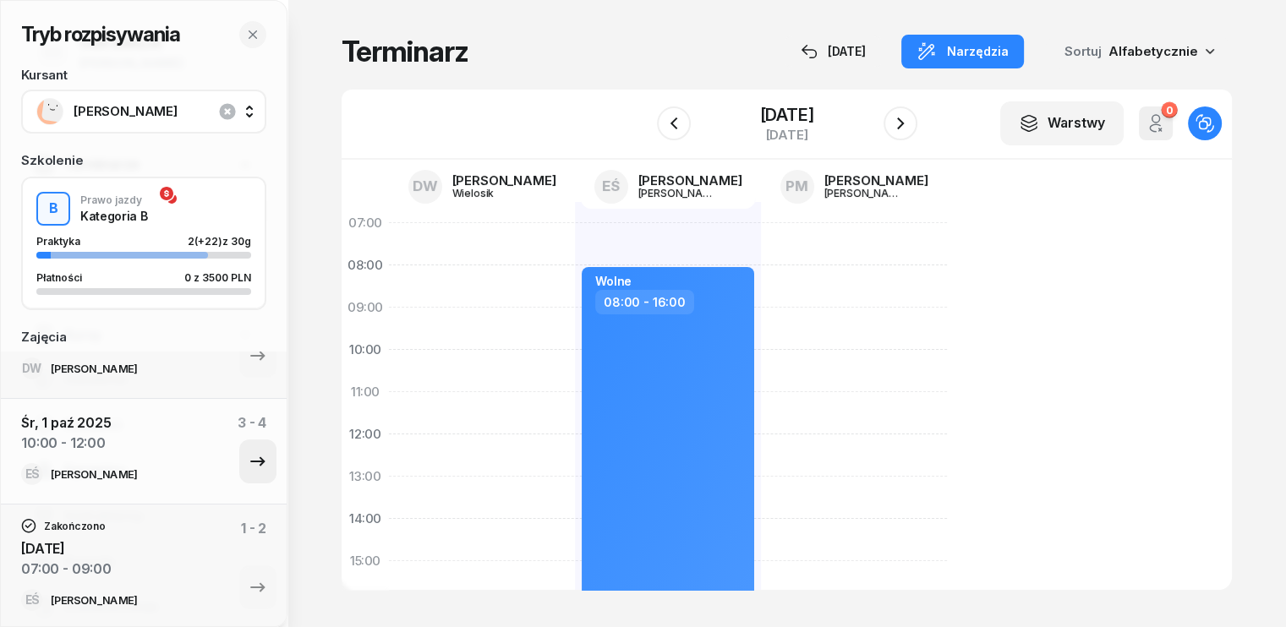
click at [254, 465] on icon "button" at bounding box center [258, 461] width 20 height 20
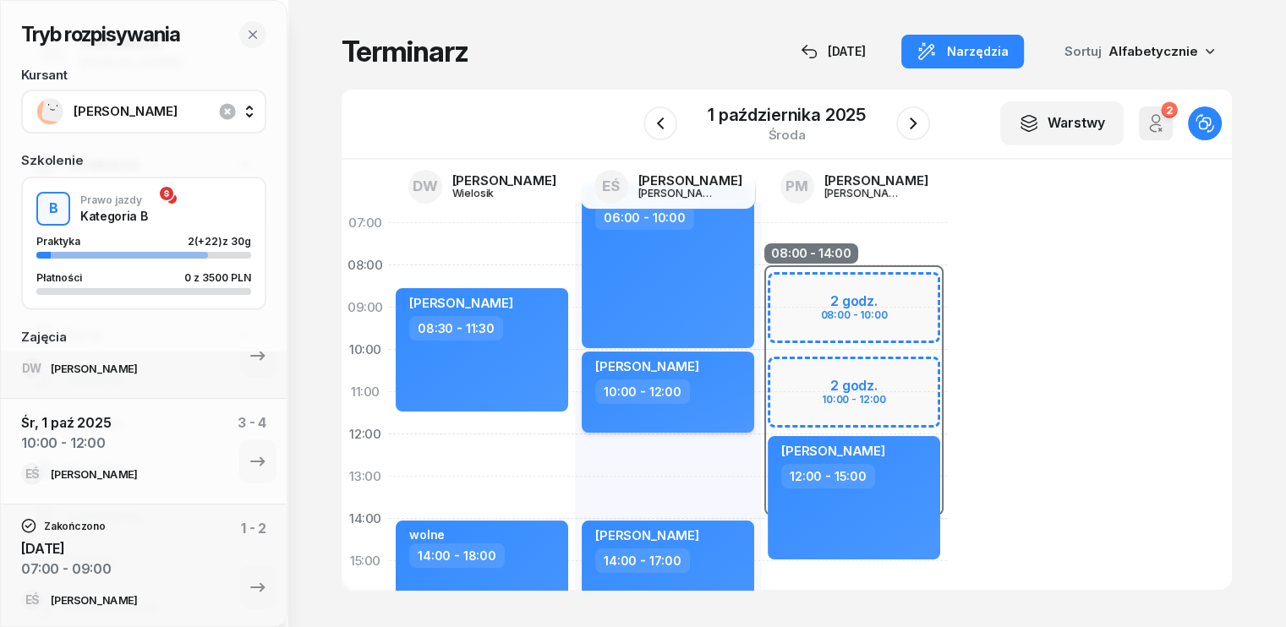
click at [696, 398] on div "10:00 - 12:00" at bounding box center [669, 392] width 149 height 25
select select "10"
select select "12"
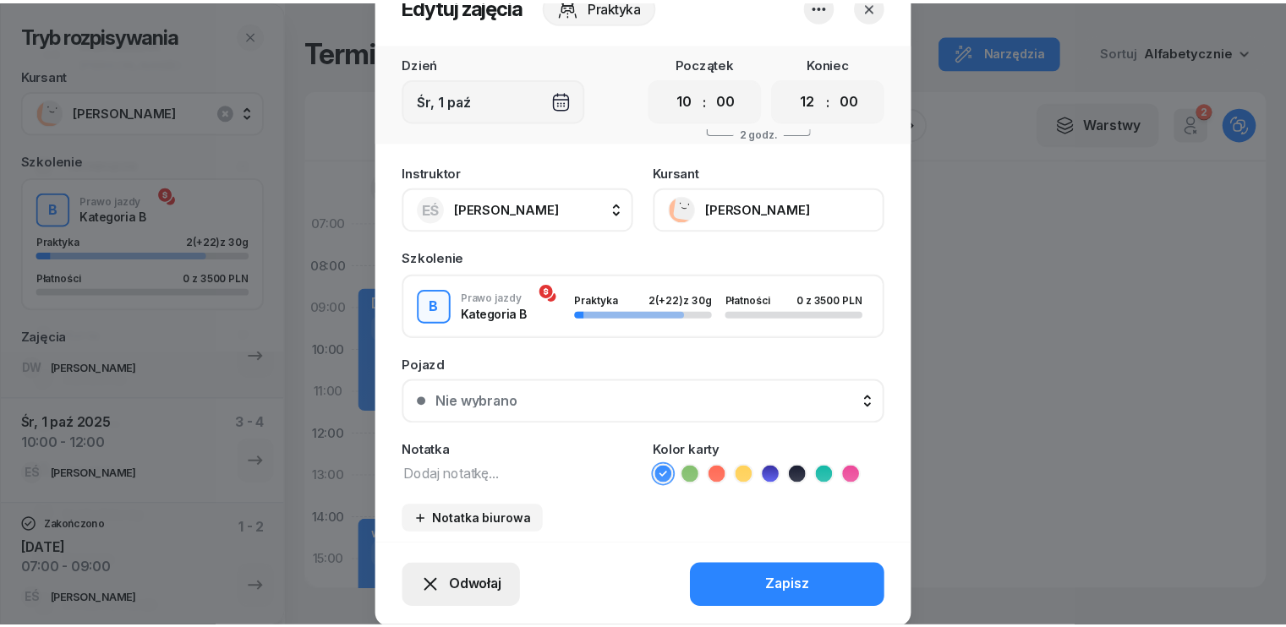
scroll to position [105, 0]
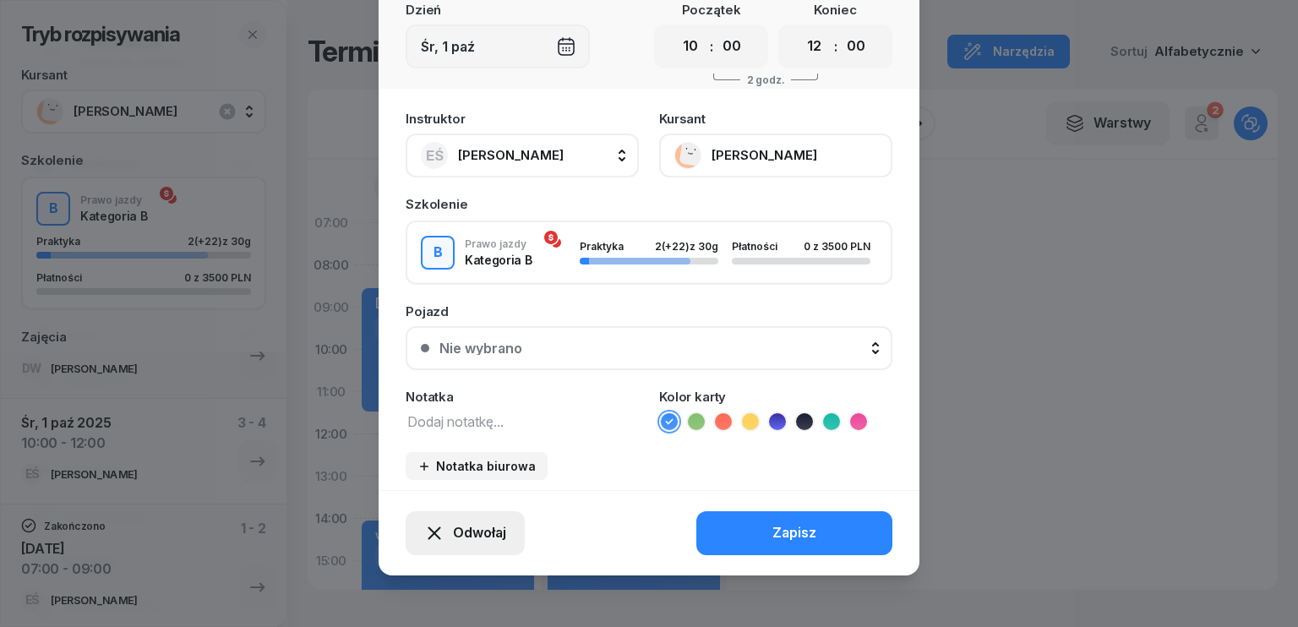
click at [453, 540] on span "Odwołaj" at bounding box center [479, 533] width 53 height 22
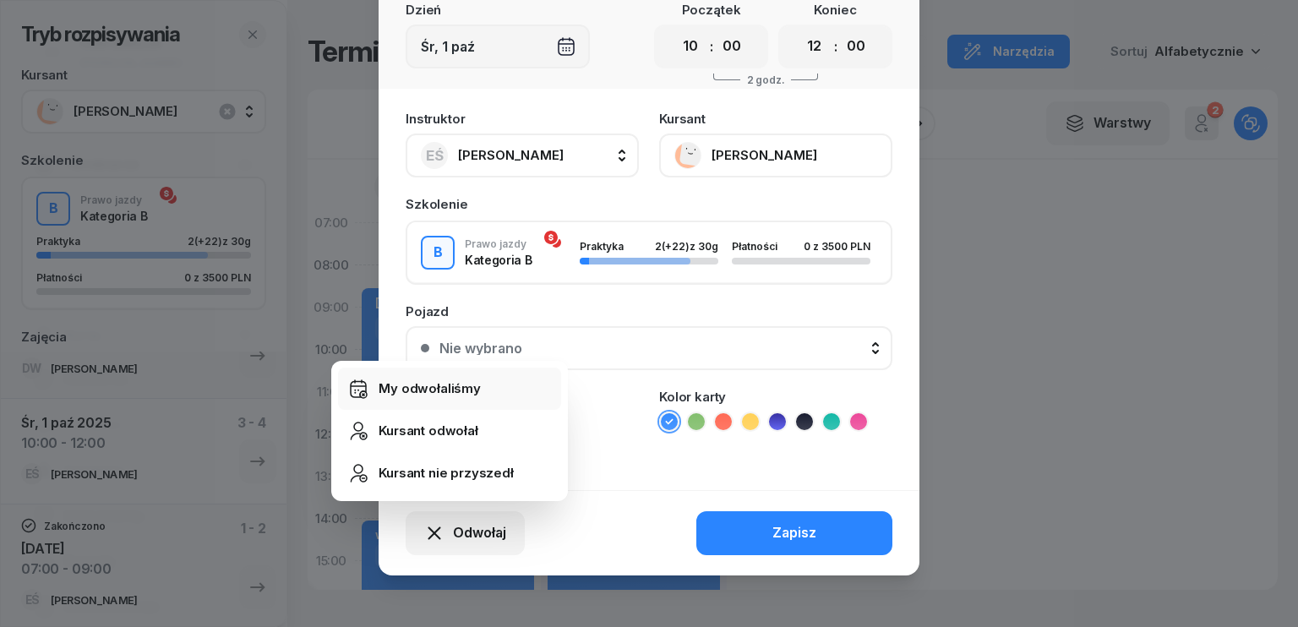
click at [432, 390] on div "My odwołaliśmy" at bounding box center [430, 389] width 102 height 22
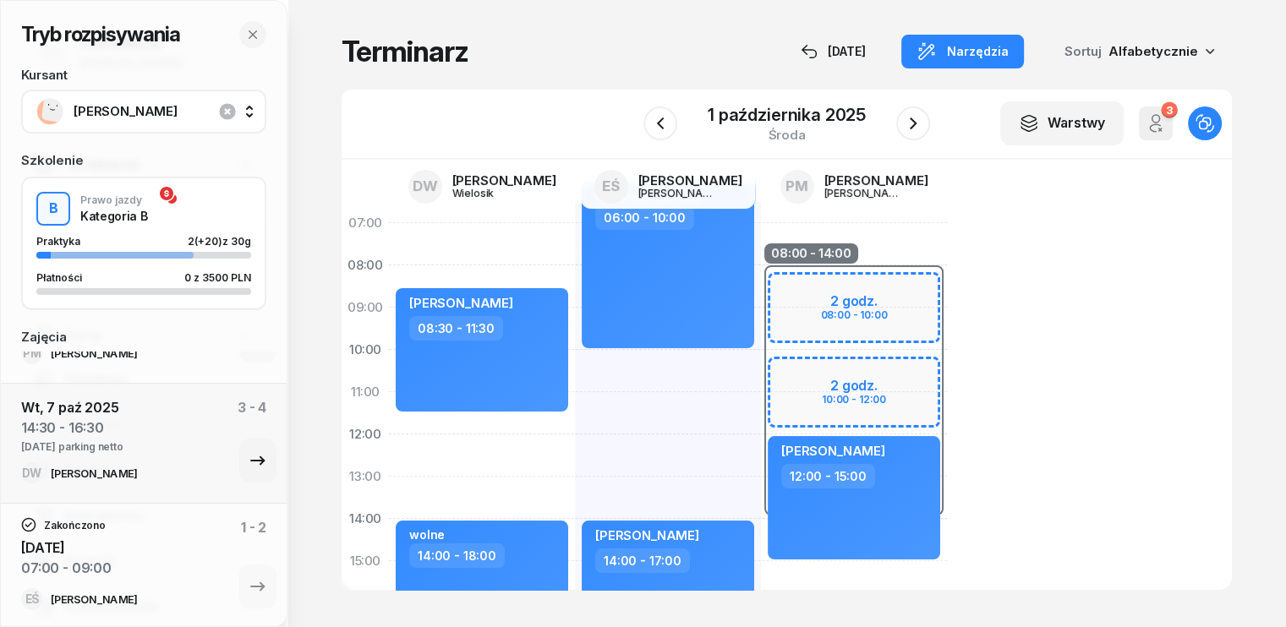
scroll to position [456, 0]
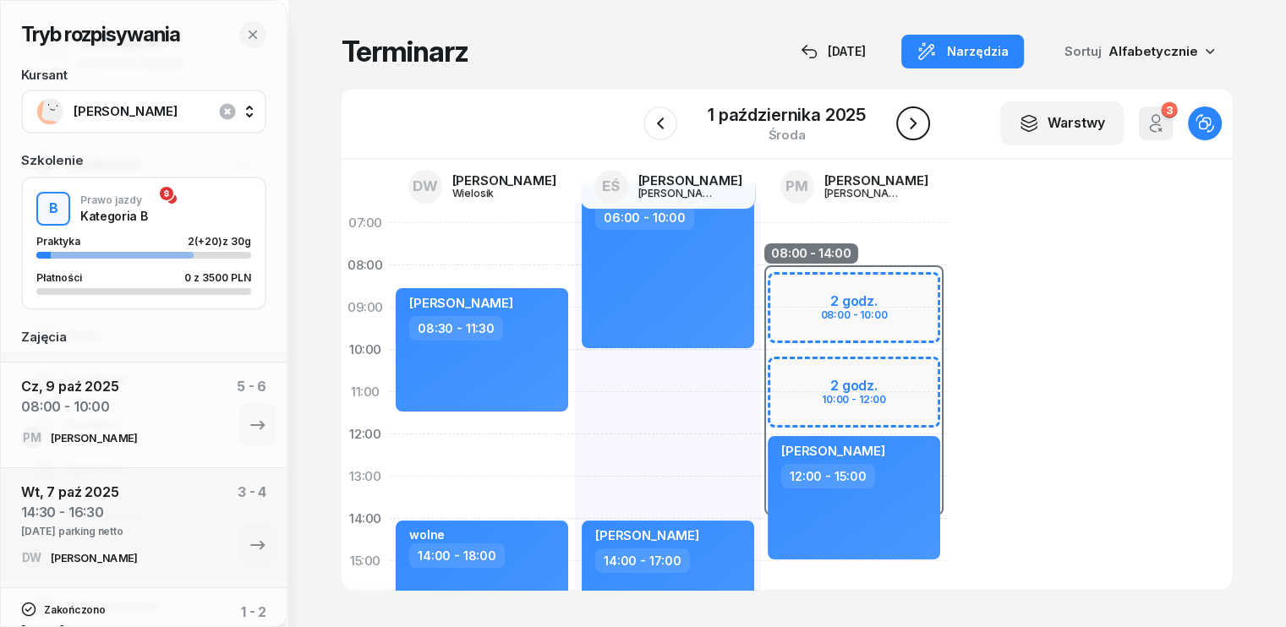
click at [910, 136] on button "button" at bounding box center [913, 123] width 34 height 34
click at [910, 136] on button "button" at bounding box center [900, 123] width 34 height 34
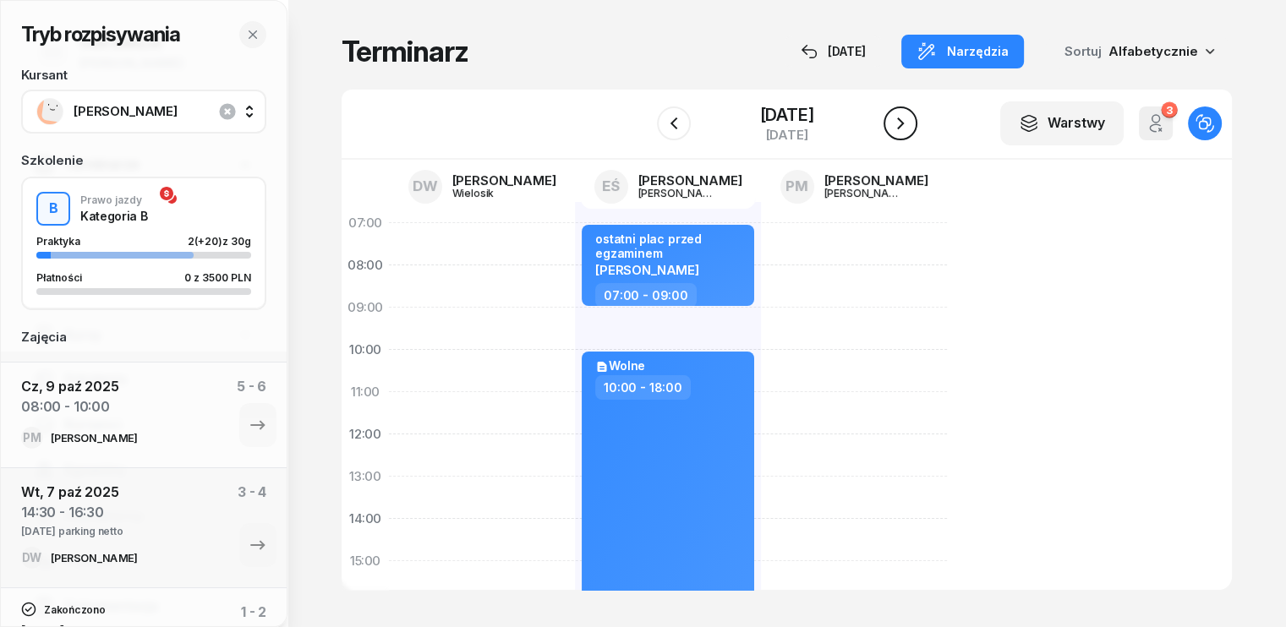
click at [910, 136] on button "button" at bounding box center [900, 123] width 34 height 34
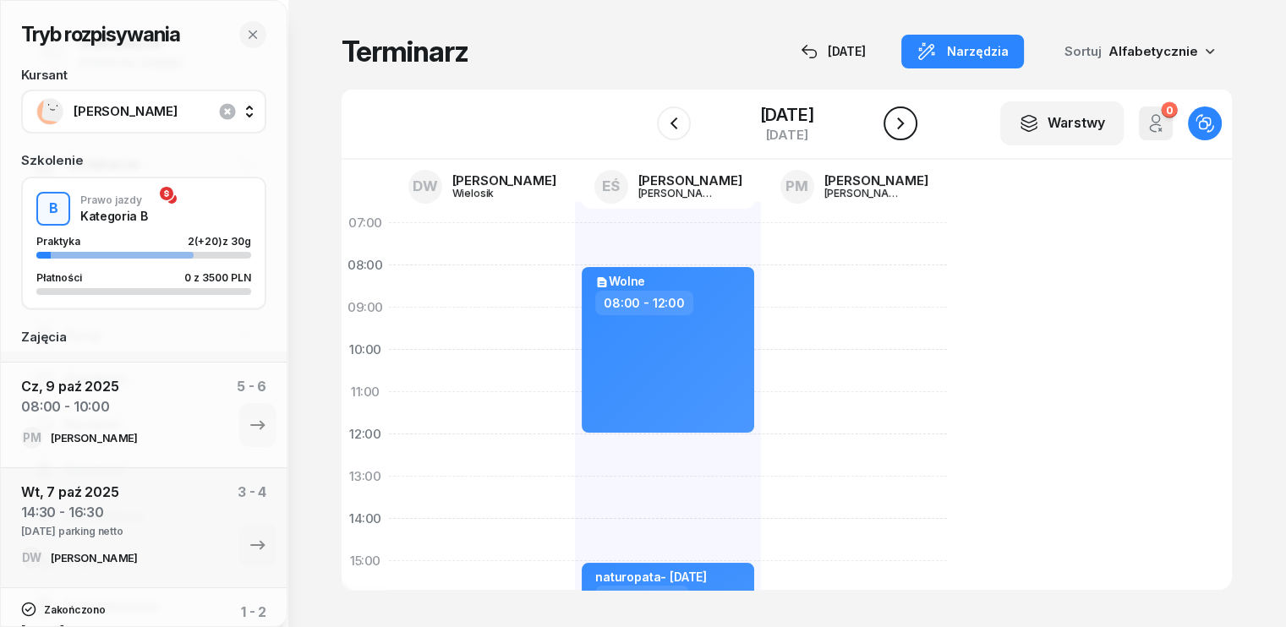
click at [910, 136] on button "button" at bounding box center [900, 123] width 34 height 34
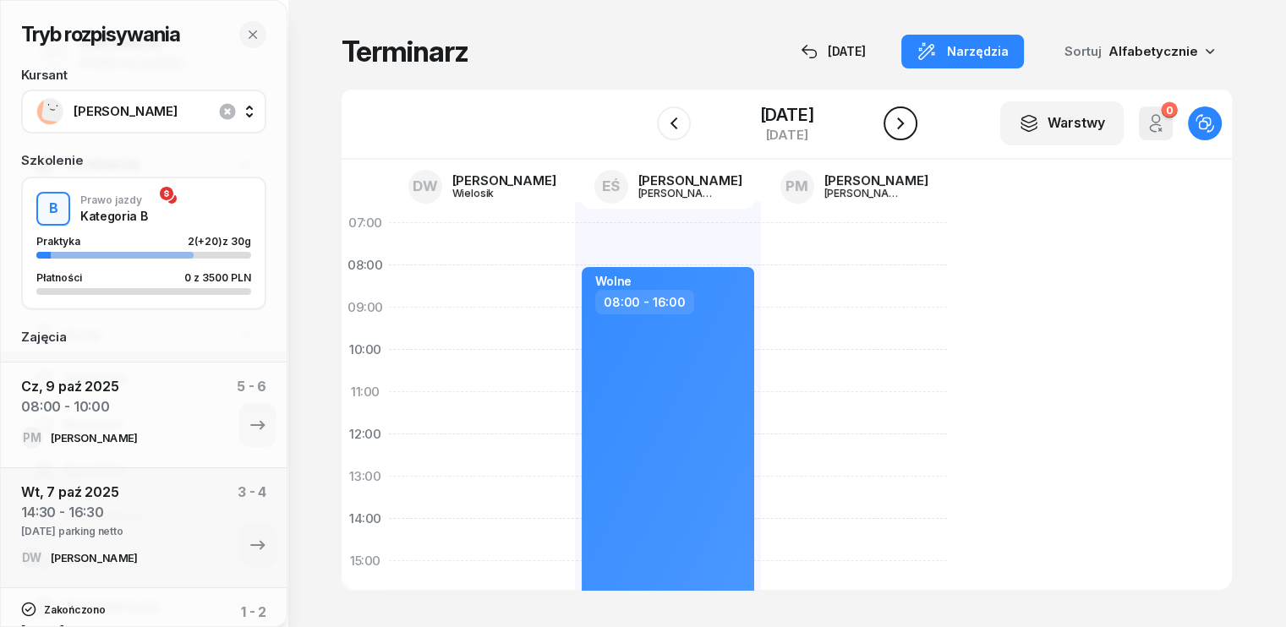
click at [910, 136] on button "button" at bounding box center [900, 123] width 34 height 34
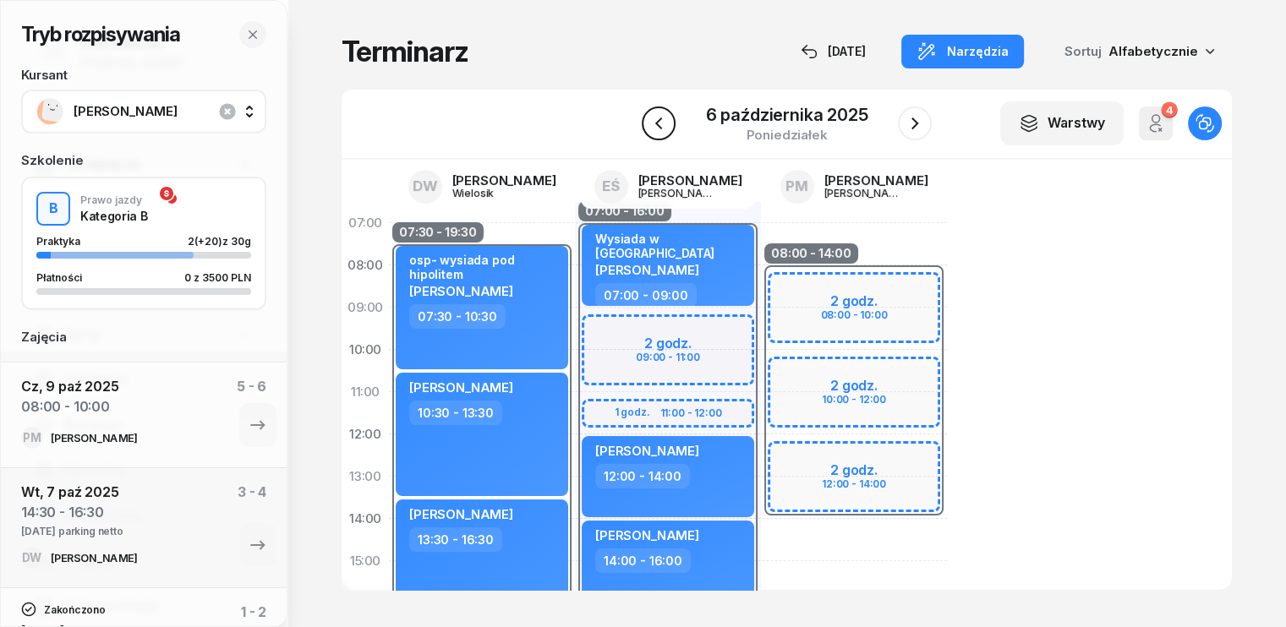
click at [649, 124] on icon "button" at bounding box center [658, 123] width 20 height 20
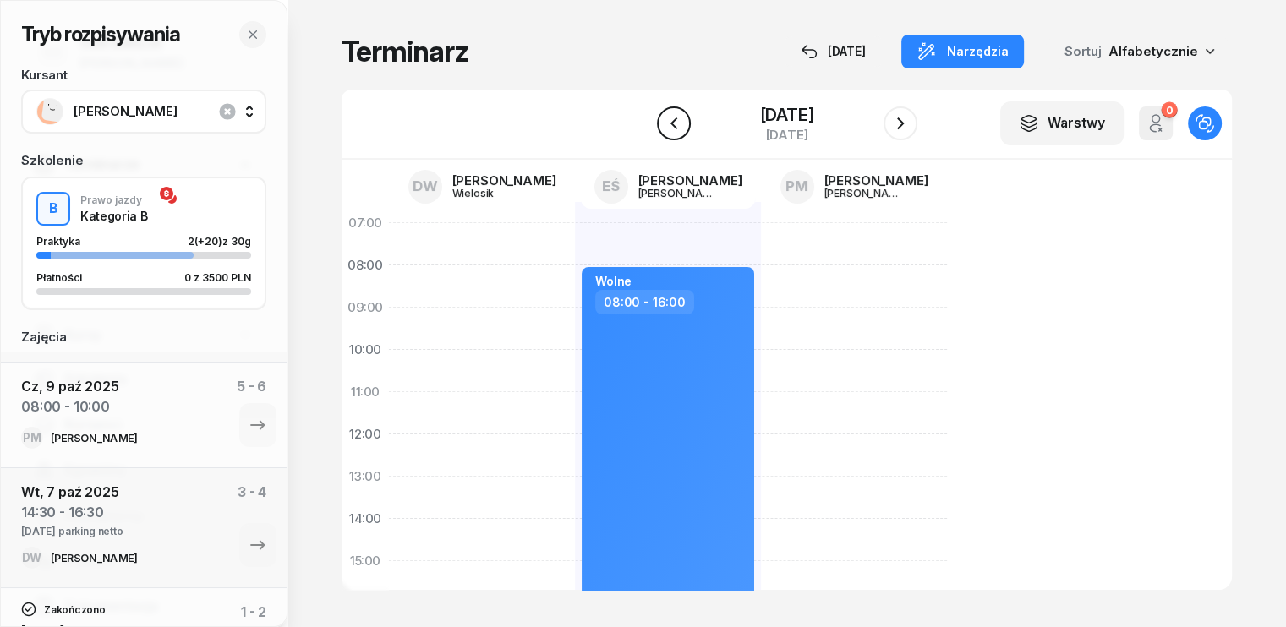
click at [664, 124] on icon "button" at bounding box center [674, 123] width 20 height 20
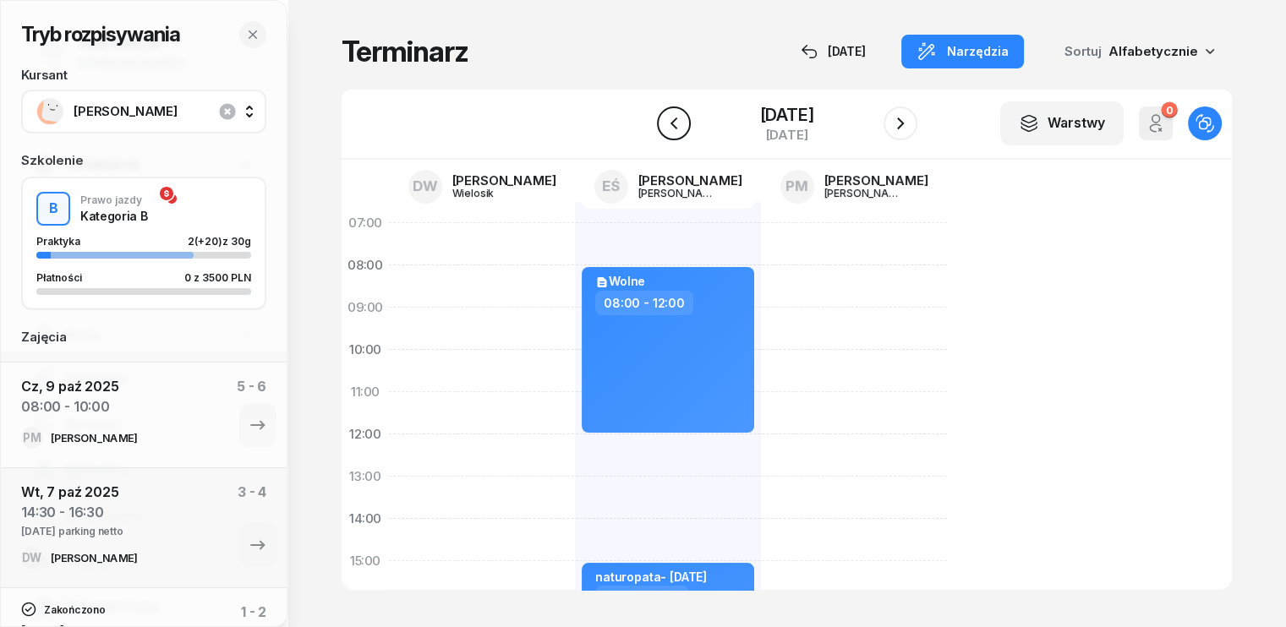
click at [664, 124] on icon "button" at bounding box center [674, 123] width 20 height 20
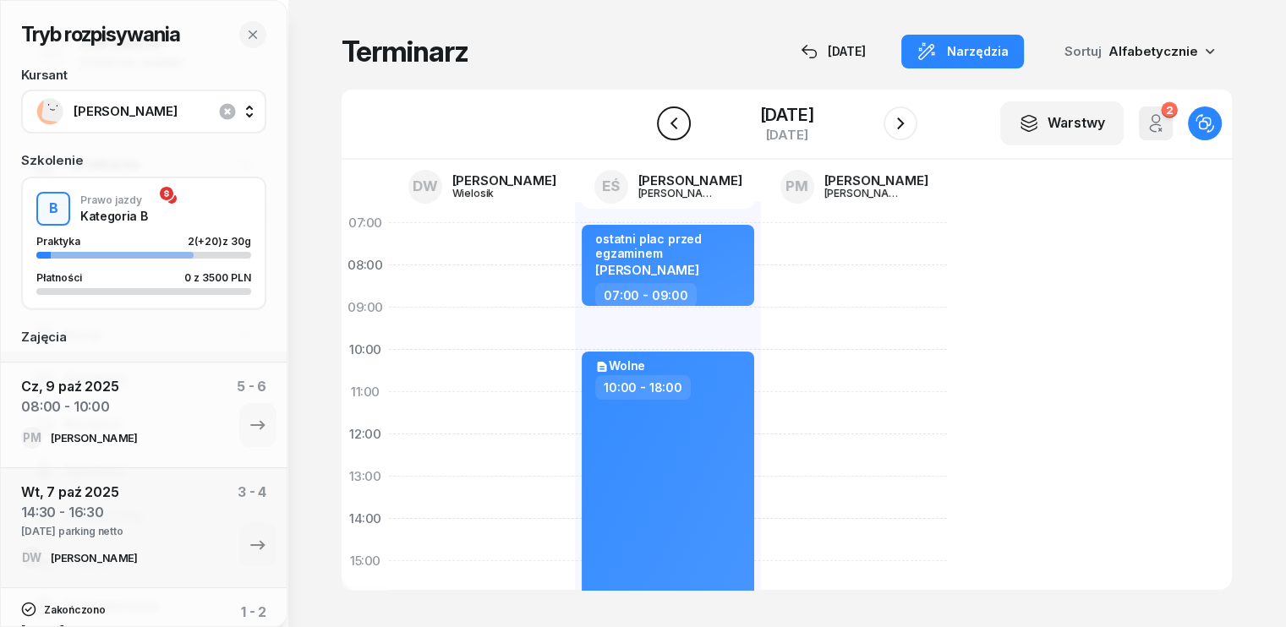
click at [664, 124] on icon "button" at bounding box center [674, 123] width 20 height 20
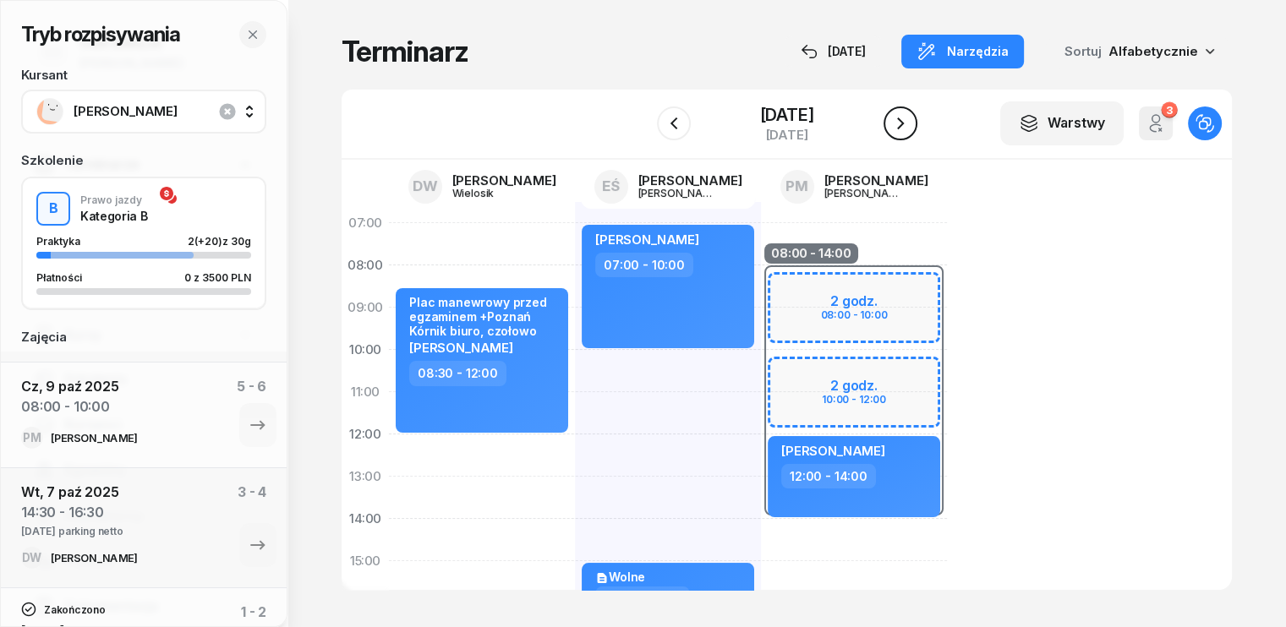
click at [910, 121] on icon "button" at bounding box center [900, 123] width 20 height 20
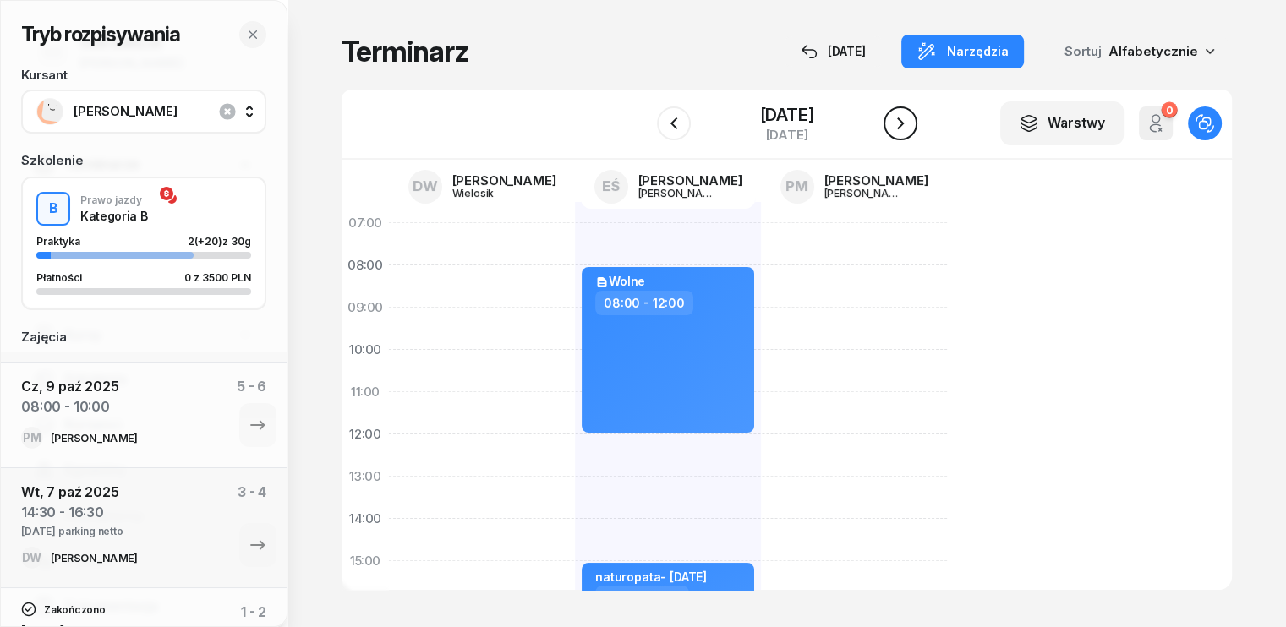
click at [910, 121] on icon "button" at bounding box center [900, 123] width 20 height 20
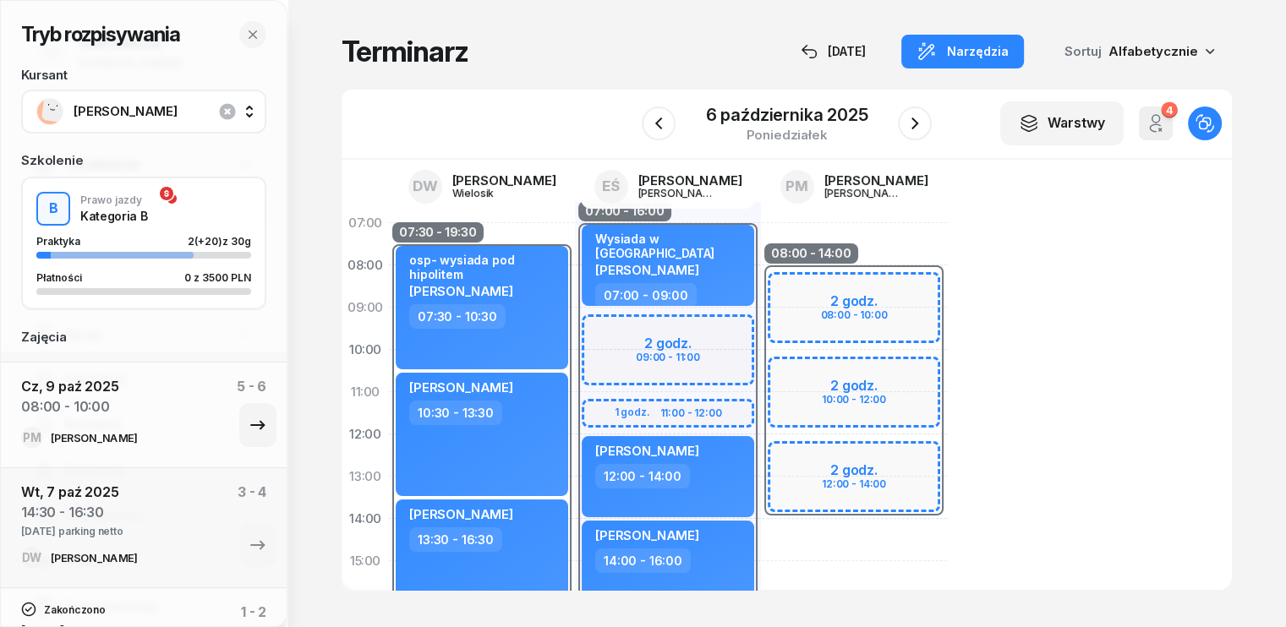
scroll to position [541, 0]
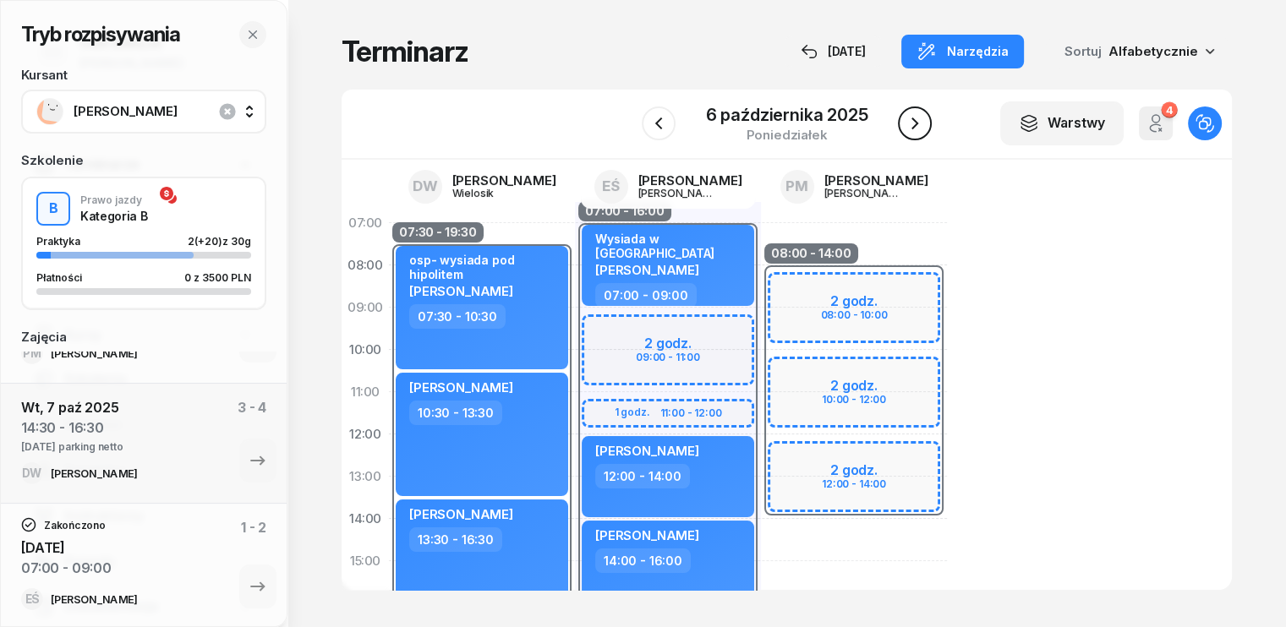
click at [917, 128] on icon "button" at bounding box center [914, 123] width 20 height 20
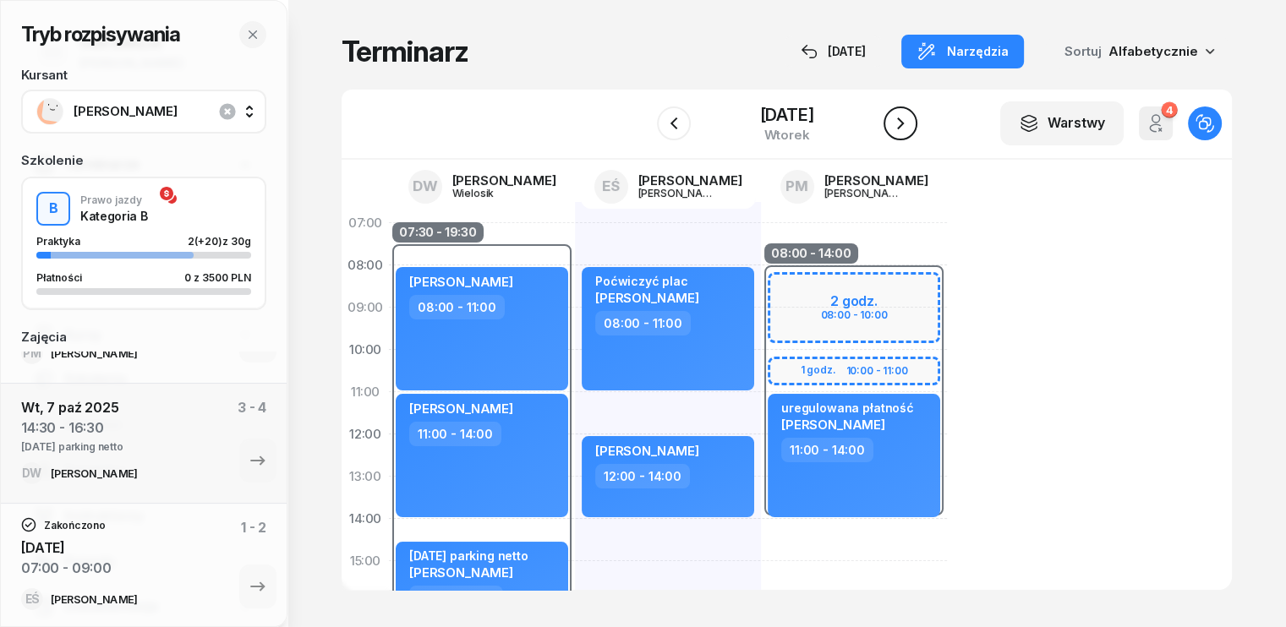
click at [910, 130] on icon "button" at bounding box center [900, 123] width 20 height 20
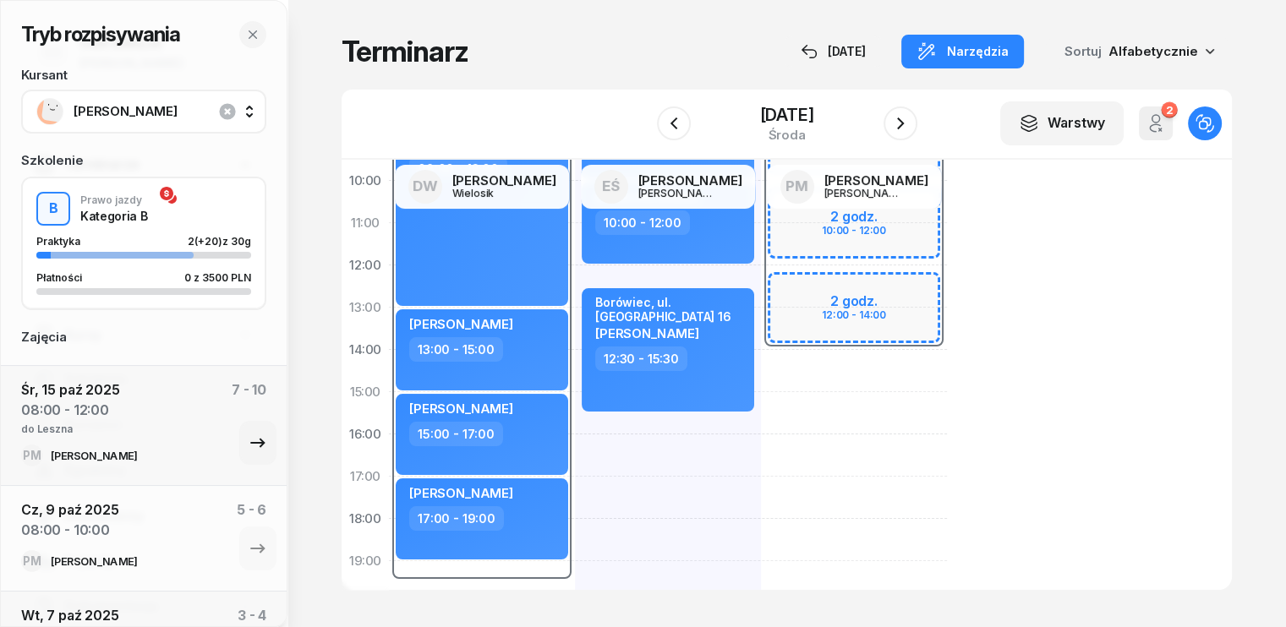
scroll to position [372, 0]
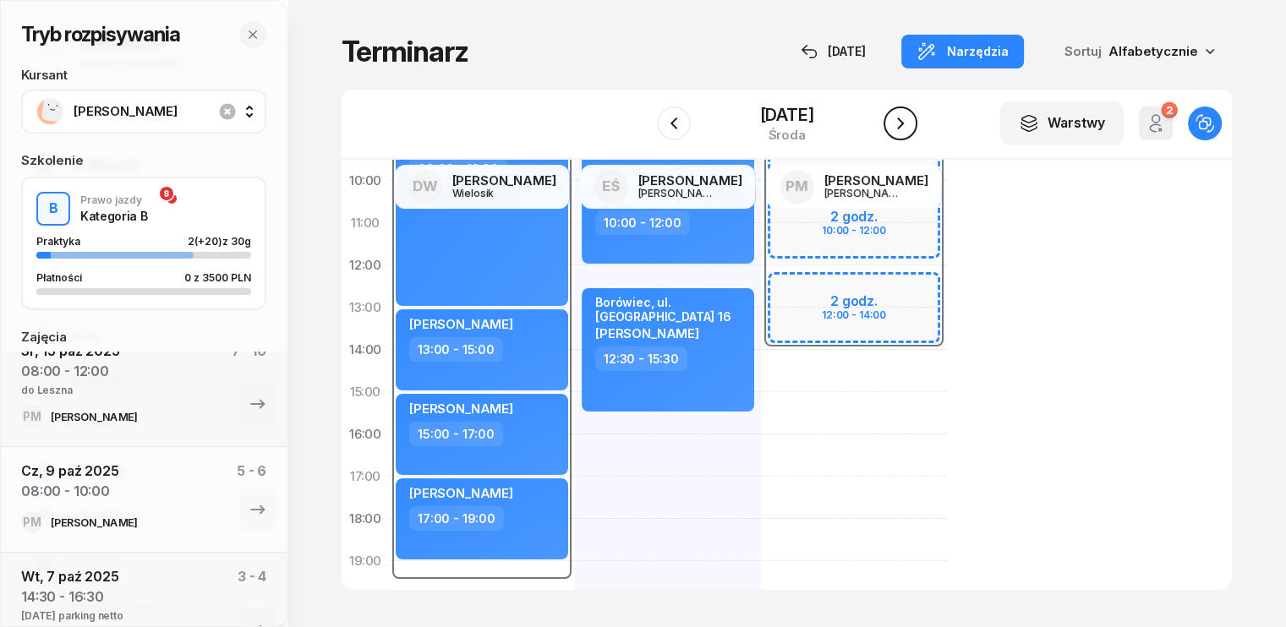
click at [904, 123] on icon "button" at bounding box center [900, 123] width 7 height 12
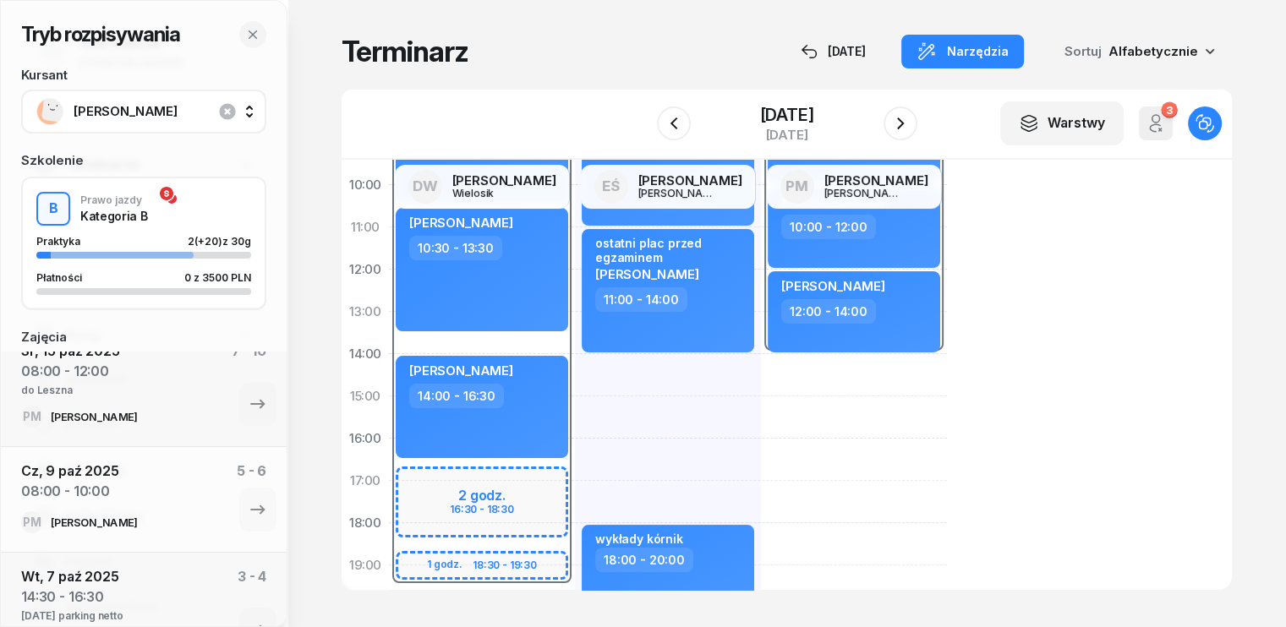
scroll to position [169, 0]
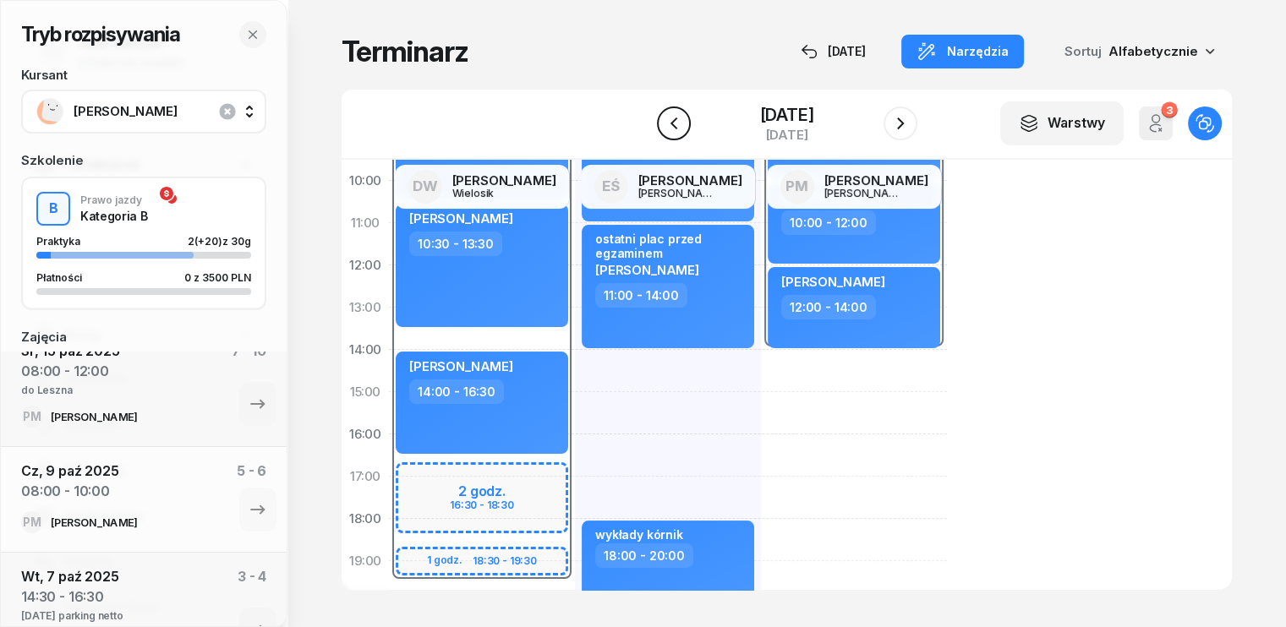
click at [671, 124] on button "button" at bounding box center [674, 123] width 34 height 34
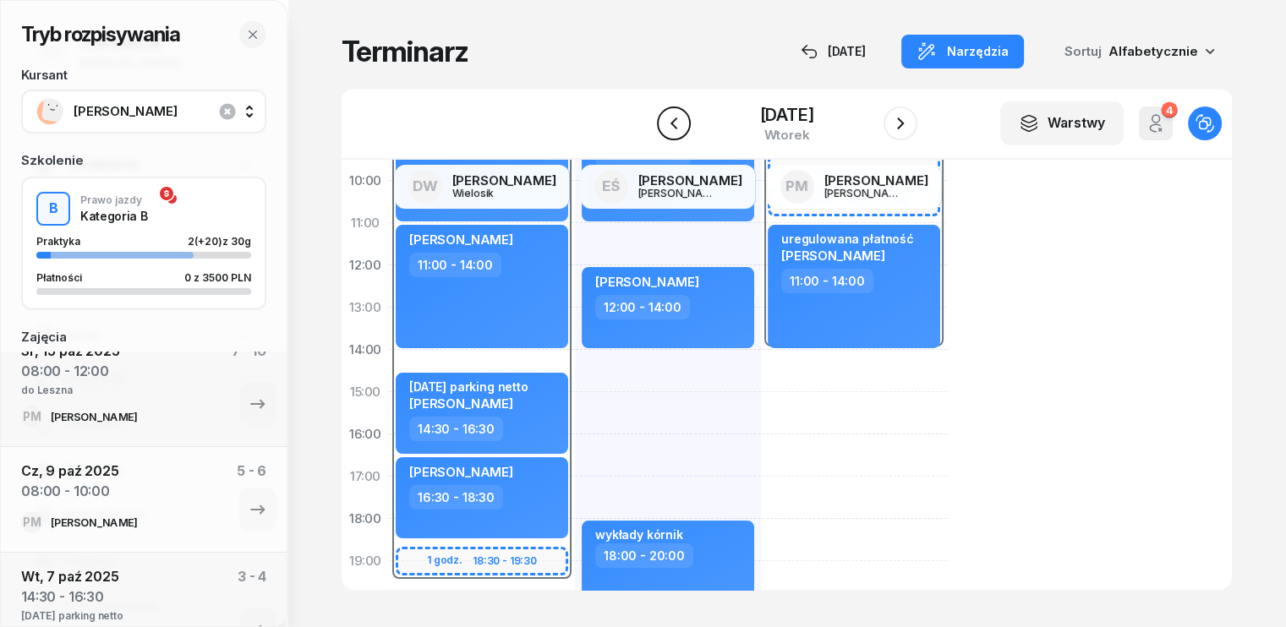
click at [671, 124] on button "button" at bounding box center [674, 123] width 34 height 34
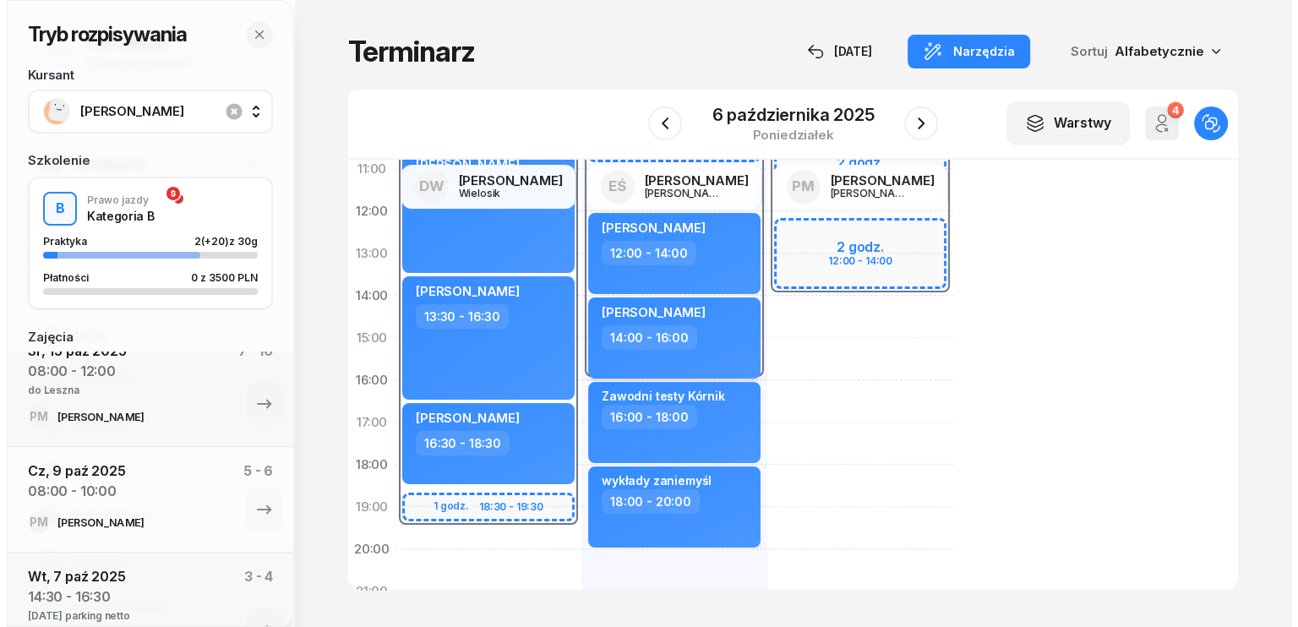
scroll to position [254, 0]
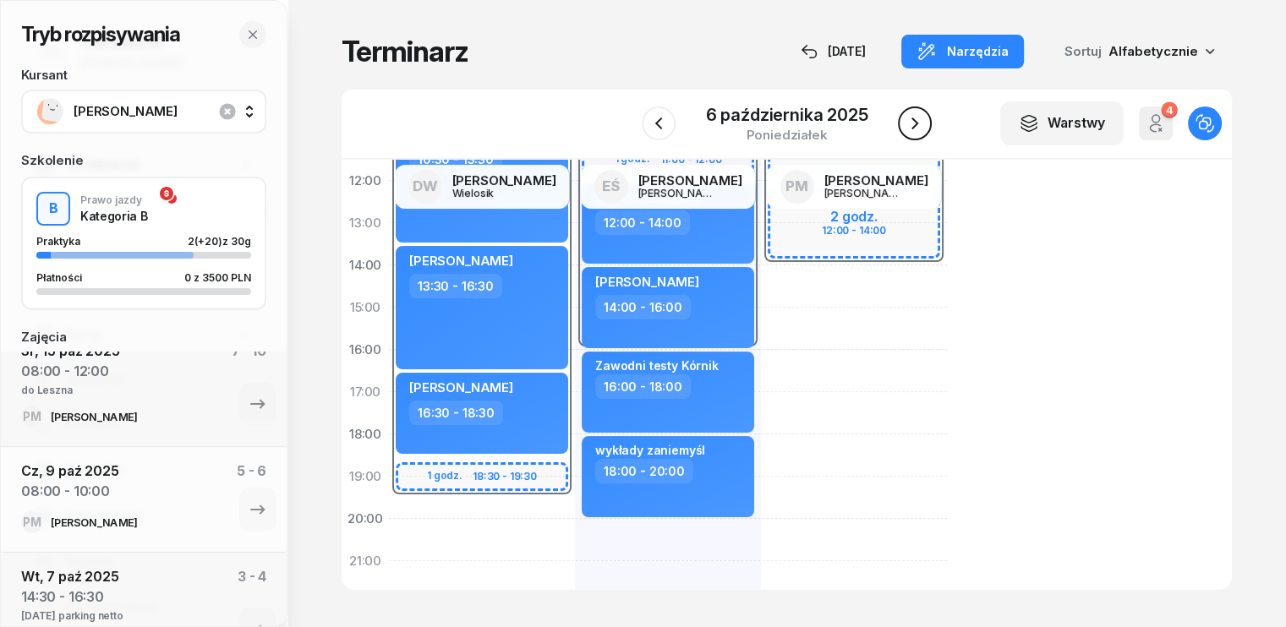
click at [914, 124] on icon "button" at bounding box center [914, 123] width 20 height 20
click at [910, 124] on icon "button" at bounding box center [900, 123] width 20 height 20
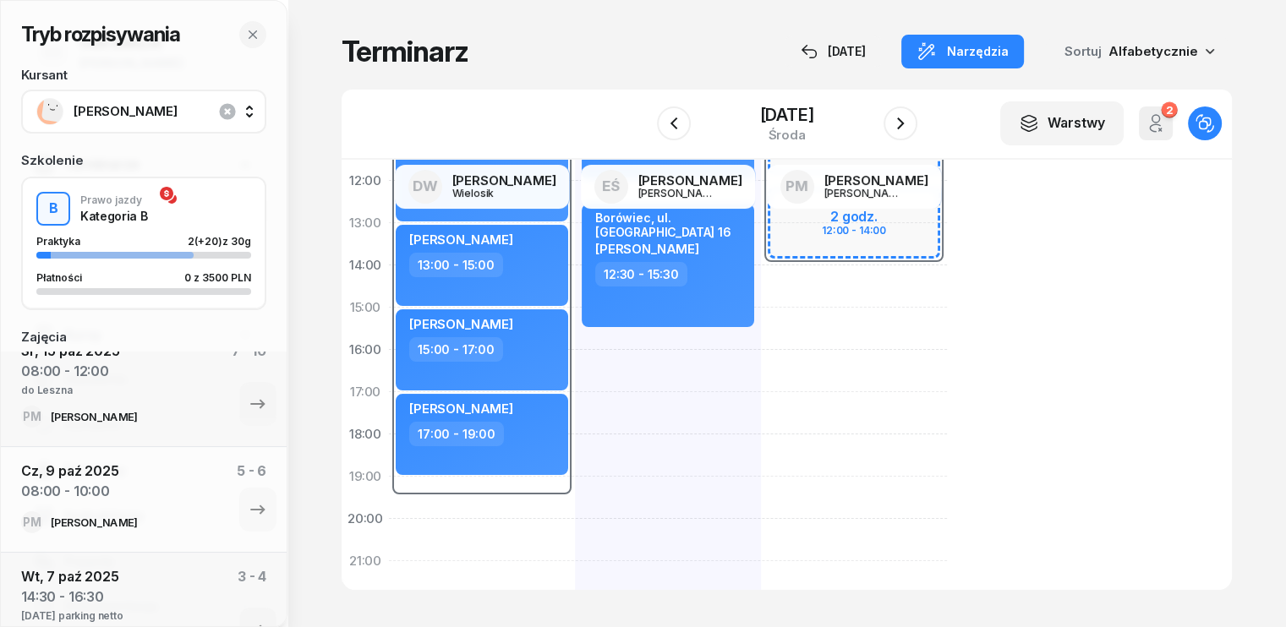
click at [584, 371] on div "Julia Małaszkiewicz 07:00 - 10:00 Małgorzata Waszak 10:00 - 12:00 Borówiec, ul.…" at bounding box center [668, 328] width 186 height 761
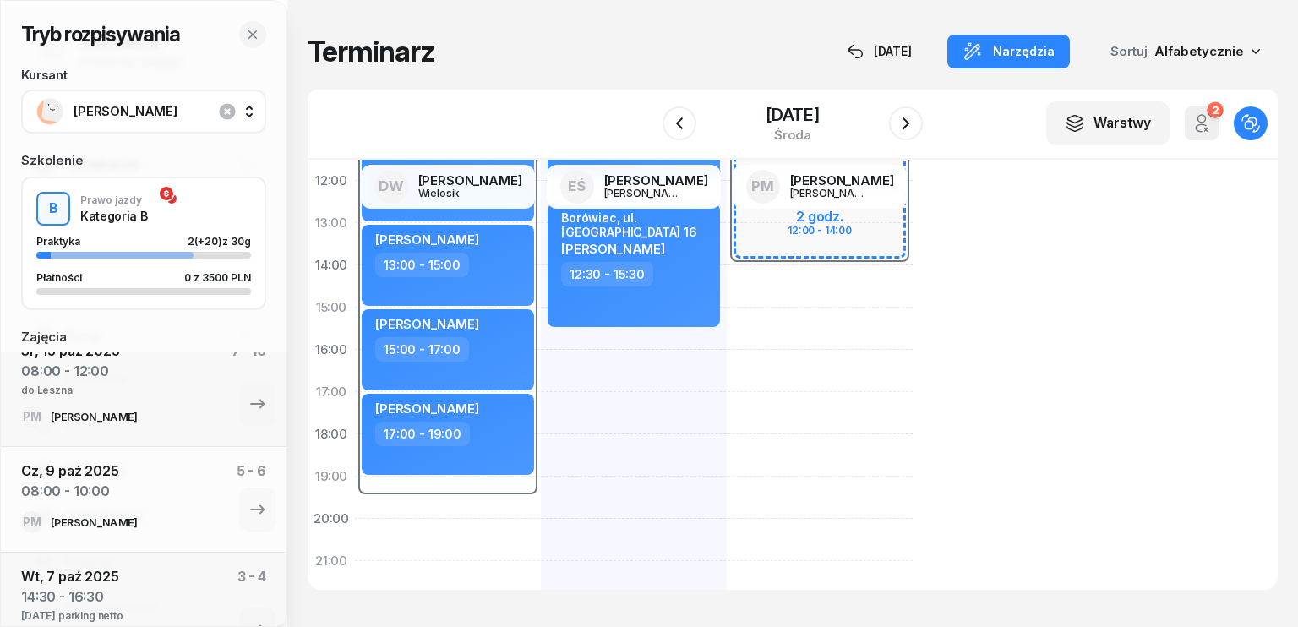
select select "16"
select select "18"
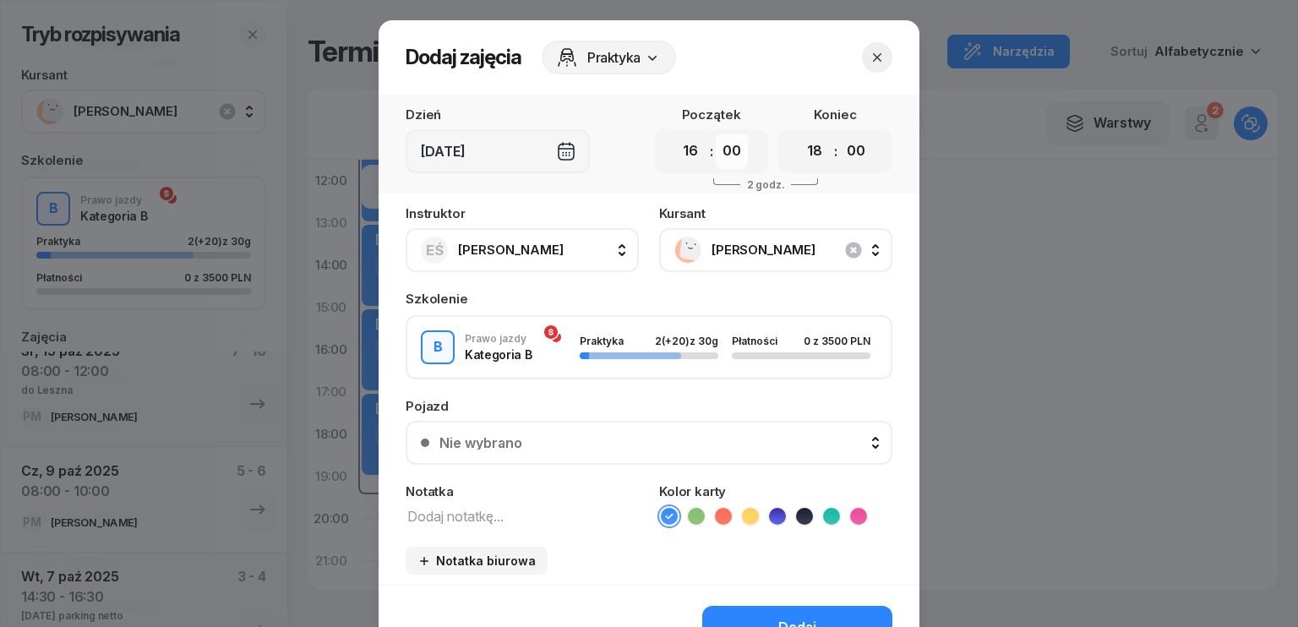
click at [730, 155] on select "00 05 10 15 20 25 30 35 40 45 50 55" at bounding box center [732, 151] width 32 height 35
select select "30"
click at [716, 134] on select "00 05 10 15 20 25 30 35 40 45 50 55" at bounding box center [732, 151] width 32 height 35
click at [845, 155] on select "00 05 10 15 20 25 30 35 40 45 50 55" at bounding box center [856, 151] width 32 height 35
select select "30"
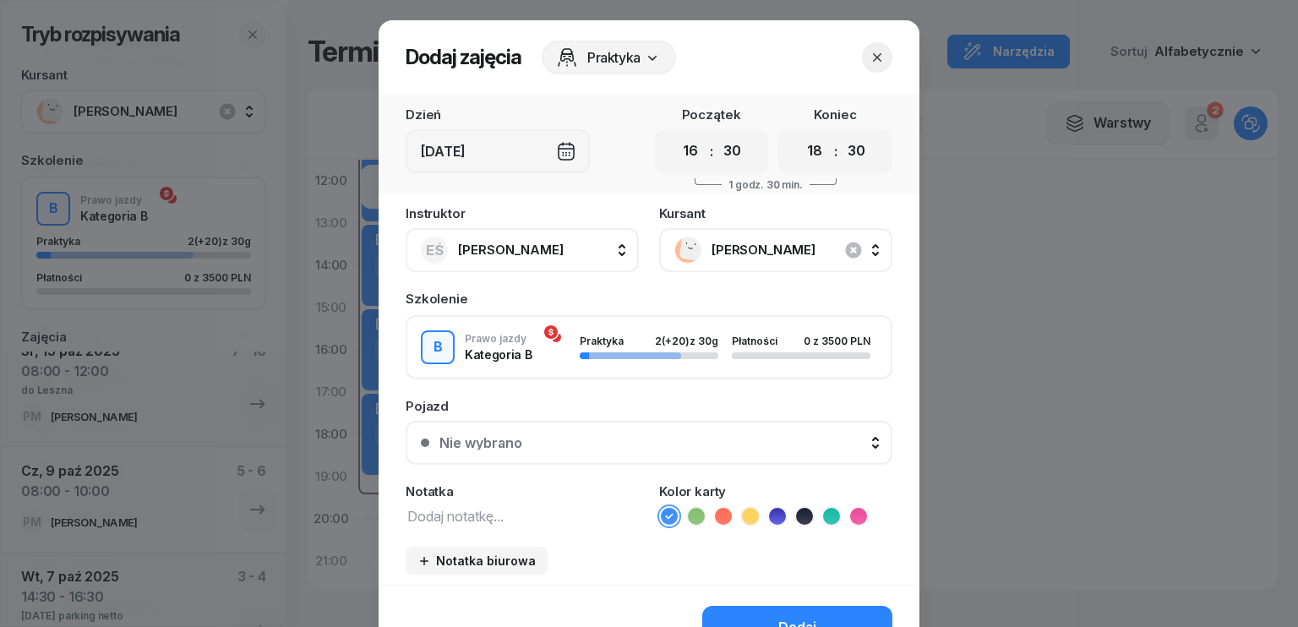
click at [840, 134] on select "00 05 10 15 20 25 30 35 40 45 50 55" at bounding box center [856, 151] width 32 height 35
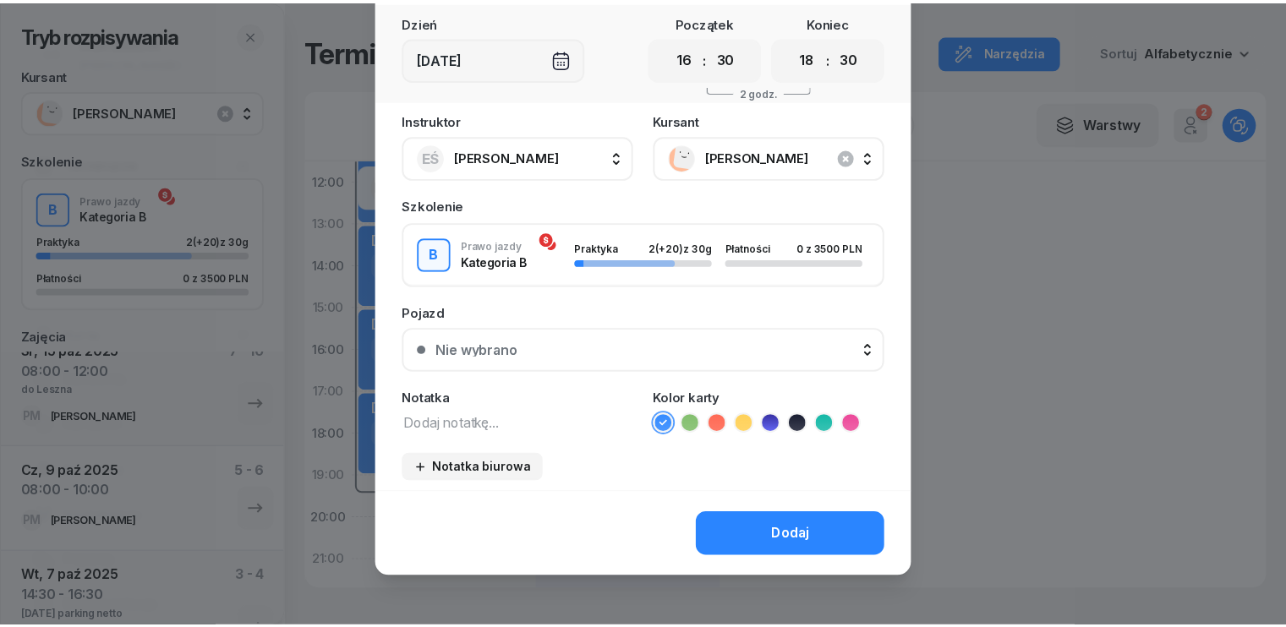
scroll to position [95, 0]
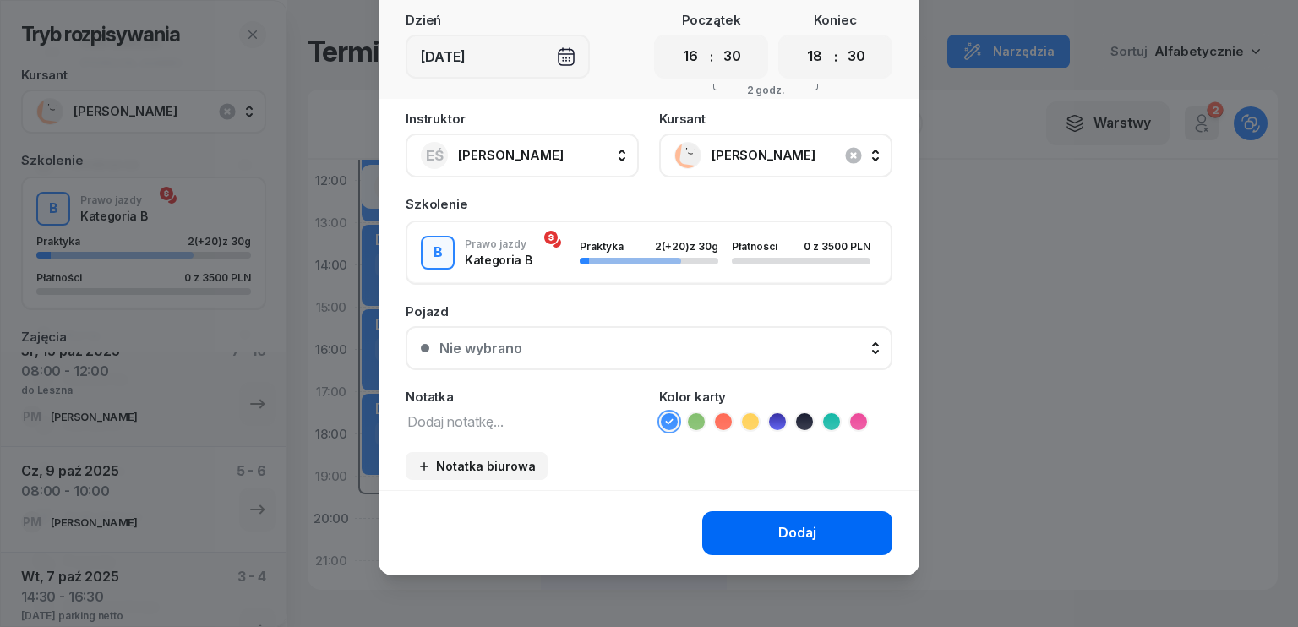
click at [798, 531] on div "Dodaj" at bounding box center [797, 533] width 38 height 22
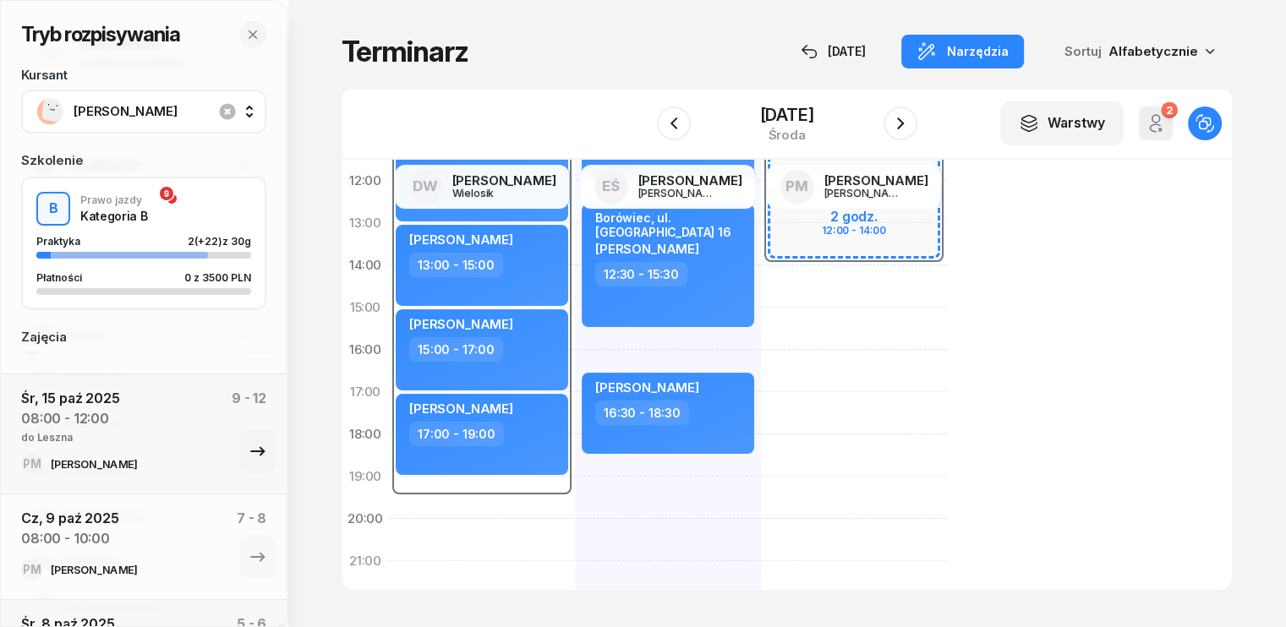
scroll to position [287, 0]
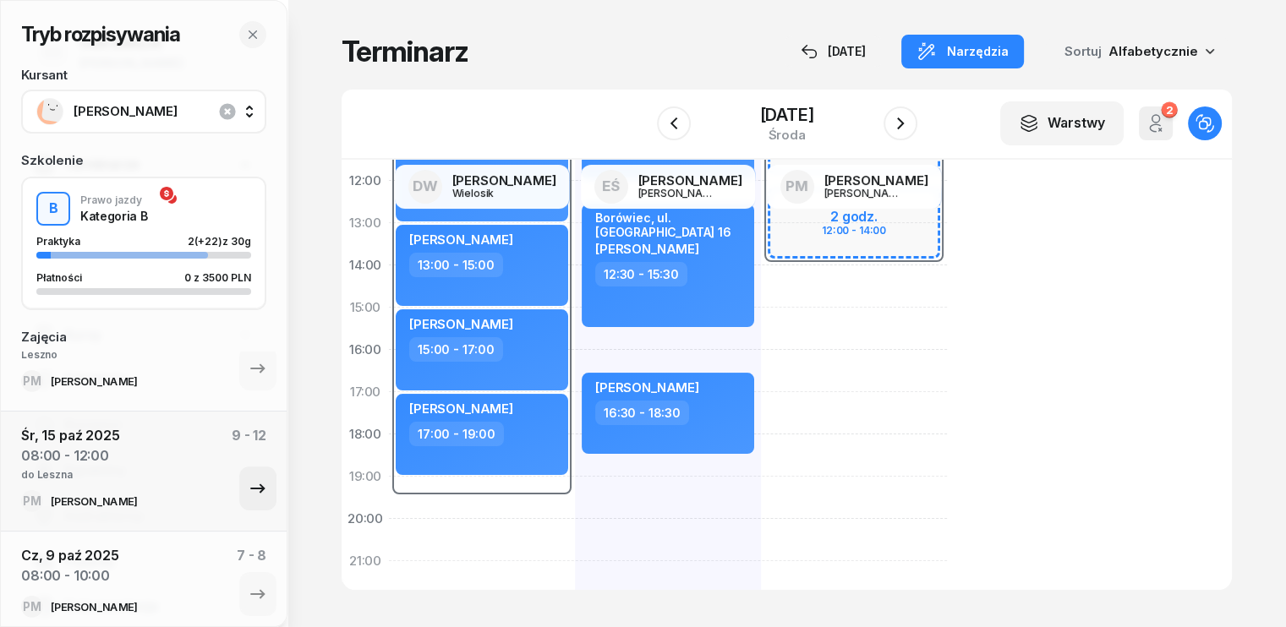
click at [250, 487] on icon "button" at bounding box center [257, 487] width 14 height 9
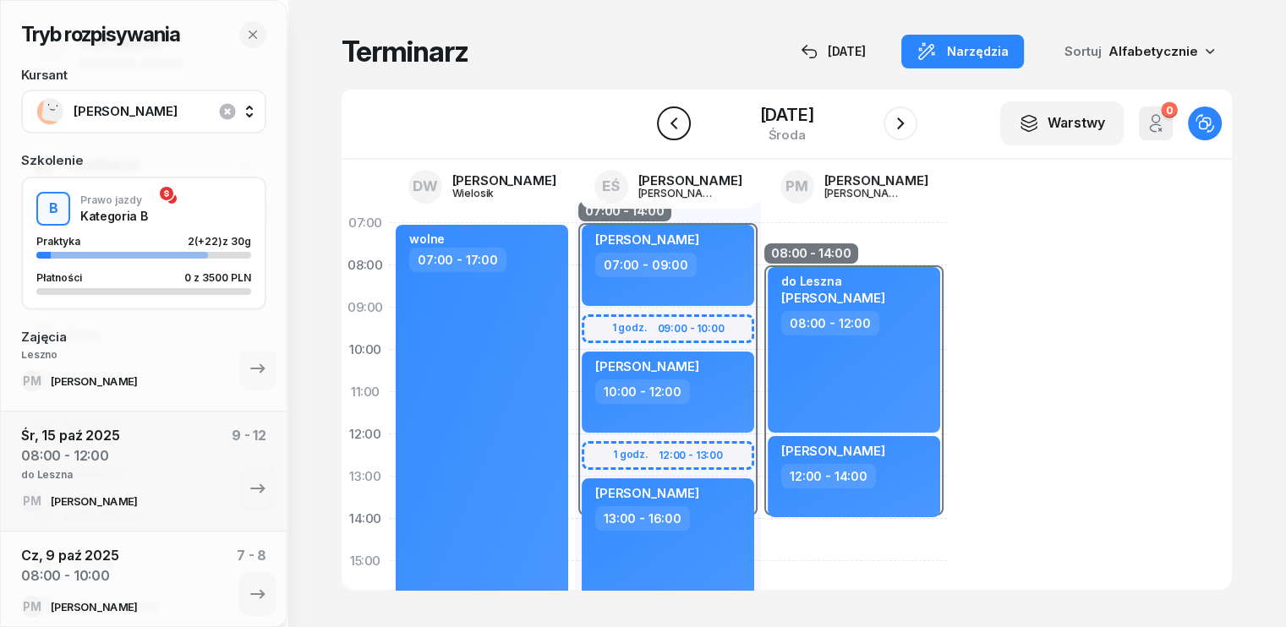
click at [664, 124] on icon "button" at bounding box center [674, 123] width 20 height 20
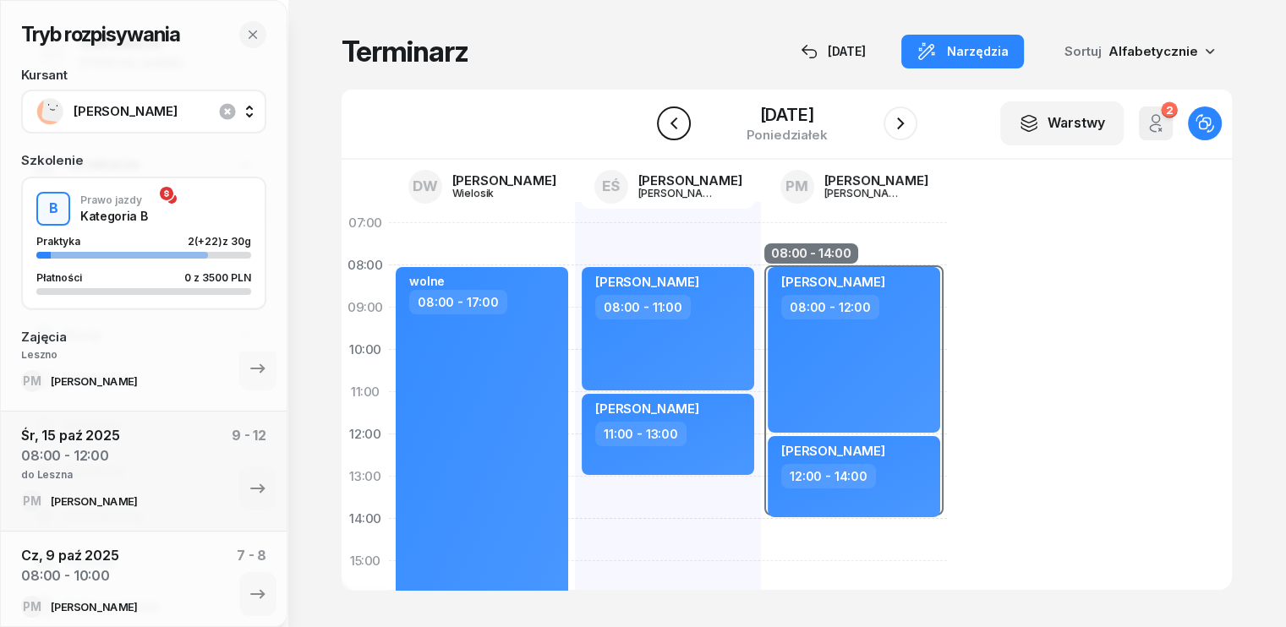
click at [664, 124] on icon "button" at bounding box center [674, 123] width 20 height 20
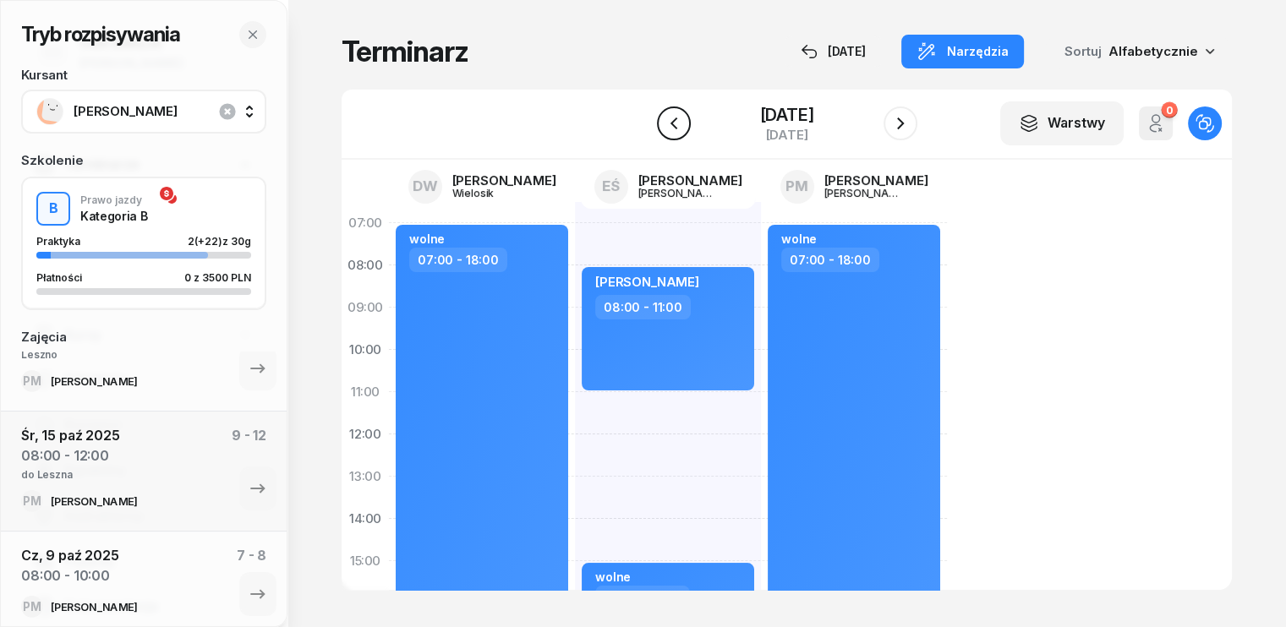
click at [664, 124] on icon "button" at bounding box center [674, 123] width 20 height 20
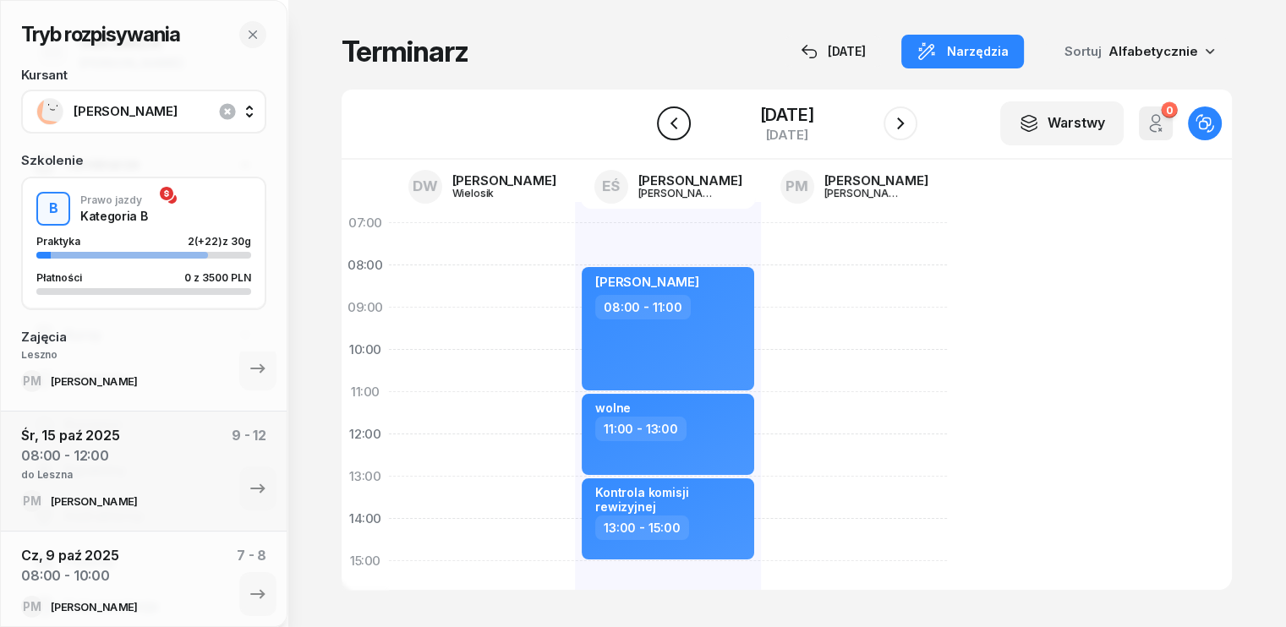
click at [664, 124] on icon "button" at bounding box center [674, 123] width 20 height 20
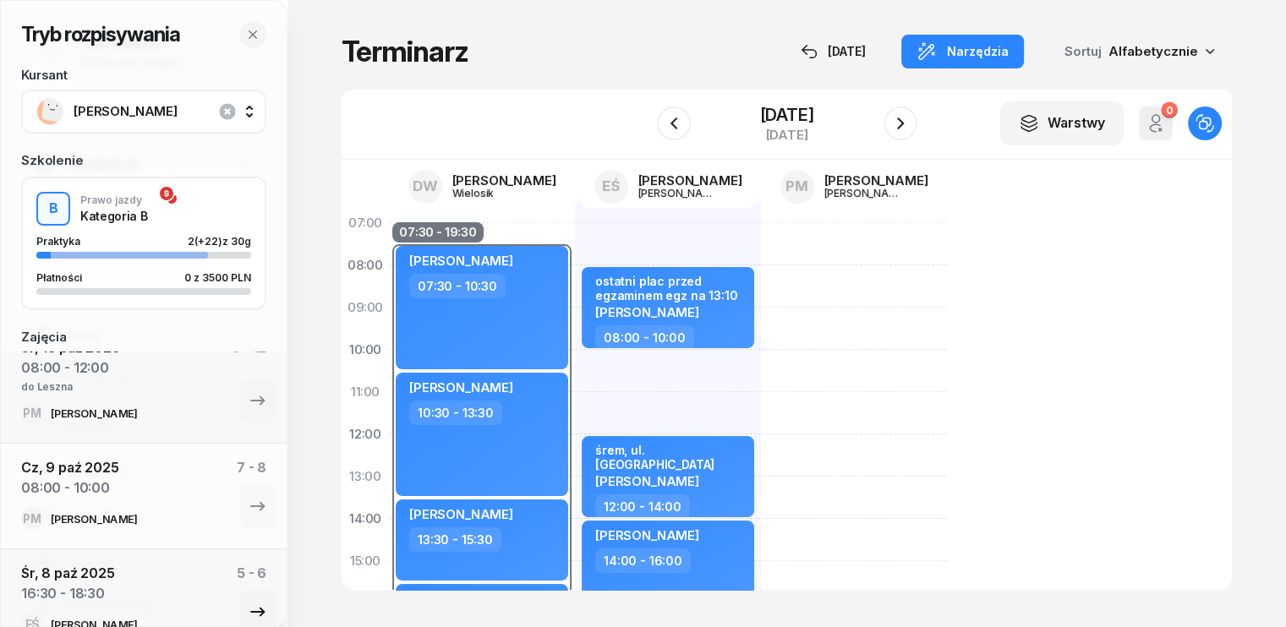
scroll to position [372, 0]
click at [250, 508] on icon "button" at bounding box center [257, 509] width 14 height 9
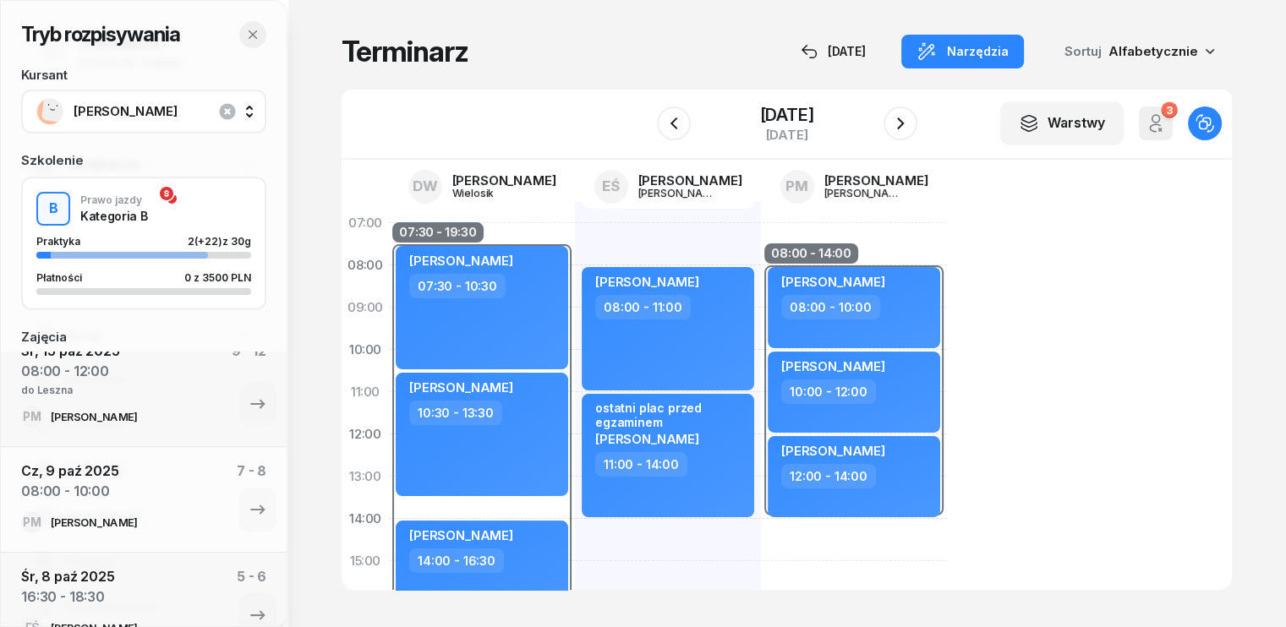
click at [250, 36] on icon "button" at bounding box center [252, 34] width 8 height 8
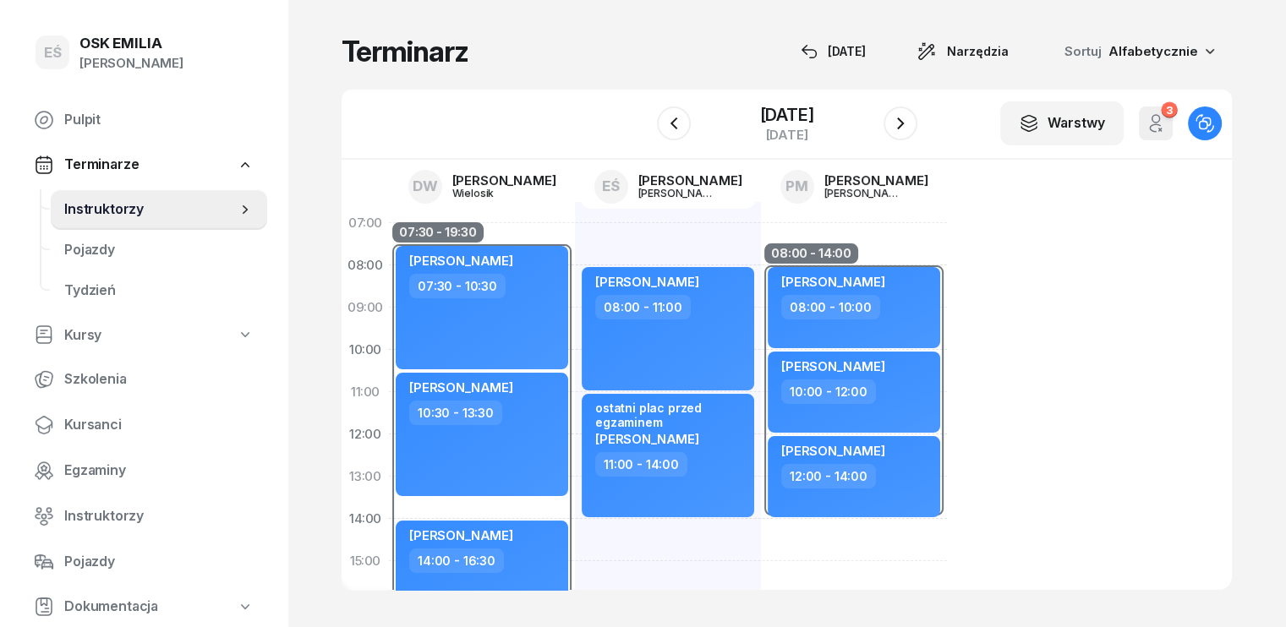
click at [134, 210] on span "Instruktorzy" at bounding box center [150, 210] width 172 height 22
click at [759, 114] on div "9 października 2025" at bounding box center [786, 114] width 54 height 17
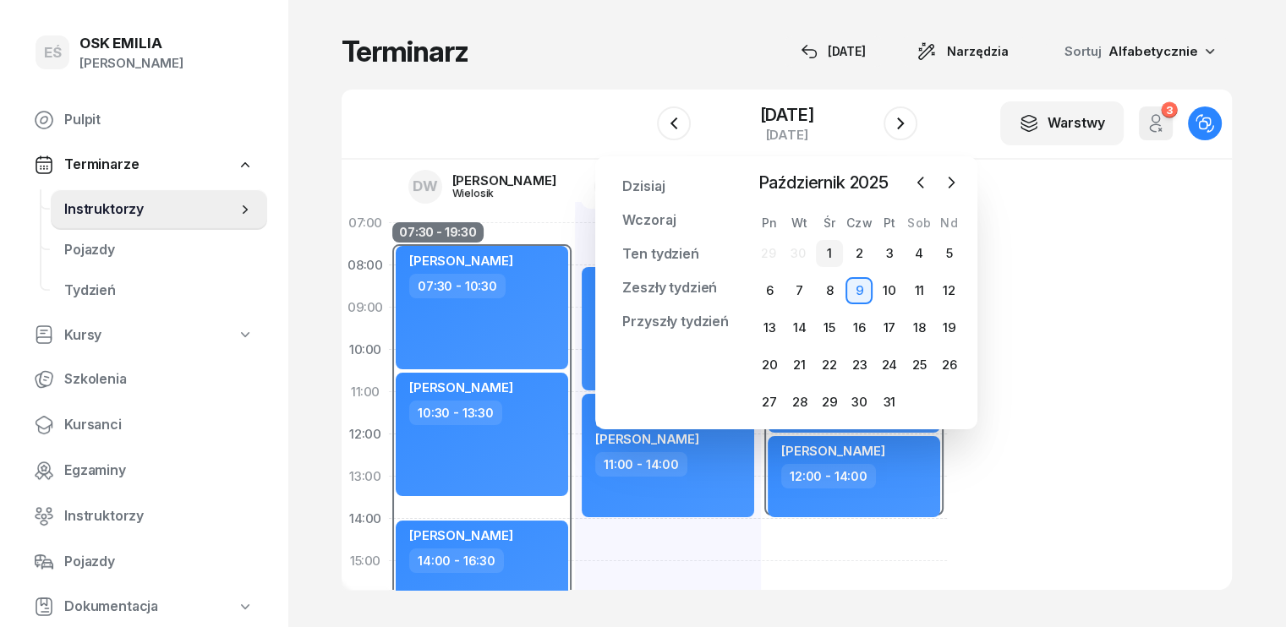
click at [830, 248] on div "1" at bounding box center [829, 253] width 27 height 27
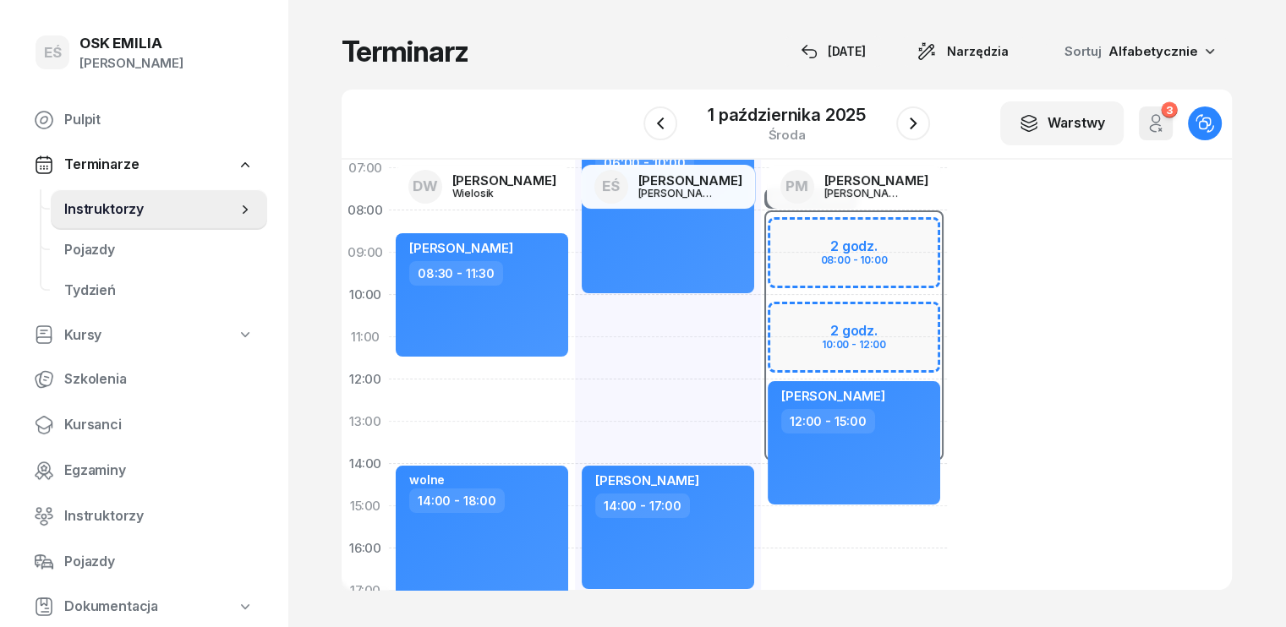
scroll to position [85, 0]
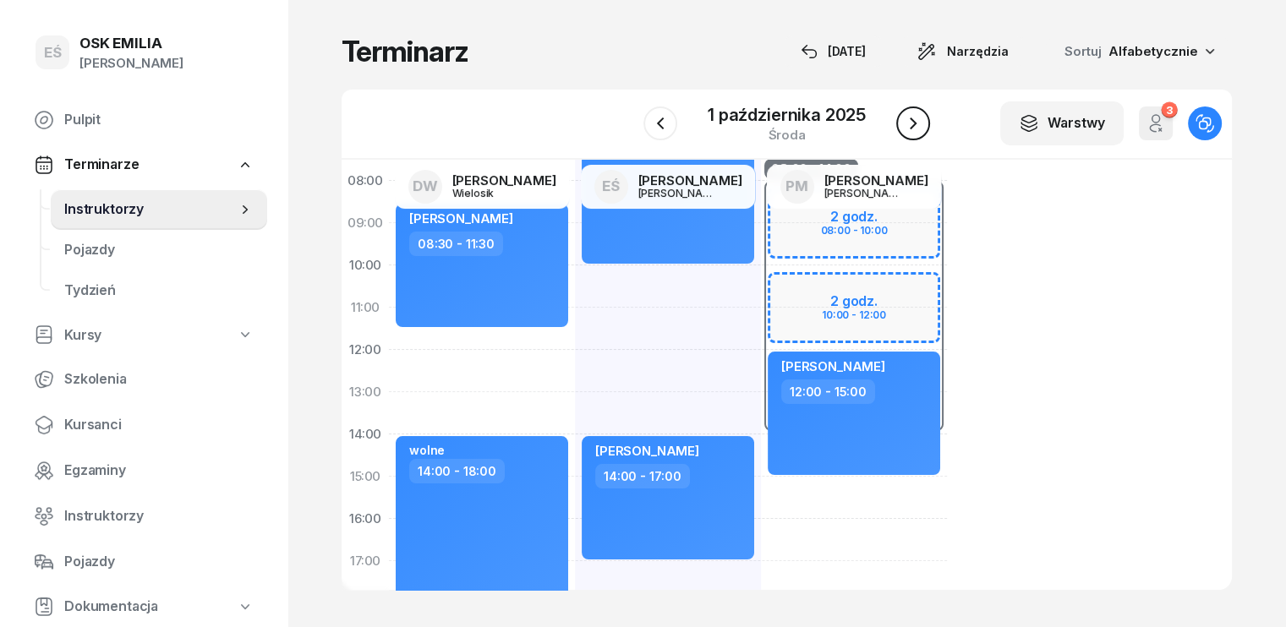
click at [921, 117] on icon "button" at bounding box center [913, 123] width 20 height 20
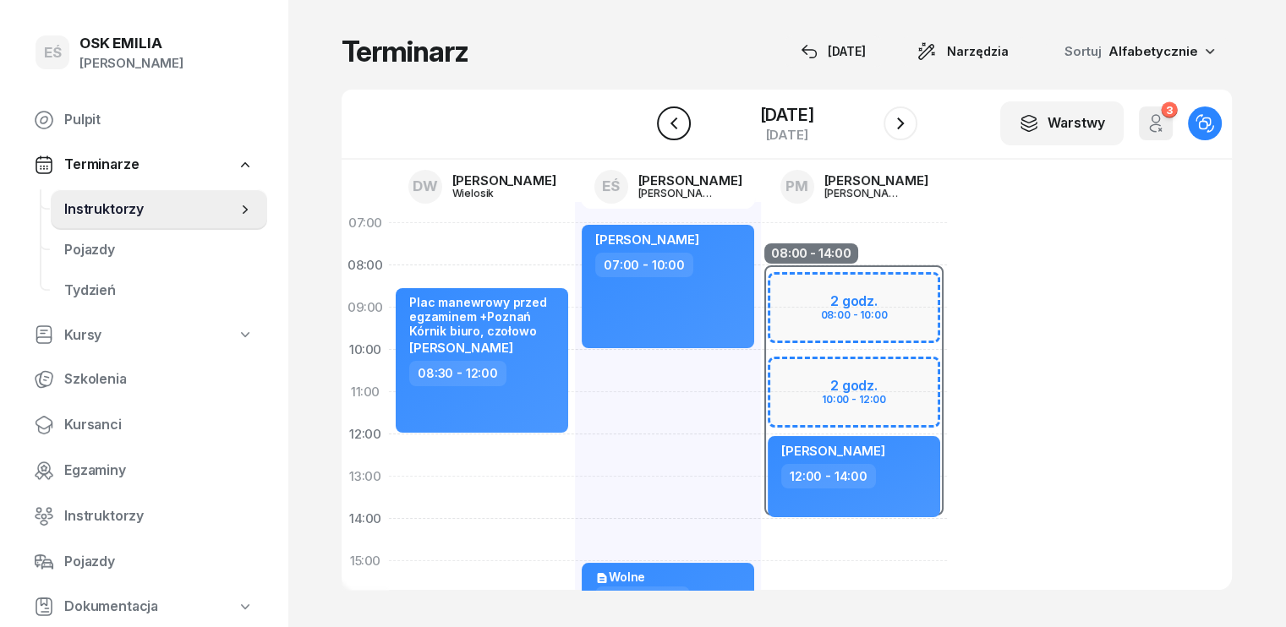
click at [664, 122] on icon "button" at bounding box center [674, 123] width 20 height 20
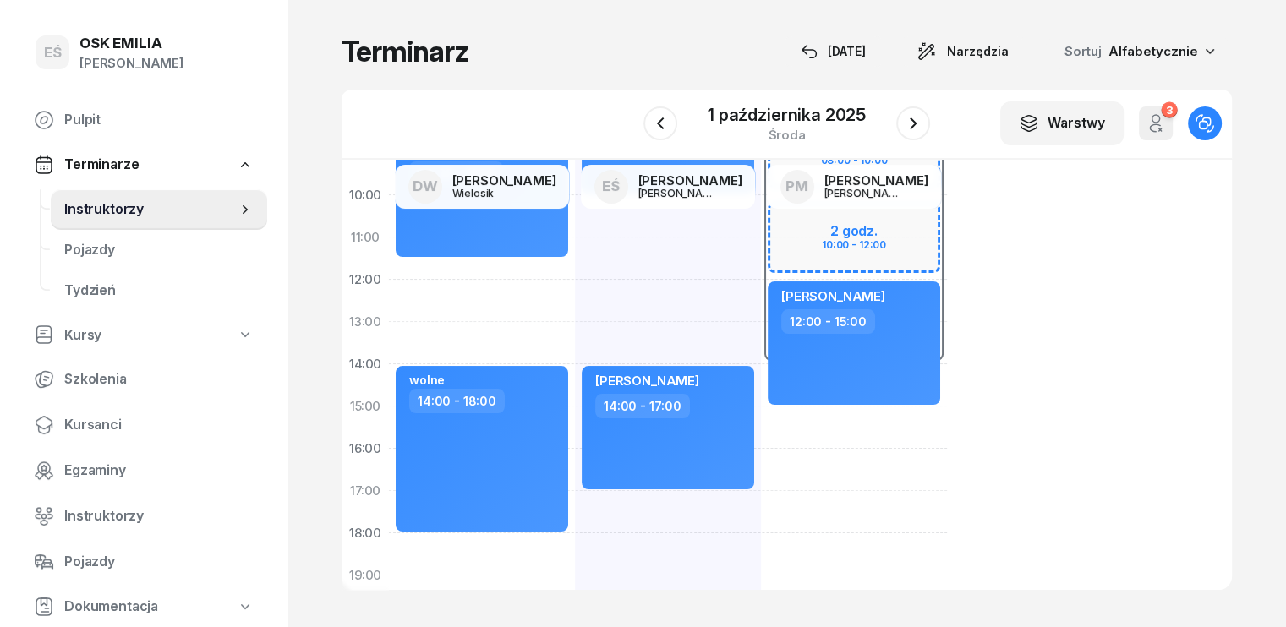
scroll to position [169, 0]
